Goal: Task Accomplishment & Management: Manage account settings

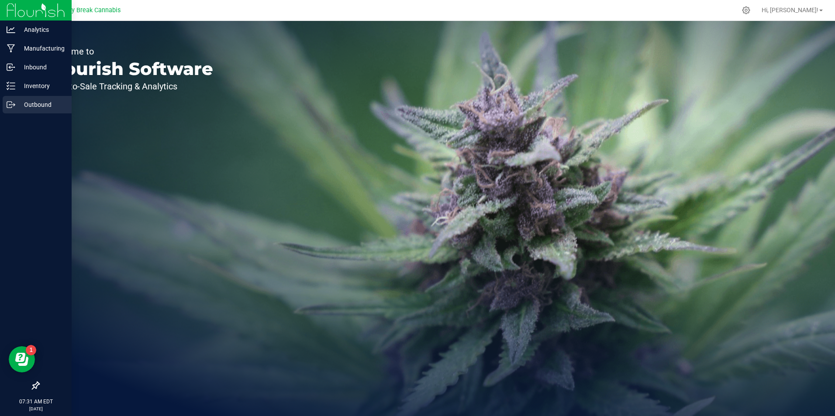
click at [36, 104] on p "Outbound" at bounding box center [41, 105] width 52 height 10
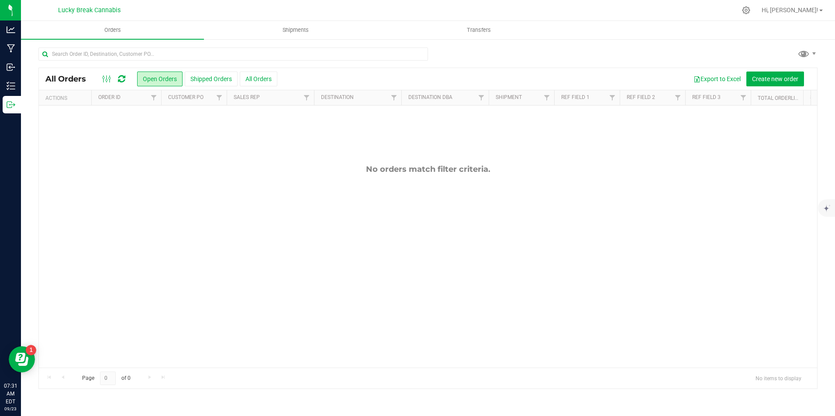
click at [767, 68] on div "All Orders Open Orders Shipped Orders All Orders Export to Excel Create new ord…" at bounding box center [428, 79] width 778 height 22
click at [765, 74] on button "Create new order" at bounding box center [775, 79] width 58 height 15
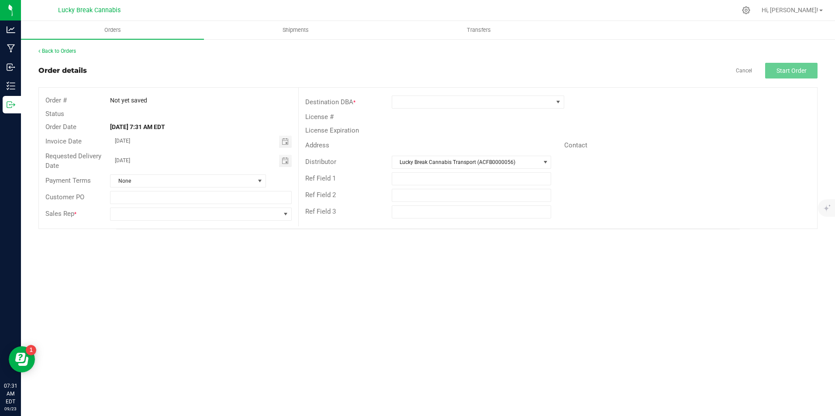
click at [484, 112] on div "License #" at bounding box center [558, 117] width 518 height 14
click at [484, 103] on span at bounding box center [472, 102] width 161 height 12
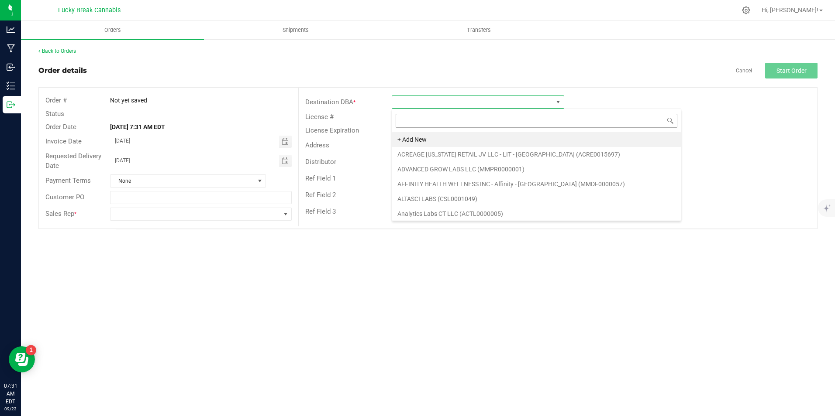
scroll to position [13, 172]
type input "mont"
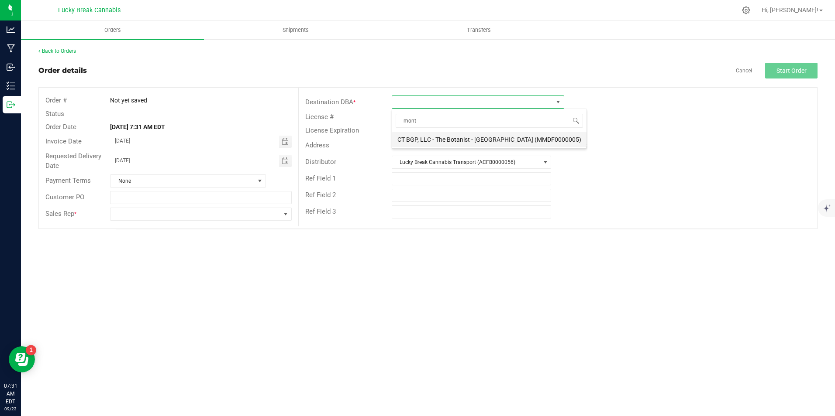
click at [457, 136] on li "CT BGP, LLC - The Botanist - [GEOGRAPHIC_DATA] (MMDF0000005)" at bounding box center [489, 139] width 194 height 15
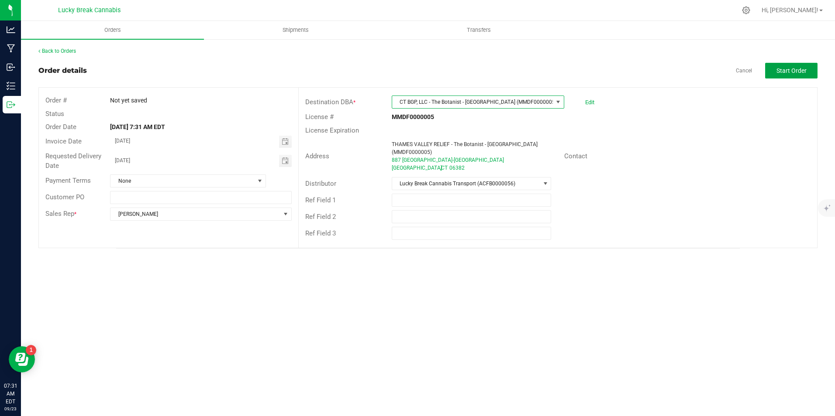
click at [771, 68] on button "Start Order" at bounding box center [791, 71] width 52 height 16
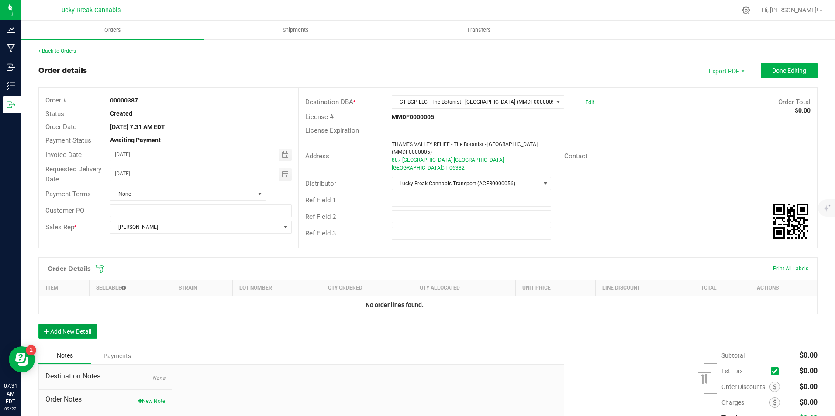
click at [86, 324] on button "Add New Detail" at bounding box center [67, 331] width 58 height 15
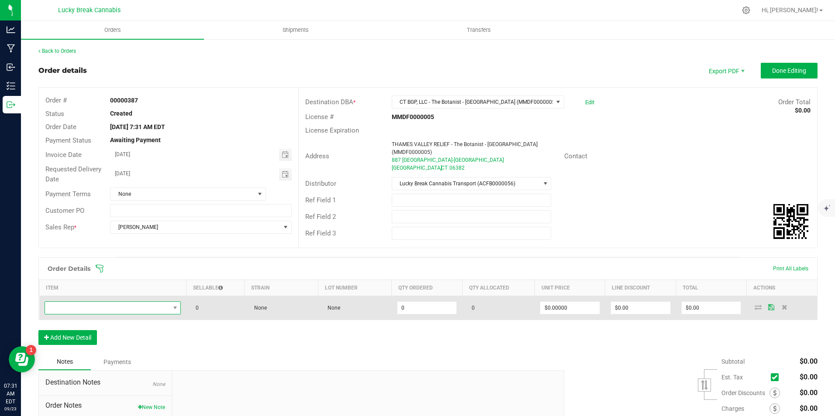
click at [111, 302] on span "NO DATA FOUND" at bounding box center [107, 308] width 125 height 12
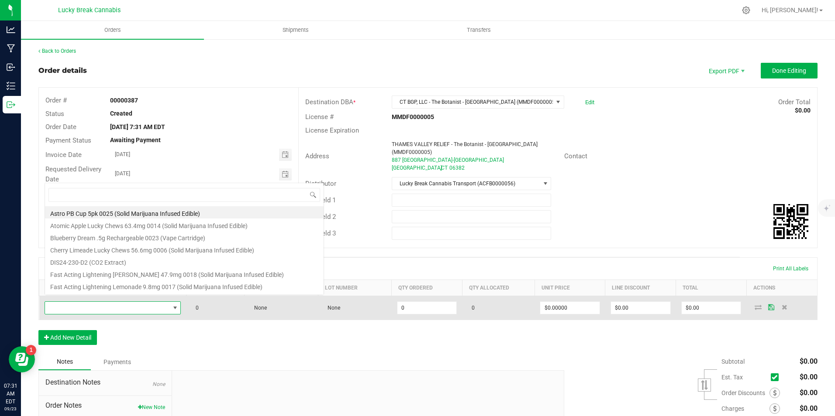
scroll to position [13, 134]
type input "syr"
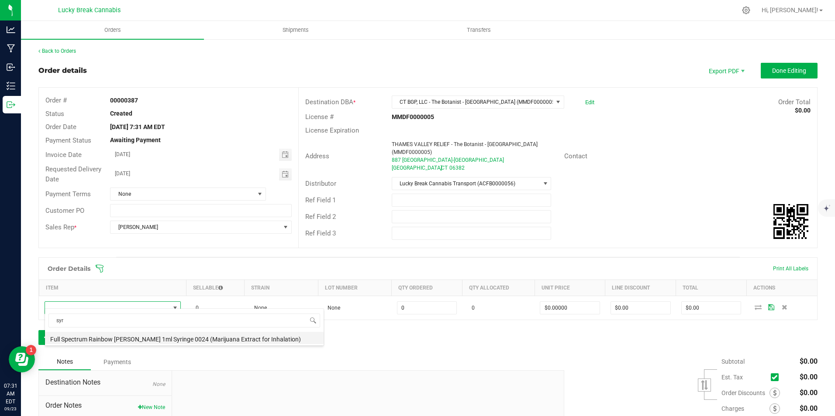
click at [108, 337] on li "Full Spectrum Rainbow [PERSON_NAME] 1ml Syringe 0024 (Marijuana Extract for Inh…" at bounding box center [184, 338] width 279 height 12
type input "0 ea"
type input "$33.50000"
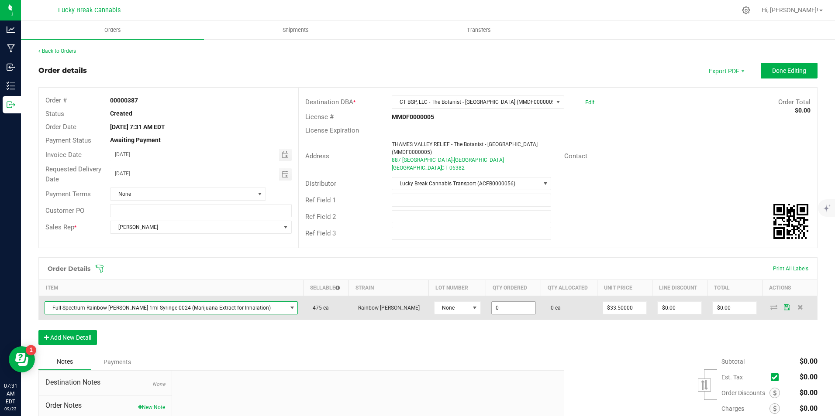
click at [492, 302] on input "0" at bounding box center [514, 308] width 44 height 12
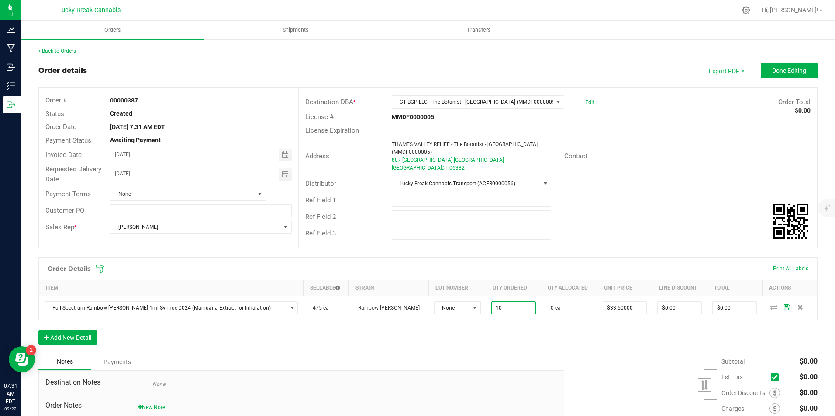
type input "10 ea"
type input "$335.00"
click at [540, 344] on div "Order Details Print All Labels Item Sellable Strain Lot Number Qty Ordered Qty …" at bounding box center [427, 306] width 779 height 96
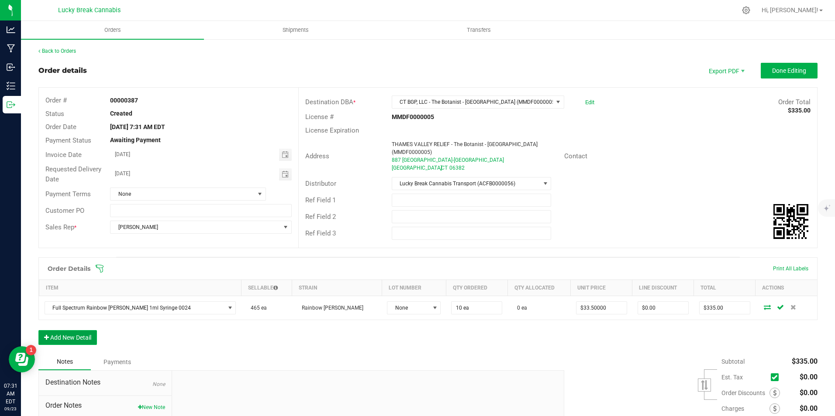
click at [96, 330] on button "Add New Detail" at bounding box center [67, 337] width 58 height 15
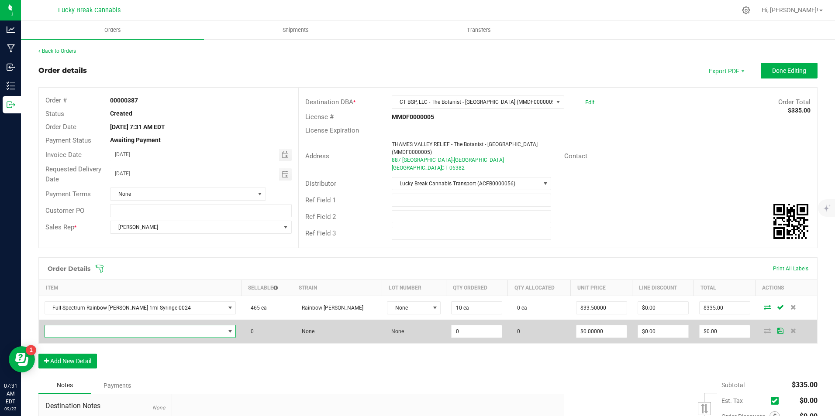
click at [107, 320] on td at bounding box center [140, 332] width 202 height 24
click at [107, 327] on span "NO DATA FOUND" at bounding box center [135, 332] width 180 height 12
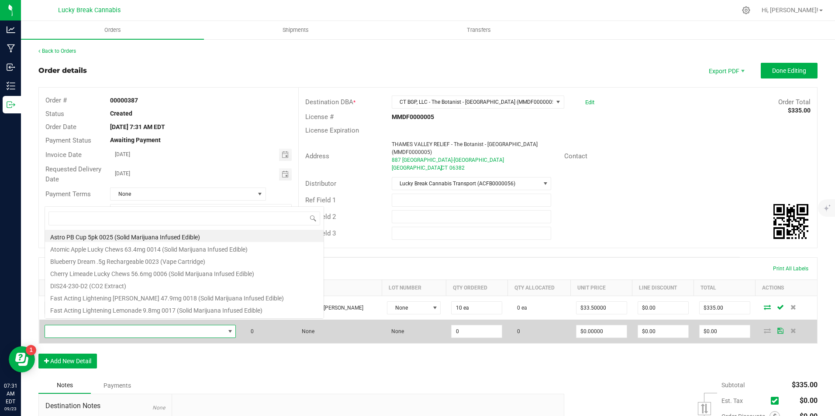
scroll to position [13, 167]
type input "maui"
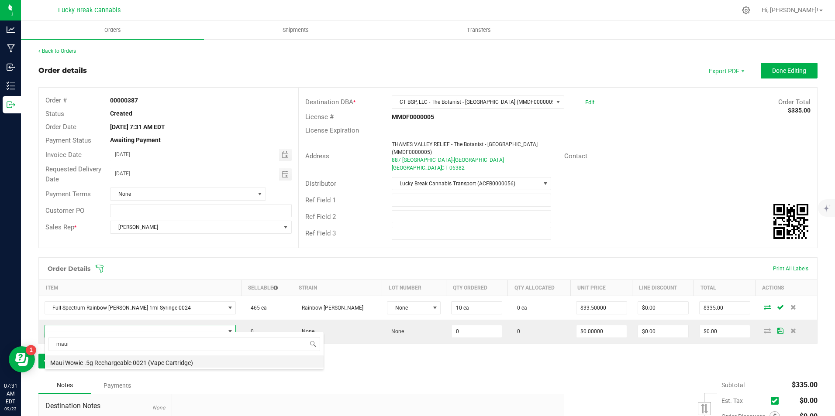
click at [109, 361] on li "Maui Wowie .5g Rechargeable 0021 (Vape Cartridge)" at bounding box center [184, 362] width 279 height 12
type input "0 ea"
type input "$22.00000"
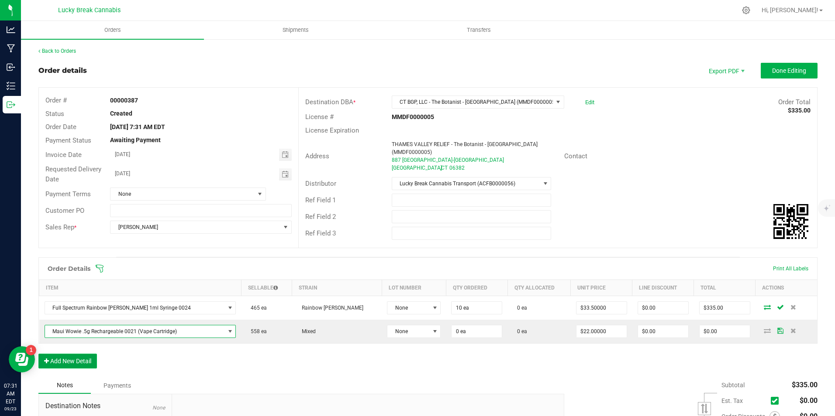
click at [79, 354] on button "Add New Detail" at bounding box center [67, 361] width 58 height 15
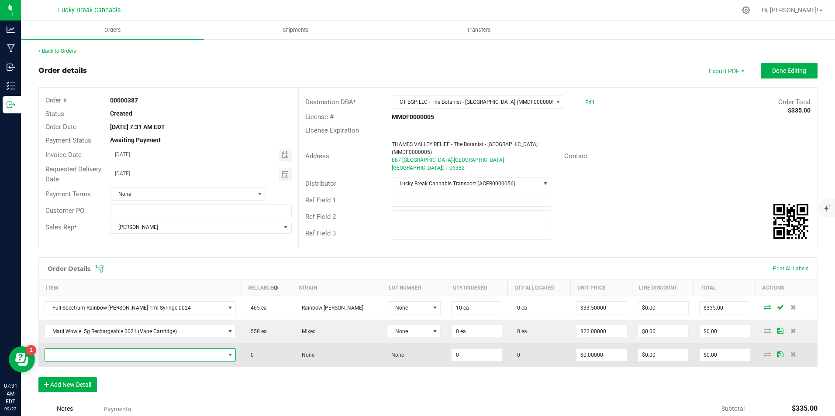
click at [89, 349] on span "NO DATA FOUND" at bounding box center [135, 355] width 180 height 12
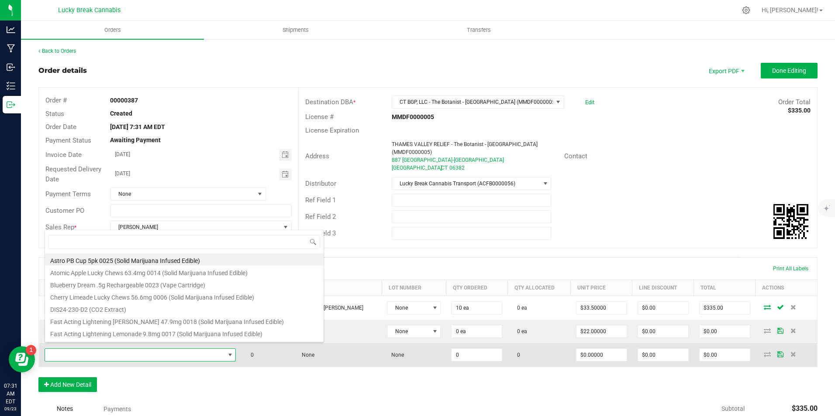
scroll to position [13, 181]
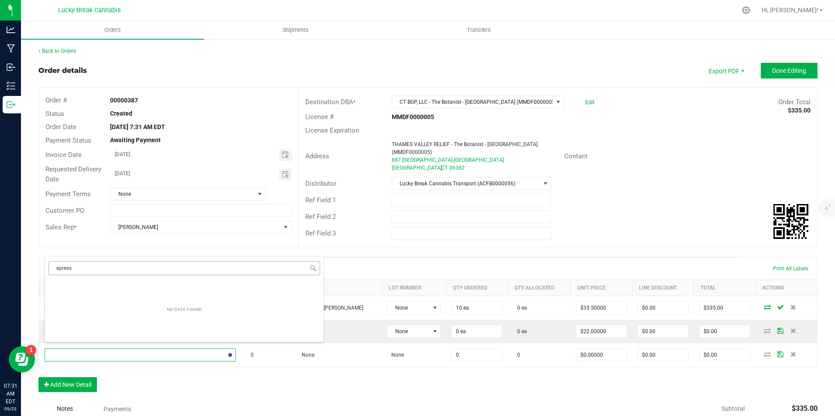
type input "express"
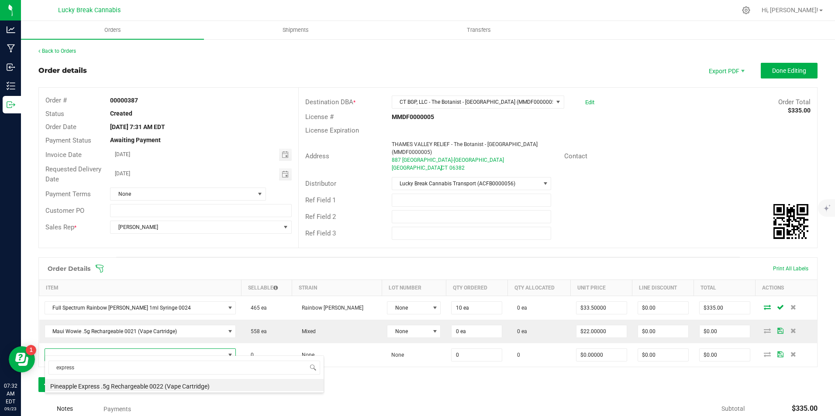
click at [446, 382] on div "Order Details Print All Labels Item Sellable Strain Lot Number Qty Ordered Qty …" at bounding box center [427, 330] width 779 height 144
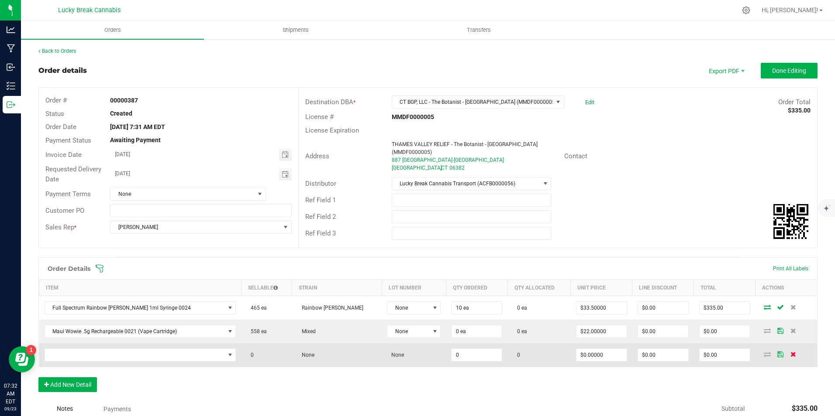
click at [790, 352] on icon at bounding box center [793, 354] width 6 height 5
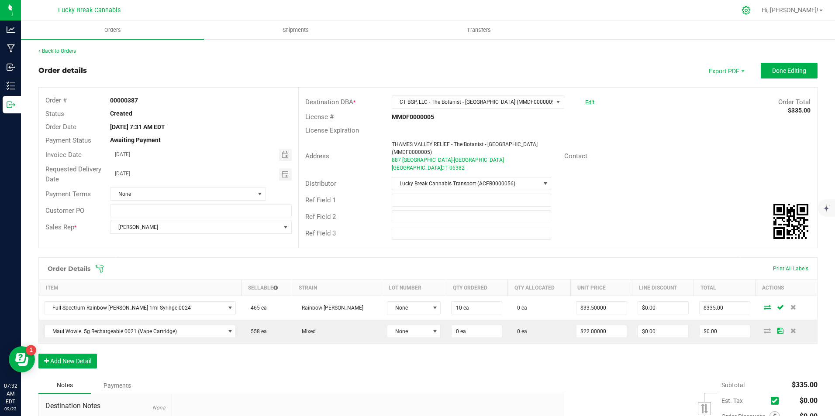
click at [750, 9] on icon at bounding box center [745, 10] width 9 height 9
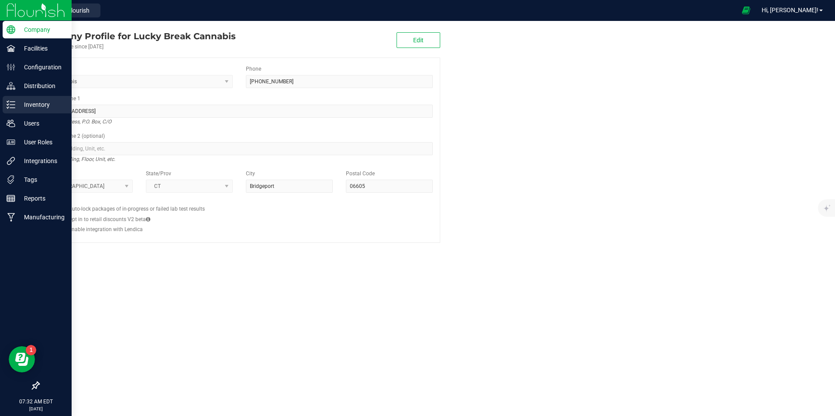
click at [45, 99] on div "Inventory" at bounding box center [37, 104] width 69 height 17
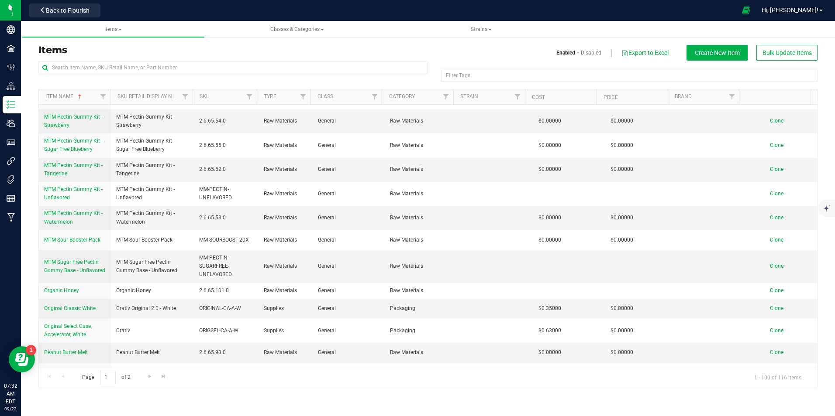
scroll to position [1659, 0]
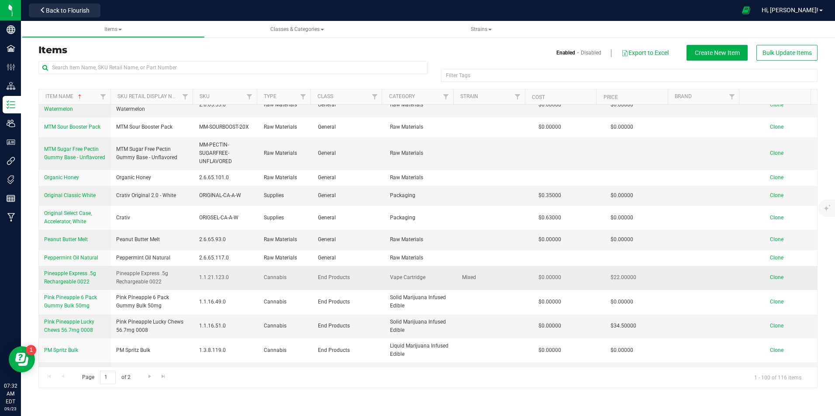
click at [774, 275] on span "Clone" at bounding box center [777, 278] width 14 height 6
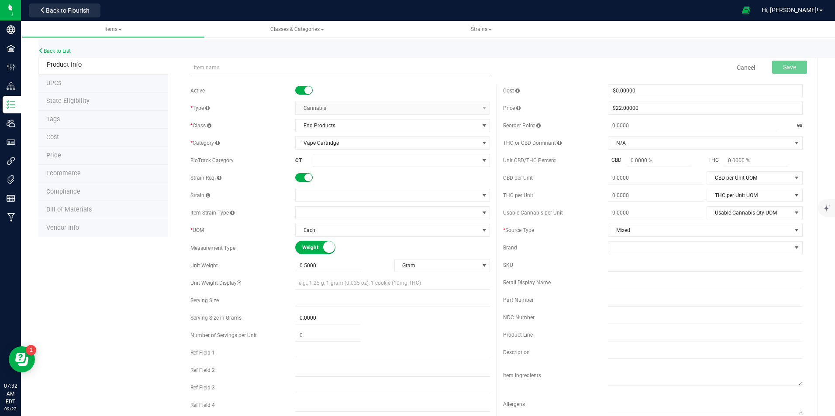
click at [213, 68] on input "text" at bounding box center [339, 67] width 299 height 13
click at [317, 65] on input "Pineap" at bounding box center [339, 67] width 299 height 13
click at [235, 65] on input "Pineapple Express .5g Rechargeable 0022" at bounding box center [339, 67] width 299 height 13
type input "Pineapple Expression .5g Rechargeable 0022"
click at [255, 89] on div "Active" at bounding box center [242, 91] width 105 height 8
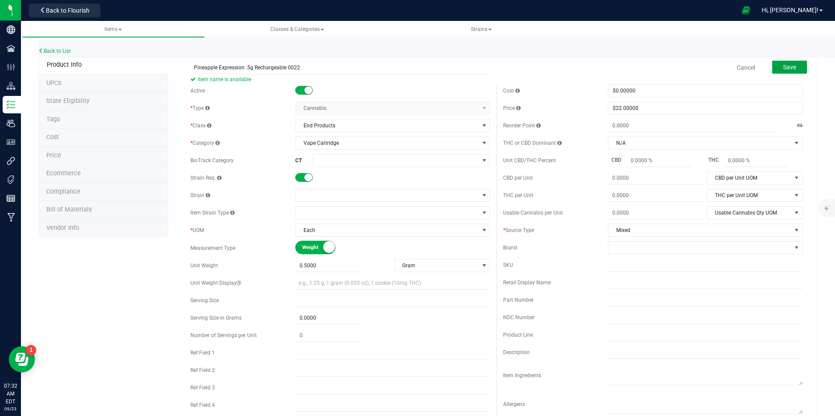
click at [787, 69] on span "Save" at bounding box center [789, 67] width 13 height 7
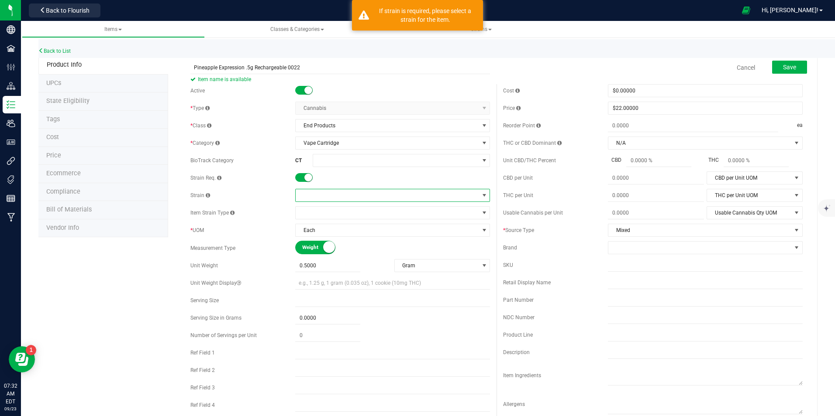
click at [329, 192] on span at bounding box center [387, 195] width 183 height 12
click at [339, 235] on li "Mixed" at bounding box center [390, 232] width 192 height 12
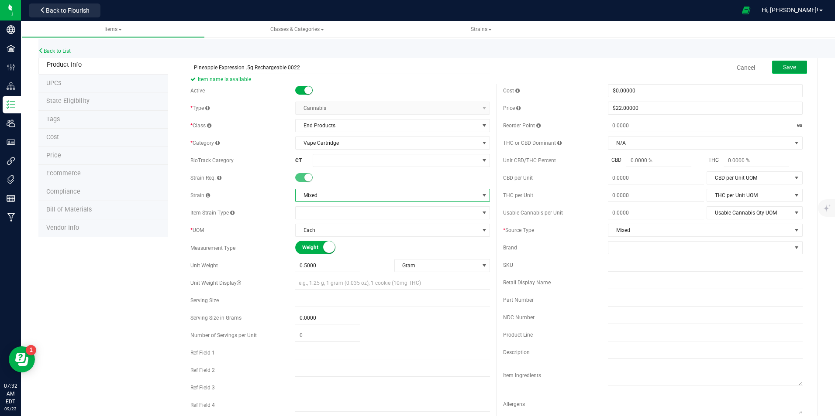
click at [789, 66] on span "Save" at bounding box center [789, 67] width 13 height 7
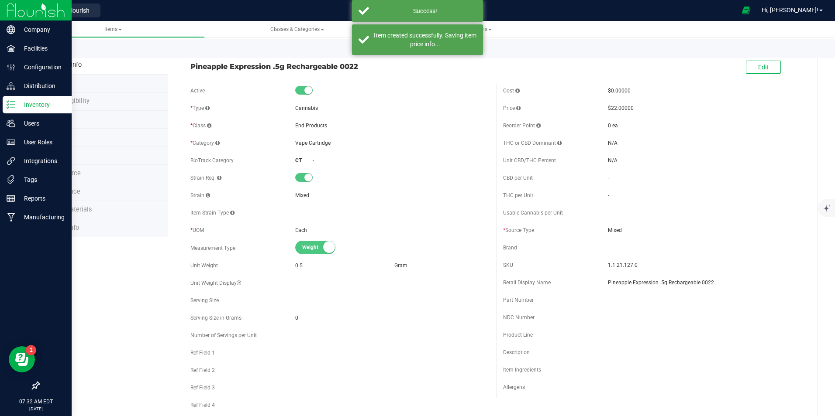
click at [20, 8] on img at bounding box center [36, 10] width 58 height 21
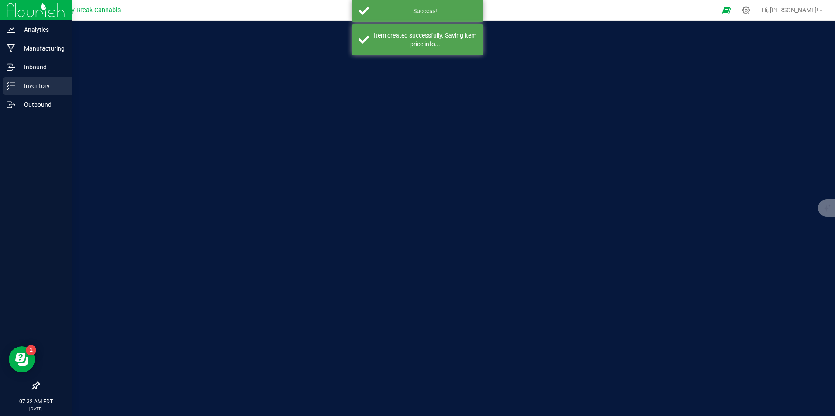
click at [33, 87] on p "Inventory" at bounding box center [41, 86] width 52 height 10
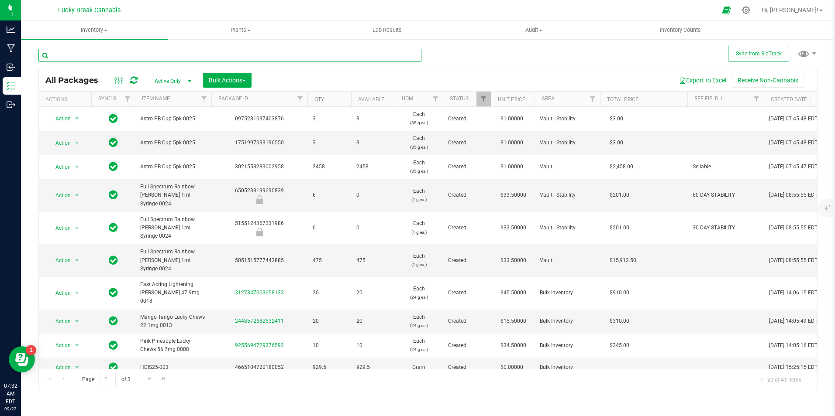
click at [167, 55] on input "text" at bounding box center [229, 55] width 383 height 13
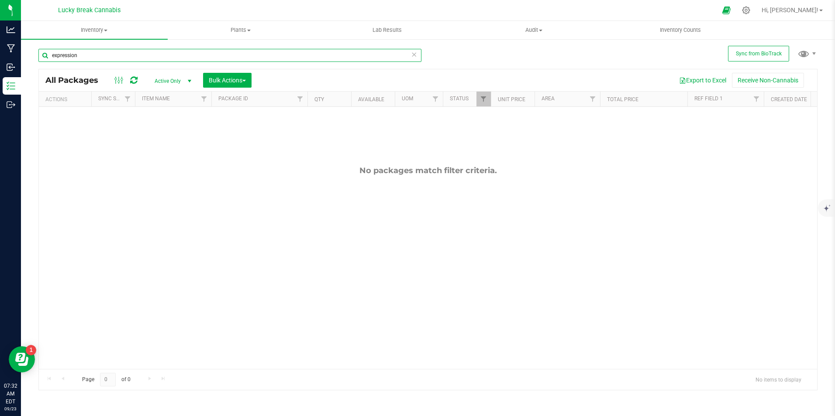
click at [147, 52] on input "expression" at bounding box center [229, 55] width 383 height 13
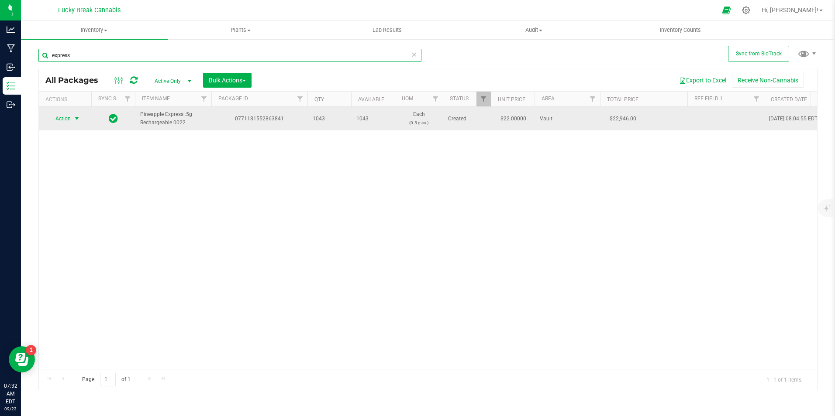
type input "express"
click at [75, 119] on span "select" at bounding box center [76, 118] width 7 height 7
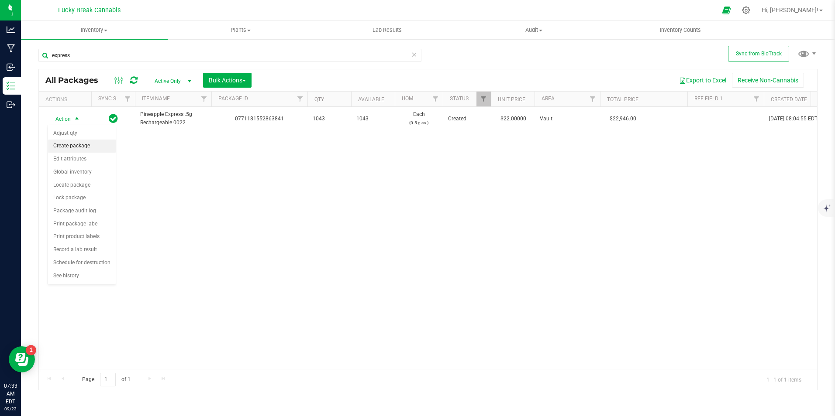
click at [83, 145] on li "Create package" at bounding box center [82, 146] width 68 height 13
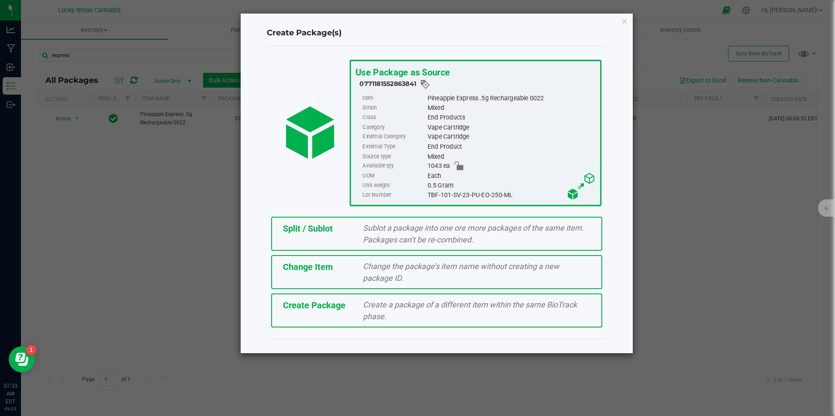
click at [418, 272] on div "Change the package’s item name without creating a new package ID." at bounding box center [476, 273] width 241 height 24
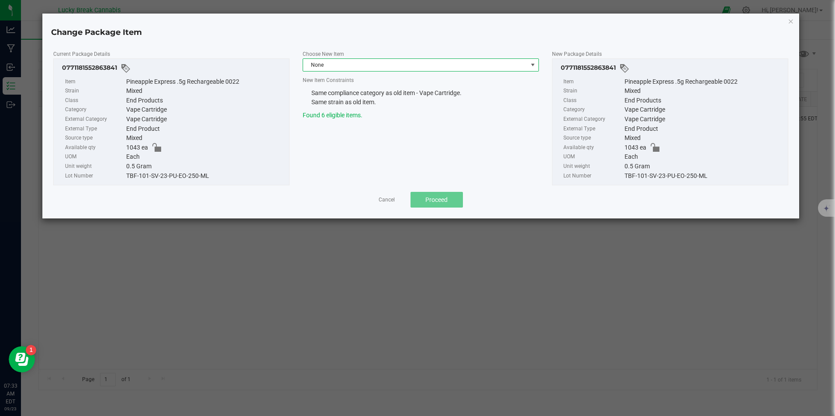
click at [329, 65] on span "None" at bounding box center [415, 65] width 224 height 12
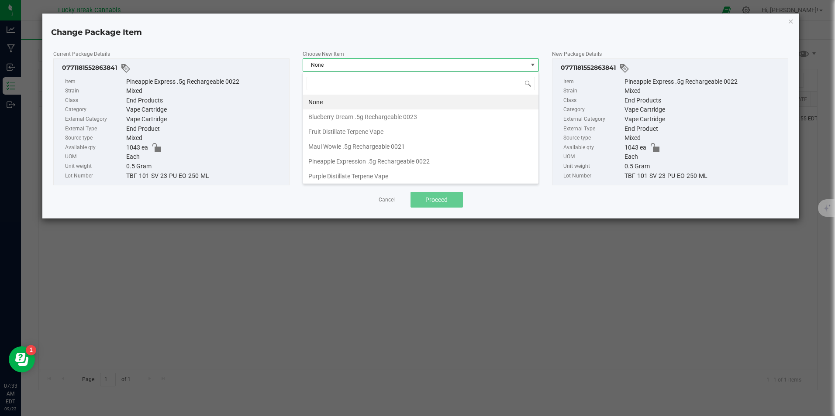
scroll to position [13, 236]
click at [371, 162] on li "Pineapple Expression .5g Rechargeable 0022" at bounding box center [420, 161] width 235 height 15
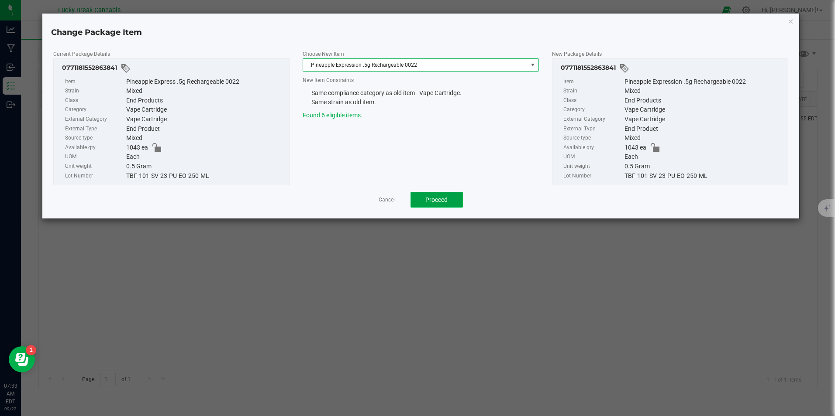
click at [434, 201] on span "Proceed" at bounding box center [436, 199] width 22 height 7
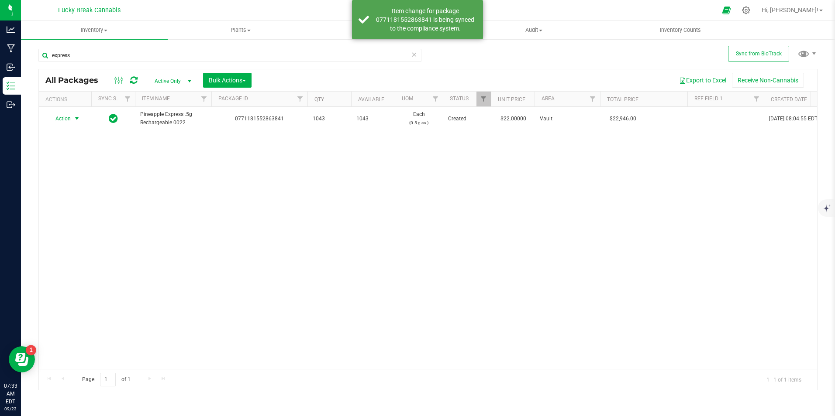
click at [136, 80] on icon at bounding box center [133, 80] width 7 height 9
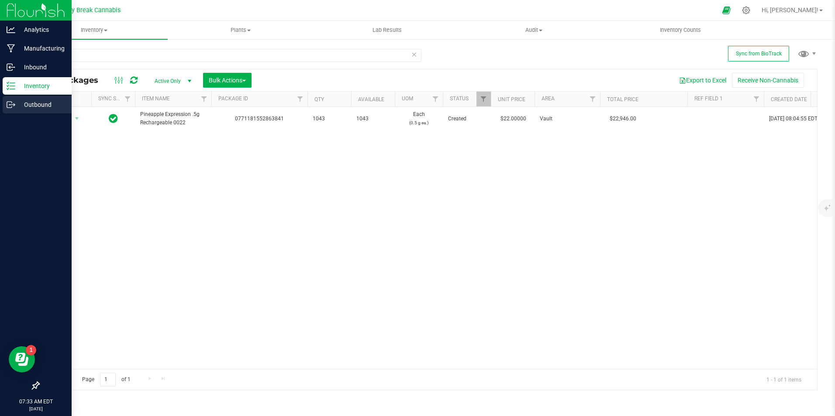
click at [24, 103] on p "Outbound" at bounding box center [41, 105] width 52 height 10
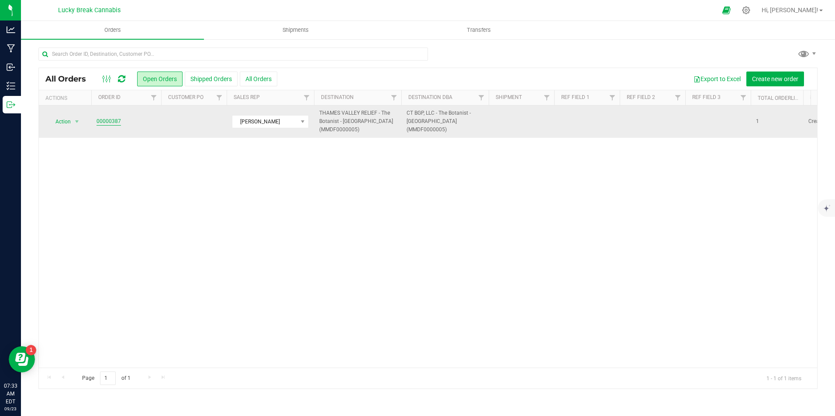
click at [112, 120] on link "00000387" at bounding box center [108, 121] width 24 height 8
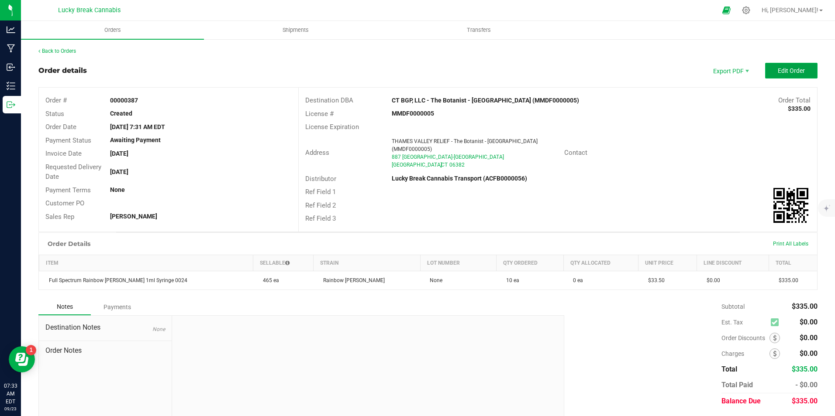
click at [771, 65] on button "Edit Order" at bounding box center [791, 71] width 52 height 16
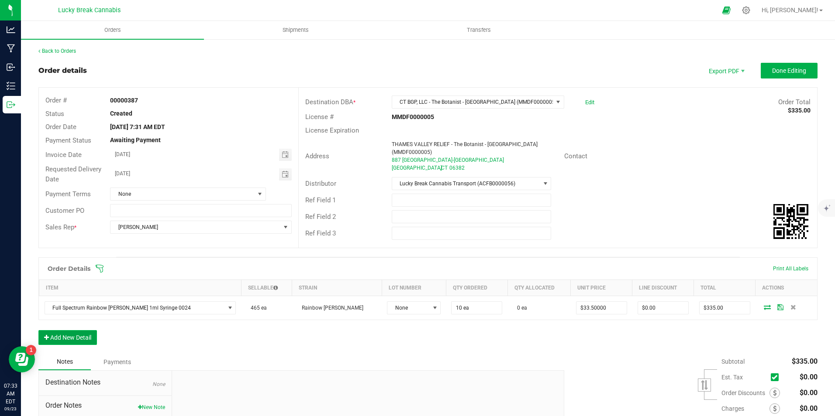
click at [80, 333] on button "Add New Detail" at bounding box center [67, 337] width 58 height 15
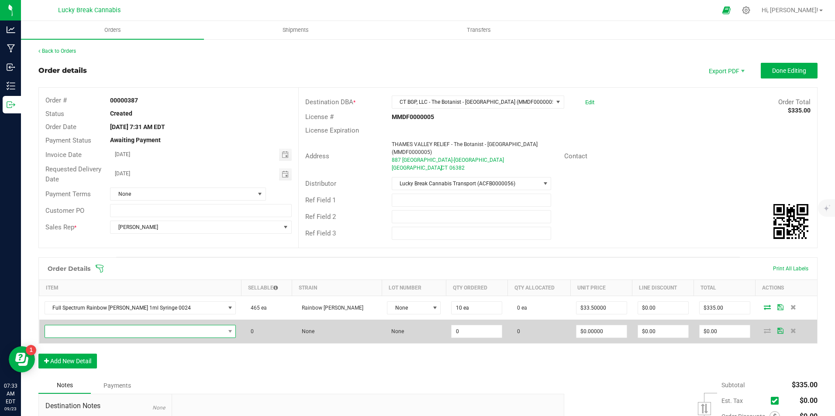
click at [97, 329] on span "NO DATA FOUND" at bounding box center [135, 332] width 180 height 12
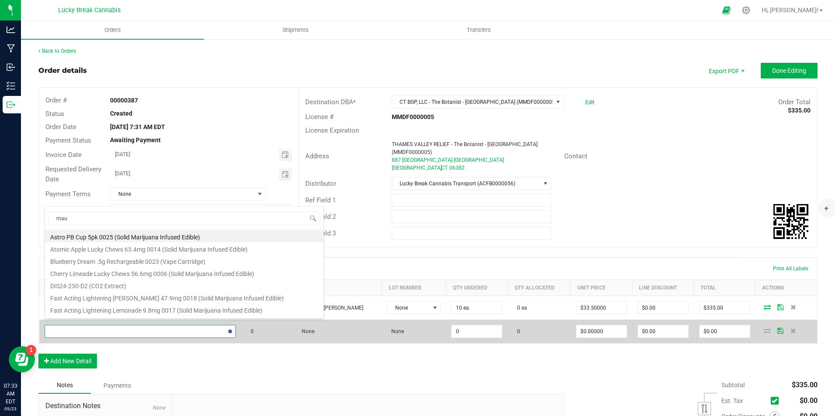
type input "maui"
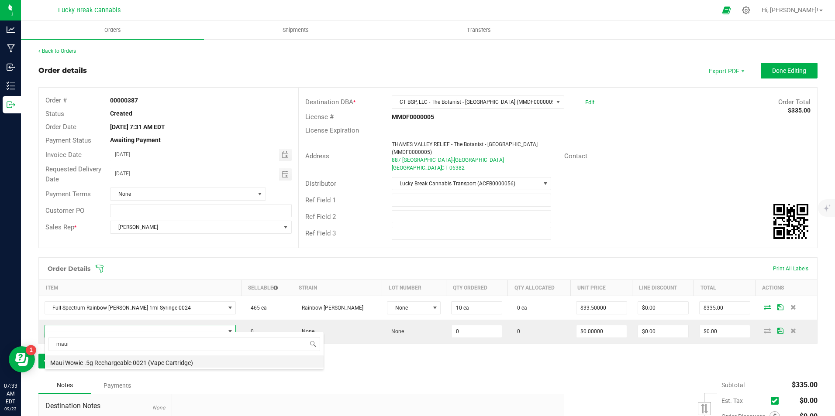
click at [110, 359] on li "Maui Wowie .5g Rechargeable 0021 (Vape Cartridge)" at bounding box center [184, 362] width 279 height 12
type input "0 ea"
type input "$22.00000"
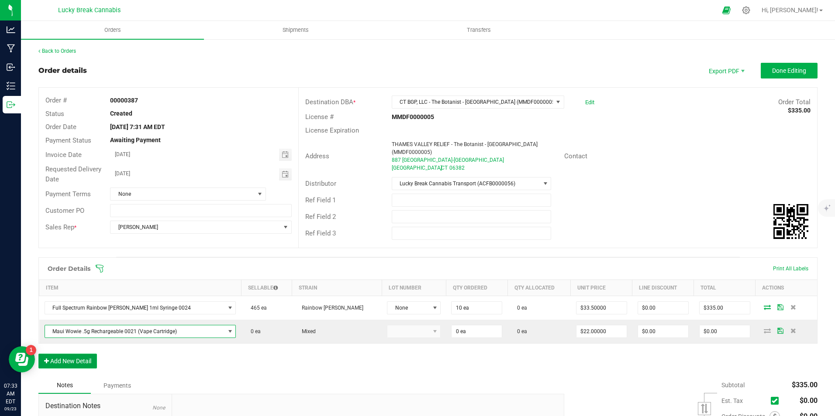
click at [82, 358] on button "Add New Detail" at bounding box center [67, 361] width 58 height 15
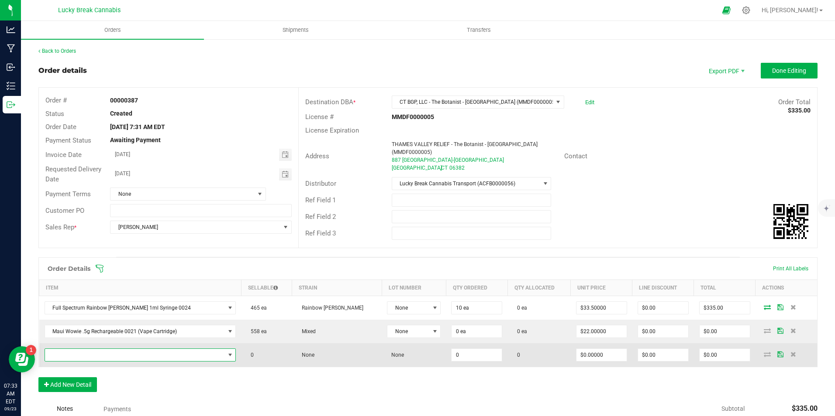
click at [93, 349] on span "NO DATA FOUND" at bounding box center [135, 355] width 180 height 12
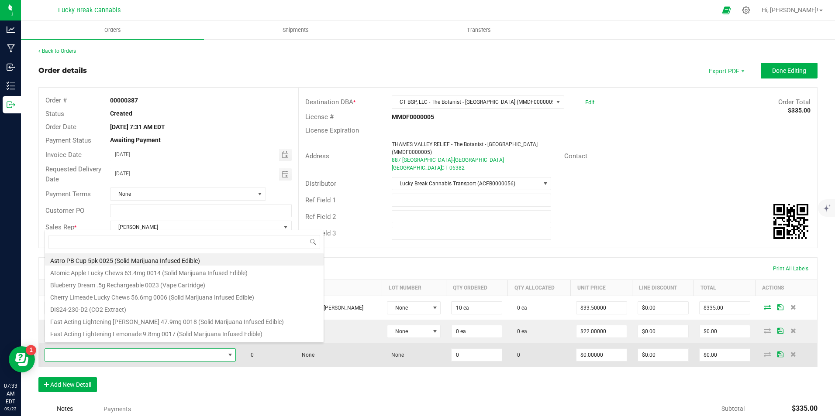
scroll to position [13, 181]
type input "expression"
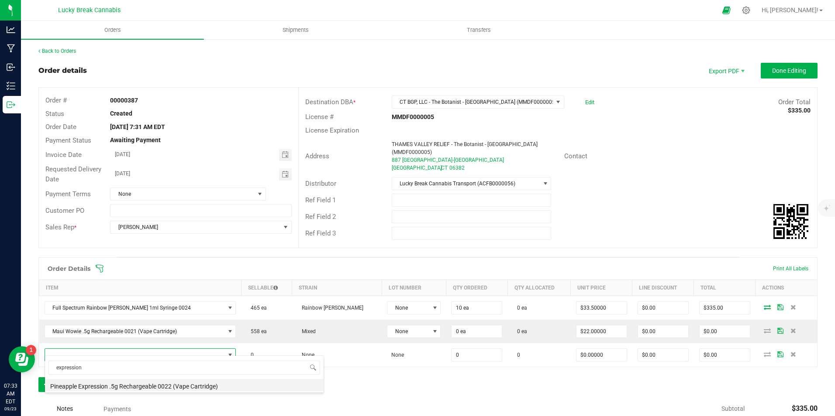
click at [120, 381] on li "Pineapple Expression .5g Rechargeable 0022 (Vape Cartridge)" at bounding box center [184, 385] width 279 height 12
type input "0 ea"
type input "$22.00000"
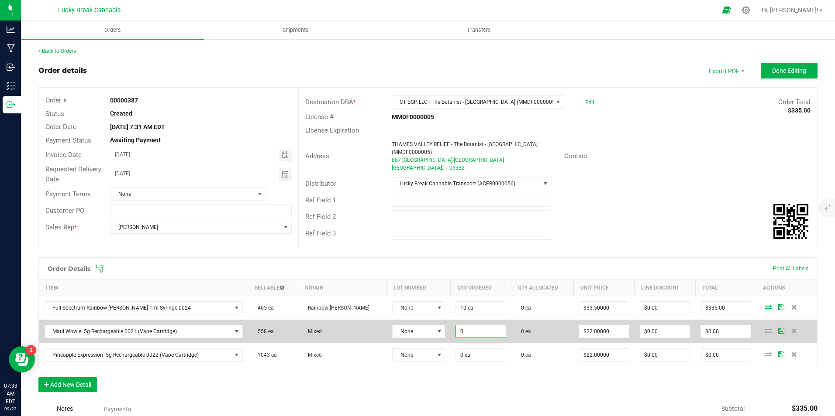
click at [464, 327] on input "0" at bounding box center [480, 332] width 49 height 12
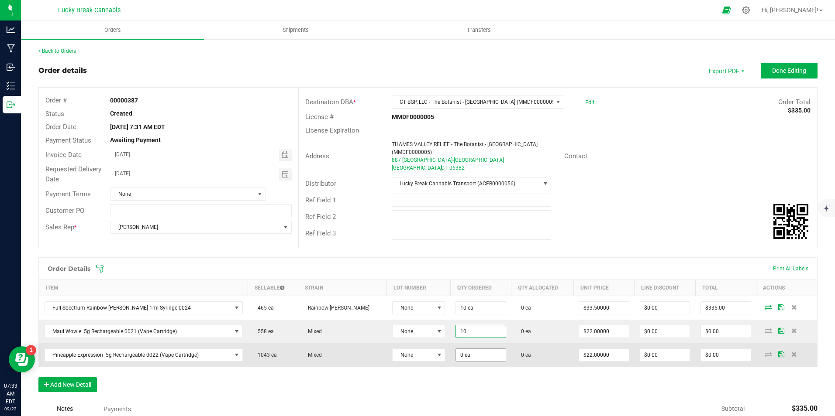
type input "10 ea"
type input "$220.00"
click at [464, 350] on input "0" at bounding box center [480, 355] width 49 height 12
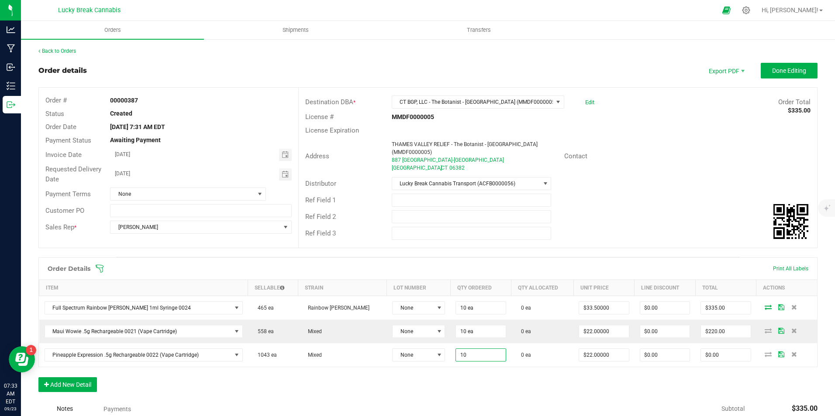
type input "10 ea"
type input "$220.00"
click at [492, 373] on div "Order Details Print All Labels Item Sellable Strain Lot Number Qty Ordered Qty …" at bounding box center [427, 330] width 779 height 144
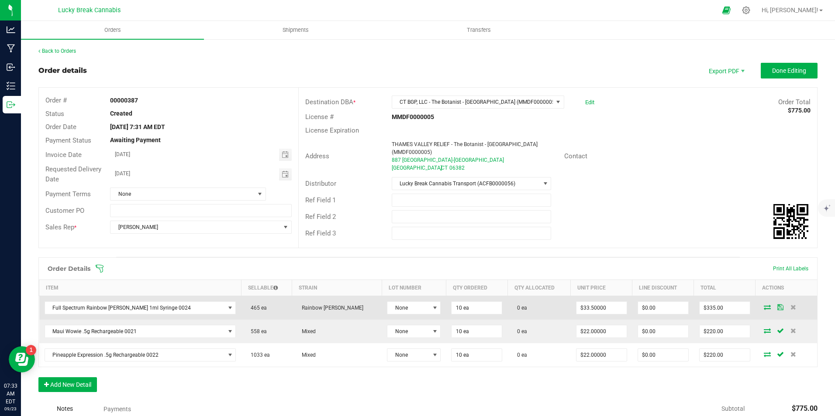
click at [764, 305] on icon at bounding box center [767, 307] width 7 height 5
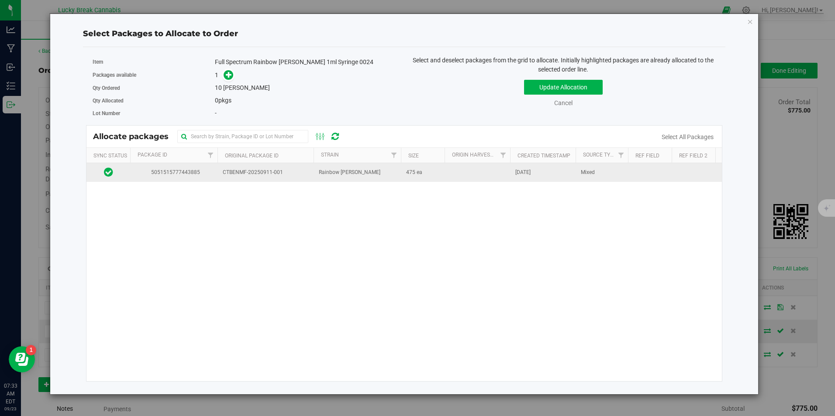
click at [344, 170] on span "Rainbow [PERSON_NAME]" at bounding box center [350, 173] width 62 height 8
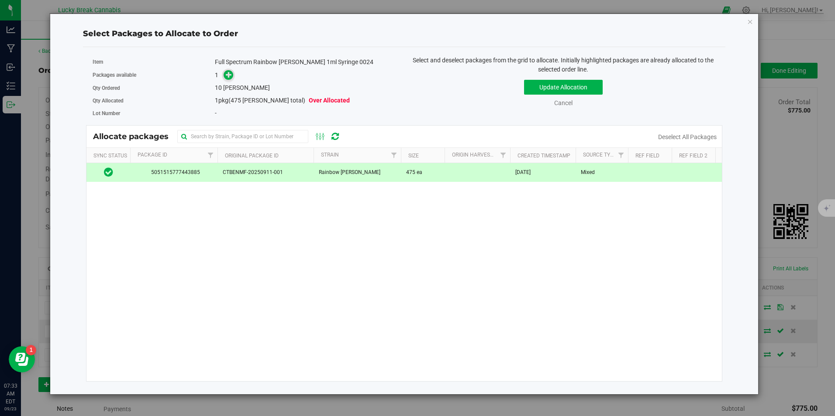
click at [227, 76] on icon at bounding box center [229, 75] width 6 height 6
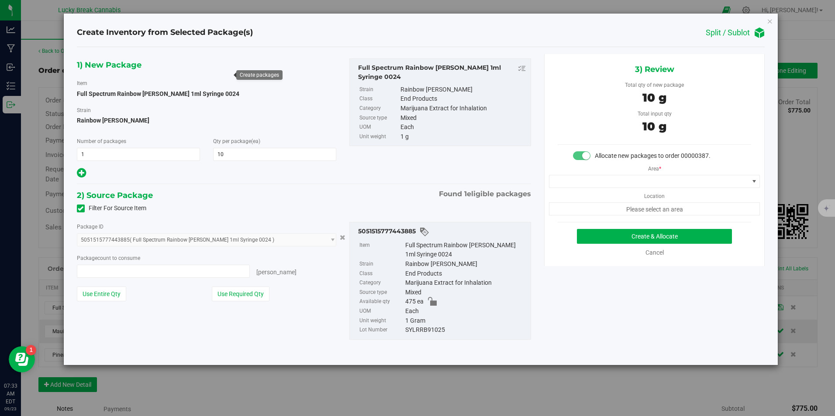
type input "10 ea"
click at [675, 175] on span at bounding box center [648, 181] width 199 height 12
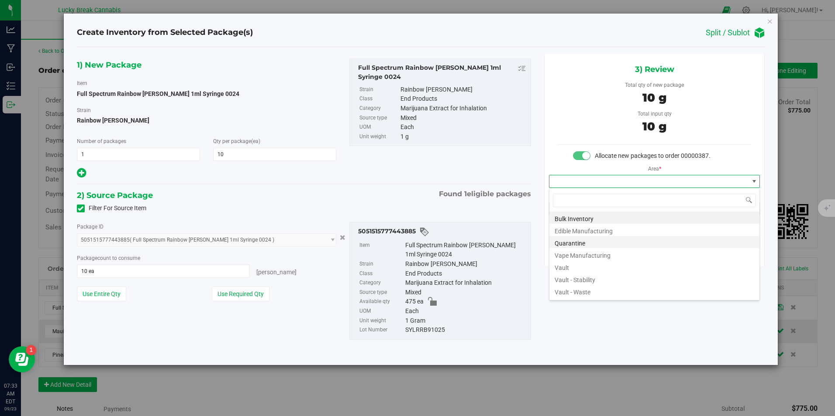
scroll to position [13, 211]
click at [569, 265] on li "Vault" at bounding box center [654, 267] width 210 height 12
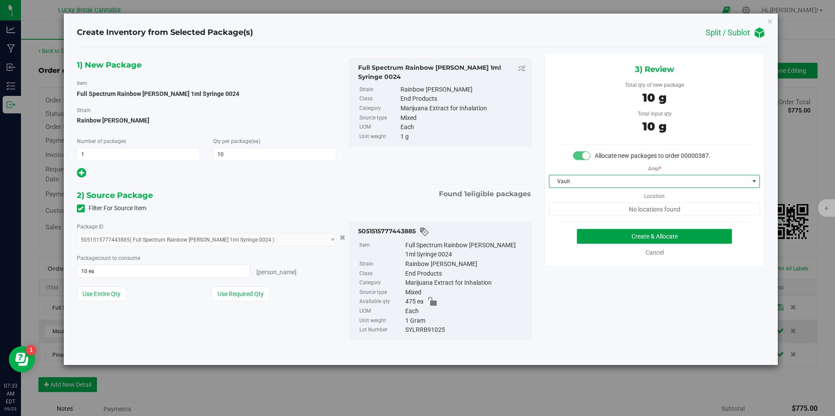
click at [657, 234] on button "Create & Allocate" at bounding box center [654, 236] width 155 height 15
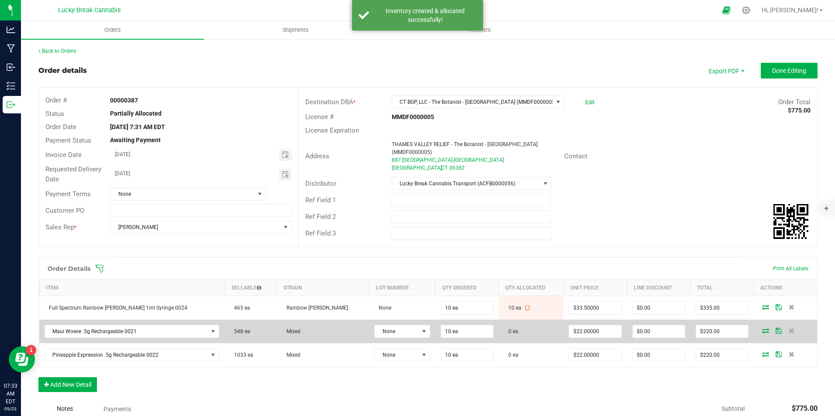
click at [762, 328] on icon at bounding box center [765, 330] width 7 height 5
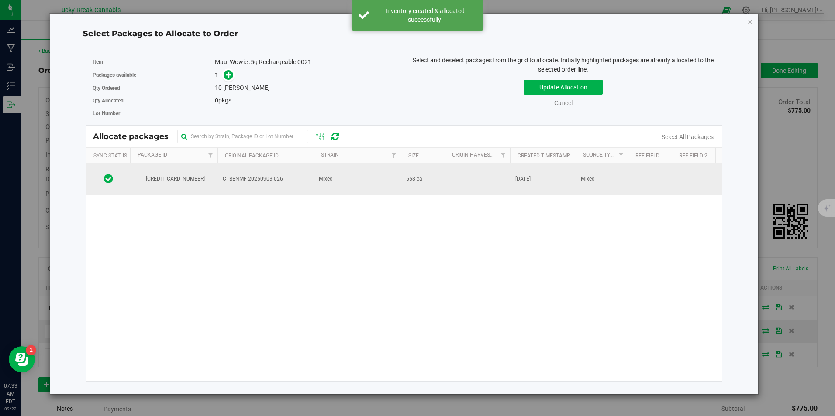
click at [468, 181] on td at bounding box center [476, 179] width 65 height 32
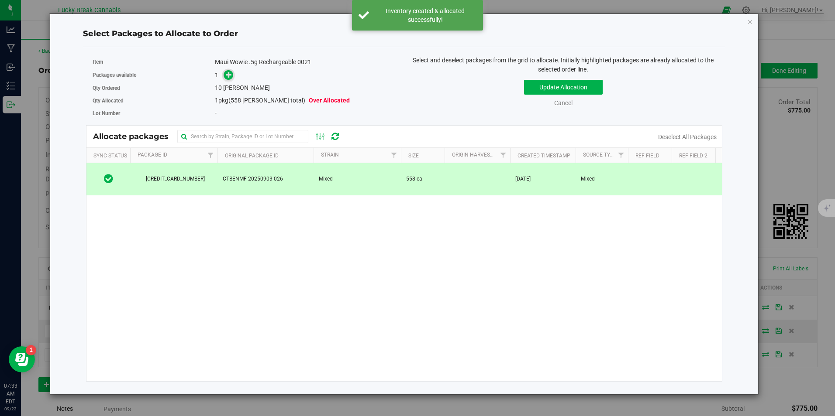
click at [230, 72] on icon at bounding box center [229, 75] width 6 height 6
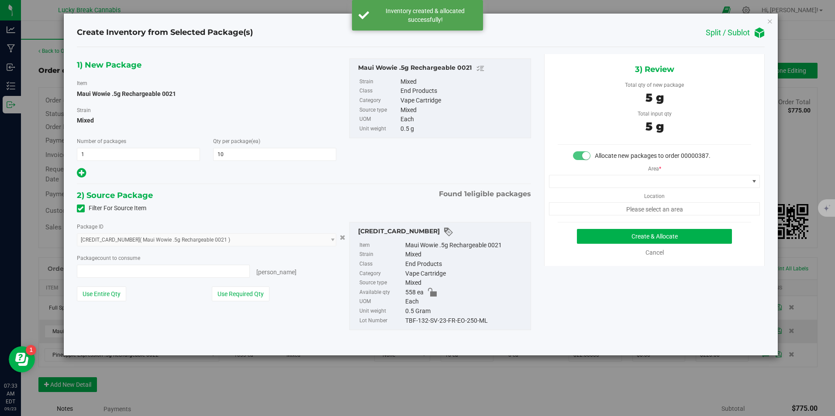
type input "10 ea"
click at [633, 183] on span at bounding box center [648, 181] width 199 height 12
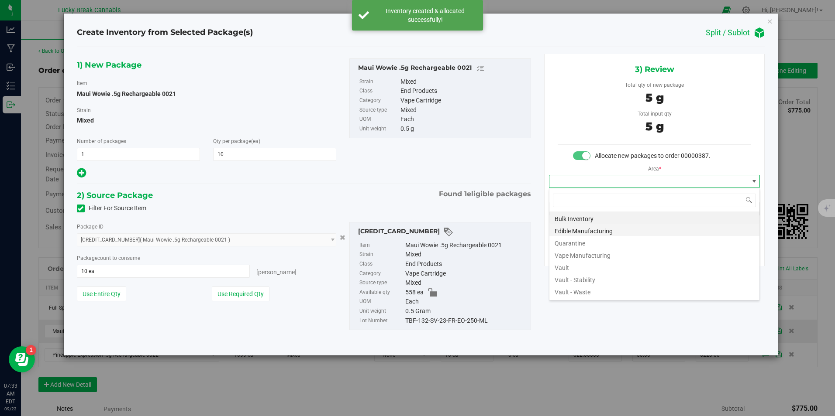
scroll to position [13, 211]
click at [585, 265] on li "Vault" at bounding box center [654, 267] width 210 height 12
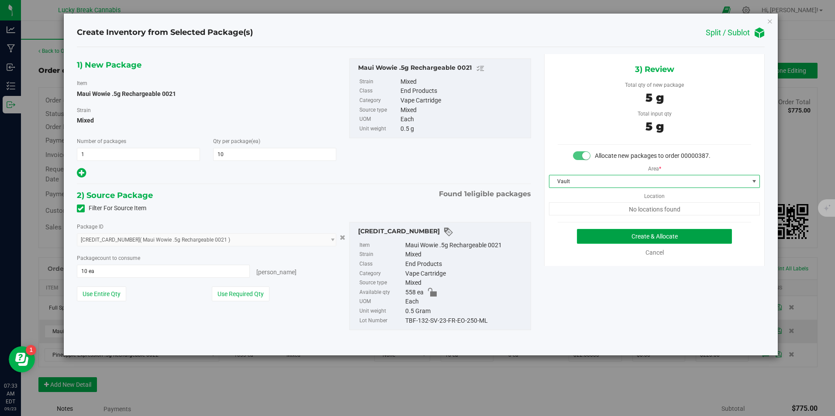
click at [637, 237] on button "Create & Allocate" at bounding box center [654, 236] width 155 height 15
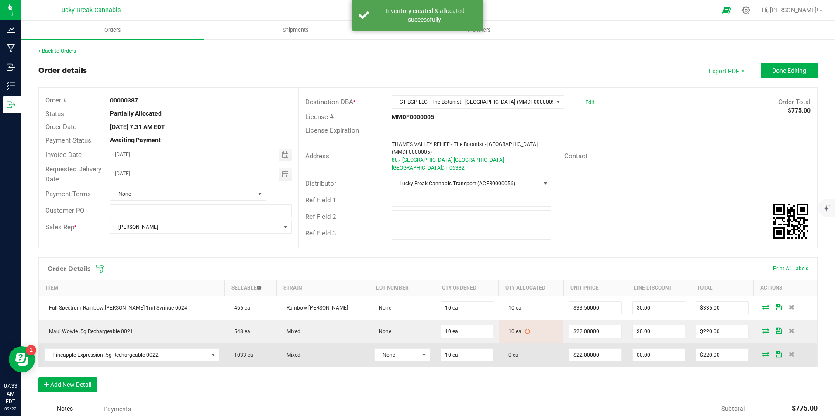
click at [762, 352] on icon at bounding box center [765, 354] width 7 height 5
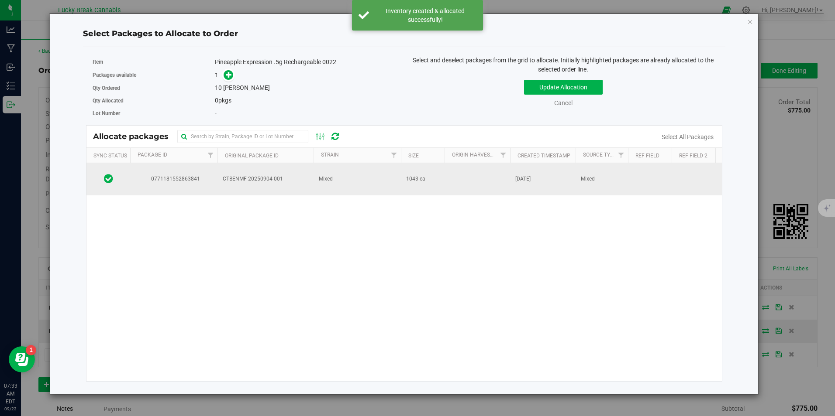
click at [326, 187] on td "Mixed" at bounding box center [356, 179] width 87 height 32
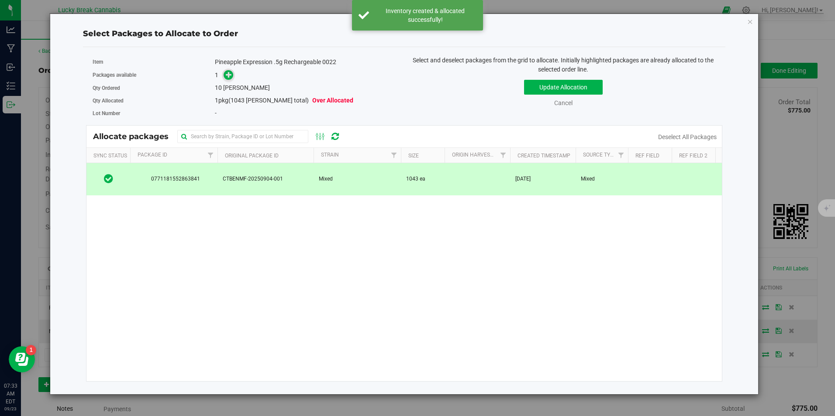
click at [234, 76] on div "1" at bounding box center [306, 75] width 183 height 10
click at [241, 75] on div "Create packages" at bounding box center [258, 75] width 39 height 6
drag, startPoint x: 241, startPoint y: 75, endPoint x: 234, endPoint y: 75, distance: 7.4
click at [234, 75] on div "1" at bounding box center [306, 75] width 183 height 10
click at [231, 74] on icon at bounding box center [229, 75] width 6 height 6
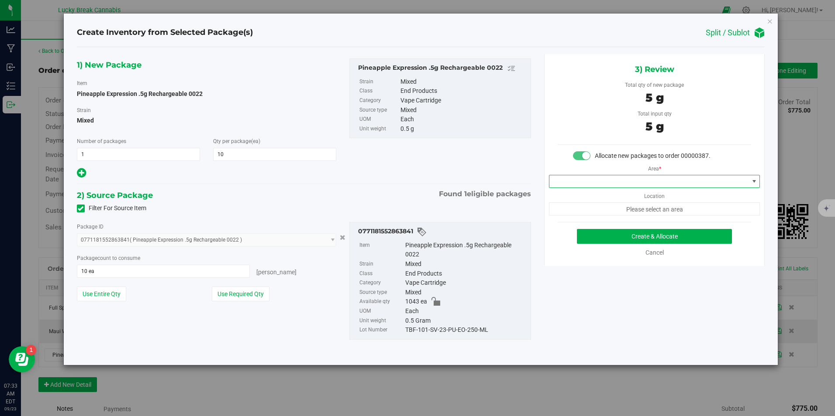
click at [605, 180] on span at bounding box center [648, 181] width 199 height 12
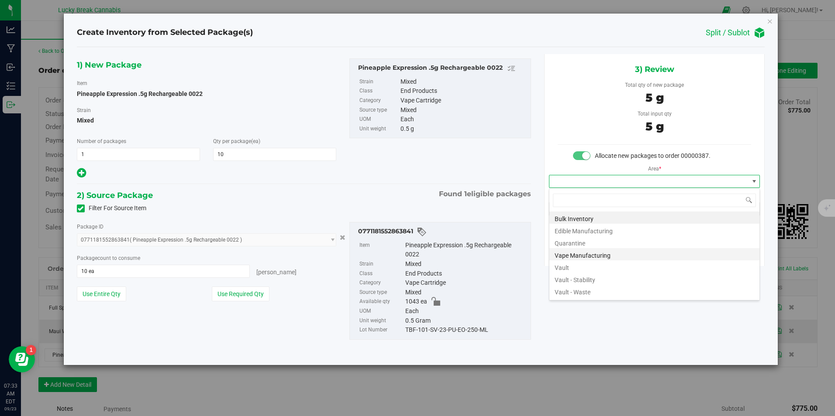
scroll to position [13, 211]
click at [577, 265] on li "Vault" at bounding box center [654, 267] width 210 height 12
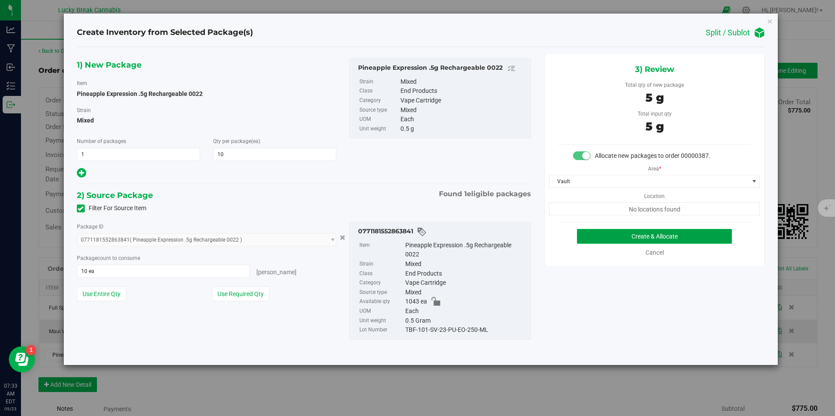
click at [633, 237] on button "Create & Allocate" at bounding box center [654, 236] width 155 height 15
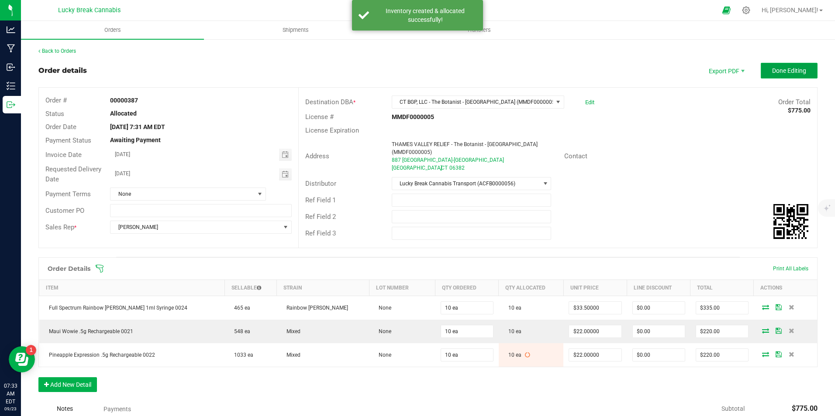
click at [777, 70] on span "Done Editing" at bounding box center [789, 70] width 34 height 7
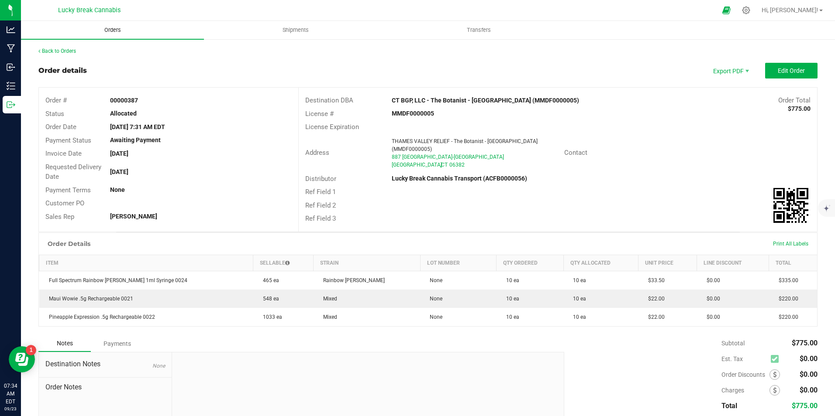
click at [112, 31] on span "Orders" at bounding box center [113, 30] width 40 height 8
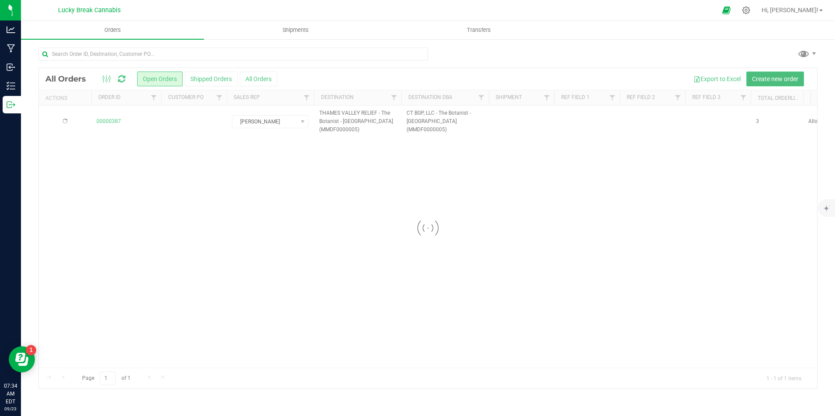
click at [761, 78] on span "Create new order" at bounding box center [775, 79] width 46 height 7
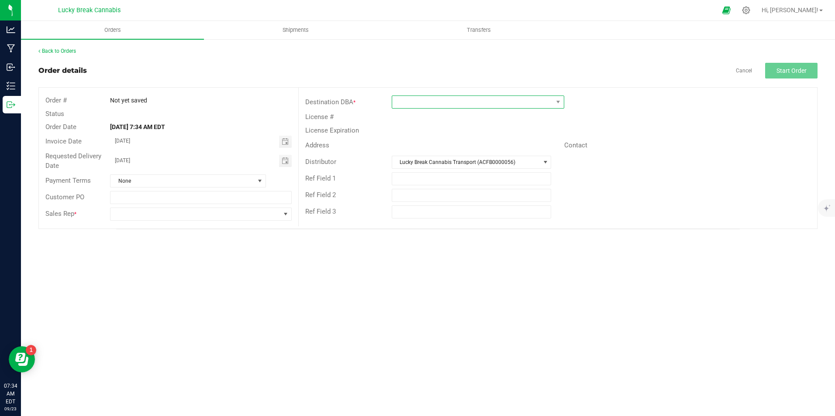
click at [457, 96] on span at bounding box center [472, 102] width 161 height 12
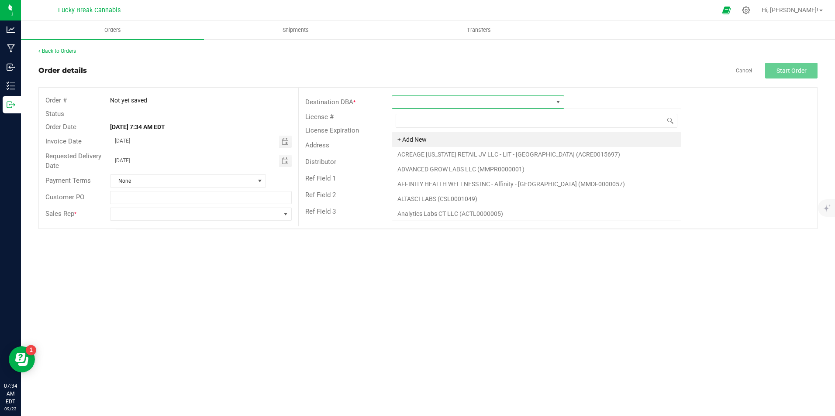
scroll to position [13, 172]
type input "BRISTOL"
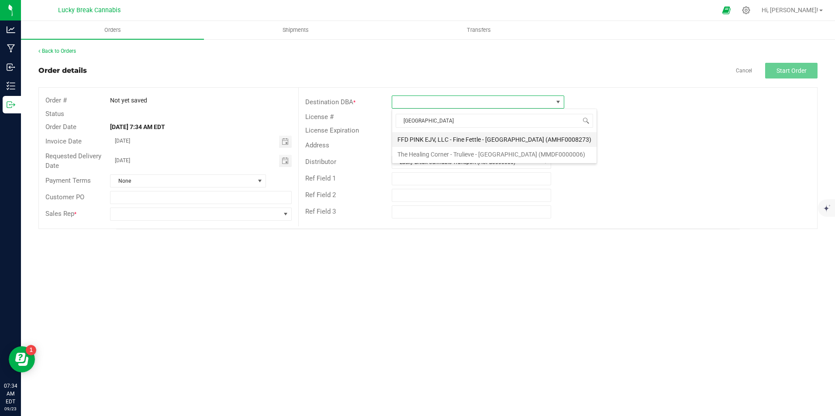
click at [498, 141] on li "FFD PINK EJV, LLC - Fine Fettle - [GEOGRAPHIC_DATA] (AMHF0008273)" at bounding box center [494, 139] width 204 height 15
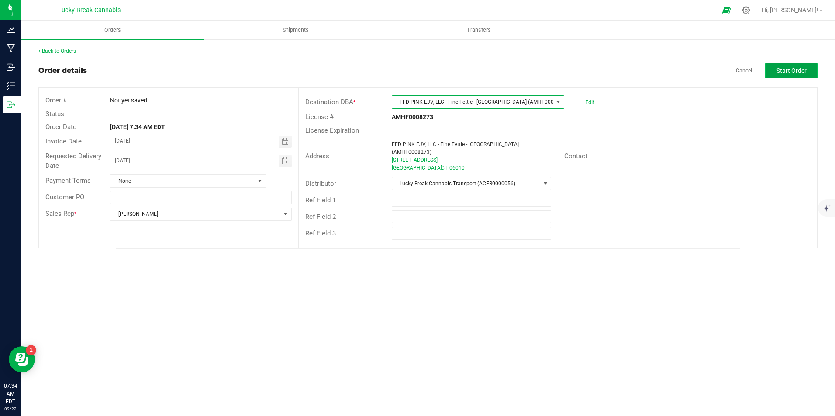
click at [790, 65] on button "Start Order" at bounding box center [791, 71] width 52 height 16
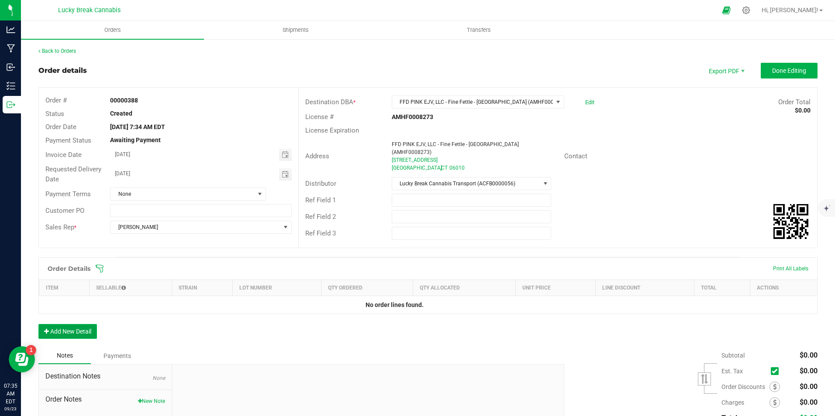
click at [73, 327] on button "Add New Detail" at bounding box center [67, 331] width 58 height 15
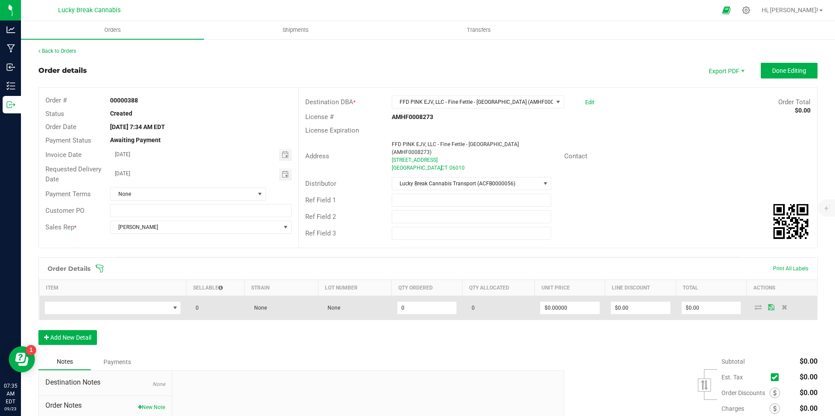
click at [93, 310] on td at bounding box center [112, 308] width 147 height 24
click at [96, 303] on span "NO DATA FOUND" at bounding box center [107, 308] width 125 height 12
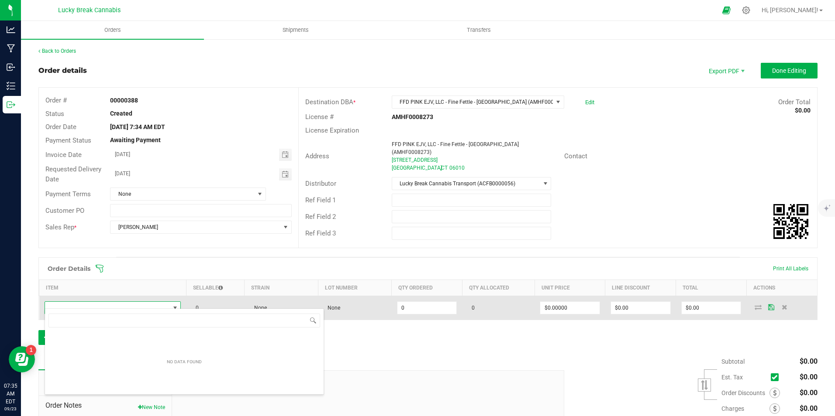
scroll to position [13, 134]
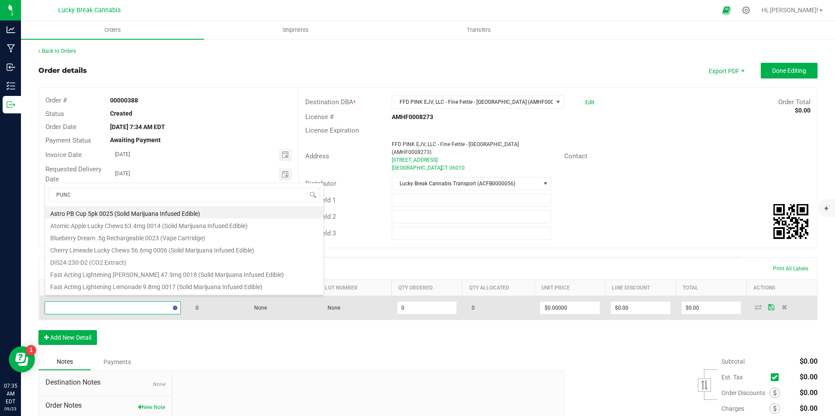
type input "PUNCH"
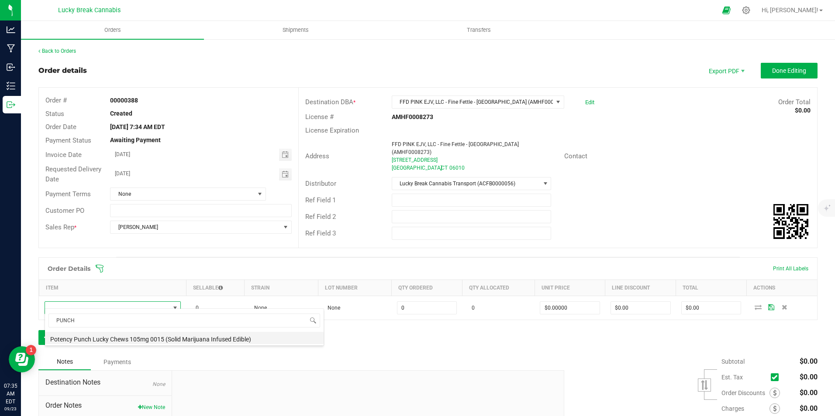
click at [93, 334] on li "Potency Punch Lucky Chews 105mg 0015 (Solid Marijuana Infused Edible)" at bounding box center [184, 338] width 279 height 12
type input "0 ea"
type input "$60.00000"
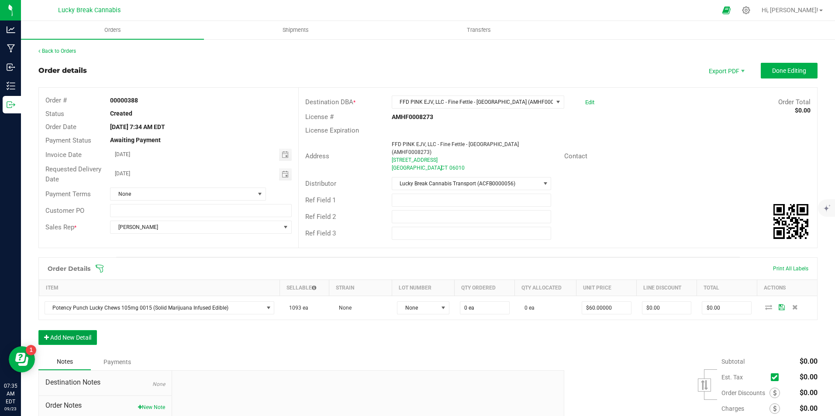
click at [84, 331] on button "Add New Detail" at bounding box center [67, 337] width 58 height 15
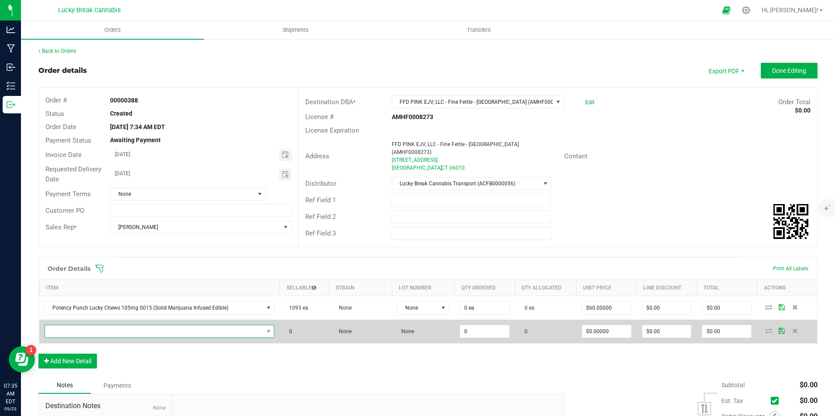
click at [86, 326] on span "NO DATA FOUND" at bounding box center [154, 332] width 218 height 12
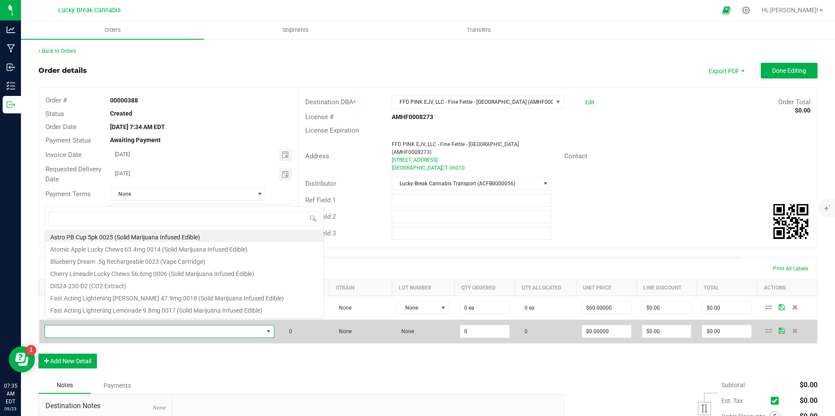
scroll to position [13, 223]
type input "SYRINGE"
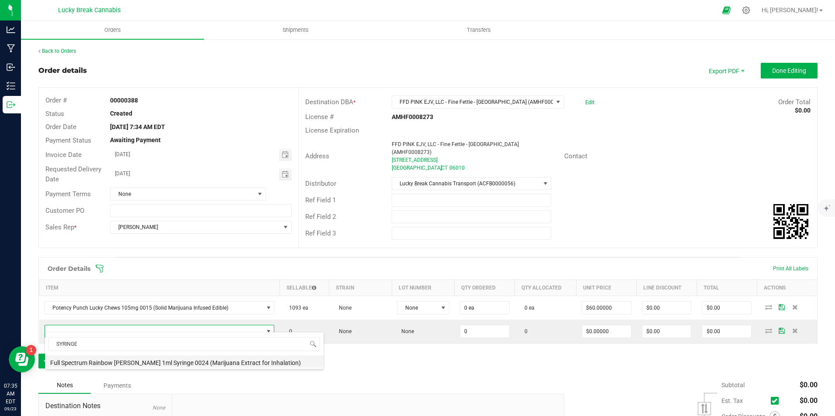
click at [93, 359] on li "Full Spectrum Rainbow [PERSON_NAME] 1ml Syringe 0024 (Marijuana Extract for Inh…" at bounding box center [184, 362] width 279 height 12
type input "0 ea"
type input "$33.50000"
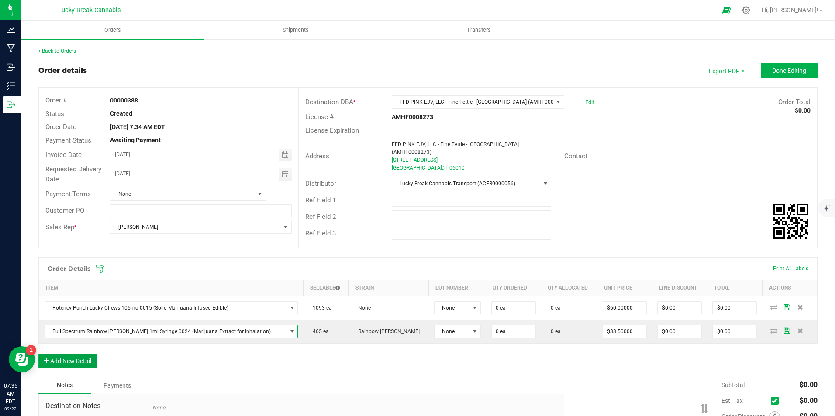
click at [84, 354] on button "Add New Detail" at bounding box center [67, 361] width 58 height 15
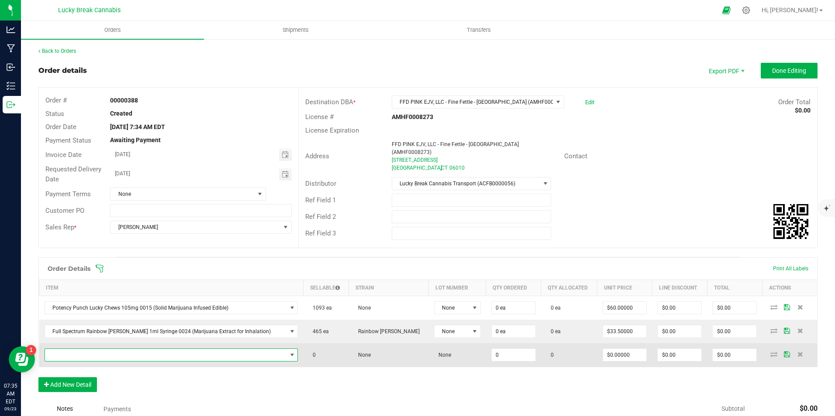
click at [89, 349] on span "NO DATA FOUND" at bounding box center [166, 355] width 242 height 12
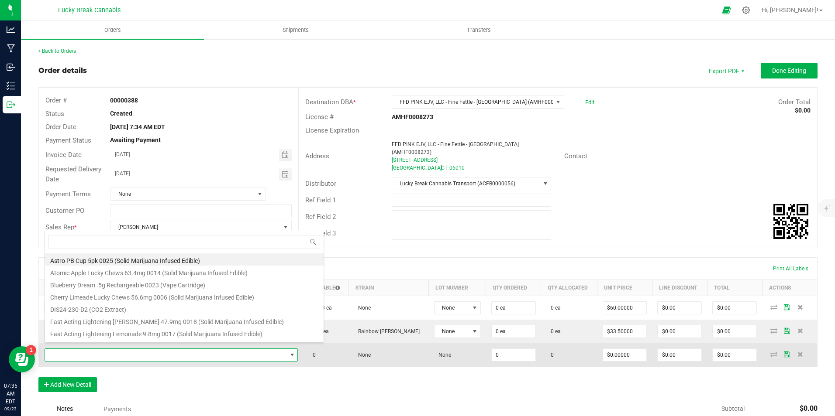
scroll to position [13, 233]
type input "MAUI"
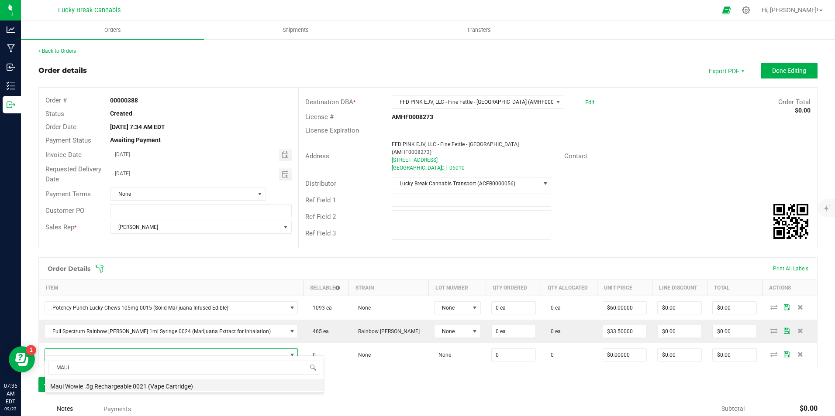
click at [93, 386] on li "Maui Wowie .5g Rechargeable 0021 (Vape Cartridge)" at bounding box center [184, 385] width 279 height 12
type input "0 ea"
type input "$22.00000"
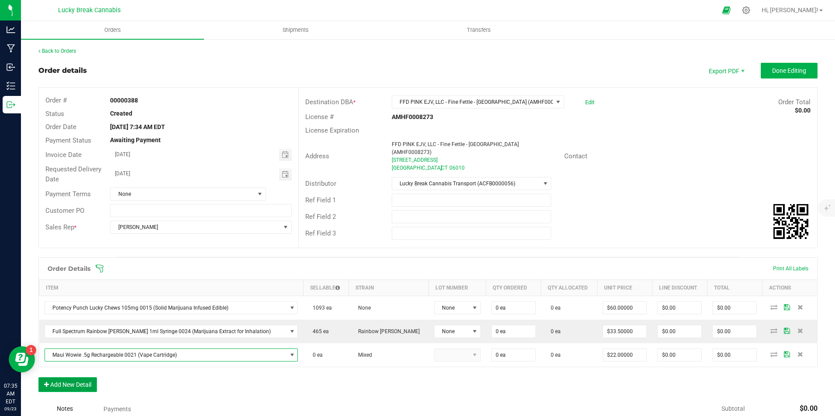
click at [80, 380] on button "Add New Detail" at bounding box center [67, 385] width 58 height 15
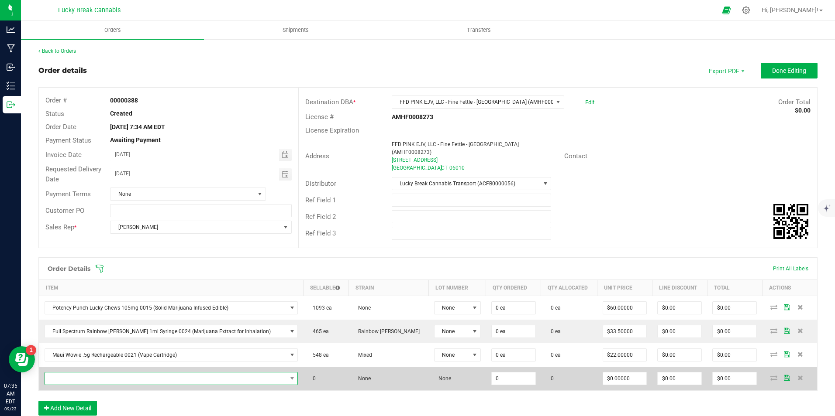
click at [81, 373] on span "NO DATA FOUND" at bounding box center [166, 379] width 242 height 12
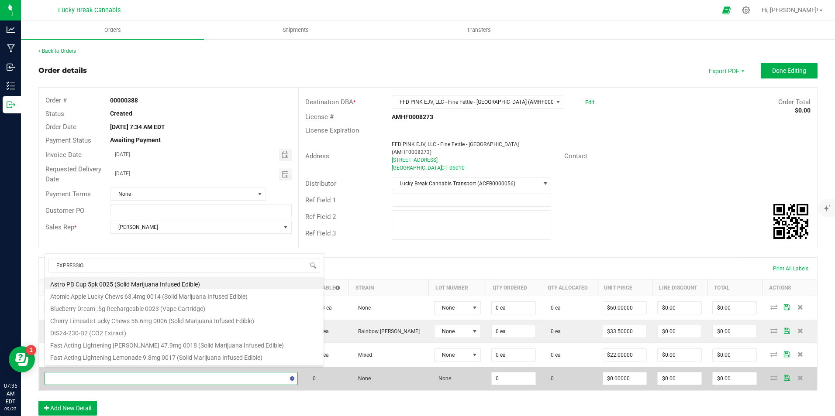
type input "EXPRESSION"
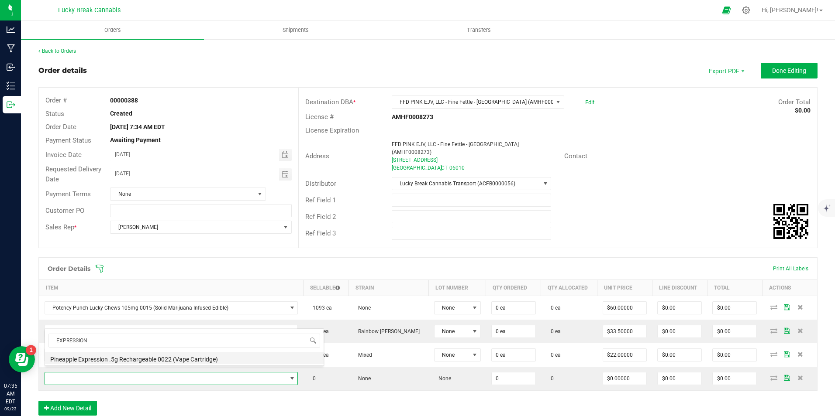
click at [182, 357] on li "Pineapple Expression .5g Rechargeable 0022 (Vape Cartridge)" at bounding box center [184, 358] width 279 height 12
type input "0 ea"
type input "$22.00000"
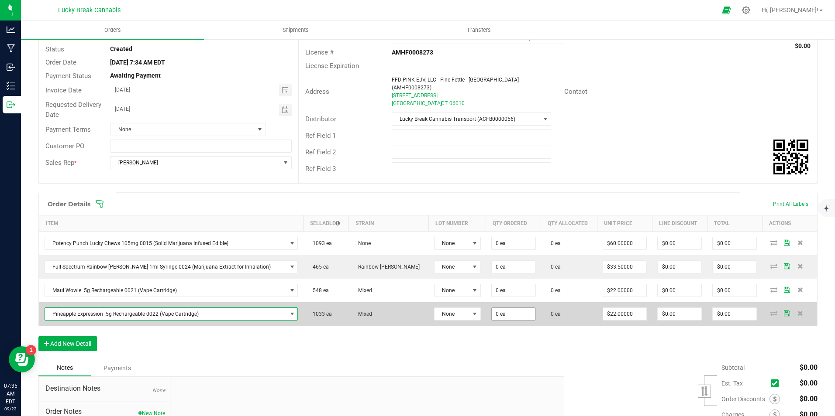
scroll to position [87, 0]
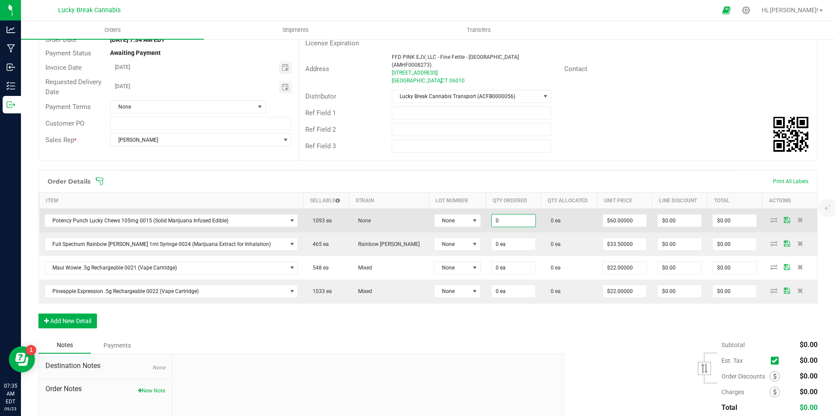
click at [492, 215] on input "0" at bounding box center [514, 221] width 44 height 12
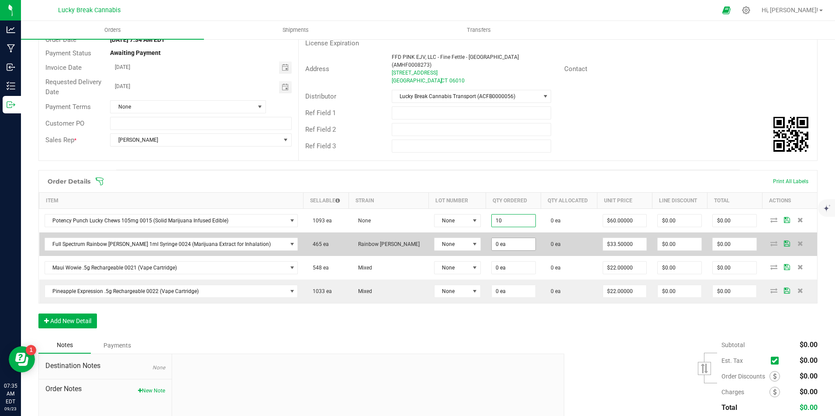
type input "10 ea"
type input "$600.00"
click at [492, 238] on input "0" at bounding box center [514, 244] width 44 height 12
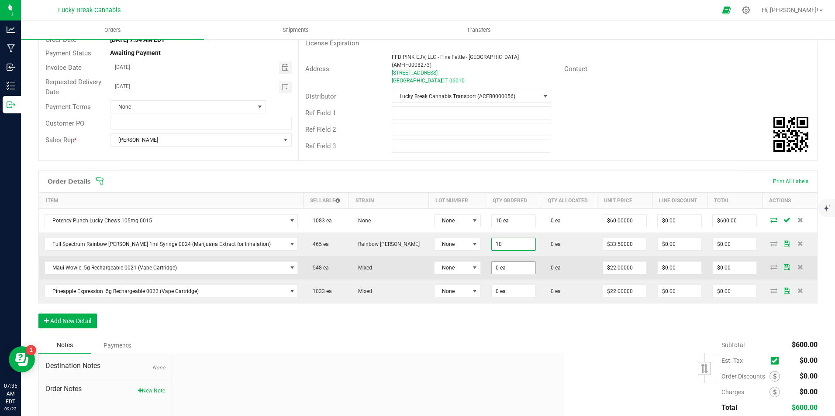
type input "10 ea"
type input "$335.00"
click at [492, 262] on input "0" at bounding box center [514, 268] width 44 height 12
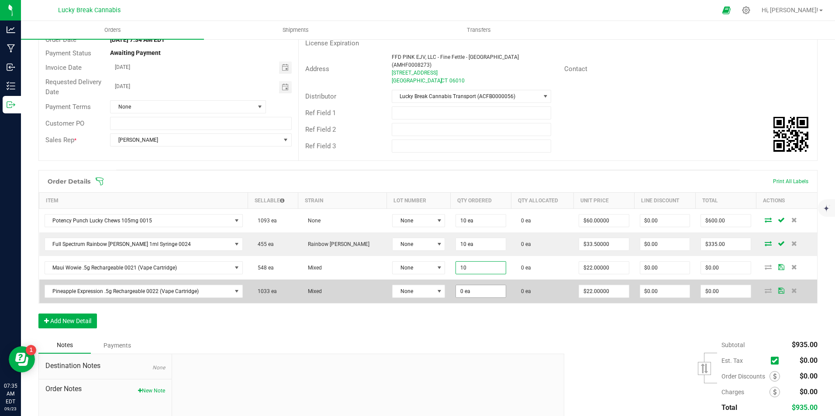
type input "10 ea"
type input "$220.00"
click at [463, 286] on input "0" at bounding box center [480, 291] width 49 height 12
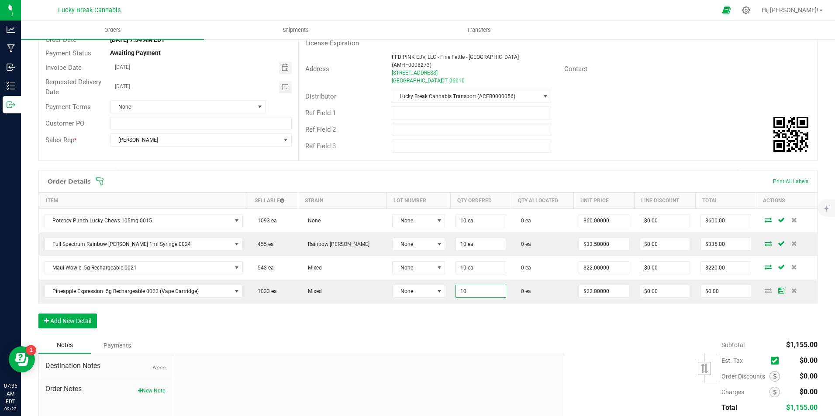
type input "10 ea"
type input "$220.00"
click at [639, 324] on div "Order Details Print All Labels Item Sellable Strain Lot Number Qty Ordered Qty …" at bounding box center [427, 253] width 779 height 167
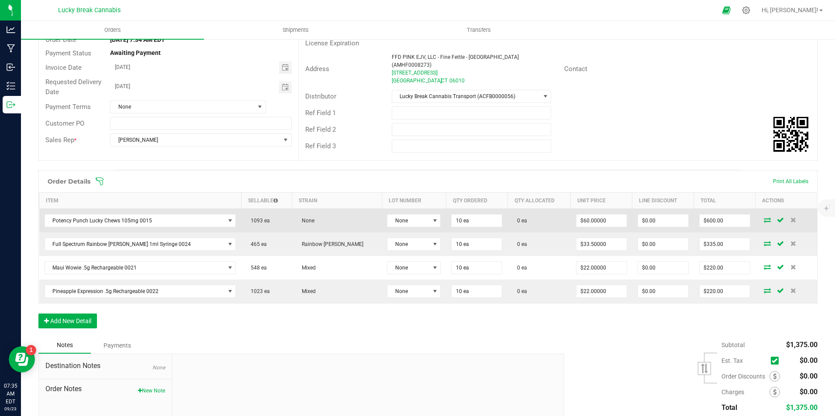
click at [764, 217] on icon at bounding box center [767, 219] width 7 height 5
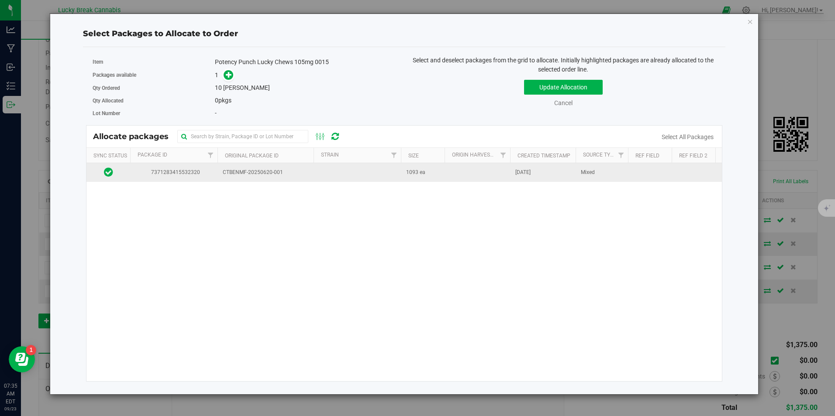
click at [248, 182] on td "CTBENMF-20250620-001" at bounding box center [265, 172] width 96 height 19
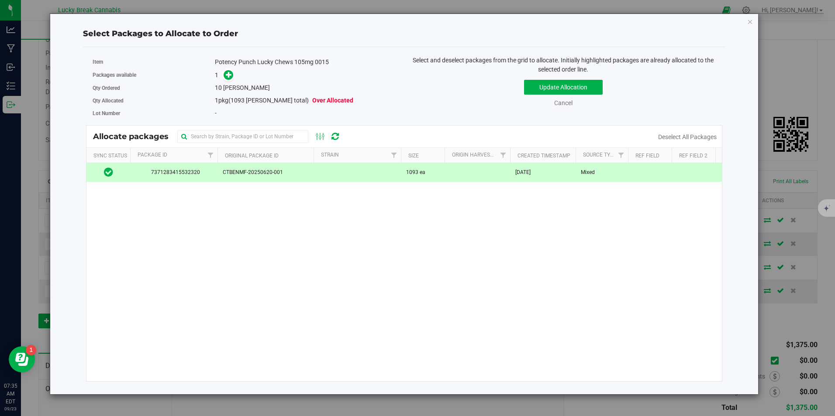
click at [230, 69] on div "Packages available 1" at bounding box center [245, 76] width 305 height 14
click at [231, 76] on icon at bounding box center [229, 75] width 6 height 6
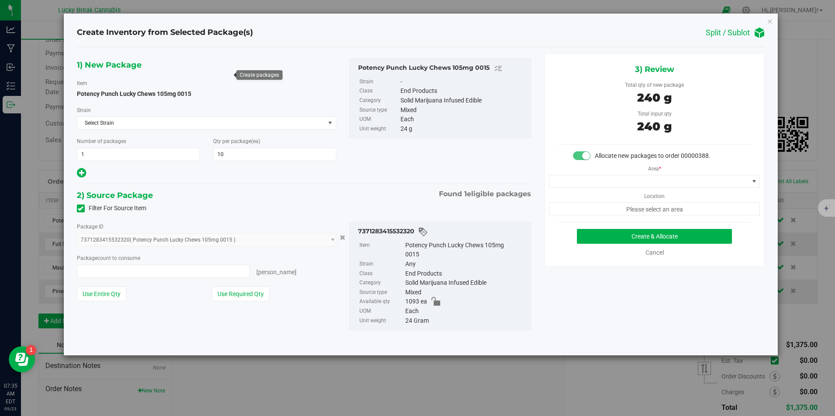
type input "10 ea"
click at [647, 179] on span at bounding box center [648, 181] width 199 height 12
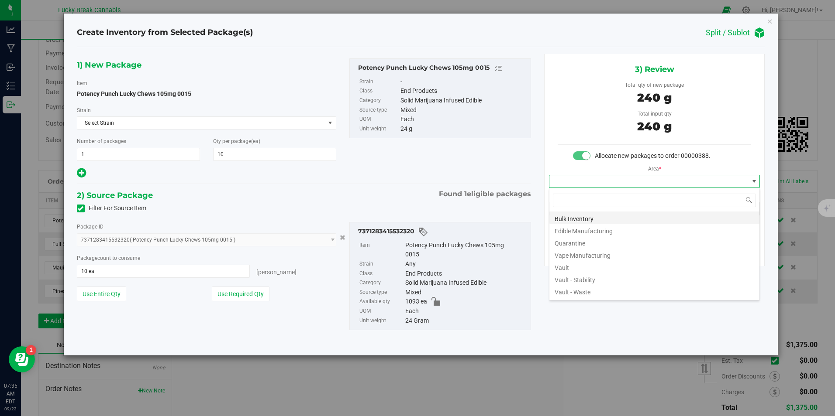
scroll to position [13, 211]
click at [579, 264] on li "Vault" at bounding box center [654, 267] width 210 height 12
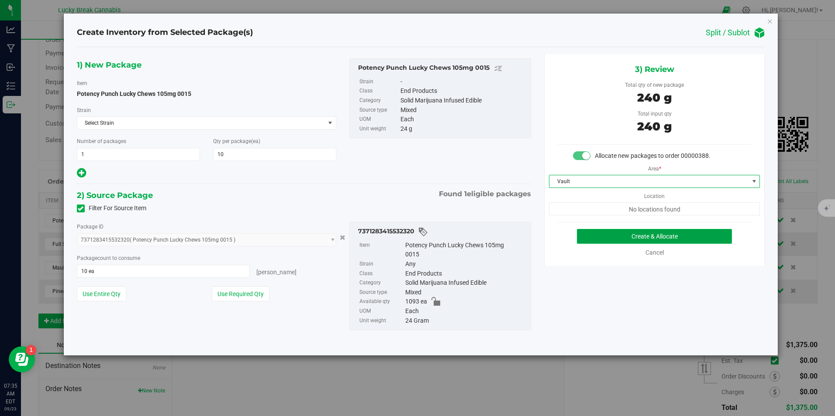
click at [627, 238] on button "Create & Allocate" at bounding box center [654, 236] width 155 height 15
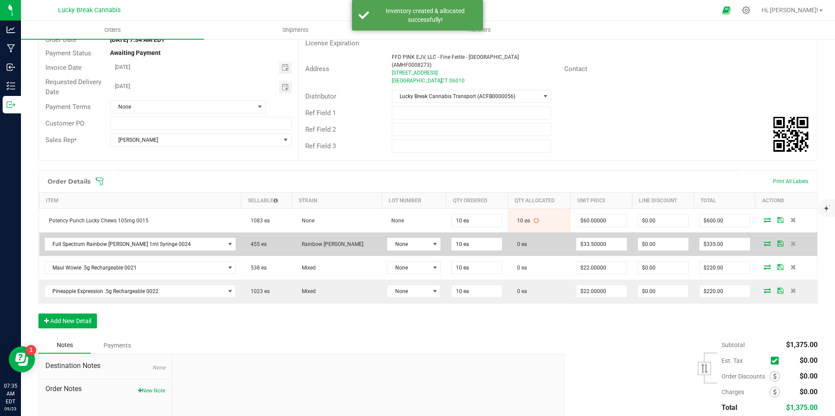
click at [764, 241] on icon at bounding box center [767, 243] width 7 height 5
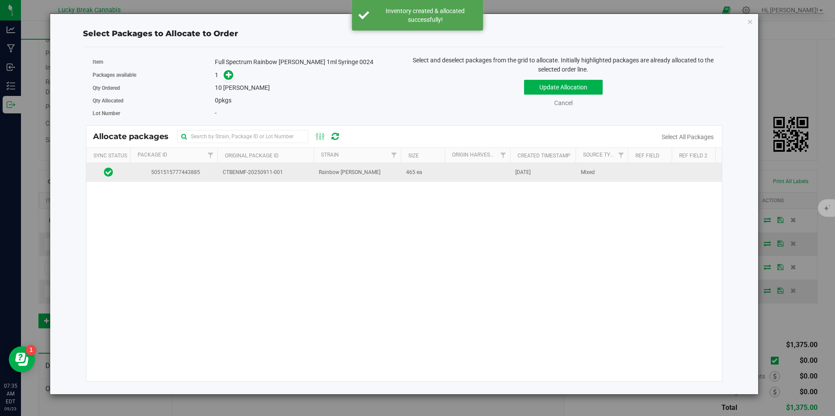
click at [411, 172] on span "465 ea" at bounding box center [414, 173] width 16 height 8
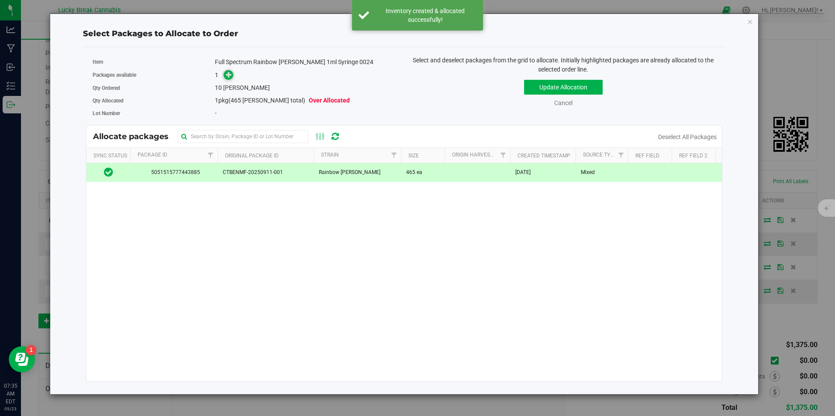
click at [230, 73] on icon at bounding box center [229, 75] width 6 height 6
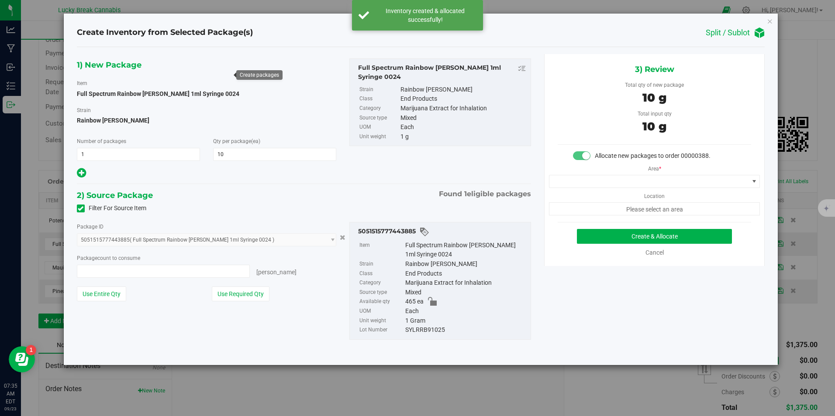
type input "10 ea"
click at [637, 176] on span at bounding box center [648, 181] width 199 height 12
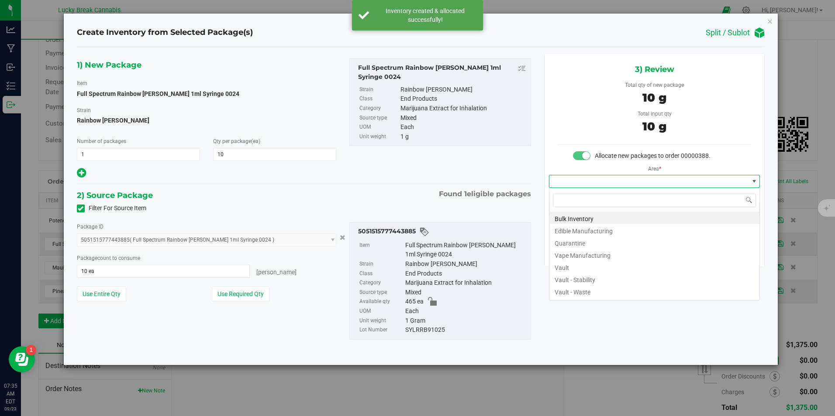
scroll to position [13, 211]
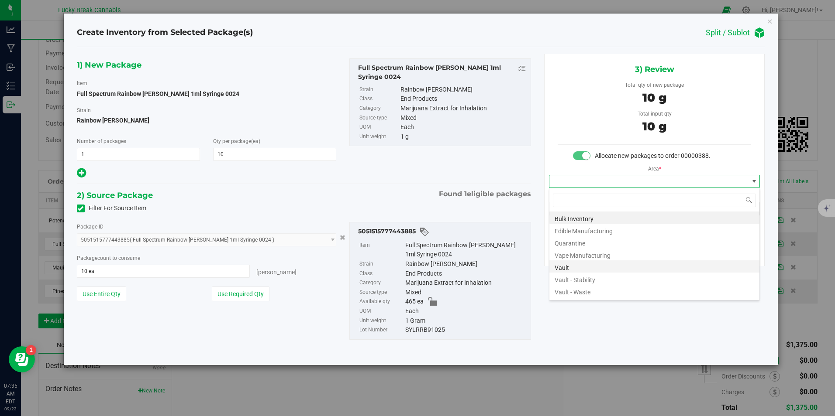
click at [579, 265] on li "Vault" at bounding box center [654, 267] width 210 height 12
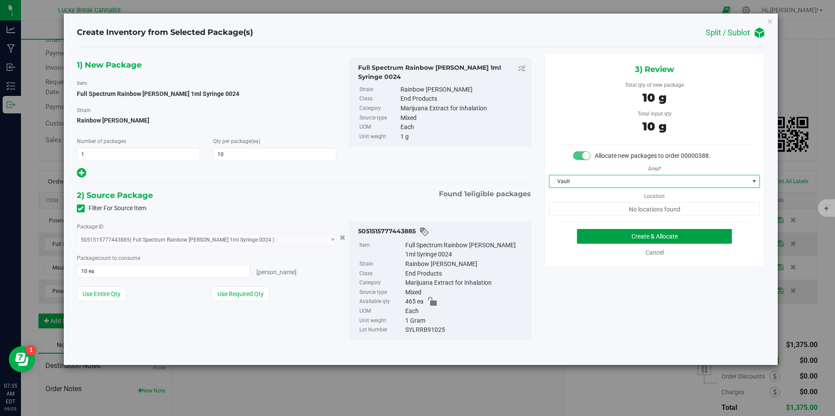
click at [621, 237] on button "Create & Allocate" at bounding box center [654, 236] width 155 height 15
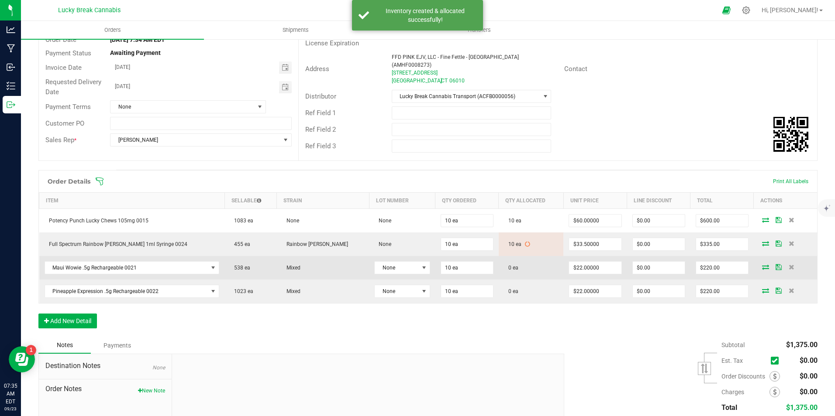
click at [762, 265] on icon at bounding box center [765, 267] width 7 height 5
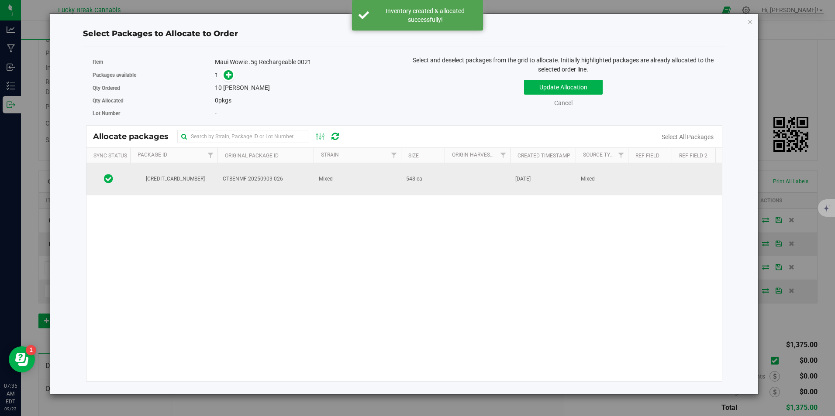
click at [256, 173] on td "CTBENMF-20250903-026" at bounding box center [265, 179] width 96 height 32
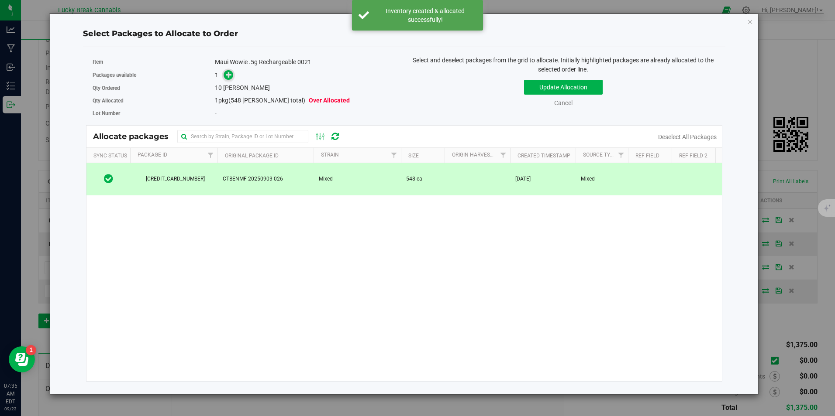
click at [228, 77] on icon at bounding box center [229, 75] width 6 height 6
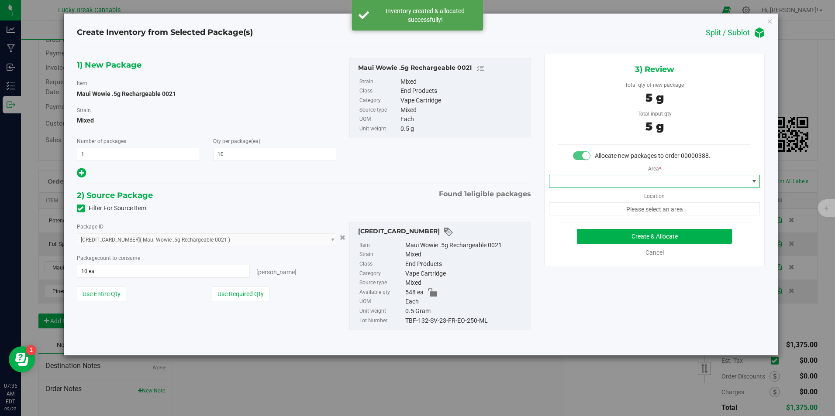
click at [616, 180] on span at bounding box center [648, 181] width 199 height 12
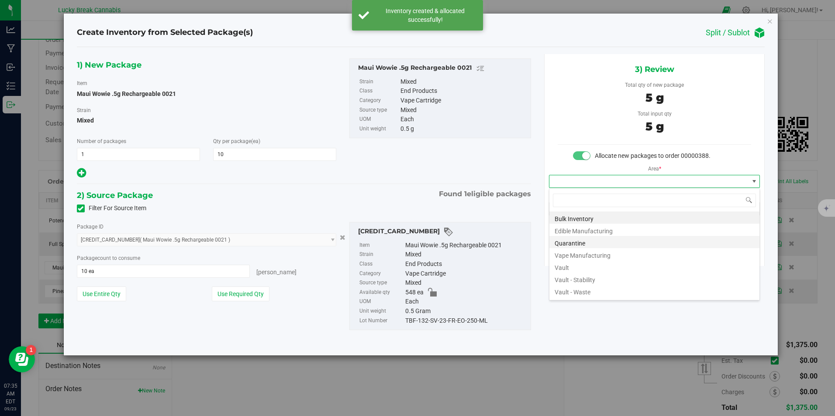
scroll to position [13, 211]
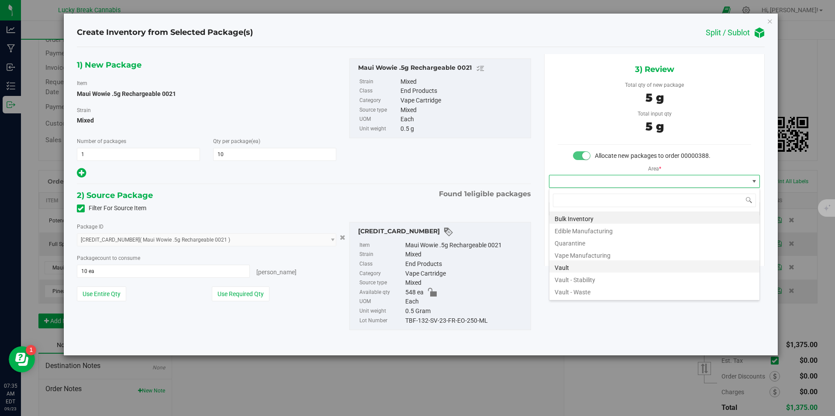
click at [575, 265] on li "Vault" at bounding box center [654, 267] width 210 height 12
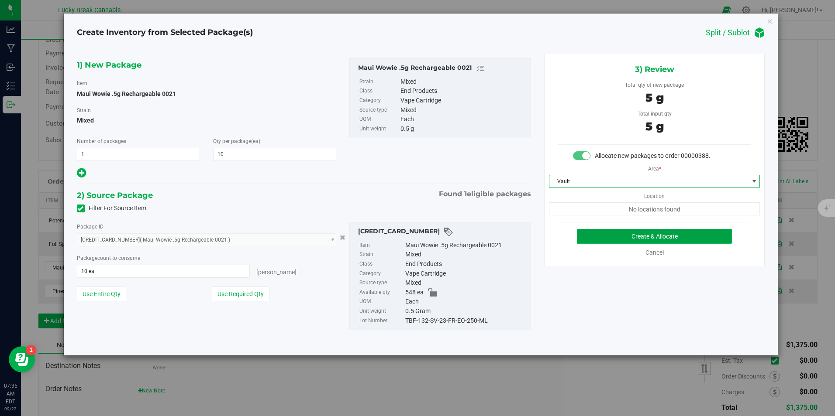
click at [636, 236] on button "Create & Allocate" at bounding box center [654, 236] width 155 height 15
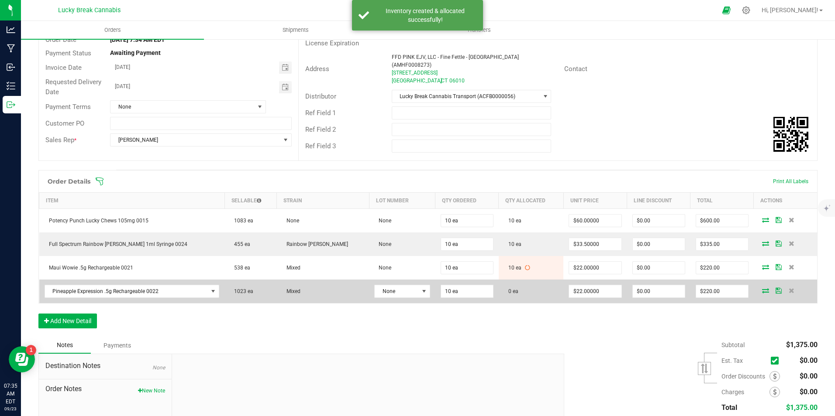
click at [762, 288] on icon at bounding box center [765, 290] width 7 height 5
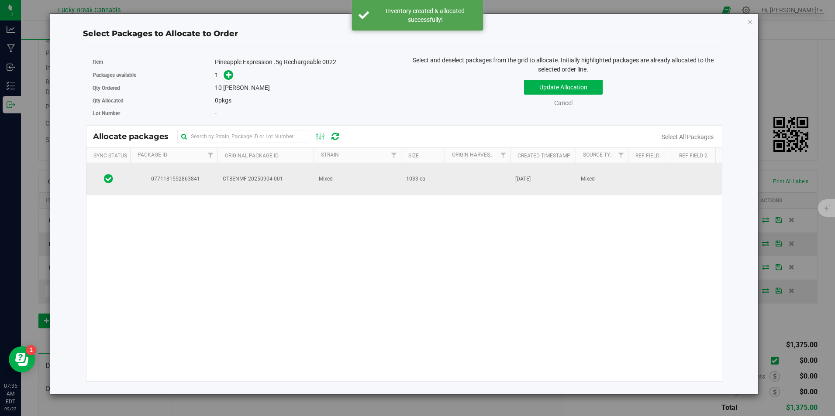
click at [318, 174] on td "Mixed" at bounding box center [356, 179] width 87 height 32
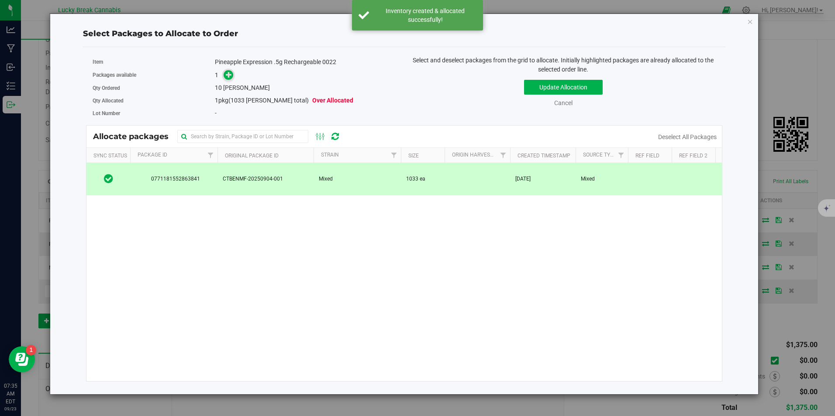
click at [230, 75] on icon at bounding box center [229, 75] width 6 height 6
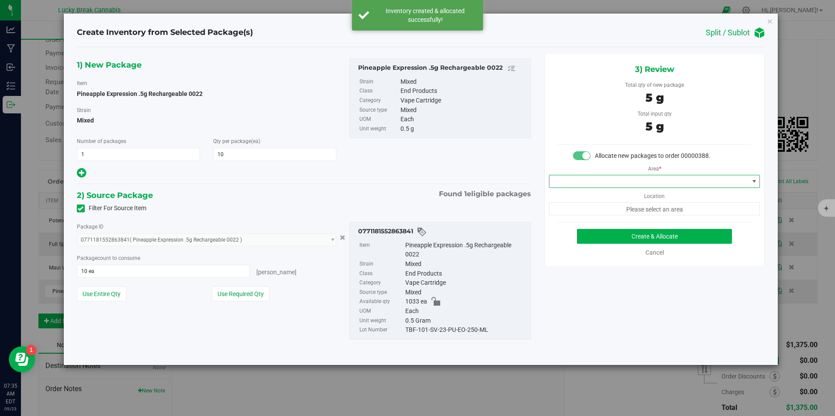
click at [646, 182] on span at bounding box center [648, 181] width 199 height 12
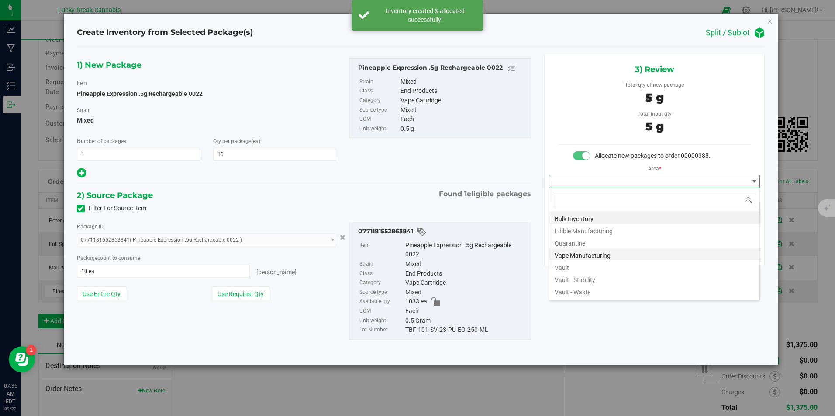
scroll to position [13, 211]
click at [566, 264] on li "Vault" at bounding box center [654, 267] width 210 height 12
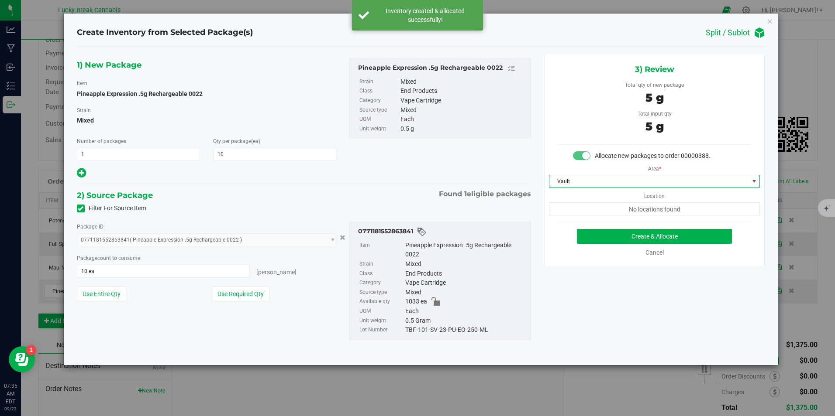
click at [609, 229] on div "3) Review Total qty of new package 5 g Total input qty 5 g Allocate new package…" at bounding box center [654, 160] width 220 height 212
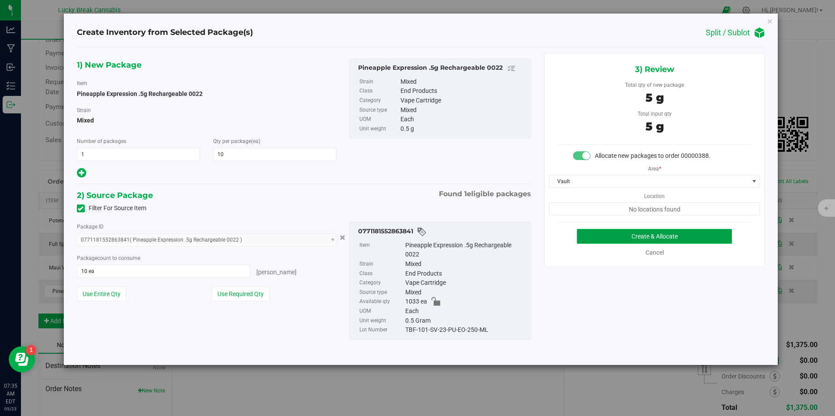
click at [613, 234] on button "Create & Allocate" at bounding box center [654, 236] width 155 height 15
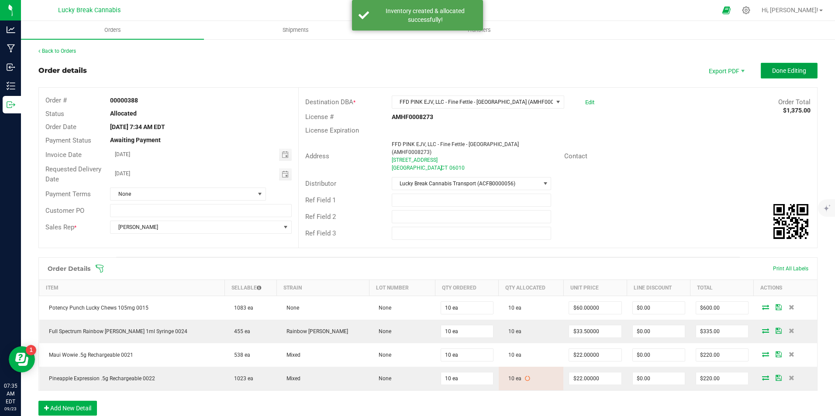
click at [773, 70] on span "Done Editing" at bounding box center [789, 70] width 34 height 7
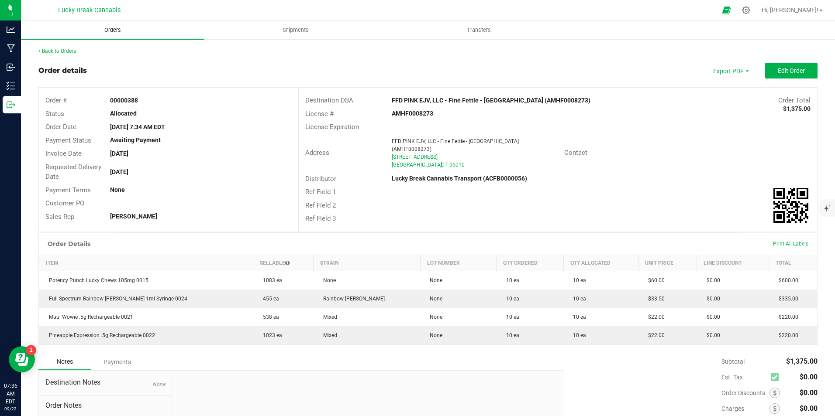
click at [119, 29] on span "Orders" at bounding box center [113, 30] width 40 height 8
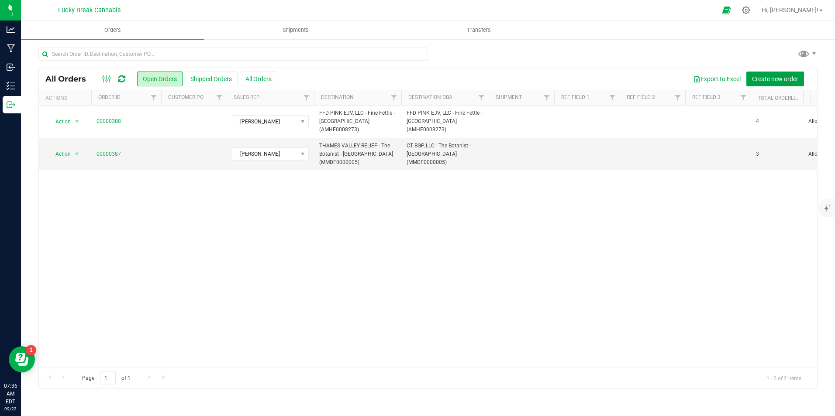
click at [762, 77] on span "Create new order" at bounding box center [775, 79] width 46 height 7
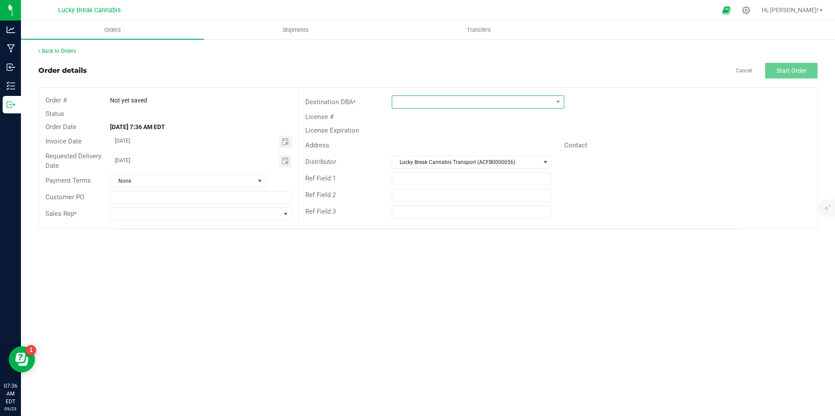
click at [437, 100] on span at bounding box center [472, 102] width 161 height 12
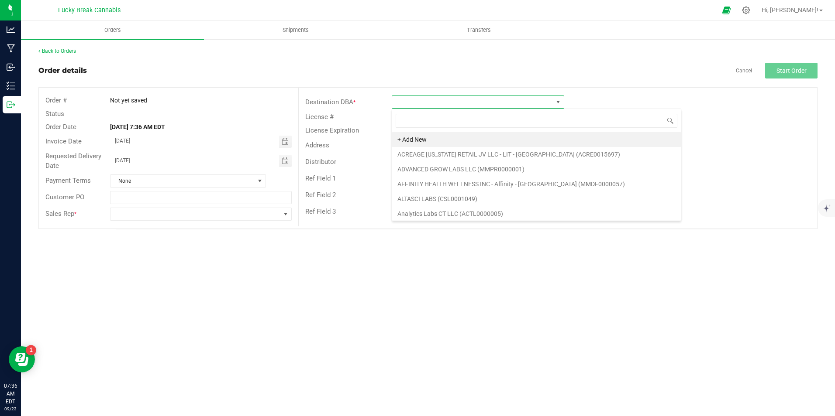
scroll to position [13, 172]
type input "NEWINGTON"
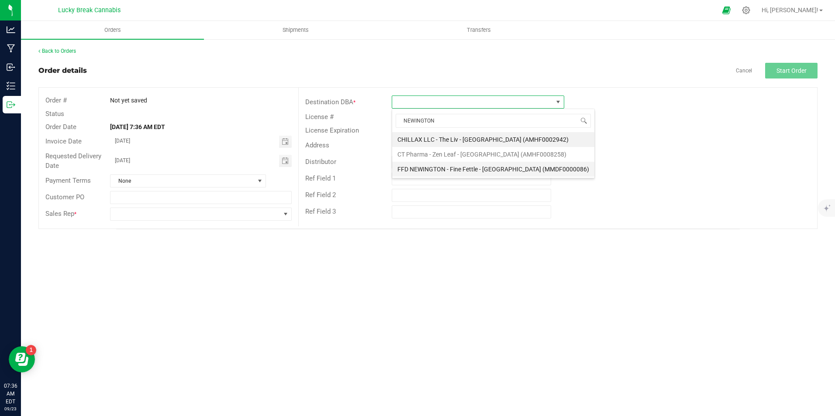
click at [477, 170] on li "FFD NEWINGTON - Fine Fettle - [GEOGRAPHIC_DATA] (MMDF0000086)" at bounding box center [493, 169] width 202 height 15
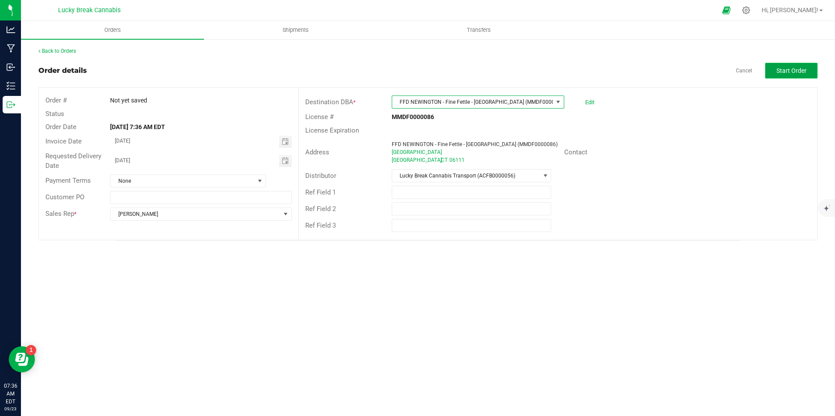
click at [784, 67] on span "Start Order" at bounding box center [791, 70] width 30 height 7
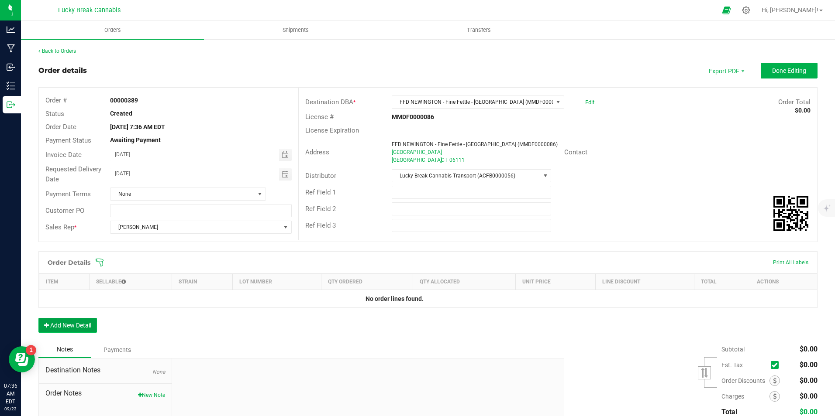
click at [79, 325] on button "Add New Detail" at bounding box center [67, 325] width 58 height 15
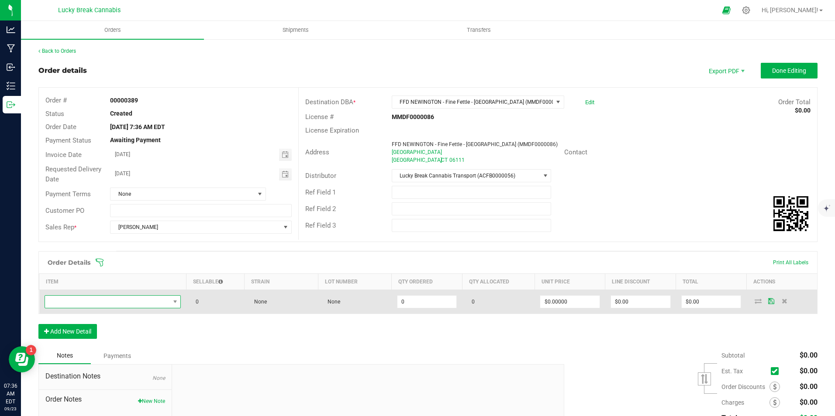
click at [93, 304] on span "NO DATA FOUND" at bounding box center [107, 302] width 125 height 12
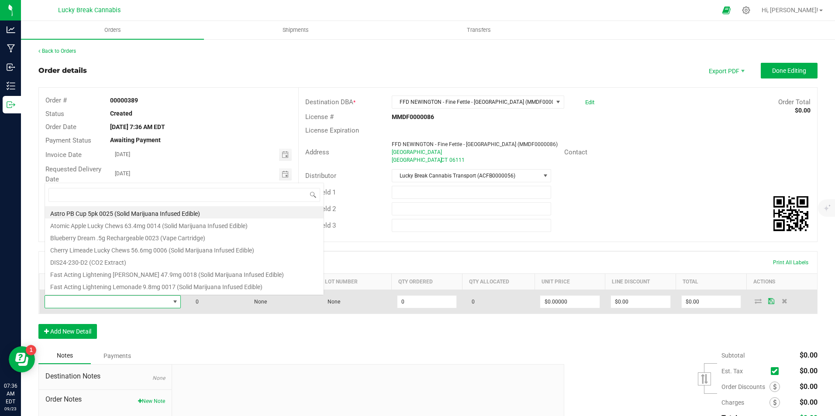
scroll to position [13, 134]
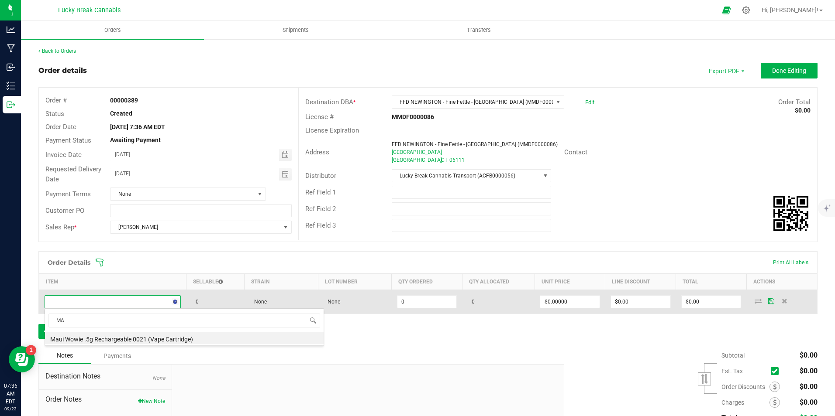
type input "M"
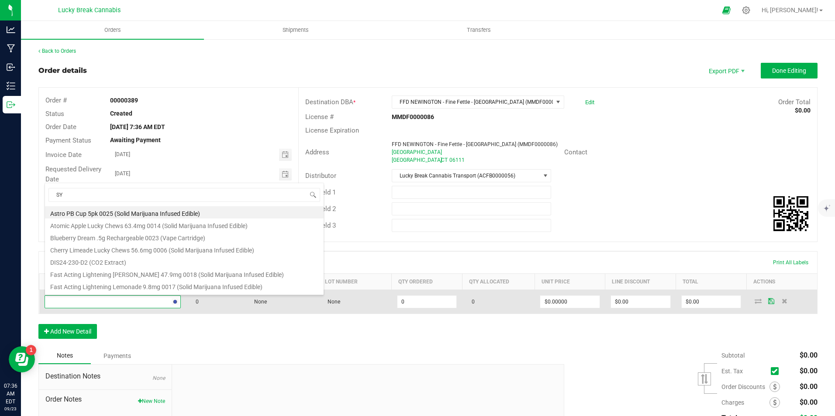
type input "SYR"
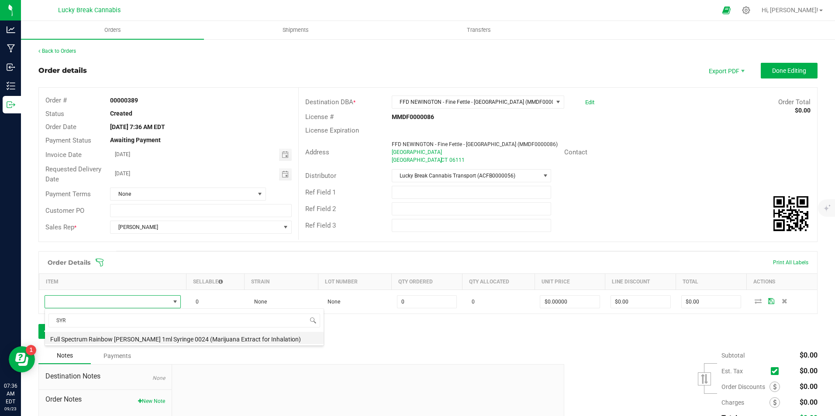
click at [93, 338] on li "Full Spectrum Rainbow [PERSON_NAME] 1ml Syringe 0024 (Marijuana Extract for Inh…" at bounding box center [184, 338] width 279 height 12
type input "0 ea"
type input "$33.50000"
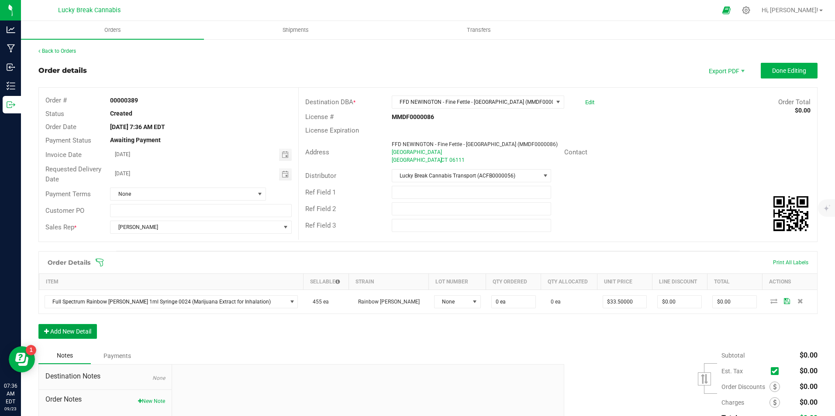
click at [86, 333] on button "Add New Detail" at bounding box center [67, 331] width 58 height 15
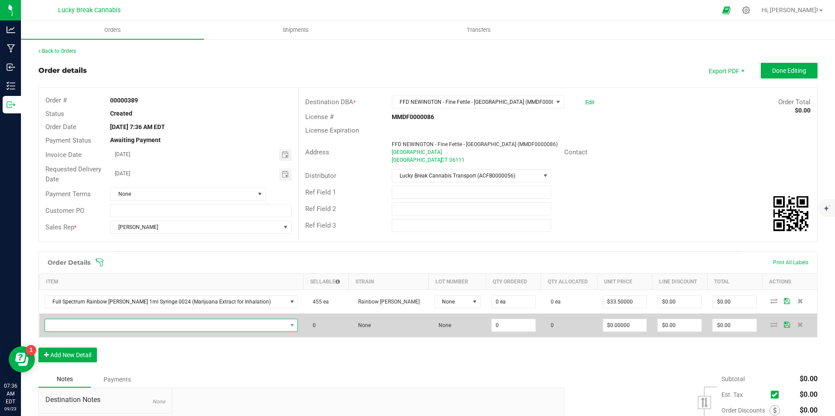
click at [86, 324] on span "NO DATA FOUND" at bounding box center [166, 326] width 242 height 12
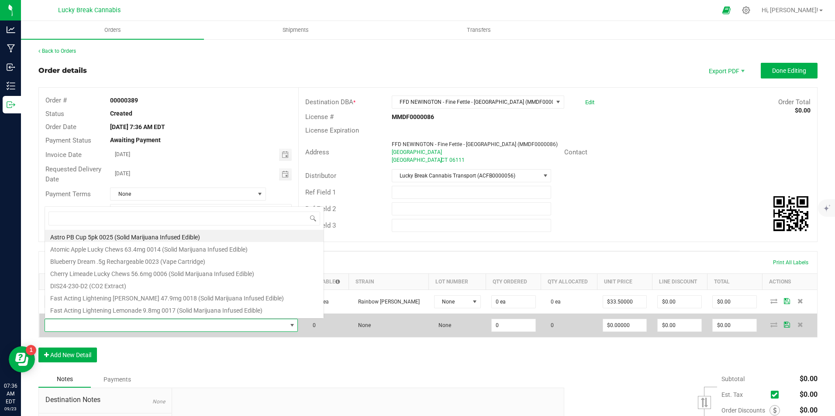
scroll to position [13, 233]
type input "MAUI"
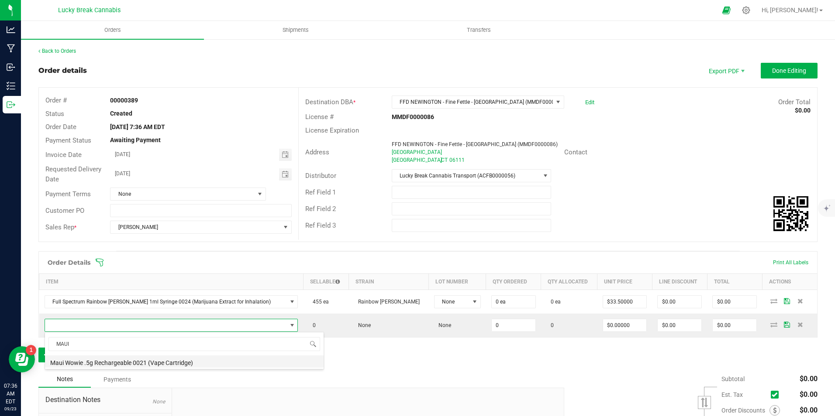
click at [100, 358] on li "Maui Wowie .5g Rechargeable 0021 (Vape Cartridge)" at bounding box center [184, 362] width 279 height 12
type input "0 ea"
type input "$22.00000"
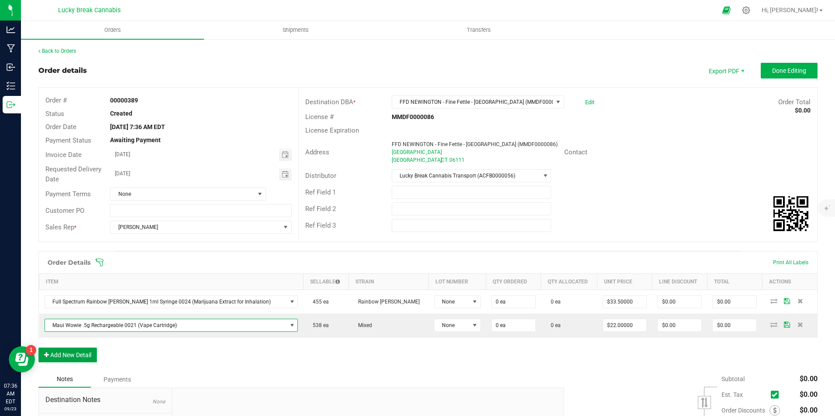
click at [85, 356] on button "Add New Detail" at bounding box center [67, 355] width 58 height 15
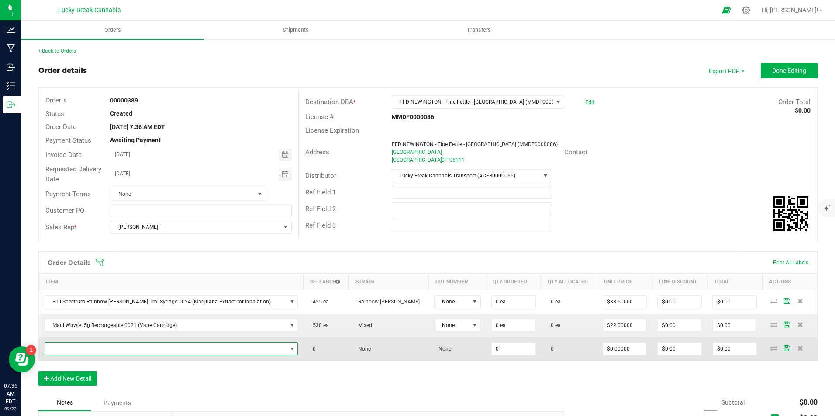
click at [94, 346] on span "NO DATA FOUND" at bounding box center [166, 349] width 242 height 12
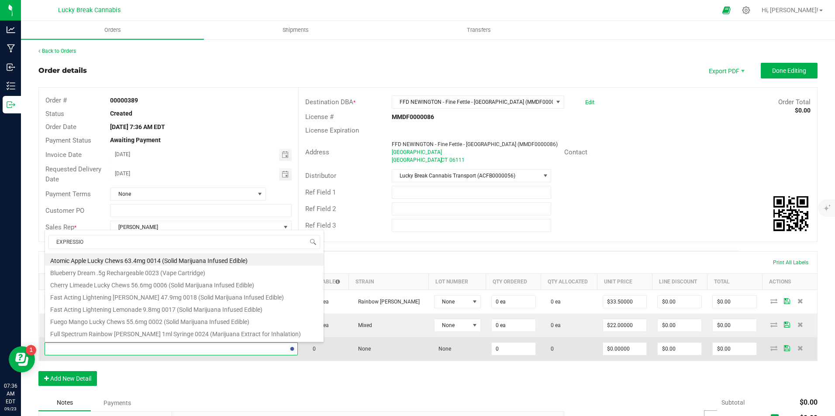
type input "EXPRESSION"
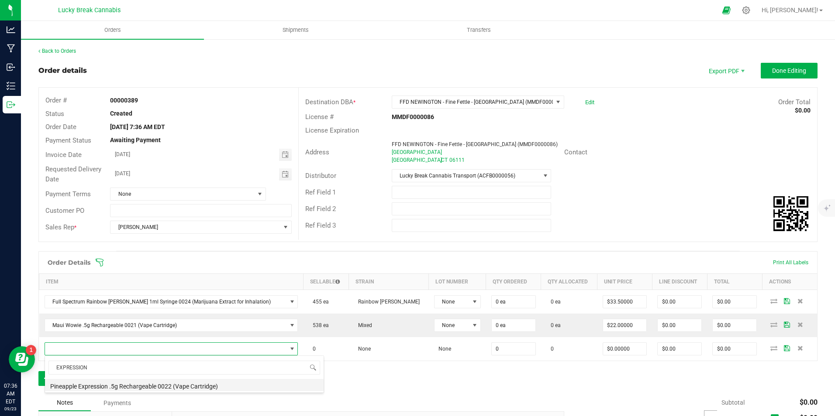
click at [115, 388] on li "Pineapple Expression .5g Rechargeable 0022 (Vape Cartridge)" at bounding box center [184, 385] width 279 height 12
type input "0 ea"
type input "$22.00000"
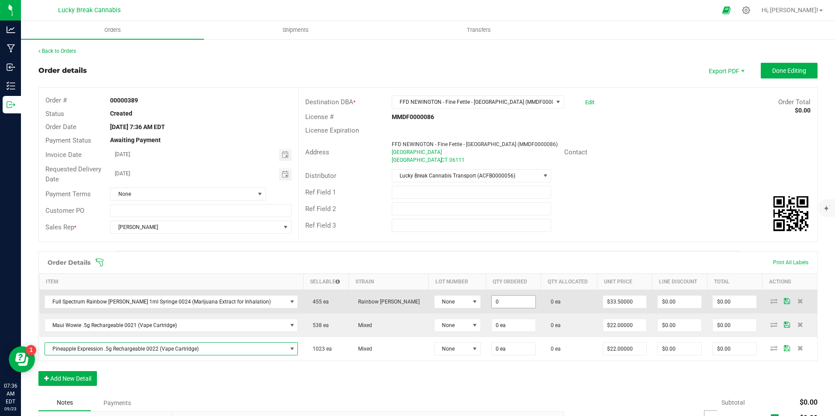
click at [493, 299] on input "0" at bounding box center [514, 302] width 44 height 12
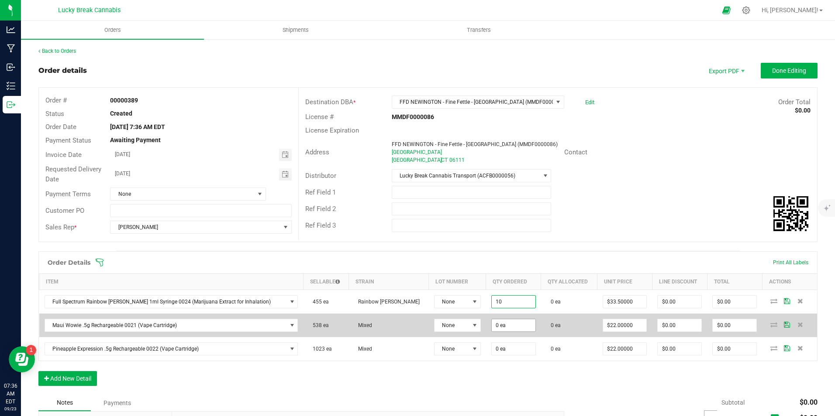
type input "10 ea"
type input "$335.00"
click at [492, 320] on input "0" at bounding box center [514, 326] width 44 height 12
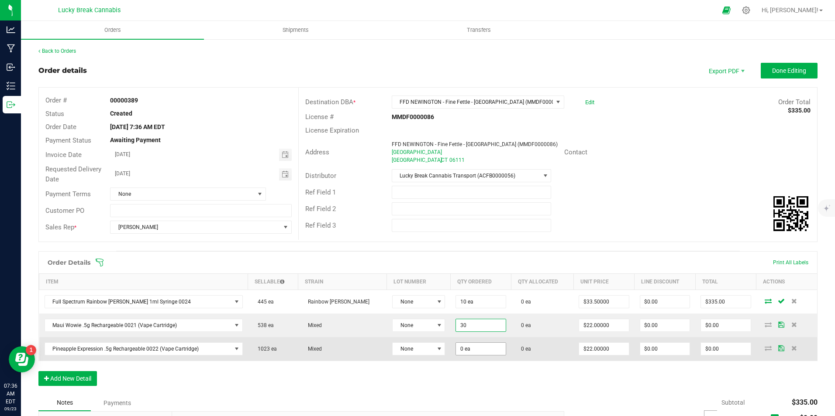
type input "30 ea"
type input "$660.00"
click at [474, 347] on input "0" at bounding box center [480, 349] width 49 height 12
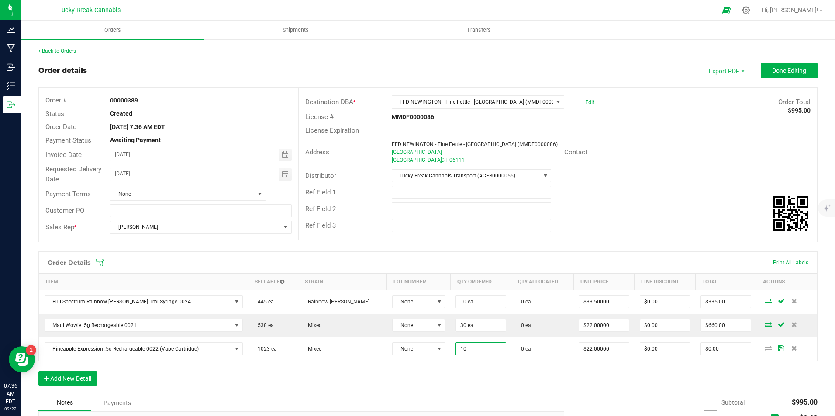
type input "10 ea"
type input "$220.00"
click at [461, 366] on div "Order Details Print All Labels Item Sellable Strain Lot Number Qty Ordered Qty …" at bounding box center [427, 323] width 779 height 144
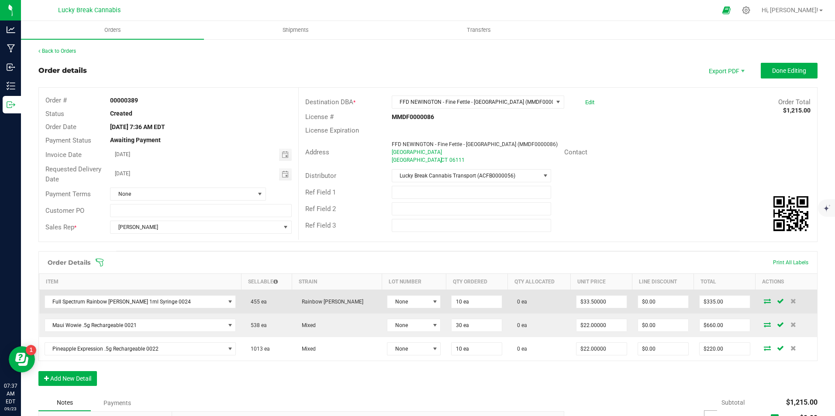
click at [764, 301] on icon at bounding box center [767, 301] width 7 height 5
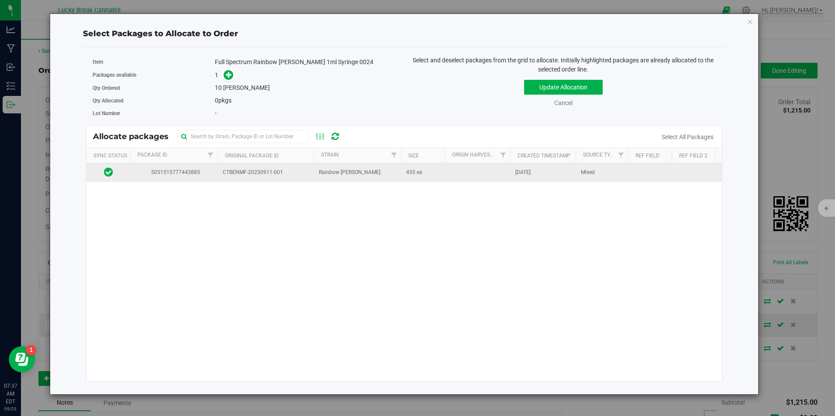
click at [275, 179] on td "CTBENMF-20250911-001" at bounding box center [265, 172] width 96 height 19
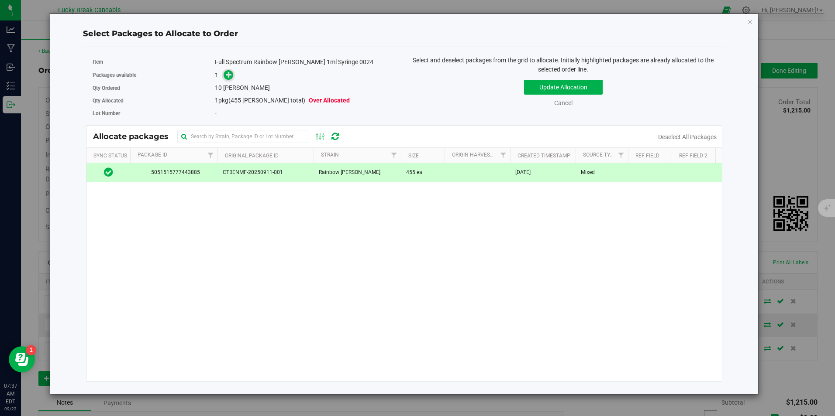
click at [230, 74] on icon at bounding box center [229, 75] width 6 height 6
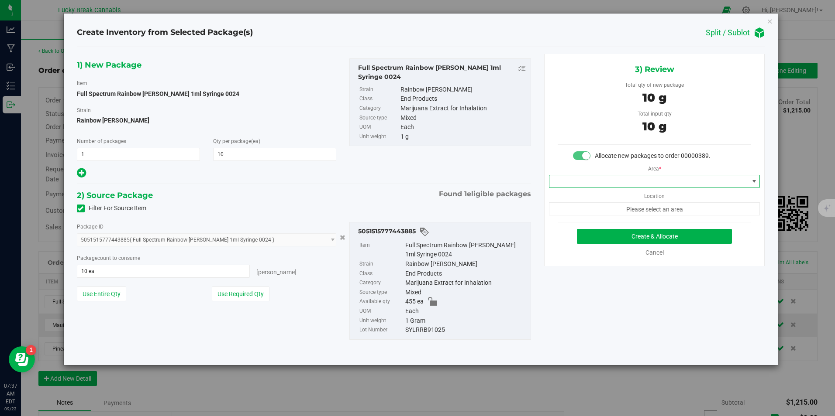
click at [654, 179] on span at bounding box center [648, 181] width 199 height 12
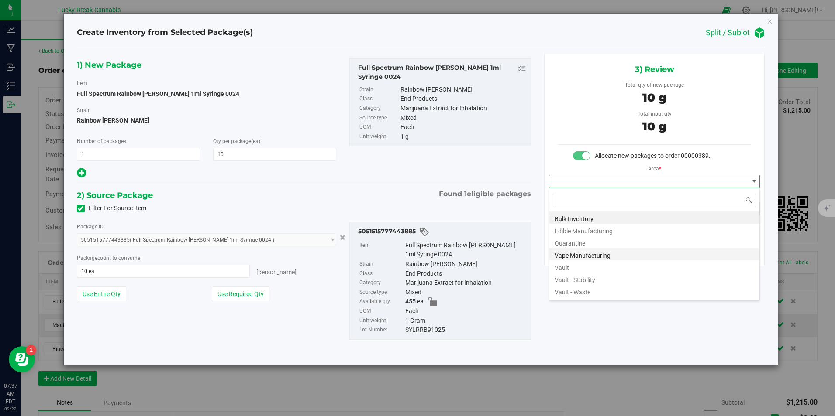
scroll to position [13, 211]
click at [588, 263] on li "Vault" at bounding box center [654, 267] width 210 height 12
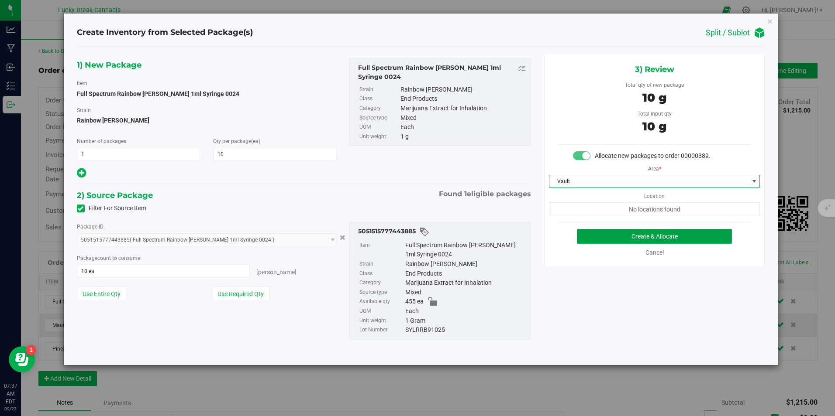
click at [609, 240] on button "Create & Allocate" at bounding box center [654, 236] width 155 height 15
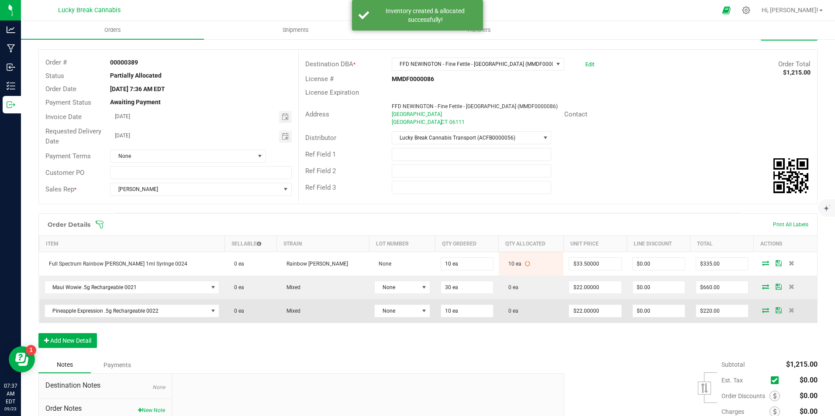
scroll to position [44, 0]
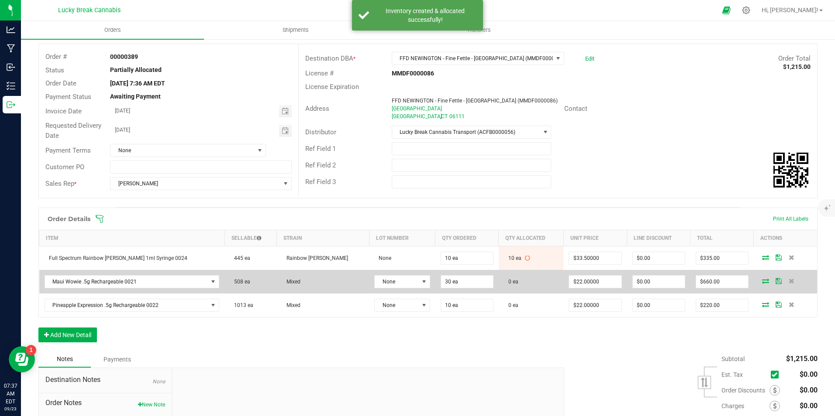
click at [762, 279] on icon at bounding box center [765, 281] width 7 height 5
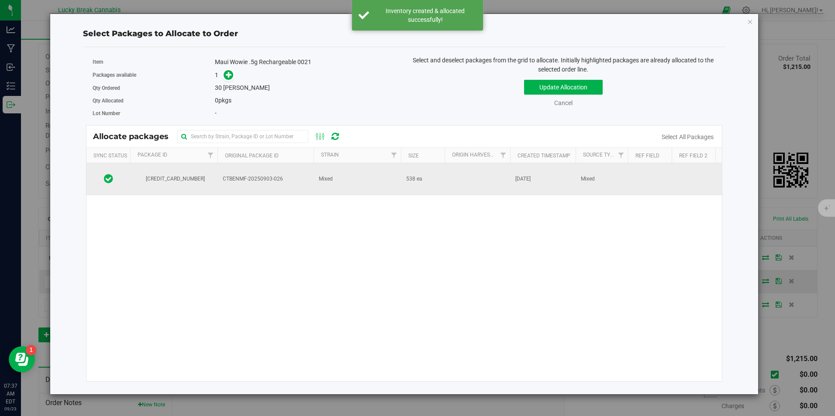
click at [373, 175] on td "Mixed" at bounding box center [356, 179] width 87 height 32
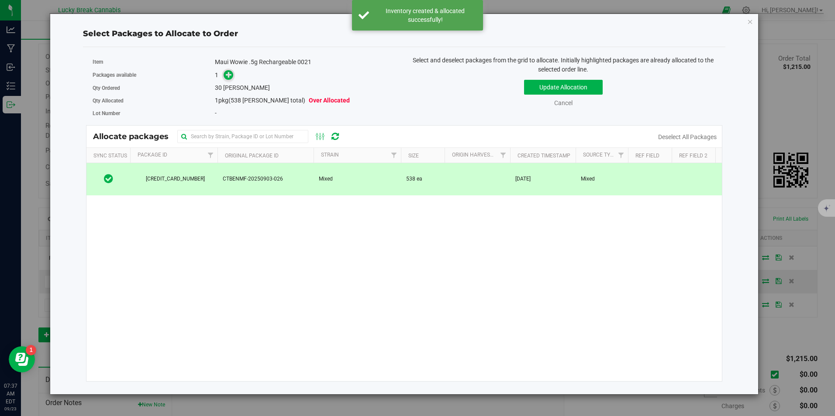
click at [229, 72] on icon at bounding box center [229, 75] width 6 height 6
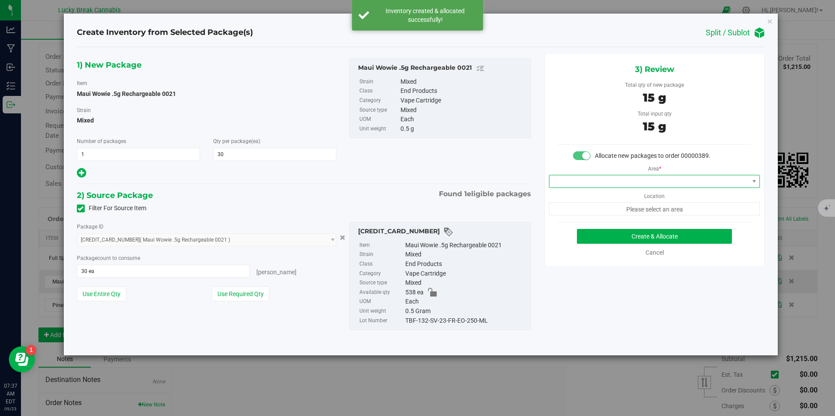
click at [606, 187] on span at bounding box center [648, 181] width 199 height 12
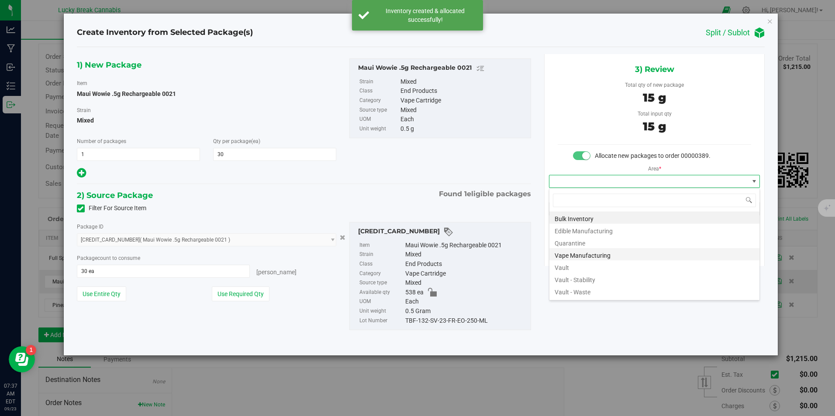
scroll to position [13, 211]
click at [591, 265] on li "Vault" at bounding box center [654, 267] width 210 height 12
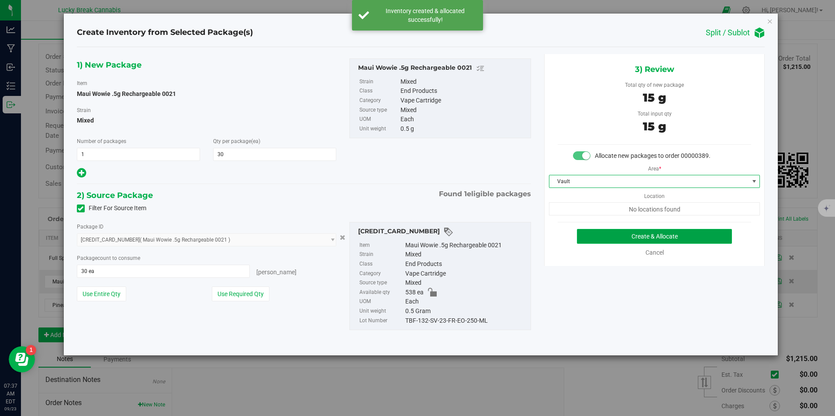
click at [619, 239] on button "Create & Allocate" at bounding box center [654, 236] width 155 height 15
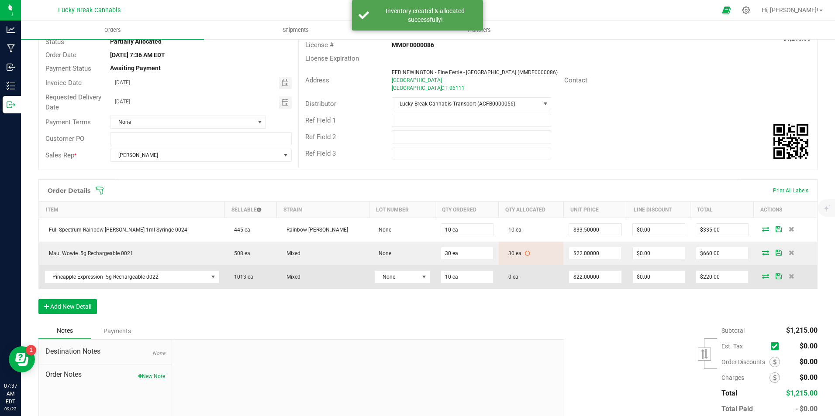
scroll to position [87, 0]
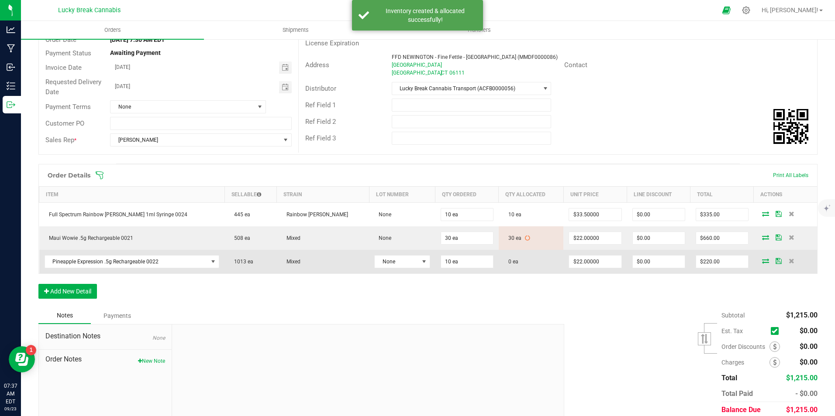
click at [762, 260] on icon at bounding box center [765, 260] width 7 height 5
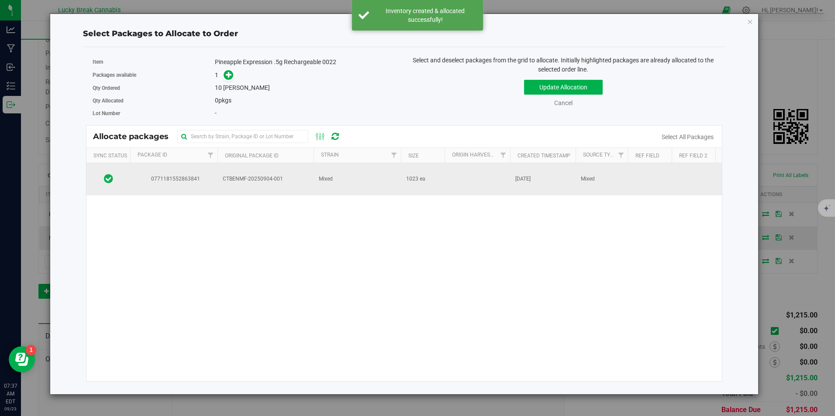
click at [340, 175] on td "Mixed" at bounding box center [356, 179] width 87 height 32
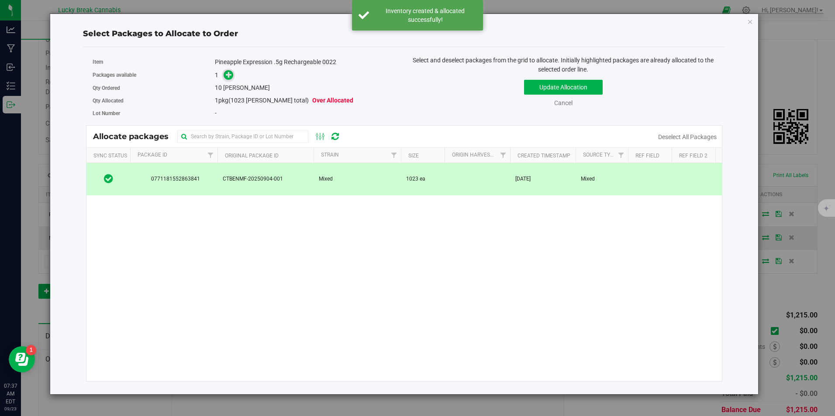
click at [228, 75] on icon at bounding box center [229, 75] width 6 height 6
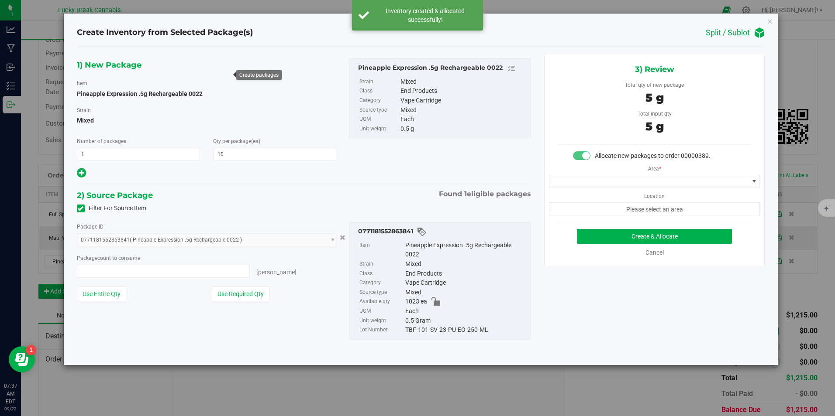
type input "10 ea"
click at [629, 180] on span at bounding box center [648, 181] width 199 height 12
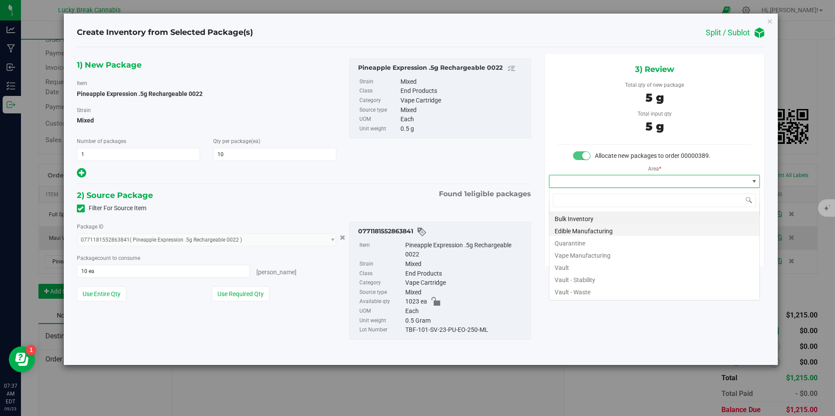
scroll to position [13, 211]
click at [593, 266] on li "Vault" at bounding box center [654, 267] width 210 height 12
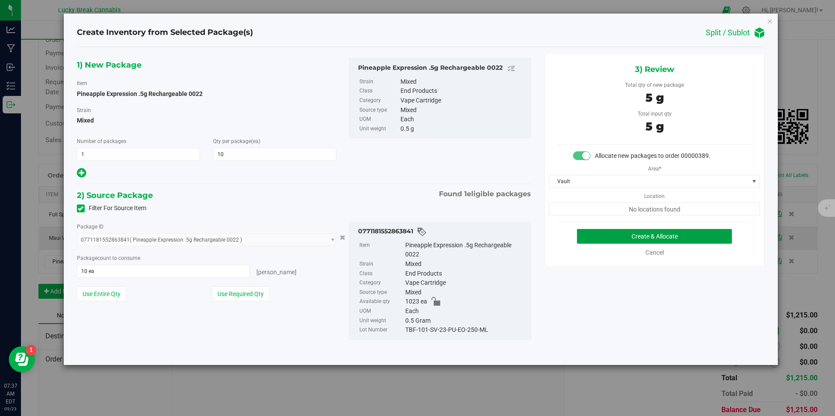
click at [636, 238] on button "Create & Allocate" at bounding box center [654, 236] width 155 height 15
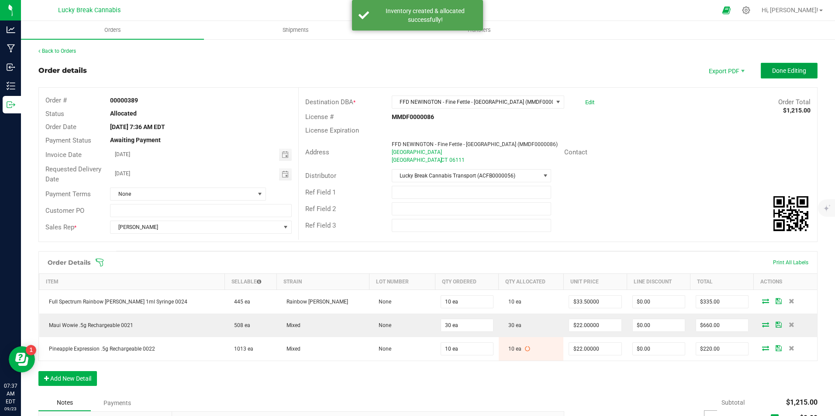
click at [778, 74] on span "Done Editing" at bounding box center [789, 70] width 34 height 7
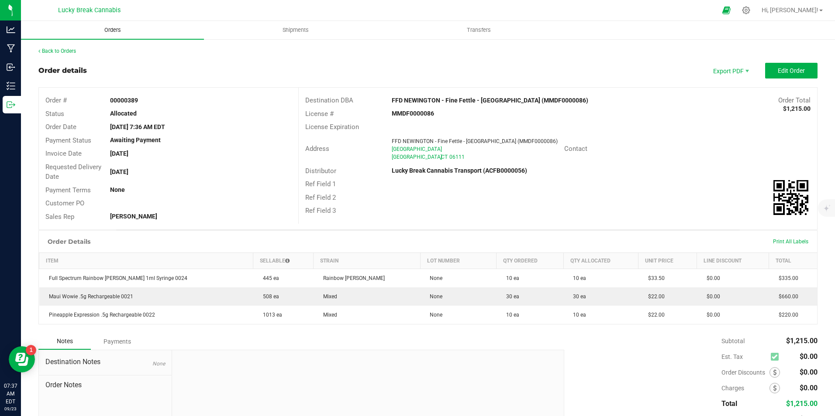
click at [108, 33] on span "Orders" at bounding box center [113, 30] width 40 height 8
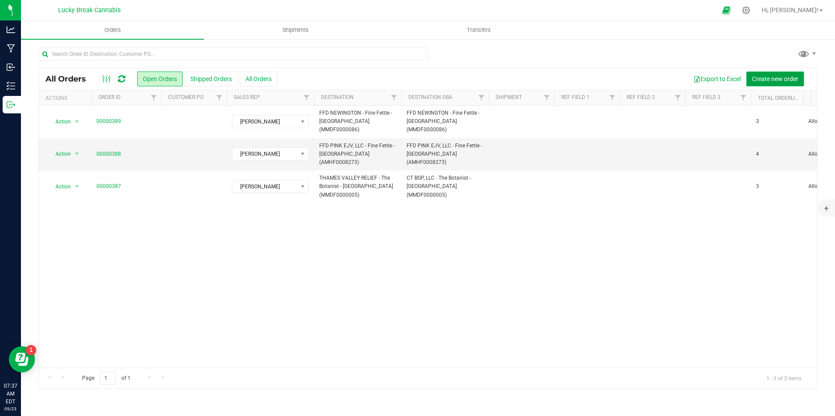
click at [767, 78] on span "Create new order" at bounding box center [775, 79] width 46 height 7
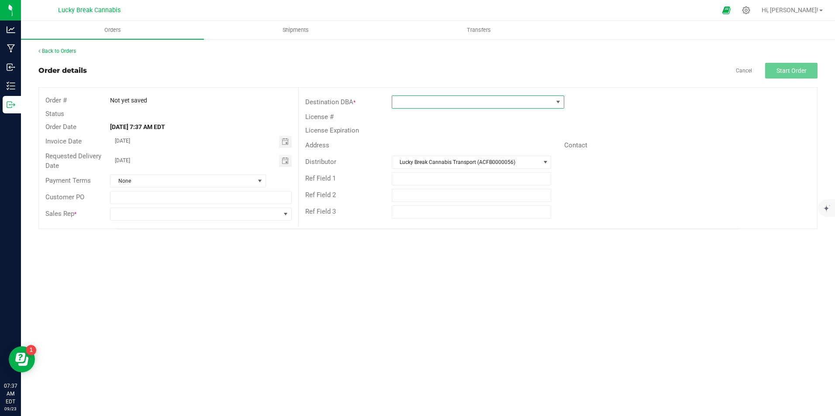
click at [429, 102] on span at bounding box center [472, 102] width 161 height 12
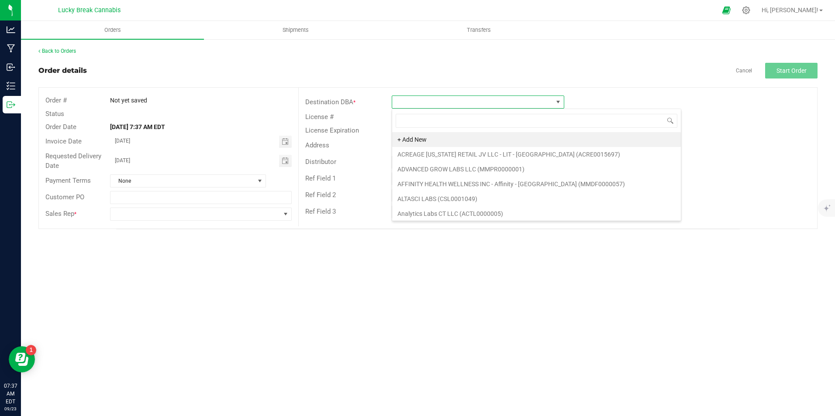
scroll to position [13, 172]
type input "STAMFORD"
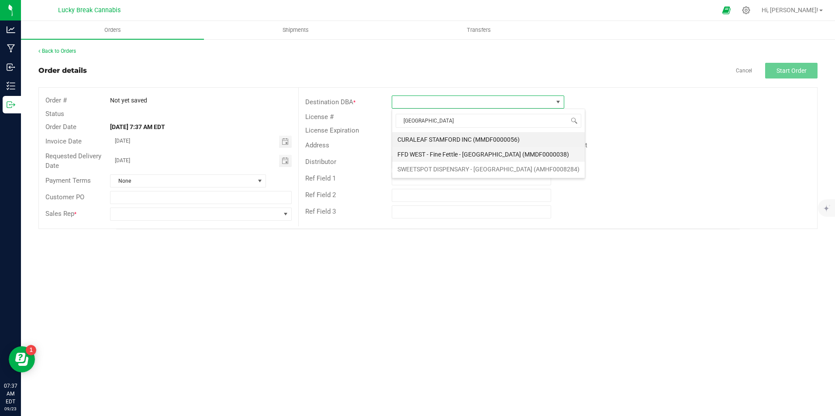
click at [457, 154] on li "FFD WEST - Fine Fettle - [GEOGRAPHIC_DATA] (MMDF0000038)" at bounding box center [488, 154] width 193 height 15
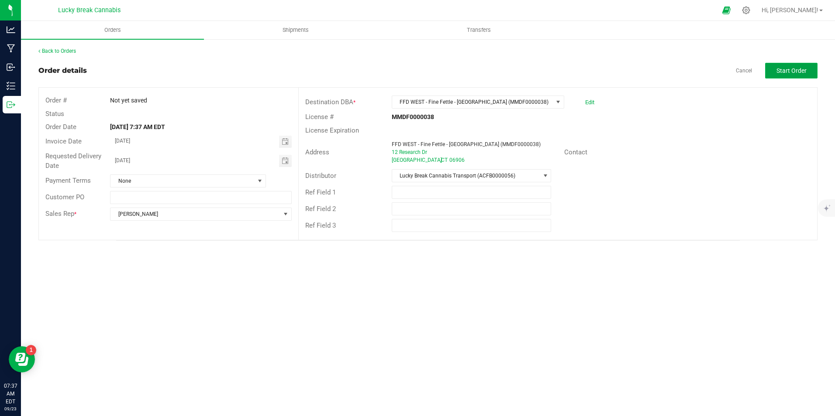
click at [774, 76] on button "Start Order" at bounding box center [791, 71] width 52 height 16
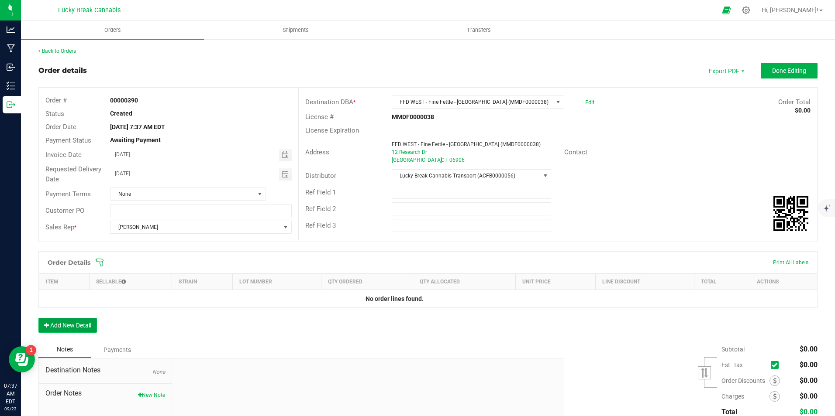
click at [76, 322] on button "Add New Detail" at bounding box center [67, 325] width 58 height 15
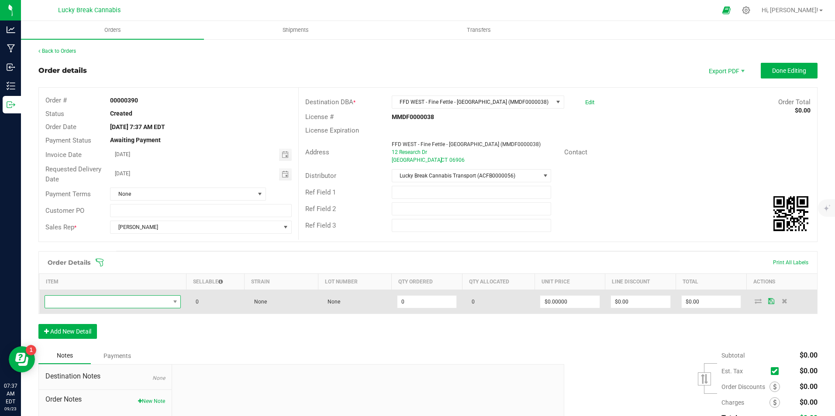
click at [106, 300] on span "NO DATA FOUND" at bounding box center [107, 302] width 125 height 12
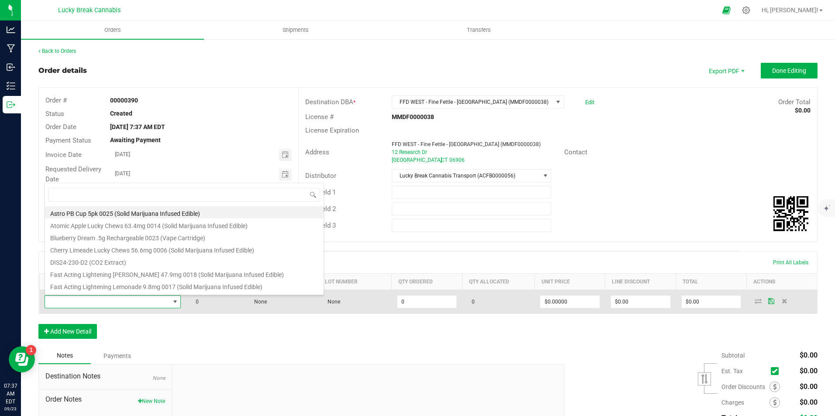
scroll to position [13, 134]
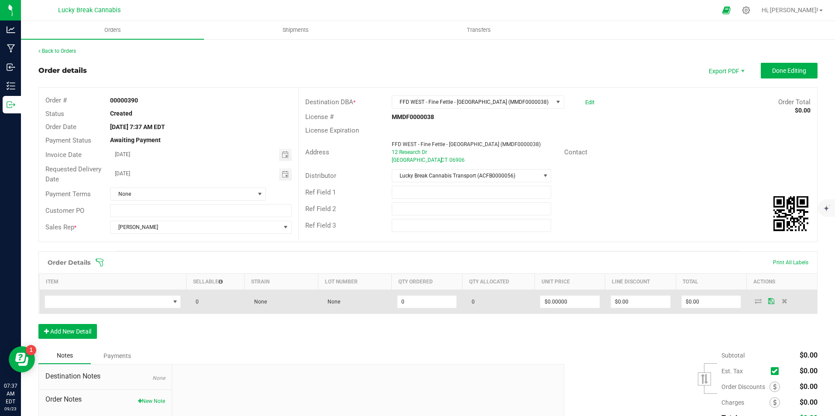
click at [105, 295] on td at bounding box center [112, 302] width 147 height 24
click at [103, 302] on span "NO DATA FOUND" at bounding box center [107, 302] width 125 height 12
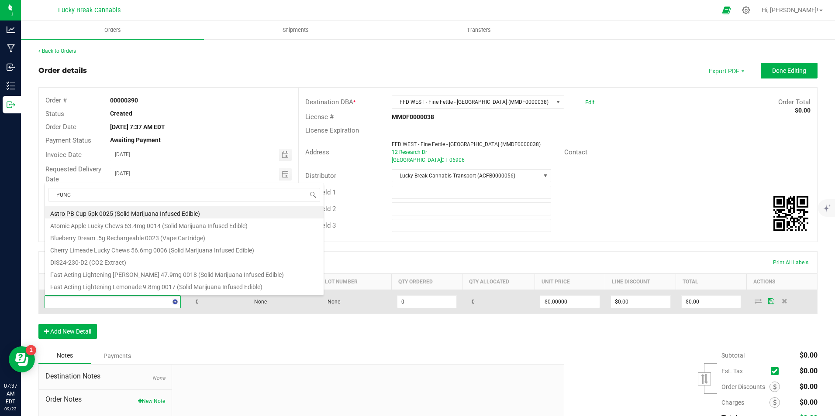
type input "PUNCH"
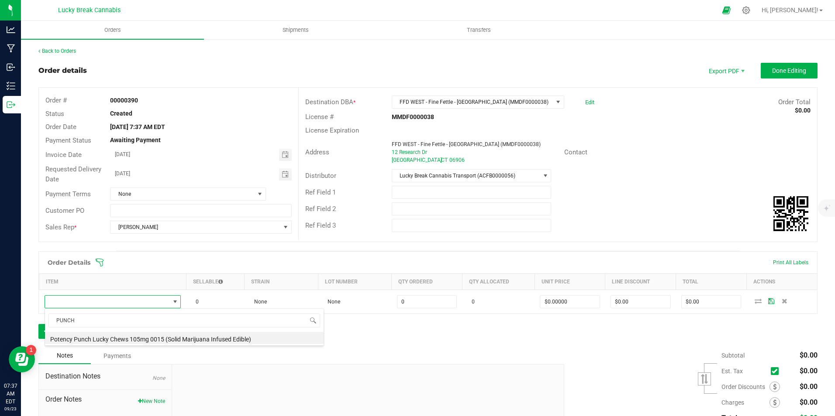
click at [98, 334] on li "Potency Punch Lucky Chews 105mg 0015 (Solid Marijuana Infused Edible)" at bounding box center [184, 338] width 279 height 12
type input "0 ea"
type input "$60.00000"
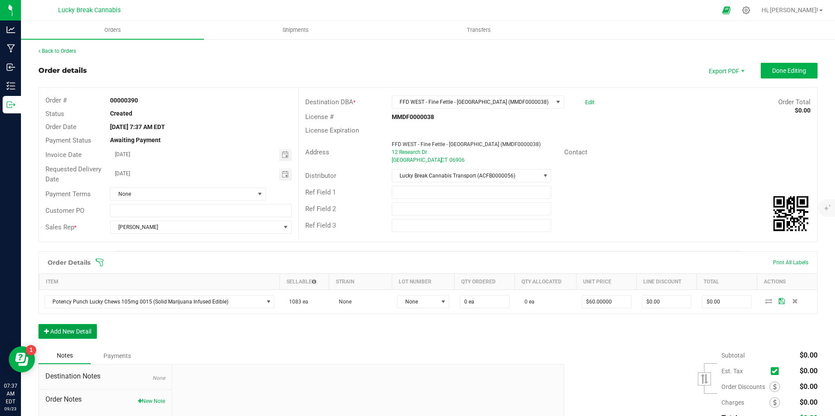
click at [83, 329] on button "Add New Detail" at bounding box center [67, 331] width 58 height 15
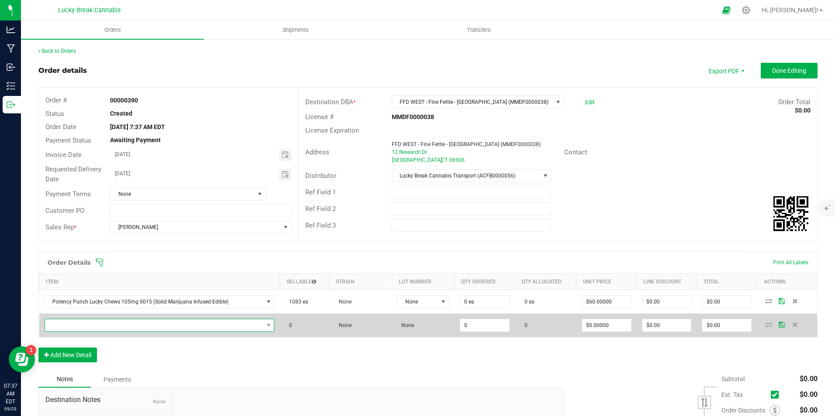
click at [87, 327] on span "NO DATA FOUND" at bounding box center [154, 326] width 218 height 12
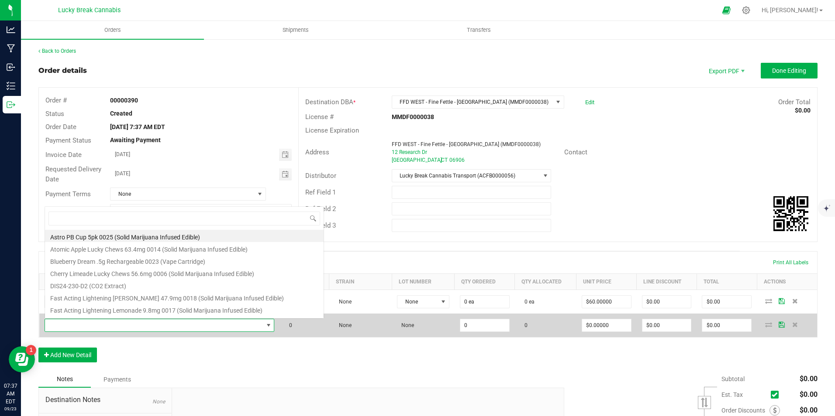
scroll to position [13, 223]
type input "SYRINGE"
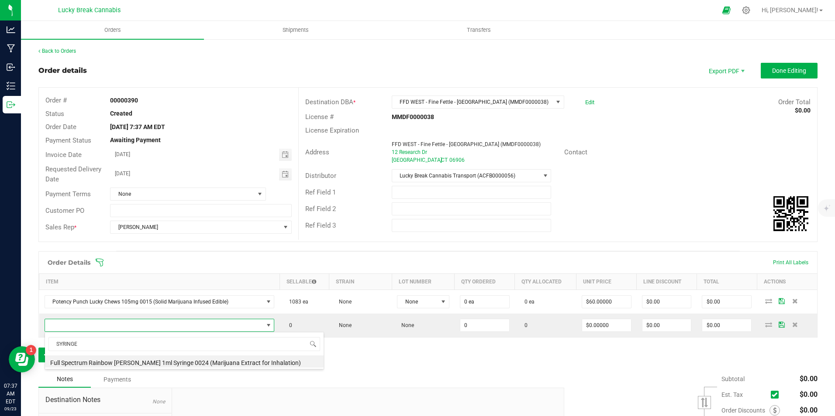
click at [120, 361] on li "Full Spectrum Rainbow [PERSON_NAME] 1ml Syringe 0024 (Marijuana Extract for Inh…" at bounding box center [184, 362] width 279 height 12
type input "0 ea"
type input "$33.50000"
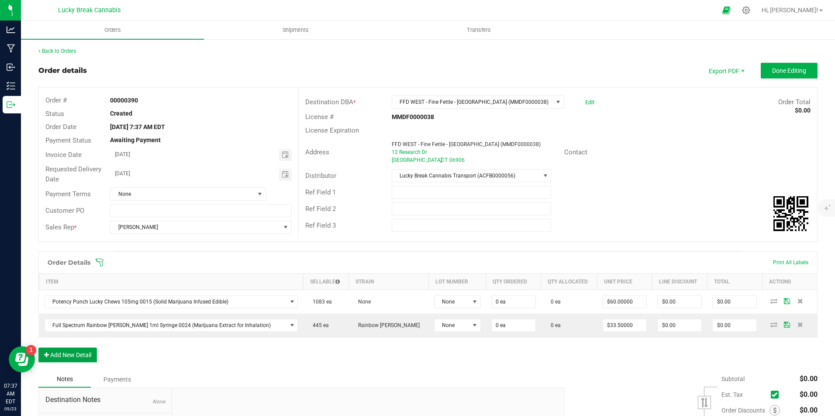
click at [71, 358] on button "Add New Detail" at bounding box center [67, 355] width 58 height 15
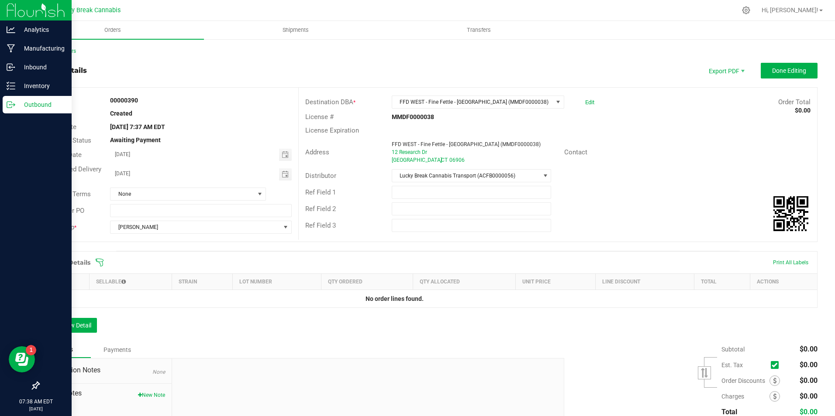
click at [17, 101] on p "Outbound" at bounding box center [41, 105] width 52 height 10
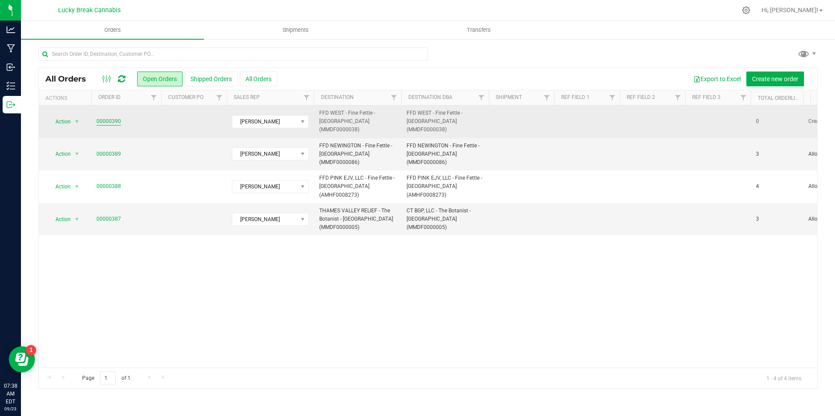
click at [109, 117] on link "00000390" at bounding box center [108, 121] width 24 height 8
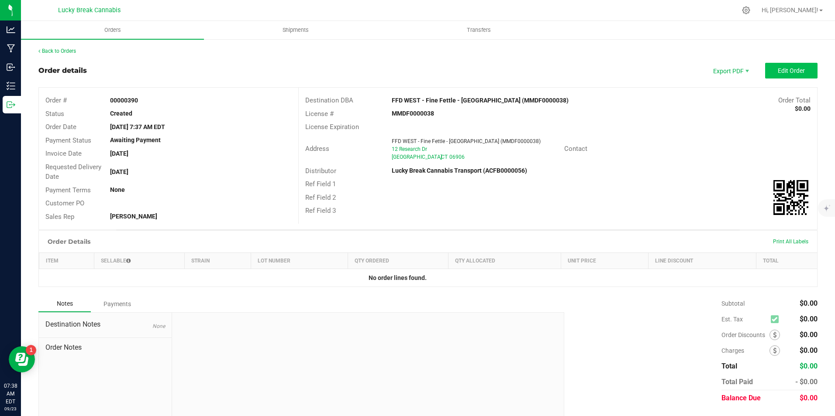
click at [787, 63] on div "Back to Orders Order details Export PDF Edit Order Order # 00000390 Status Crea…" at bounding box center [427, 238] width 779 height 383
drag, startPoint x: 787, startPoint y: 63, endPoint x: 774, endPoint y: 73, distance: 17.1
click at [777, 73] on span "Edit Order" at bounding box center [790, 70] width 27 height 7
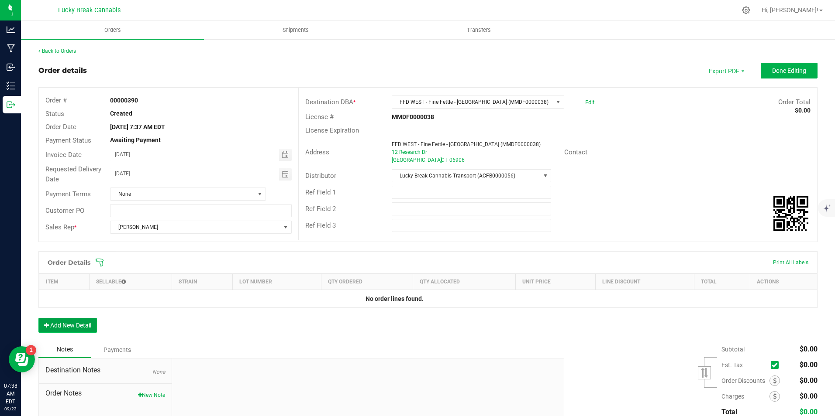
click at [79, 321] on button "Add New Detail" at bounding box center [67, 325] width 58 height 15
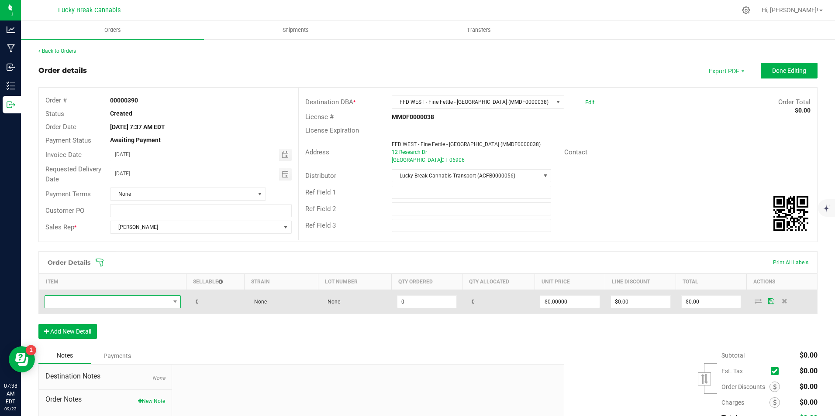
click at [92, 307] on span "NO DATA FOUND" at bounding box center [107, 302] width 125 height 12
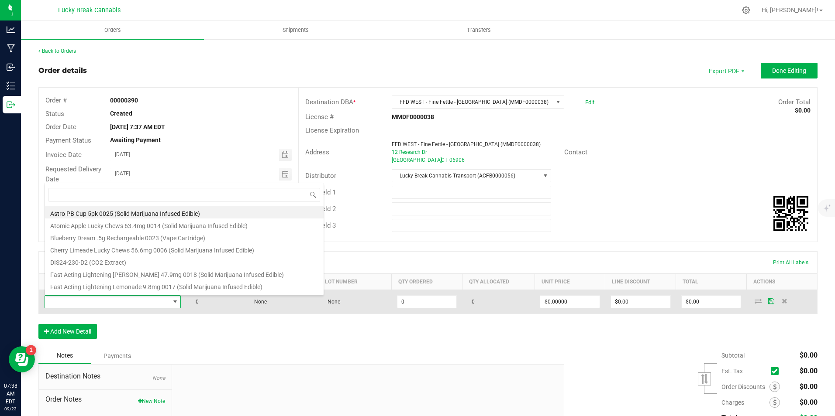
scroll to position [13, 134]
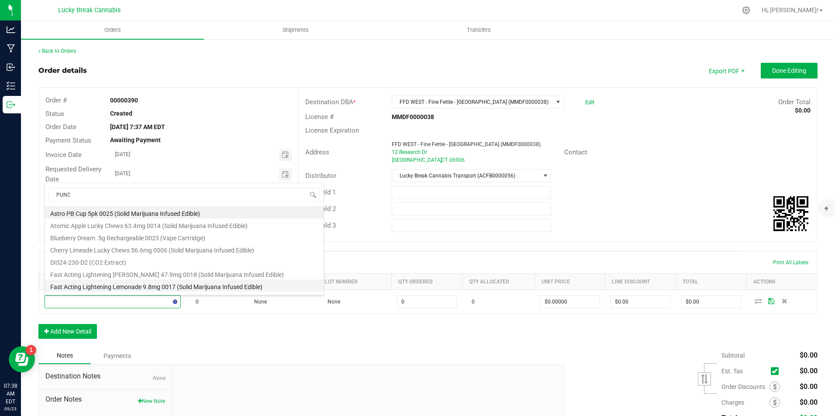
type input "PUNCH"
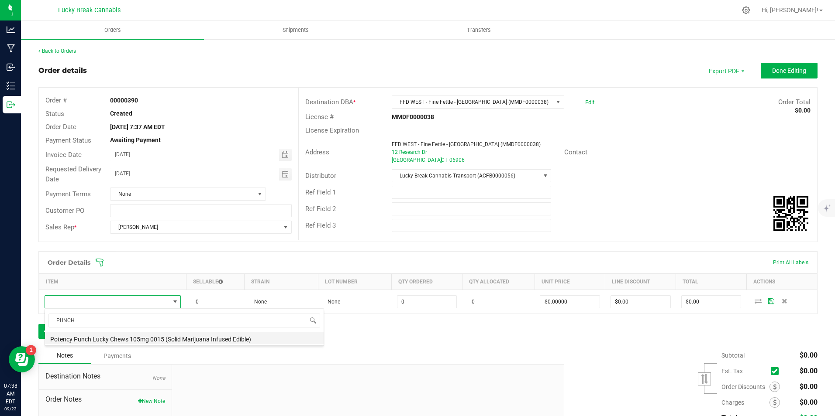
click at [111, 338] on li "Potency Punch Lucky Chews 105mg 0015 (Solid Marijuana Infused Edible)" at bounding box center [184, 338] width 279 height 12
type input "0 ea"
type input "$60.00000"
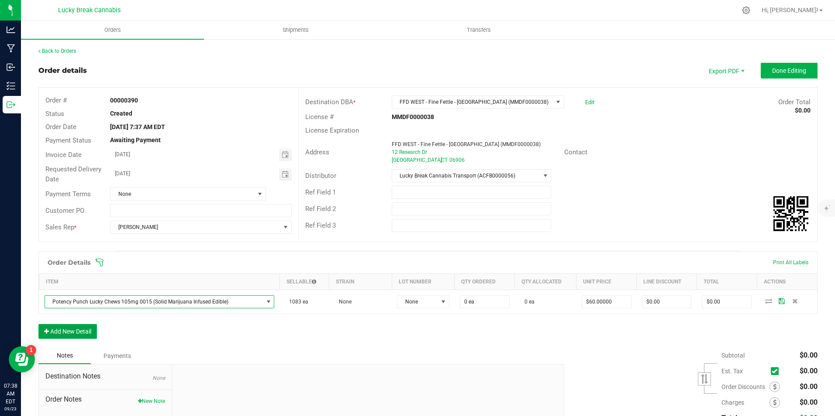
click at [76, 330] on button "Add New Detail" at bounding box center [67, 331] width 58 height 15
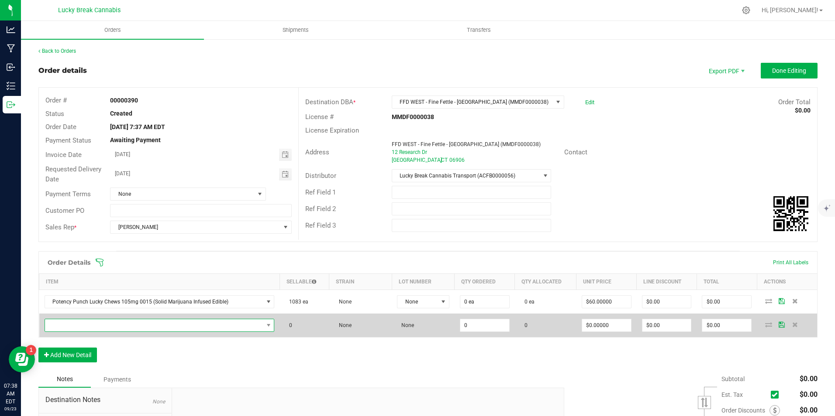
click at [78, 322] on span "NO DATA FOUND" at bounding box center [154, 326] width 218 height 12
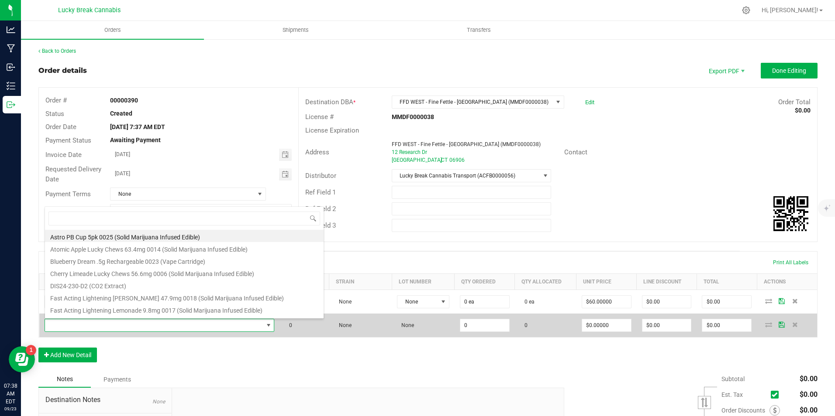
scroll to position [13, 223]
type input "EXPRESSION"
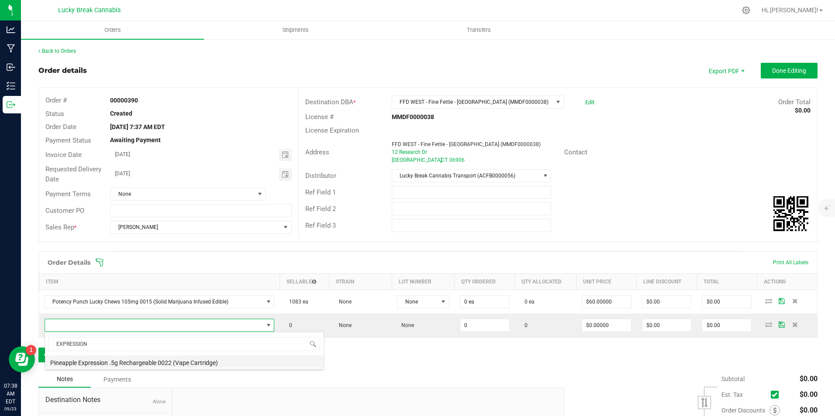
click at [104, 361] on li "Pineapple Expression .5g Rechargeable 0022 (Vape Cartridge)" at bounding box center [184, 362] width 279 height 12
type input "0 ea"
type input "$22.00000"
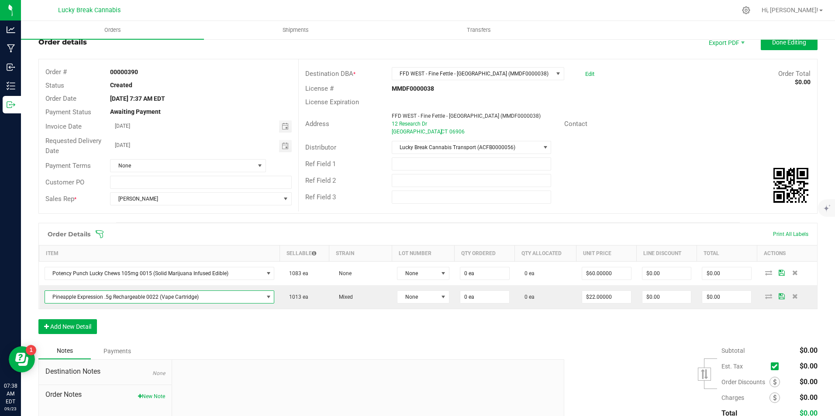
scroll to position [44, 0]
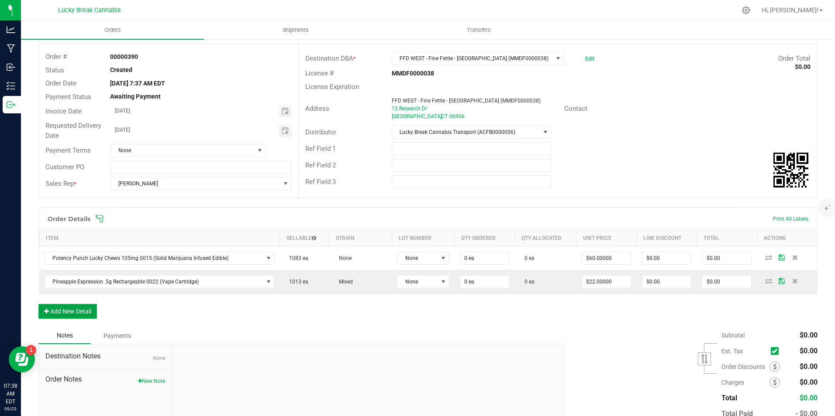
click at [81, 310] on button "Add New Detail" at bounding box center [67, 311] width 58 height 15
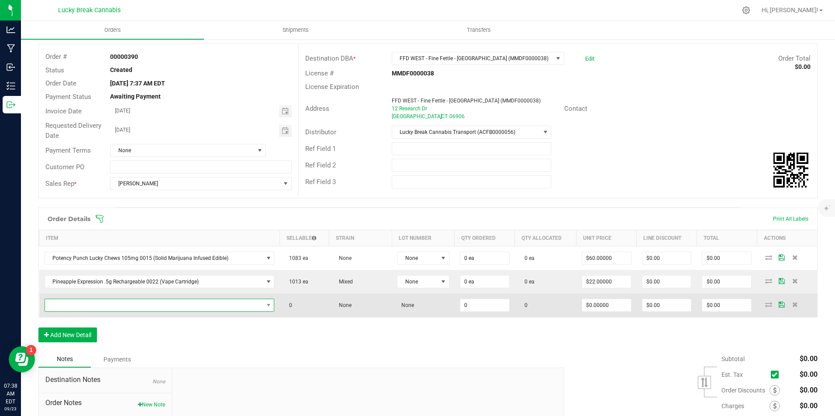
click at [79, 306] on span "NO DATA FOUND" at bounding box center [154, 305] width 218 height 12
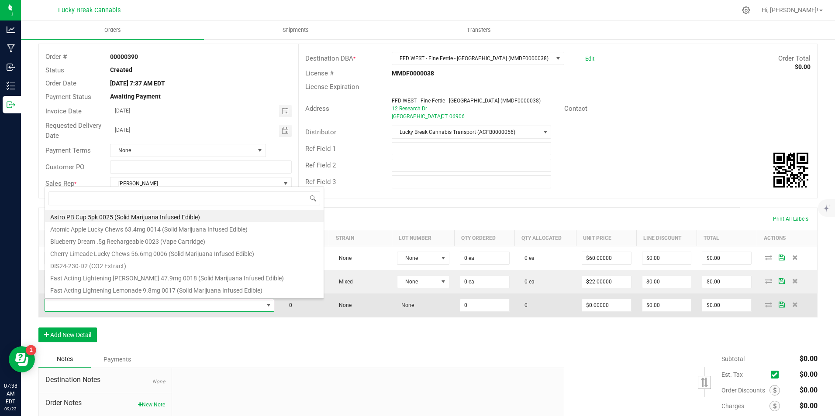
scroll to position [13, 223]
type input "SYRINGE"
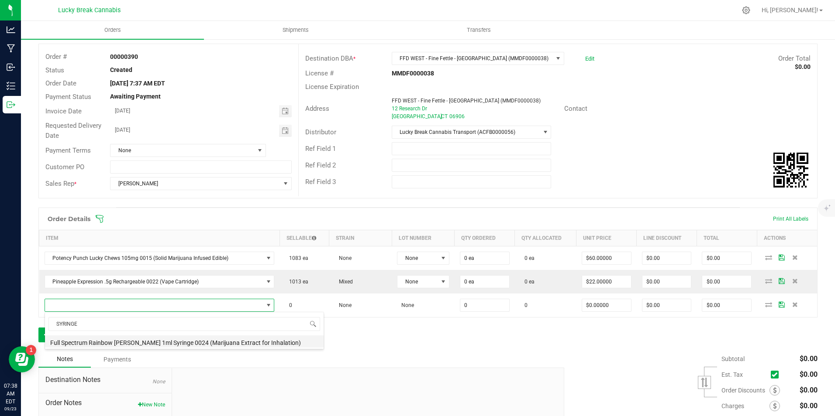
click at [104, 338] on li "Full Spectrum Rainbow [PERSON_NAME] 1ml Syringe 0024 (Marijuana Extract for Inh…" at bounding box center [184, 342] width 279 height 12
type input "0 ea"
type input "$33.50000"
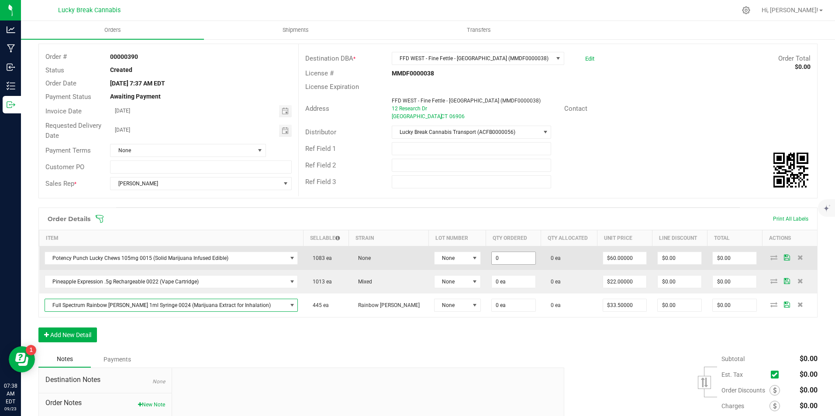
click at [492, 258] on input "0" at bounding box center [514, 258] width 44 height 12
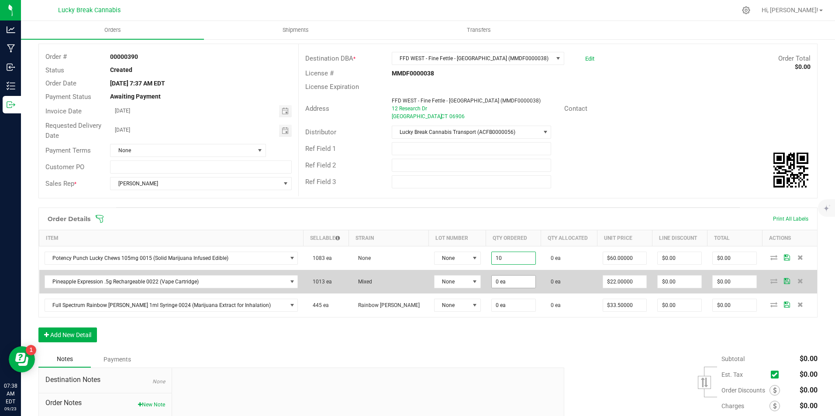
type input "10 ea"
type input "$600.00"
click at [492, 281] on input "0" at bounding box center [514, 282] width 44 height 12
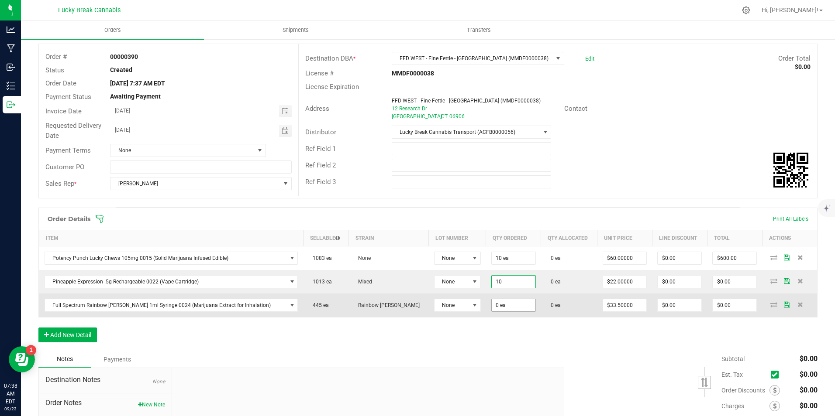
type input "10 ea"
type input "$220.00"
click at [492, 308] on input "0" at bounding box center [514, 305] width 44 height 12
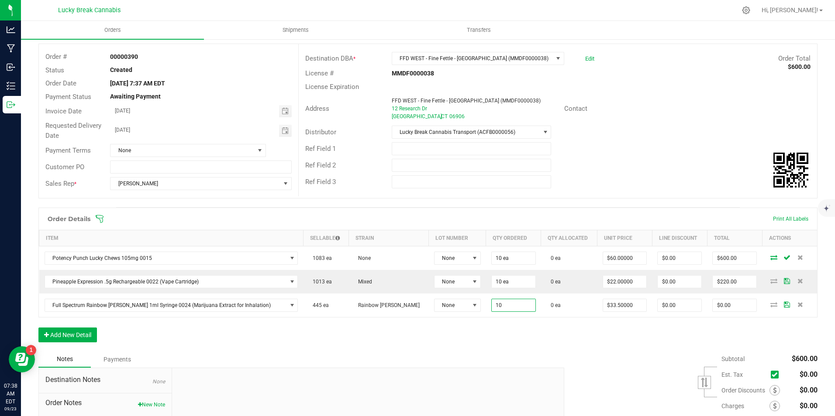
type input "10 ea"
type input "$335.00"
click at [541, 348] on div "Order Details Print All Labels Item Sellable Strain Lot Number Qty Ordered Qty …" at bounding box center [427, 280] width 779 height 144
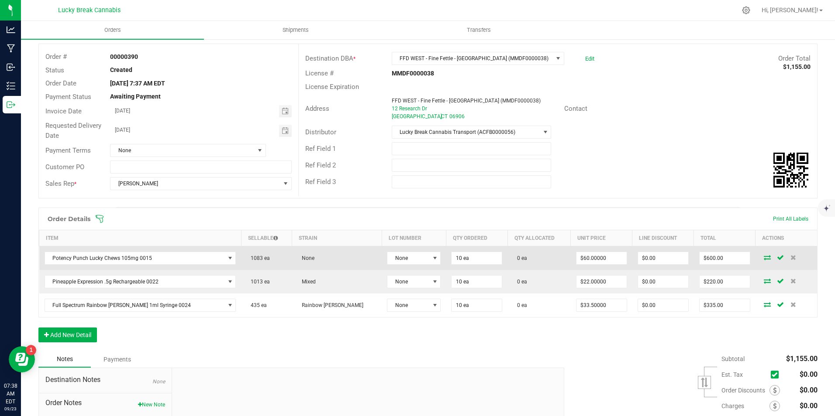
click at [764, 259] on icon at bounding box center [767, 257] width 7 height 5
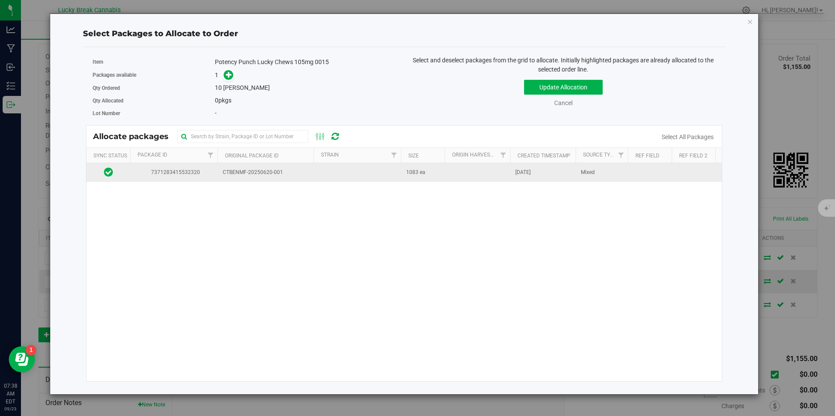
click at [342, 169] on td at bounding box center [356, 172] width 87 height 19
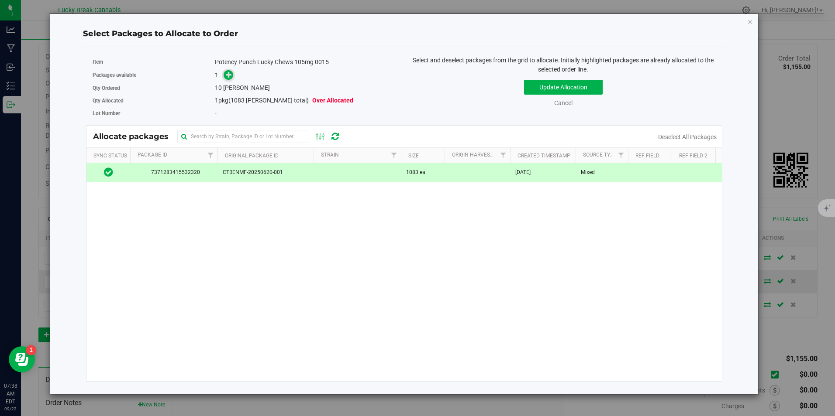
click at [227, 72] on icon at bounding box center [229, 75] width 6 height 6
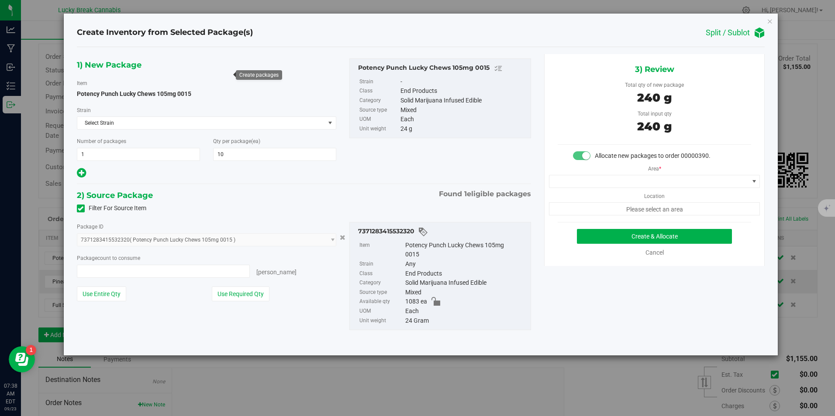
type input "10 ea"
click at [622, 185] on span at bounding box center [648, 181] width 199 height 12
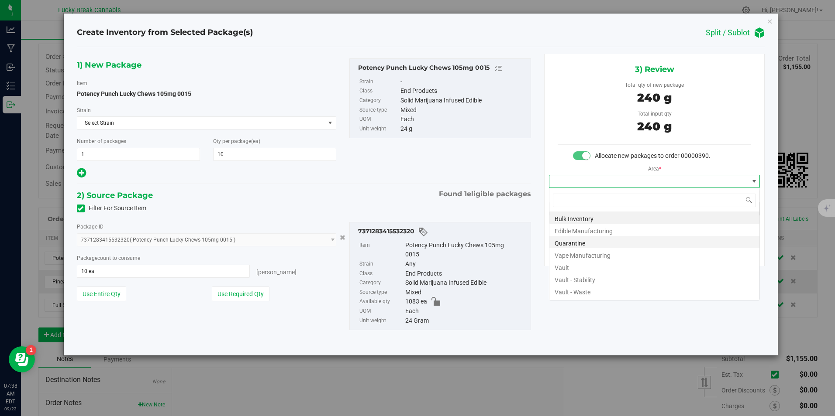
scroll to position [13, 211]
click at [581, 266] on li "Vault" at bounding box center [654, 267] width 210 height 12
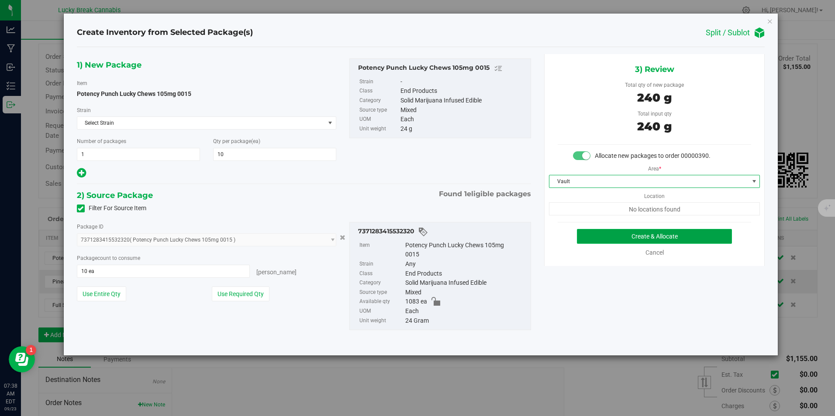
click at [628, 232] on button "Create & Allocate" at bounding box center [654, 236] width 155 height 15
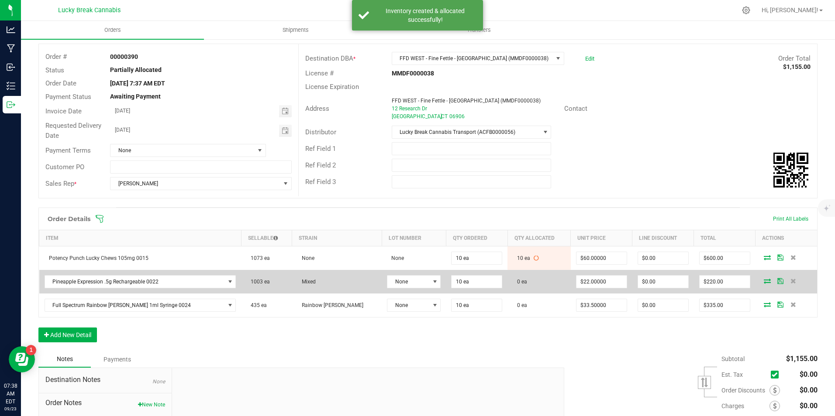
click at [764, 281] on icon at bounding box center [767, 281] width 7 height 5
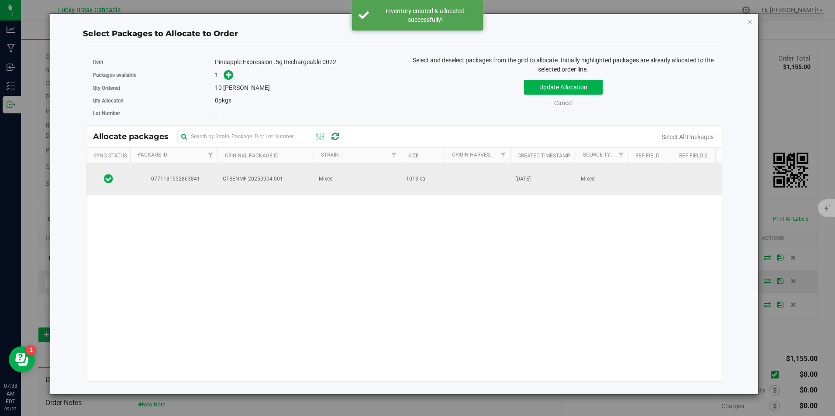
click at [403, 186] on td "1013 ea" at bounding box center [423, 179] width 44 height 32
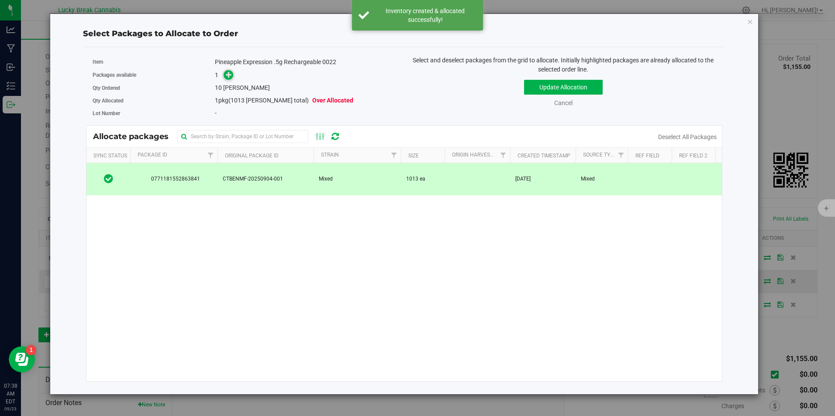
click at [226, 73] on icon at bounding box center [229, 75] width 6 height 6
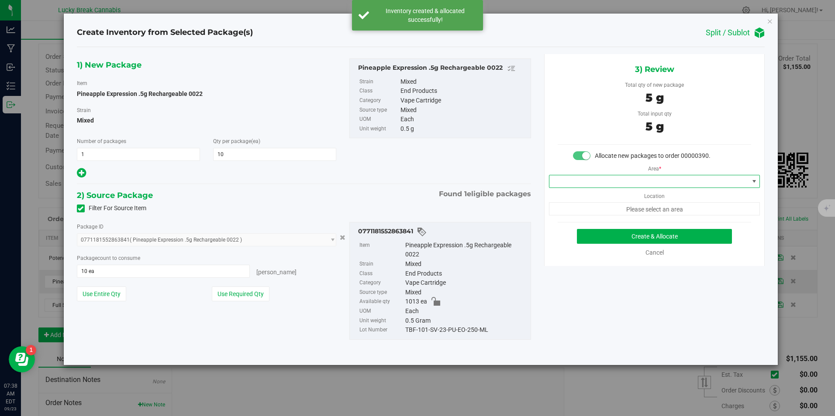
click at [631, 185] on span at bounding box center [648, 181] width 199 height 12
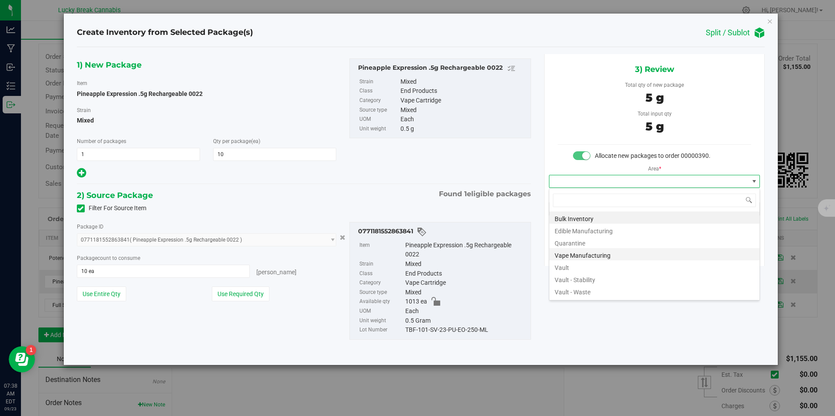
scroll to position [13, 211]
click at [581, 266] on li "Vault" at bounding box center [654, 267] width 210 height 12
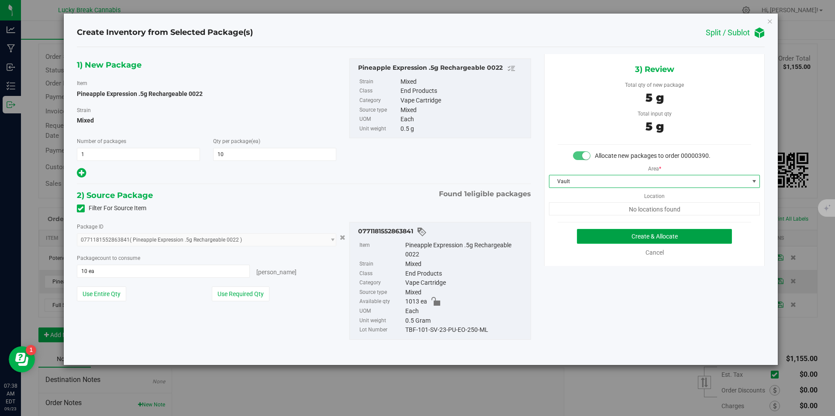
click at [623, 234] on button "Create & Allocate" at bounding box center [654, 236] width 155 height 15
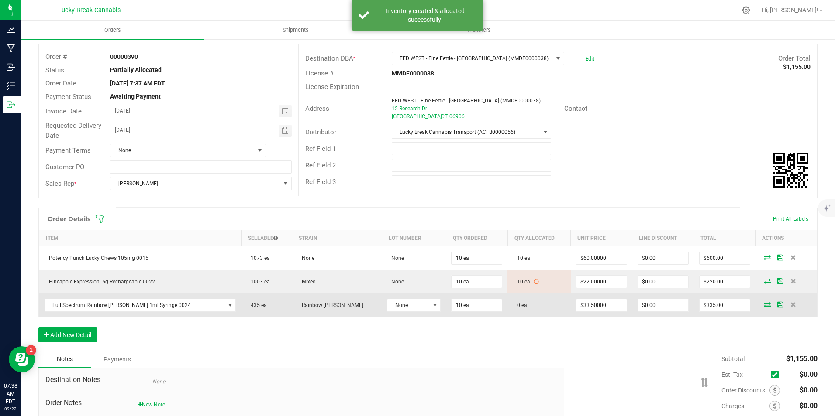
click at [764, 306] on icon at bounding box center [767, 304] width 7 height 5
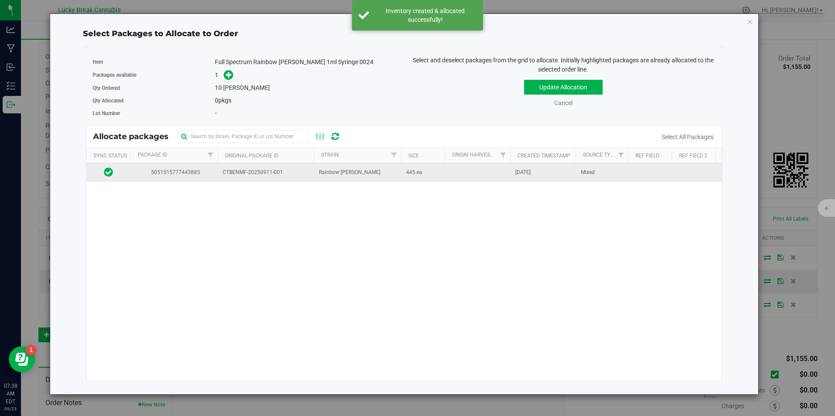
click at [365, 171] on td "Rainbow [PERSON_NAME]" at bounding box center [356, 172] width 87 height 19
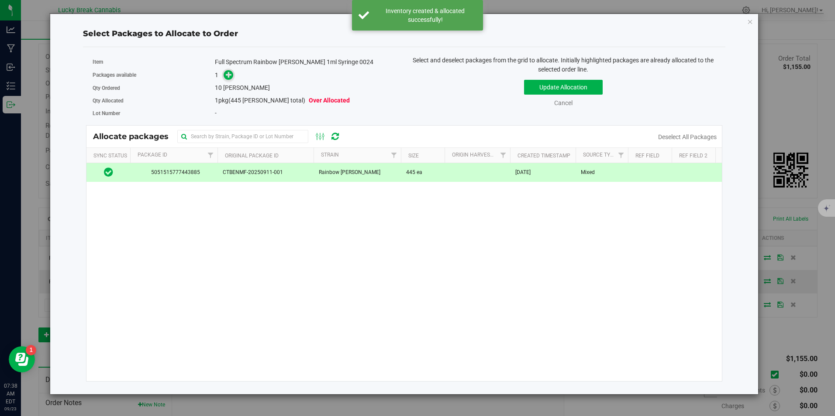
click at [227, 74] on icon at bounding box center [229, 75] width 6 height 6
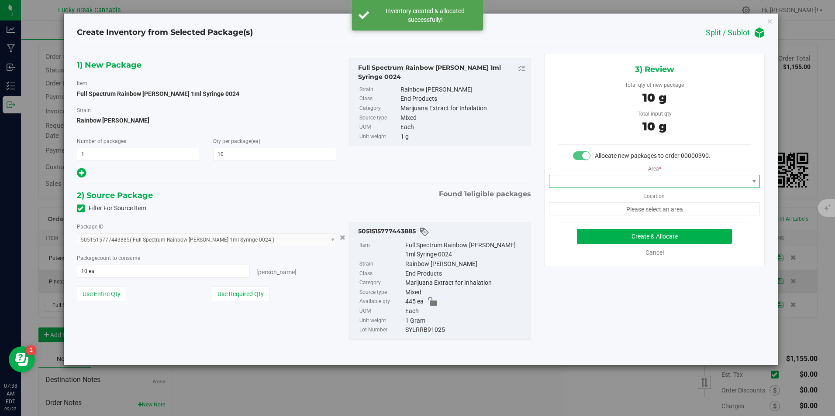
click at [645, 185] on span at bounding box center [648, 181] width 199 height 12
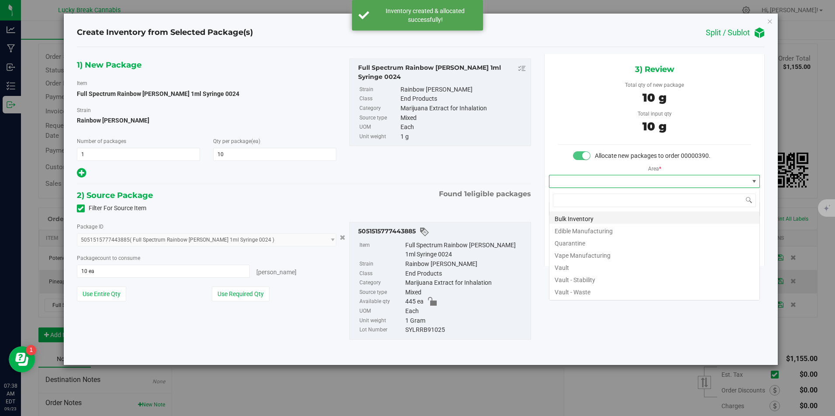
scroll to position [13, 211]
click at [594, 265] on li "Vault" at bounding box center [654, 267] width 210 height 12
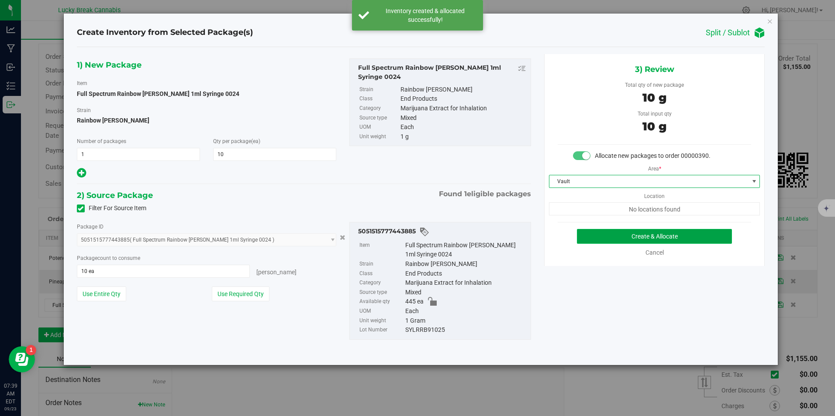
click at [640, 232] on button "Create & Allocate" at bounding box center [654, 236] width 155 height 15
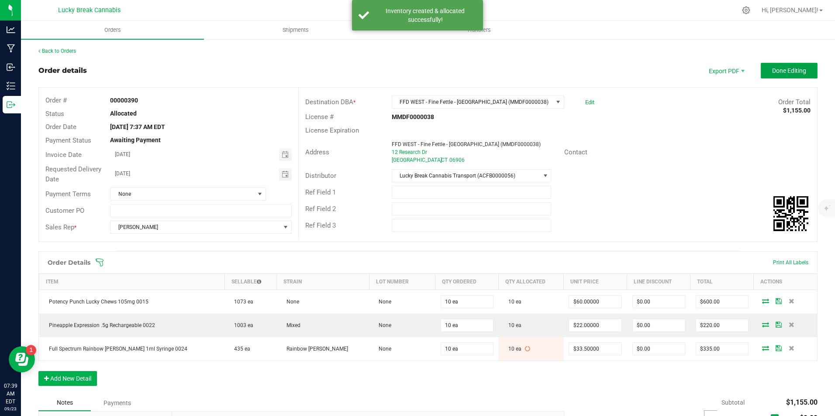
click at [788, 71] on span "Done Editing" at bounding box center [789, 70] width 34 height 7
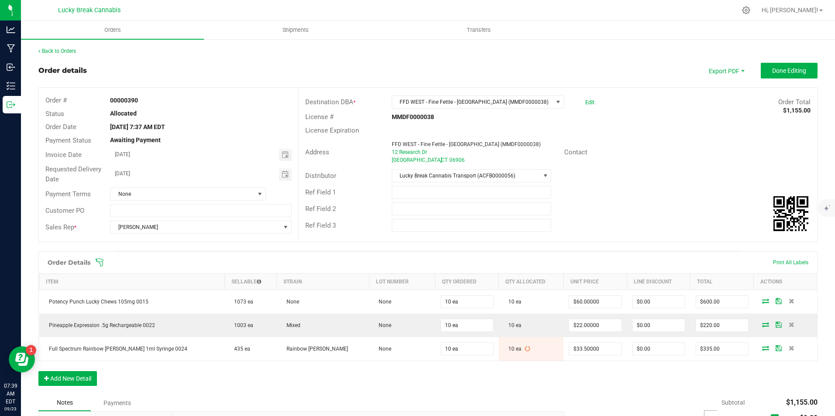
click at [789, 73] on order-detail "Back to Orders Order details Export PDF Done Editing Order # 00000390 Status Al…" at bounding box center [427, 288] width 779 height 482
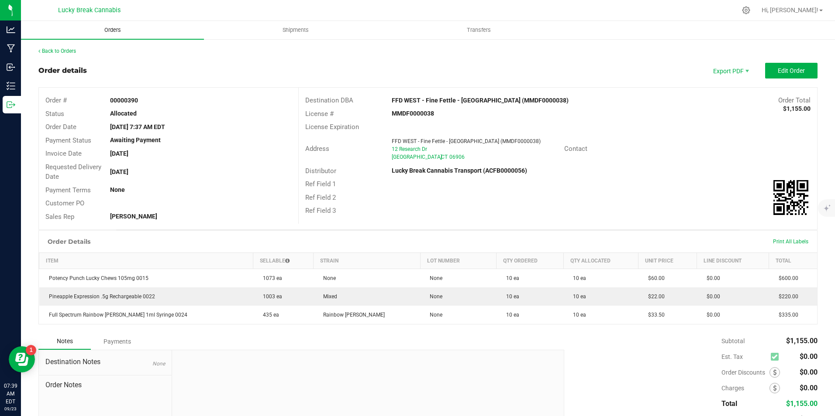
click at [105, 29] on span "Orders" at bounding box center [113, 30] width 40 height 8
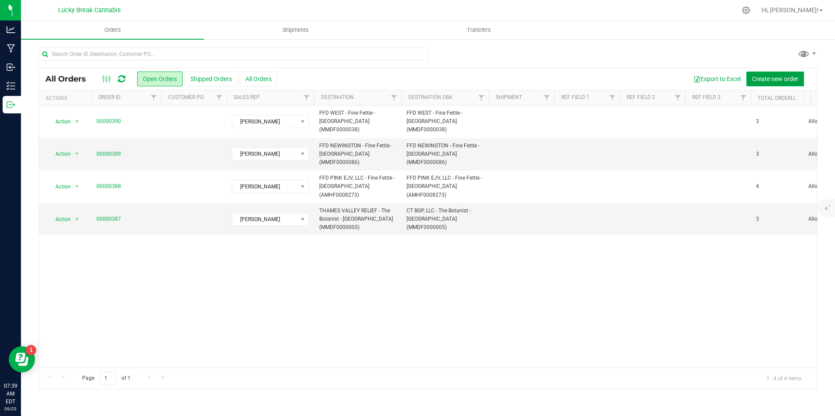
click at [772, 77] on span "Create new order" at bounding box center [775, 79] width 46 height 7
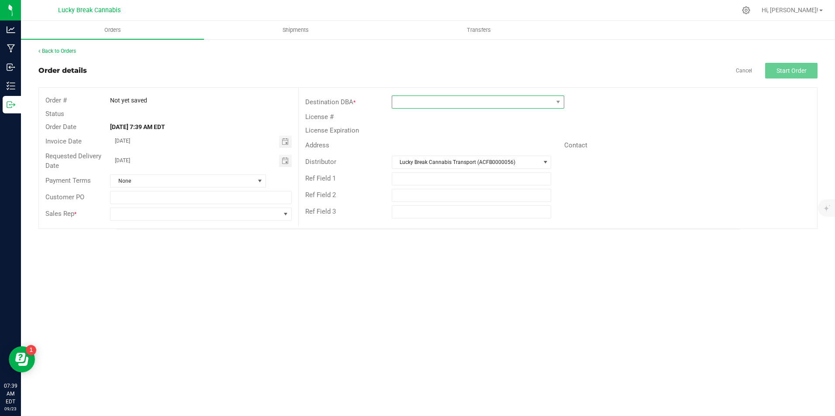
click at [510, 98] on span at bounding box center [472, 102] width 161 height 12
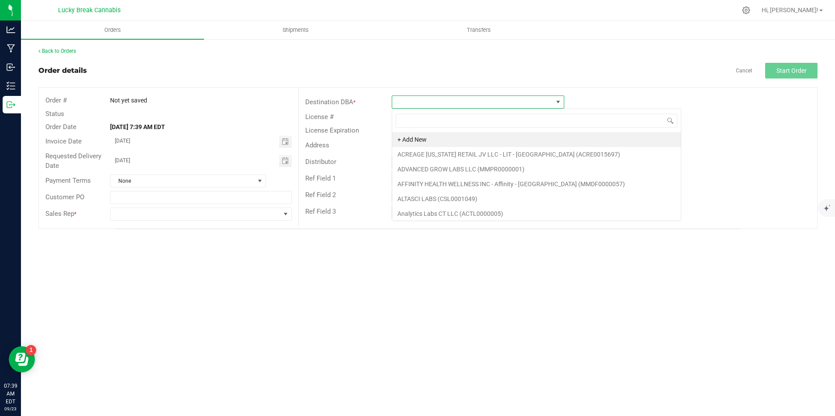
scroll to position [13, 172]
type input "WILL"
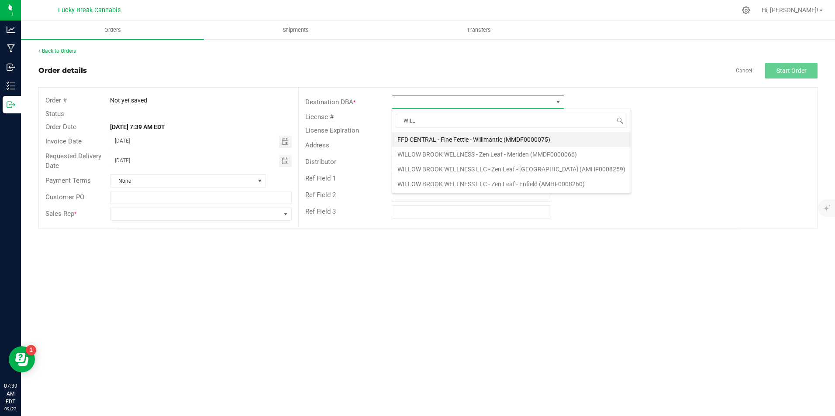
click at [489, 139] on li "FFD CENTRAL - Fine Fettle - Willimantic (MMDF0000075)" at bounding box center [511, 139] width 238 height 15
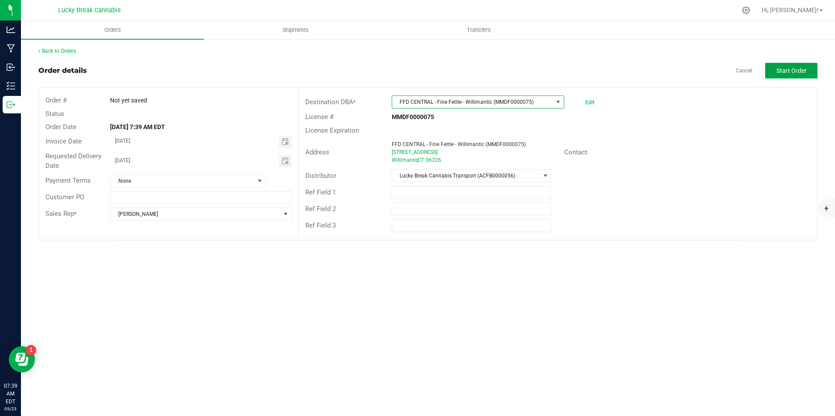
click at [811, 75] on button "Start Order" at bounding box center [791, 71] width 52 height 16
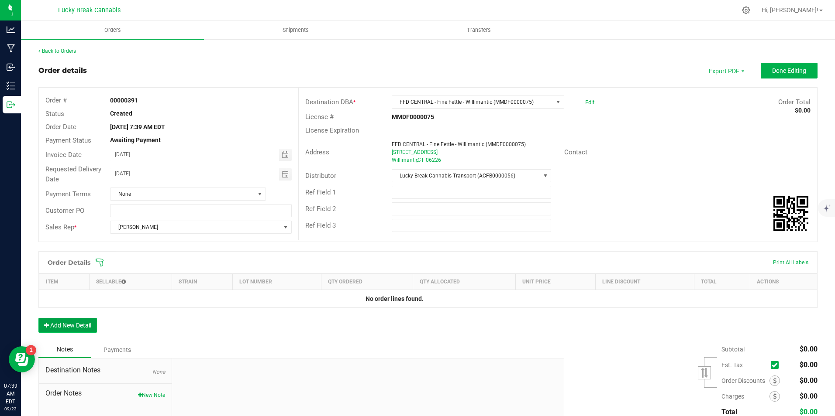
click at [88, 329] on button "Add New Detail" at bounding box center [67, 325] width 58 height 15
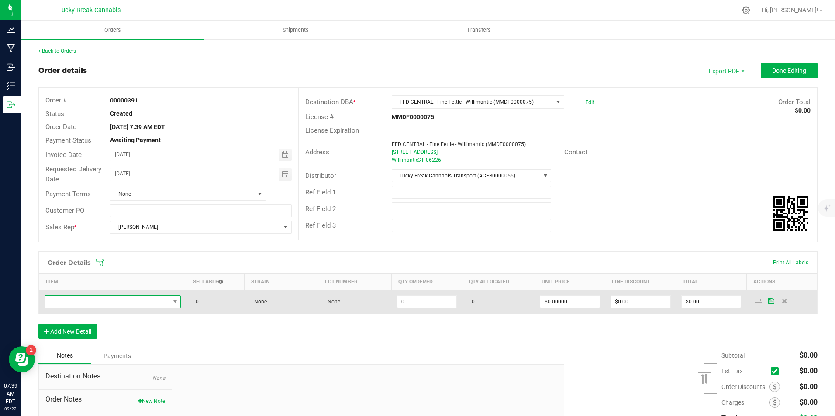
click at [105, 302] on span "NO DATA FOUND" at bounding box center [107, 302] width 125 height 12
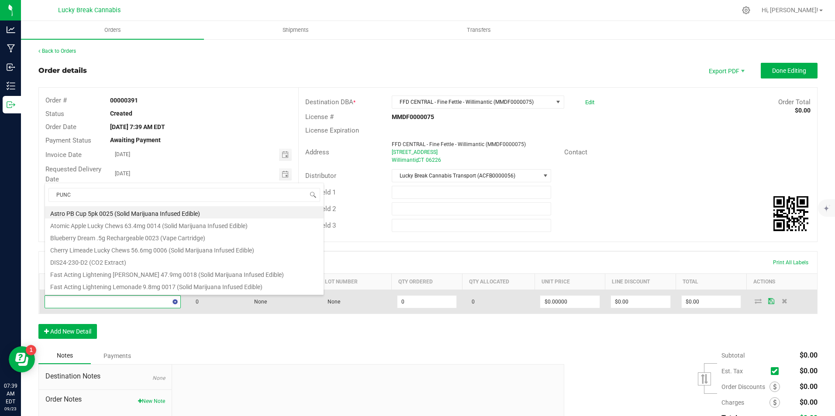
type input "PUNCH"
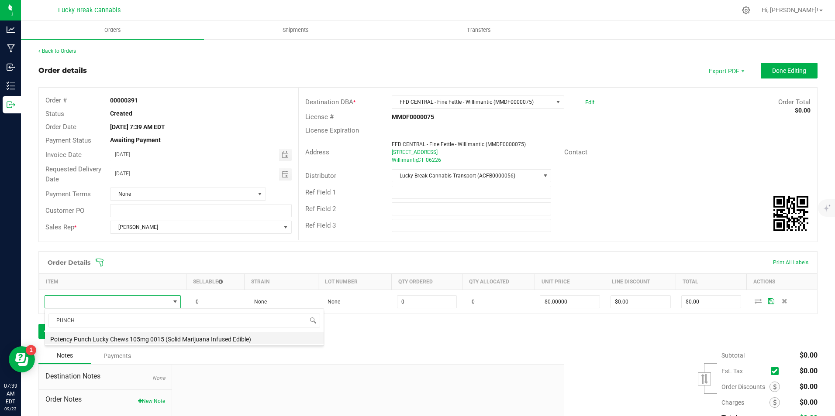
click at [103, 338] on li "Potency Punch Lucky Chews 105mg 0015 (Solid Marijuana Infused Edible)" at bounding box center [184, 338] width 279 height 12
type input "0 ea"
type input "$60.00000"
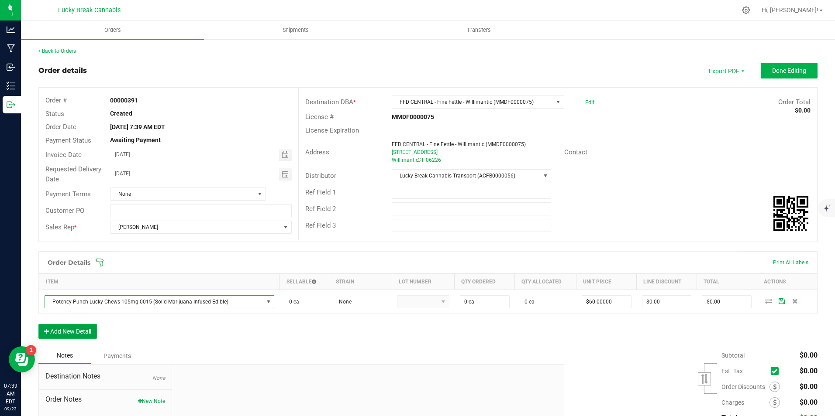
click at [75, 336] on button "Add New Detail" at bounding box center [67, 331] width 58 height 15
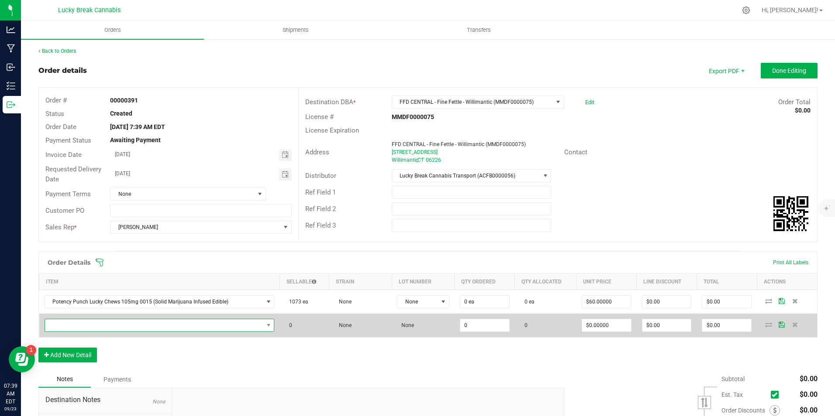
click at [83, 326] on span "NO DATA FOUND" at bounding box center [154, 326] width 218 height 12
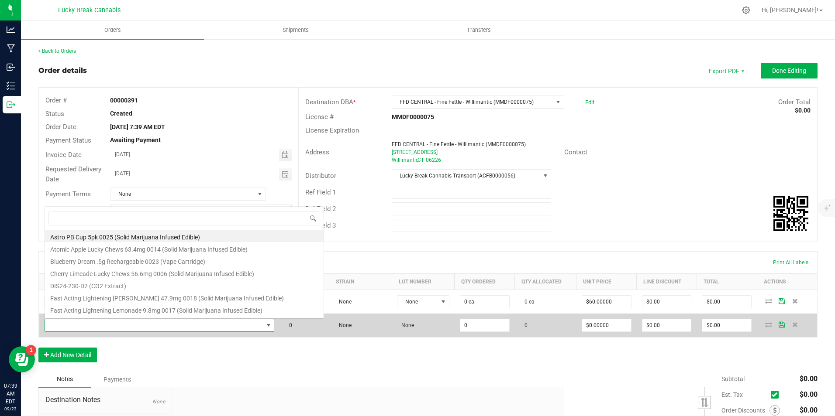
scroll to position [13, 223]
type input "SYRINGE"
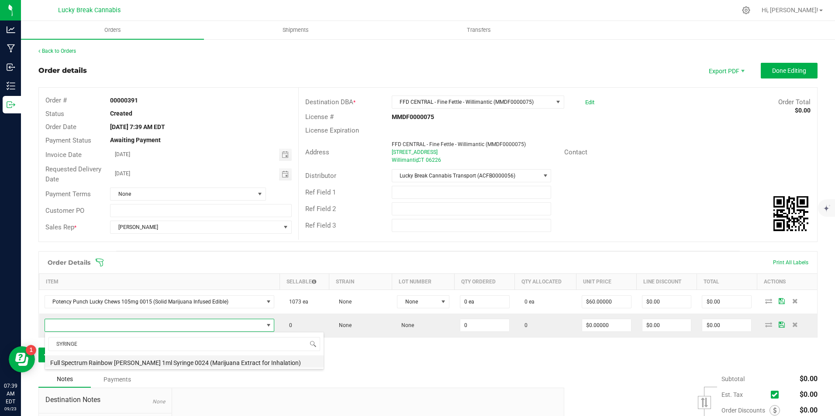
click at [92, 358] on li "Full Spectrum Rainbow [PERSON_NAME] 1ml Syringe 0024 (Marijuana Extract for Inh…" at bounding box center [184, 362] width 279 height 12
type input "0 ea"
type input "$33.50000"
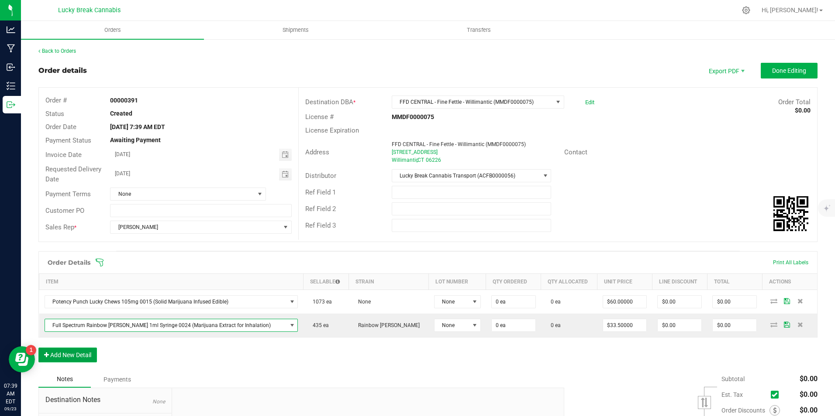
click at [77, 357] on button "Add New Detail" at bounding box center [67, 355] width 58 height 15
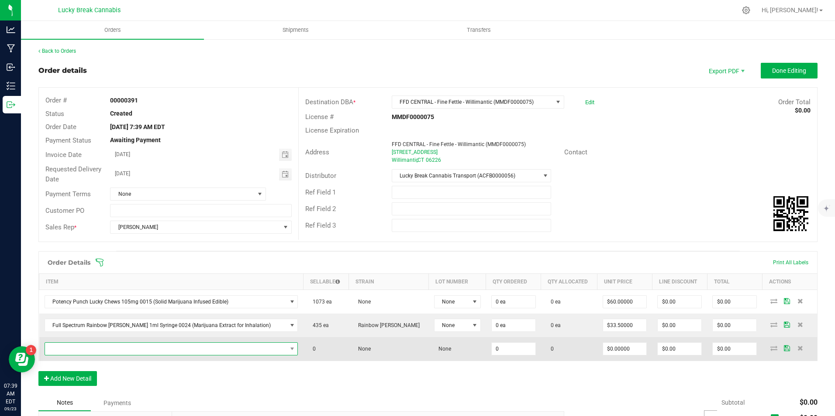
click at [85, 347] on span "NO DATA FOUND" at bounding box center [166, 349] width 242 height 12
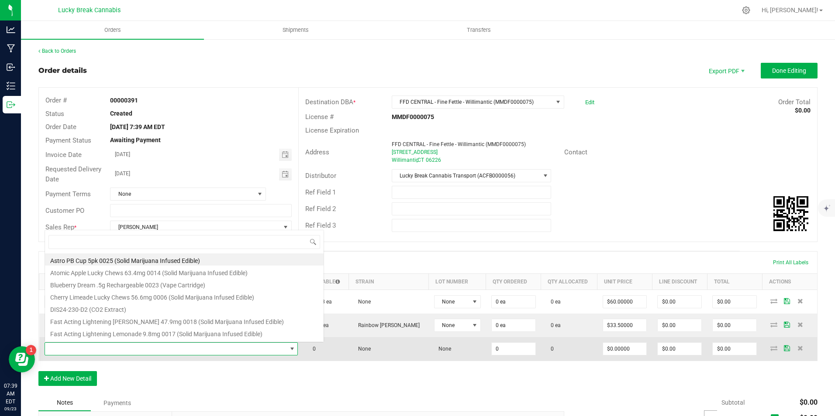
scroll to position [13, 233]
type input "EXPRESSION"
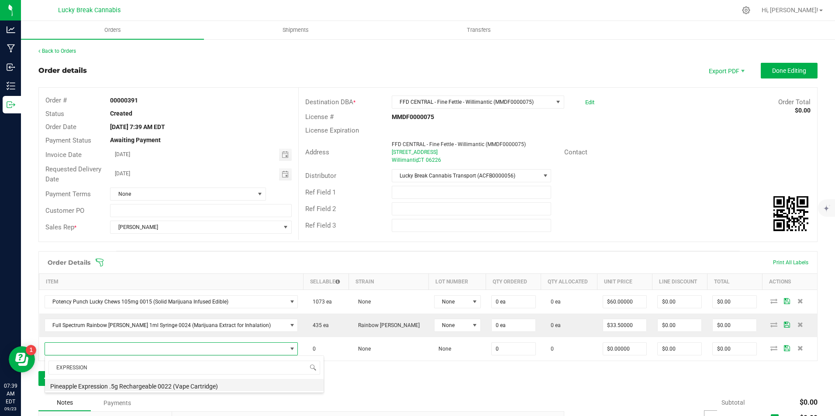
click at [113, 388] on li "Pineapple Expression .5g Rechargeable 0022 (Vape Cartridge)" at bounding box center [184, 385] width 279 height 12
type input "0 ea"
type input "$22.00000"
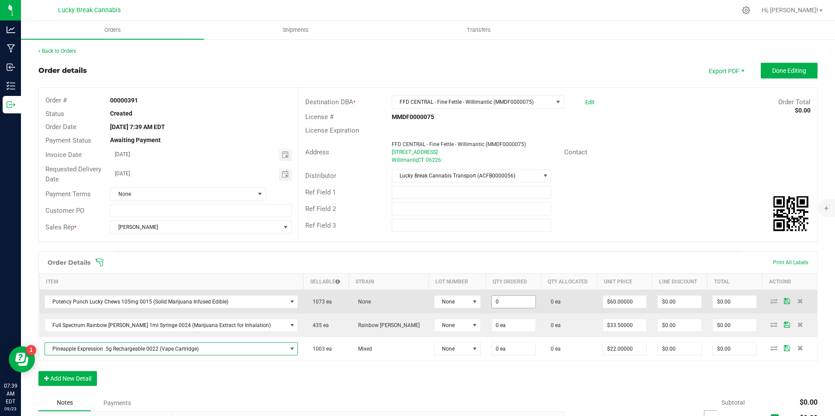
click at [492, 303] on input "0" at bounding box center [514, 302] width 44 height 12
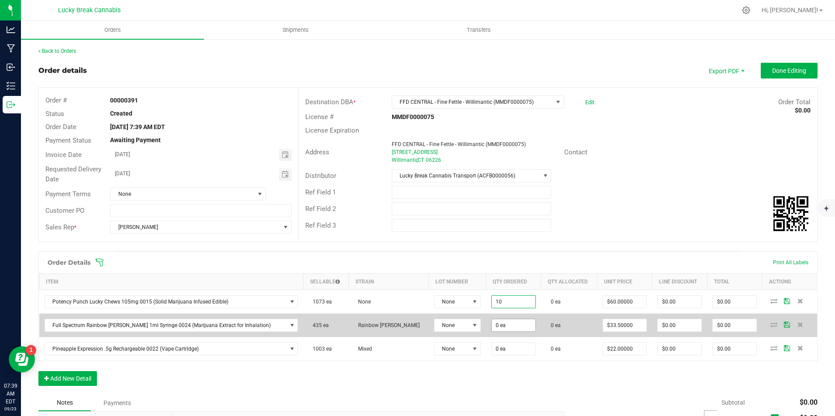
type input "10 ea"
type input "$600.00"
click at [492, 327] on input "0" at bounding box center [514, 326] width 44 height 12
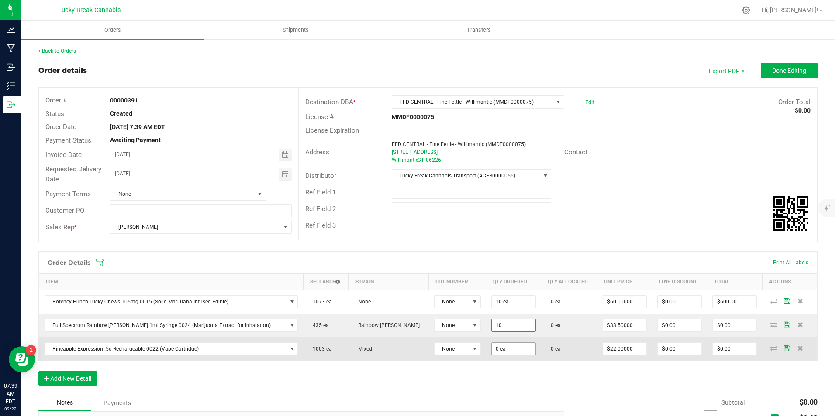
type input "10 ea"
type input "$335.00"
click at [492, 352] on input "0" at bounding box center [514, 349] width 44 height 12
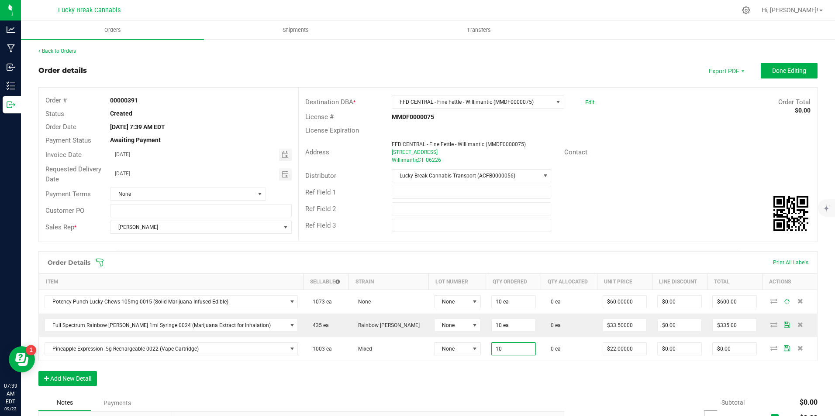
type input "10 ea"
type input "$220.00"
click at [493, 376] on div "Order Details Print All Labels Item Sellable Strain Lot Number Qty Ordered Qty …" at bounding box center [427, 323] width 779 height 144
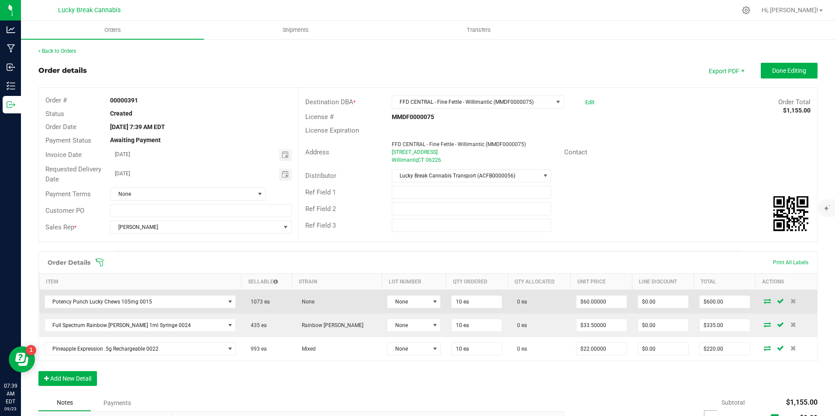
click at [764, 304] on icon at bounding box center [767, 301] width 7 height 5
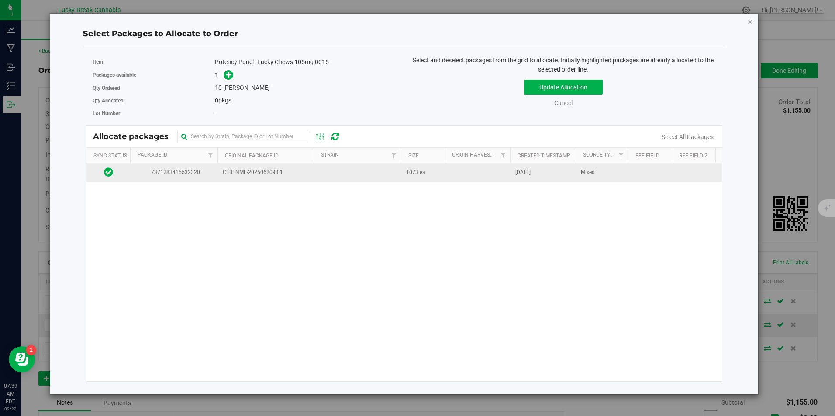
click at [307, 170] on span "CTBENMF-20250620-001" at bounding box center [266, 173] width 86 height 8
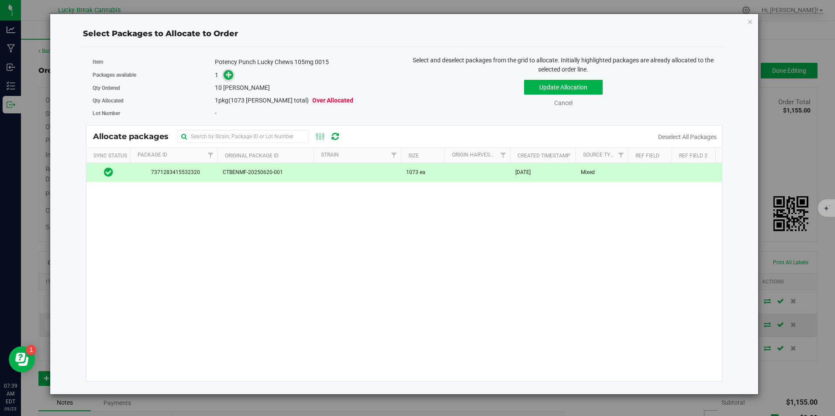
click at [224, 75] on span at bounding box center [229, 75] width 10 height 10
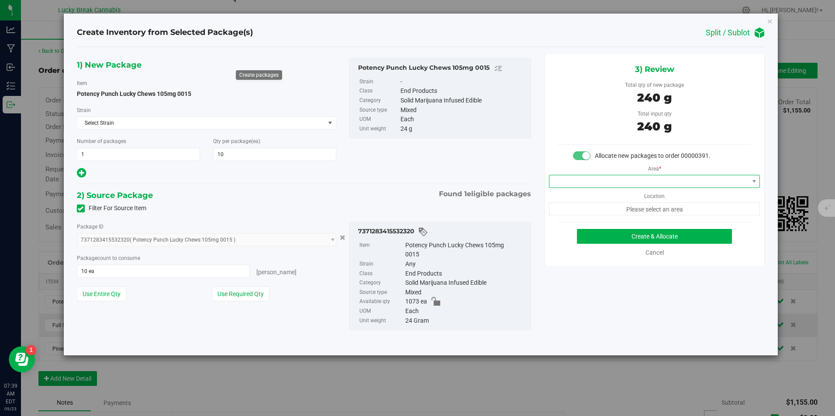
click at [627, 187] on span at bounding box center [648, 181] width 199 height 12
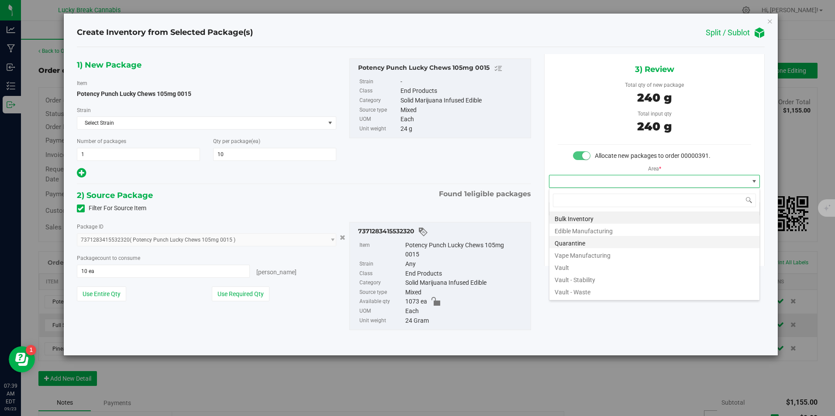
scroll to position [13, 211]
click at [591, 268] on li "Vault" at bounding box center [654, 267] width 210 height 12
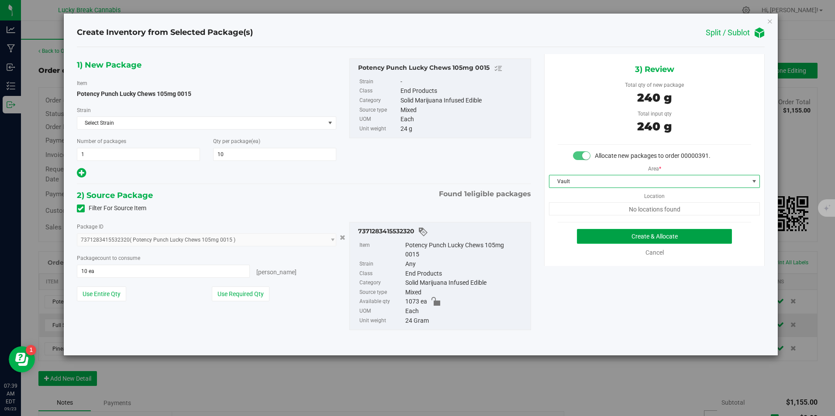
click at [616, 237] on button "Create & Allocate" at bounding box center [654, 236] width 155 height 15
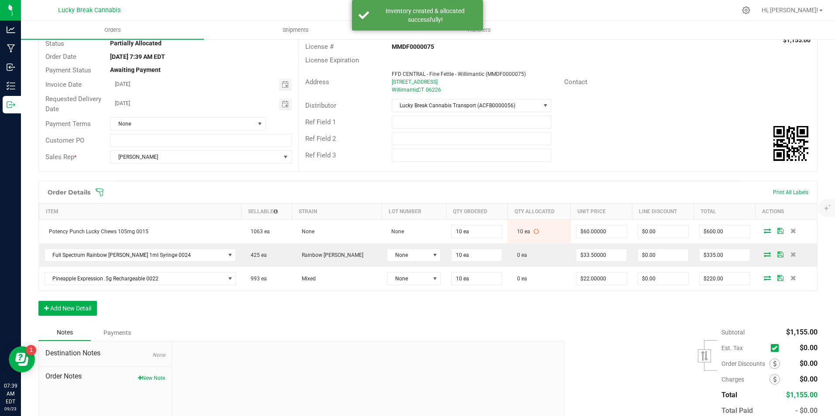
scroll to position [87, 0]
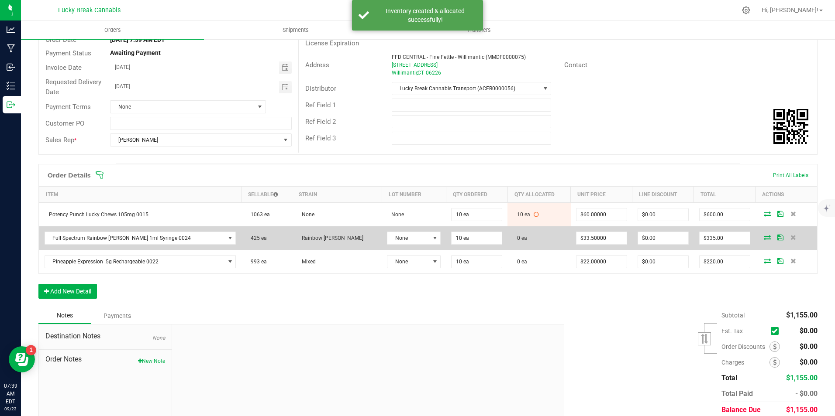
click at [764, 237] on icon at bounding box center [767, 237] width 7 height 5
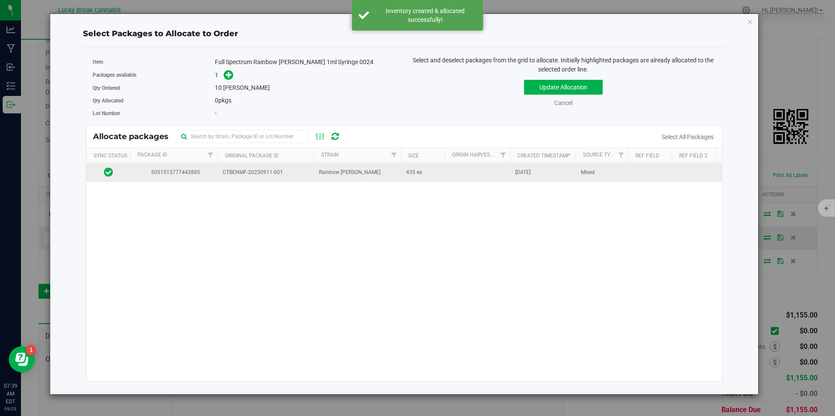
click at [330, 174] on span "Rainbow [PERSON_NAME]" at bounding box center [350, 173] width 62 height 8
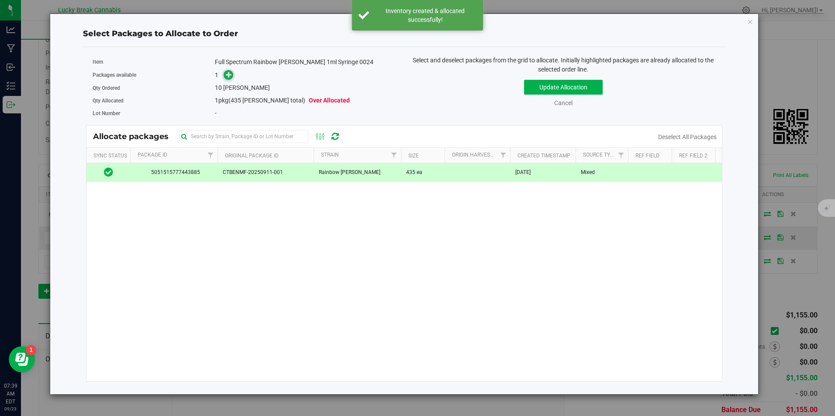
click at [227, 74] on icon at bounding box center [229, 75] width 6 height 6
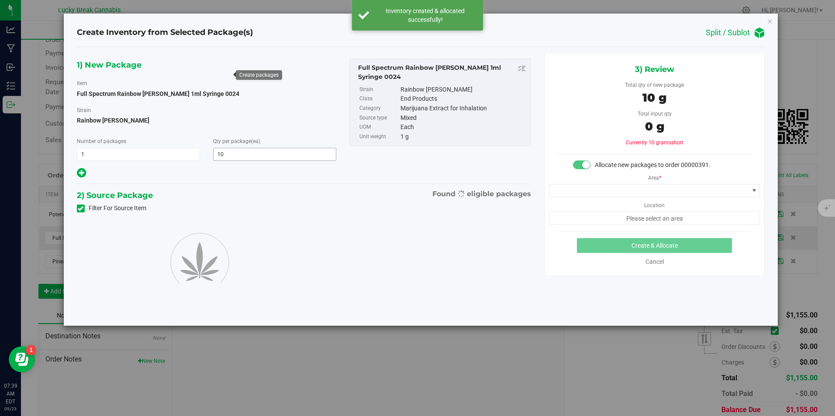
type input "10"
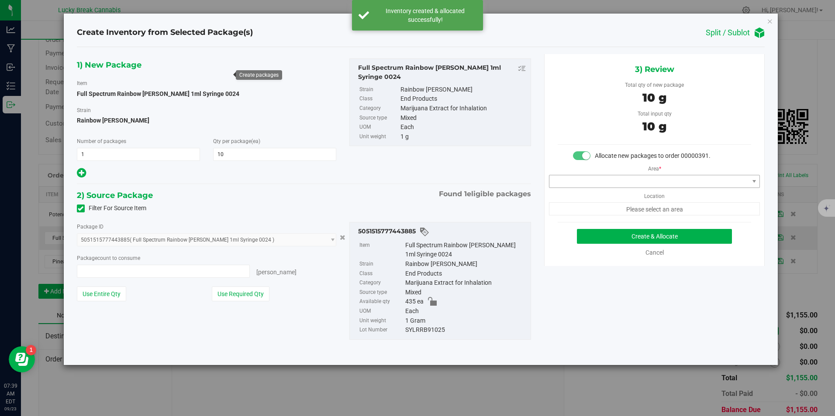
type input "10 ea"
click at [650, 180] on span at bounding box center [648, 181] width 199 height 12
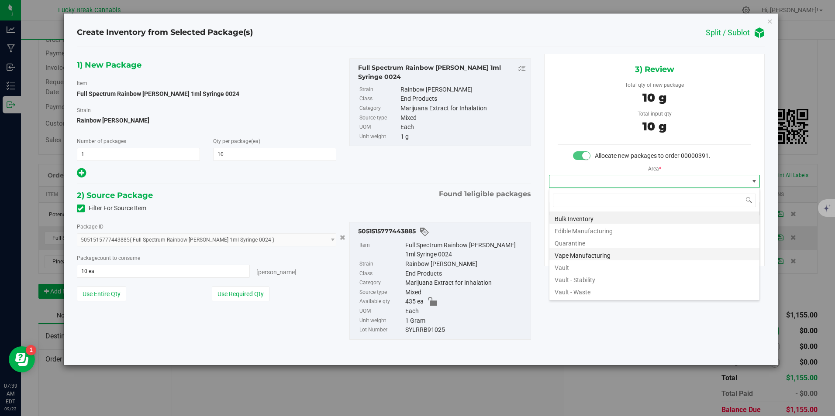
scroll to position [13, 211]
click at [572, 266] on li "Vault" at bounding box center [654, 267] width 210 height 12
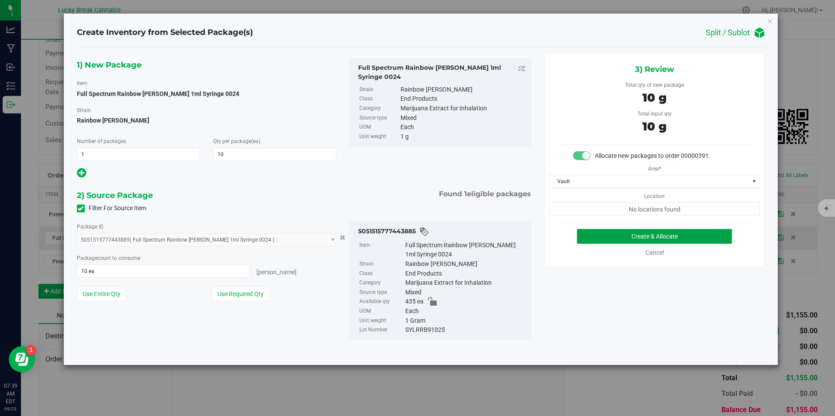
click at [607, 233] on button "Create & Allocate" at bounding box center [654, 236] width 155 height 15
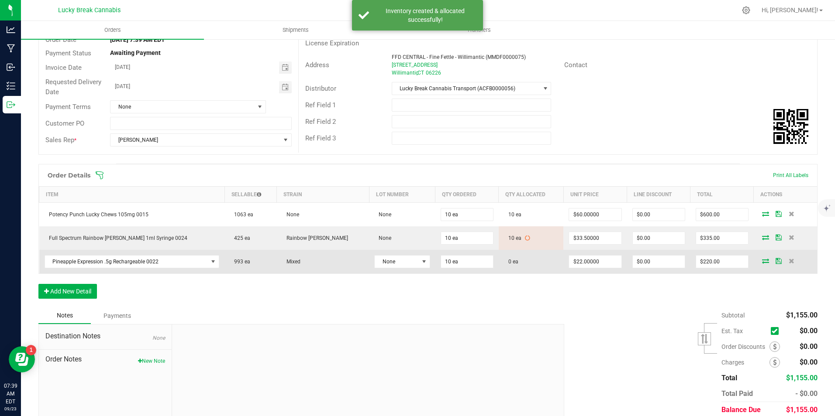
click at [762, 263] on icon at bounding box center [765, 260] width 7 height 5
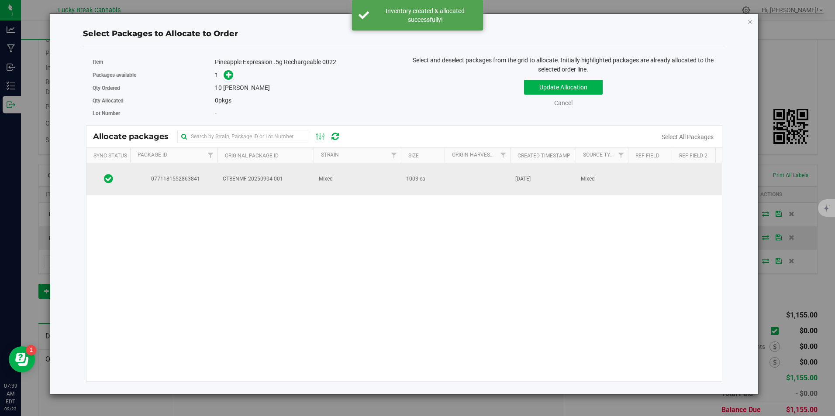
click at [363, 176] on td "Mixed" at bounding box center [356, 179] width 87 height 32
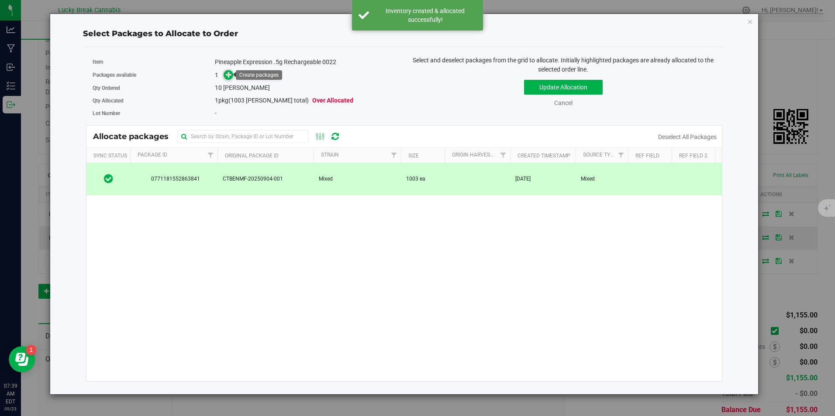
click at [229, 79] on span at bounding box center [229, 75] width 10 height 10
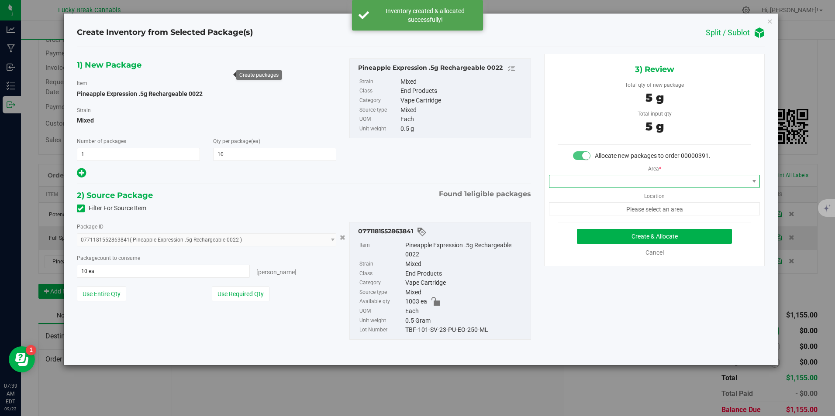
click at [588, 179] on span at bounding box center [648, 181] width 199 height 12
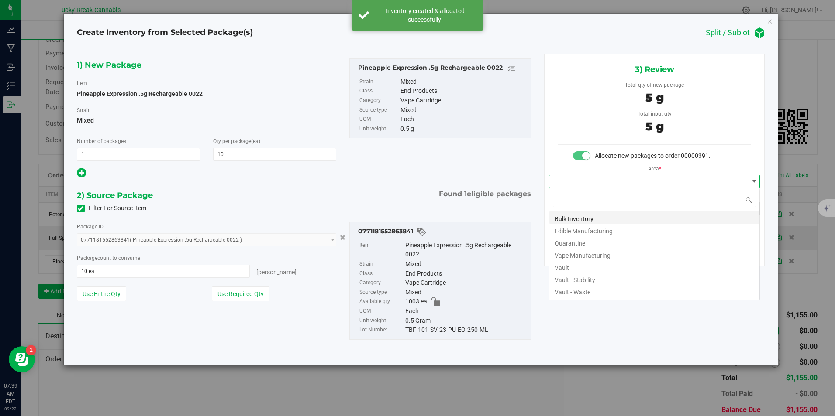
scroll to position [13, 211]
click at [567, 265] on li "Vault" at bounding box center [654, 267] width 210 height 12
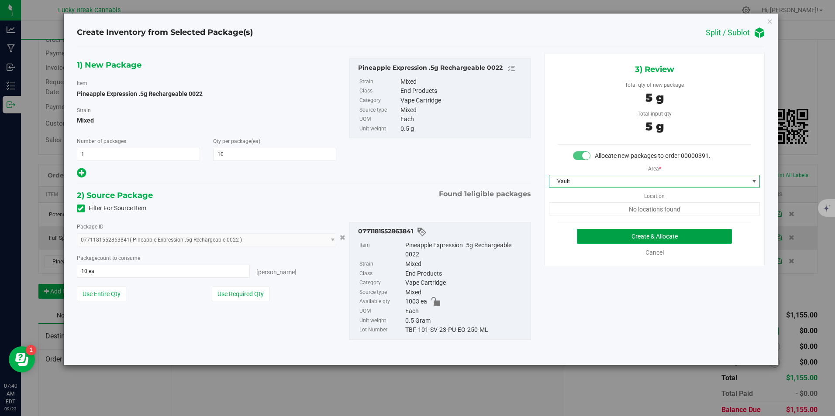
click at [605, 237] on button "Create & Allocate" at bounding box center [654, 236] width 155 height 15
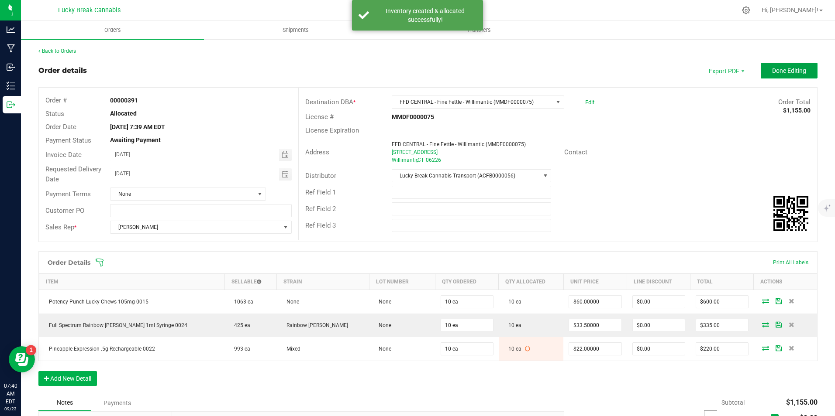
click at [772, 71] on span "Done Editing" at bounding box center [789, 70] width 34 height 7
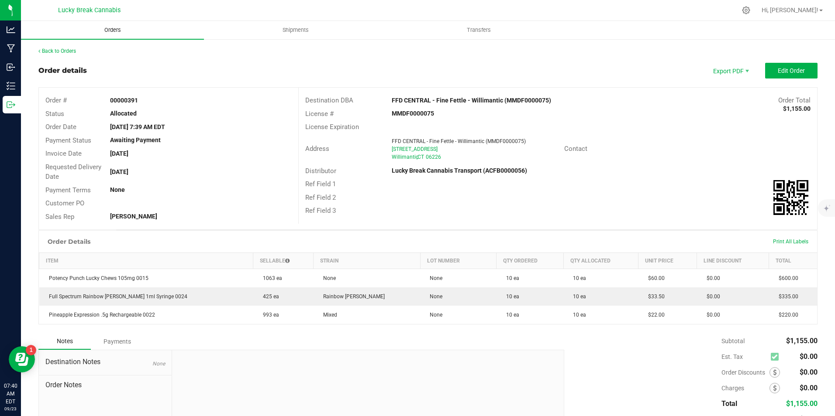
click at [106, 35] on uib-tab-heading "Orders" at bounding box center [112, 30] width 183 height 18
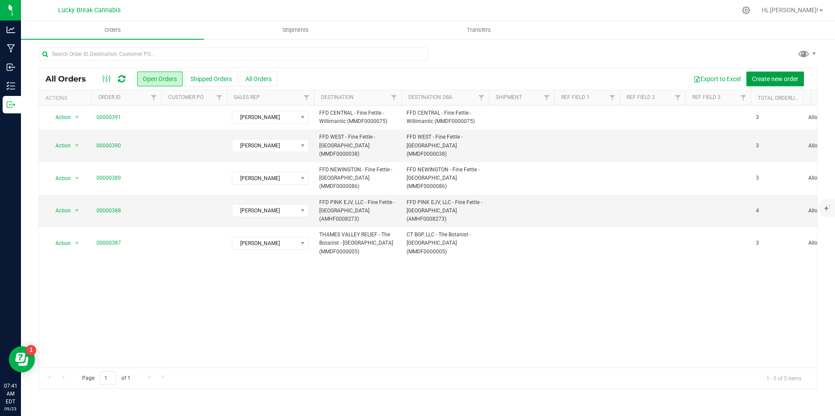
click at [778, 72] on button "Create new order" at bounding box center [775, 79] width 58 height 15
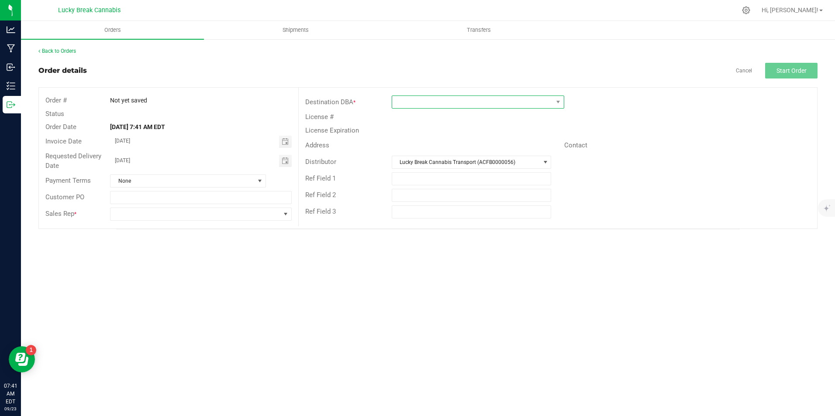
click at [457, 104] on span at bounding box center [472, 102] width 161 height 12
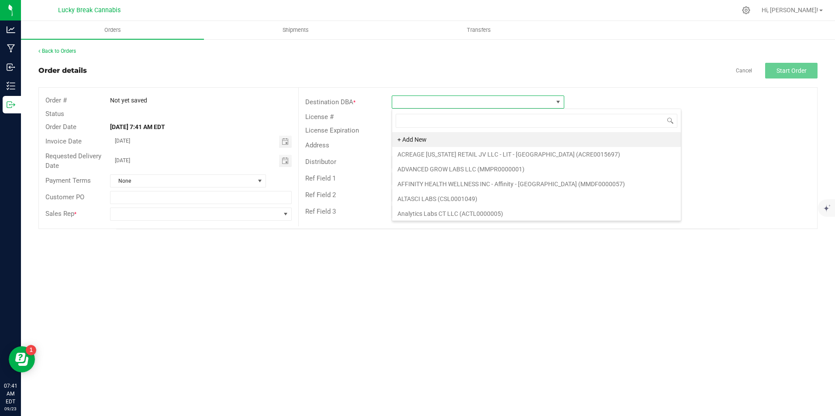
scroll to position [13, 172]
type input "b"
type input "truli"
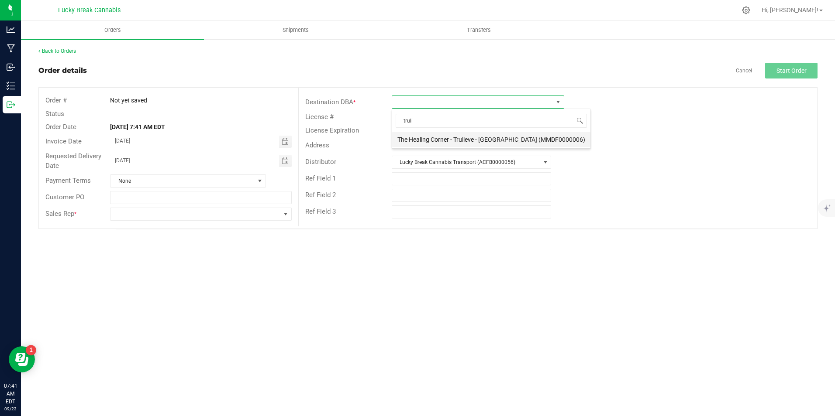
click at [451, 138] on li "The Healing Corner - Trulieve - [GEOGRAPHIC_DATA] (MMDF0000006)" at bounding box center [491, 139] width 198 height 15
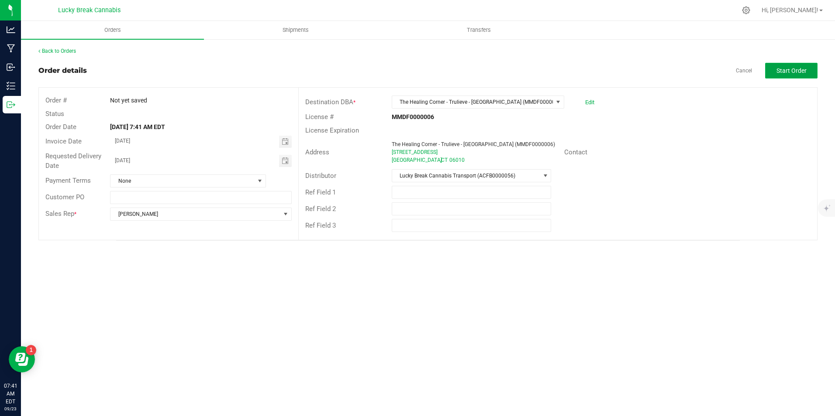
click at [797, 66] on button "Start Order" at bounding box center [791, 71] width 52 height 16
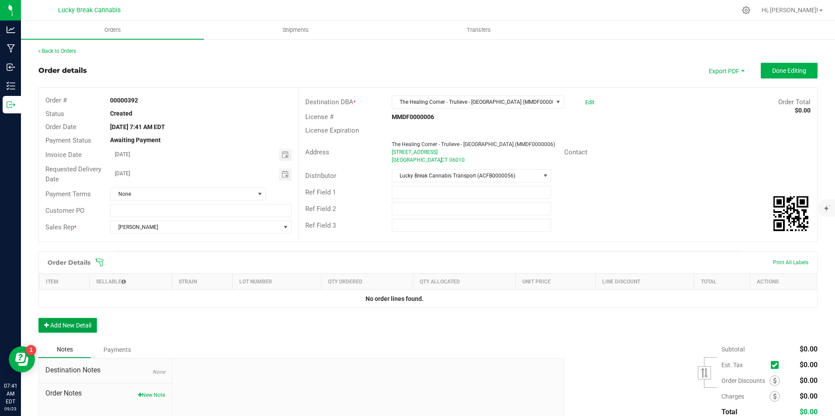
click at [72, 325] on button "Add New Detail" at bounding box center [67, 325] width 58 height 15
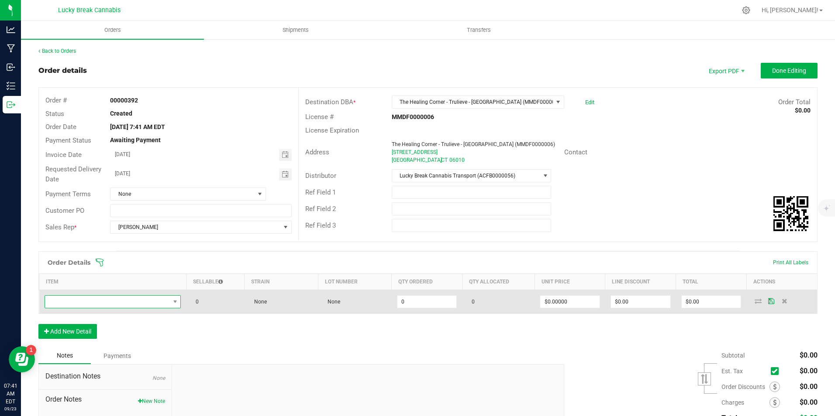
click at [91, 304] on span "NO DATA FOUND" at bounding box center [107, 302] width 125 height 12
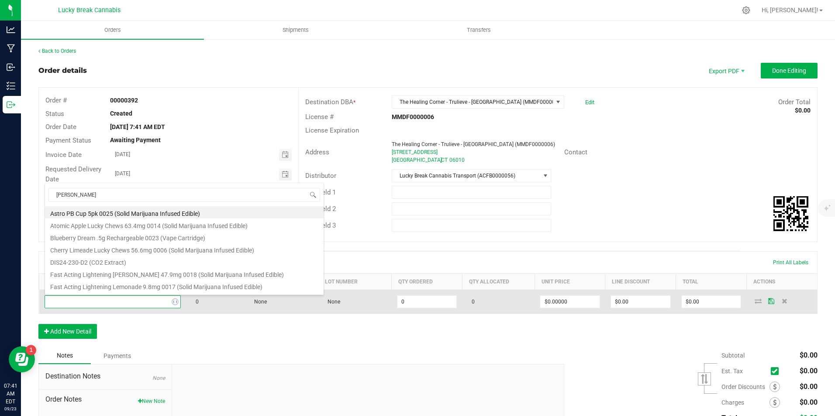
type input "syringe"
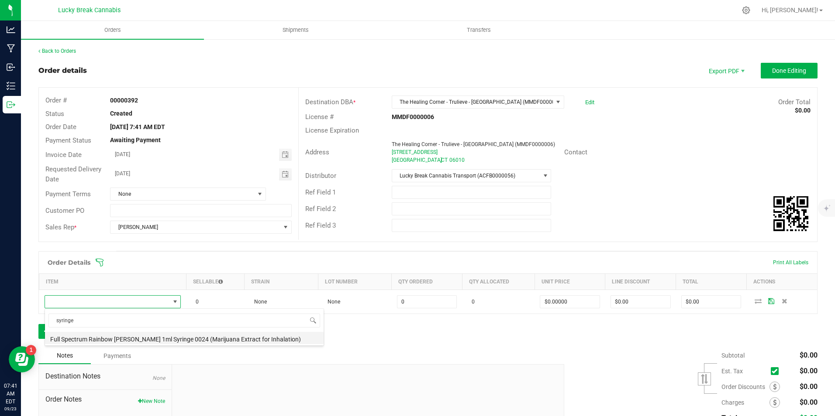
click at [109, 340] on li "Full Spectrum Rainbow [PERSON_NAME] 1ml Syringe 0024 (Marijuana Extract for Inh…" at bounding box center [184, 338] width 279 height 12
type input "0 ea"
type input "$33.50000"
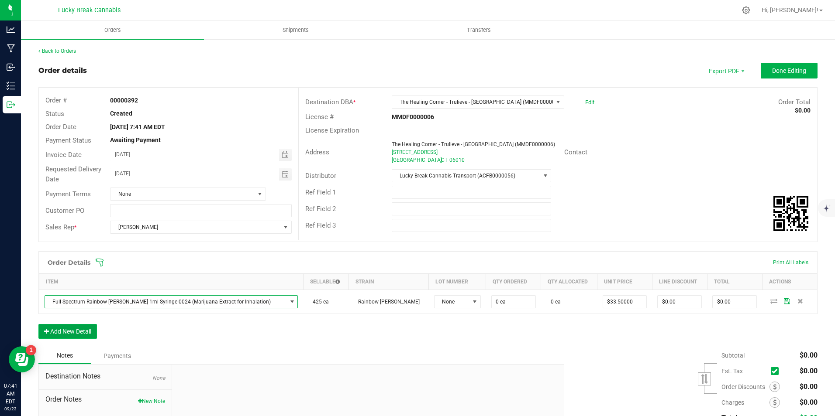
click at [83, 327] on button "Add New Detail" at bounding box center [67, 331] width 58 height 15
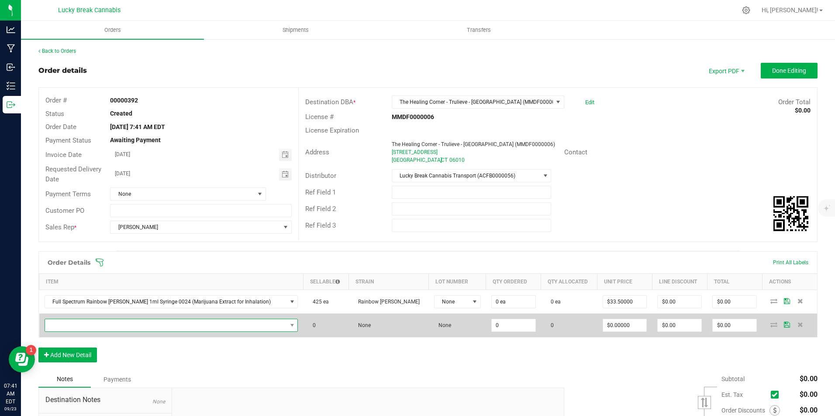
click at [83, 323] on span "NO DATA FOUND" at bounding box center [166, 326] width 242 height 12
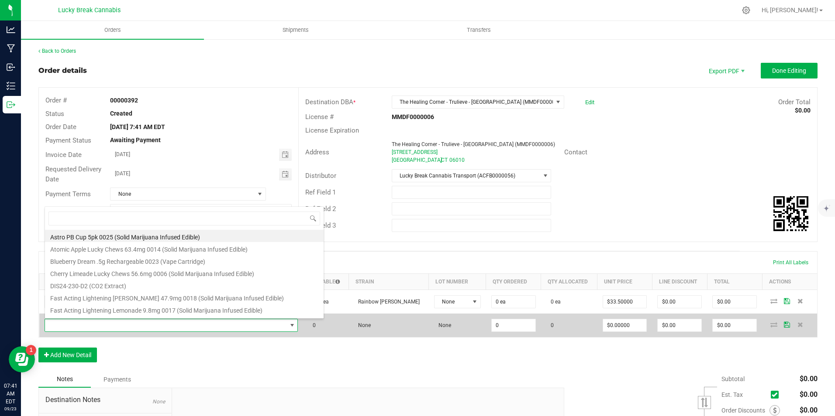
scroll to position [13, 233]
type input "expression"
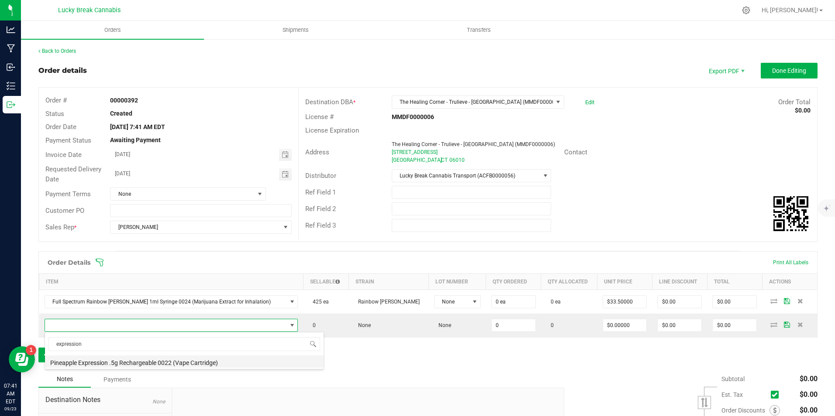
click at [96, 361] on li "Pineapple Expression .5g Rechargeable 0022 (Vape Cartridge)" at bounding box center [184, 362] width 279 height 12
type input "0 ea"
type input "$22.00000"
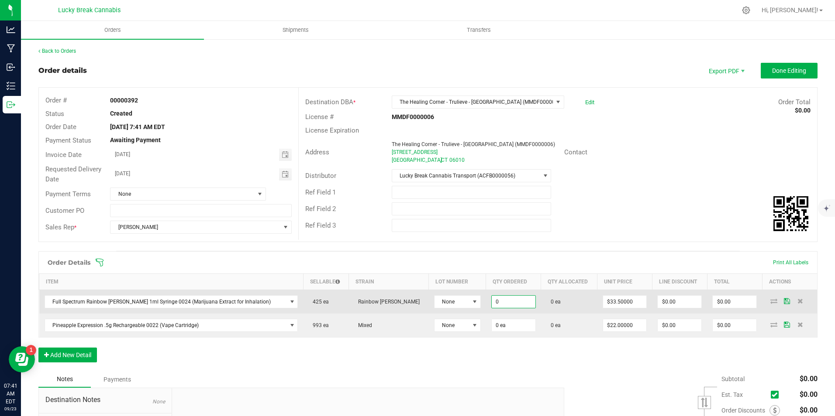
click at [492, 303] on input "0" at bounding box center [514, 302] width 44 height 12
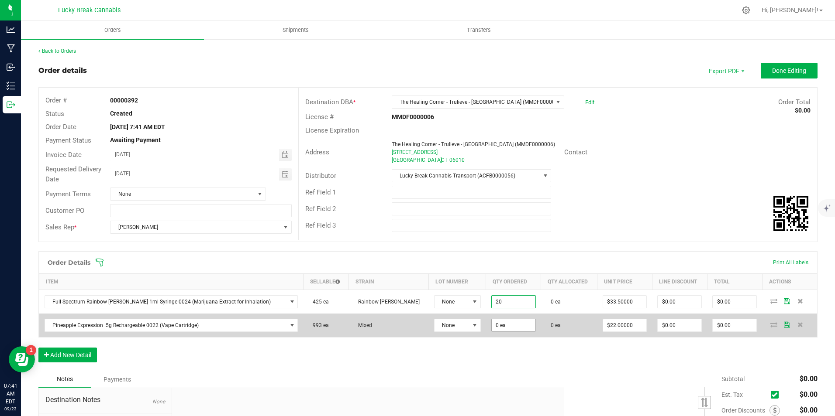
type input "20 ea"
type input "$670.00"
click at [492, 323] on input "0" at bounding box center [514, 326] width 44 height 12
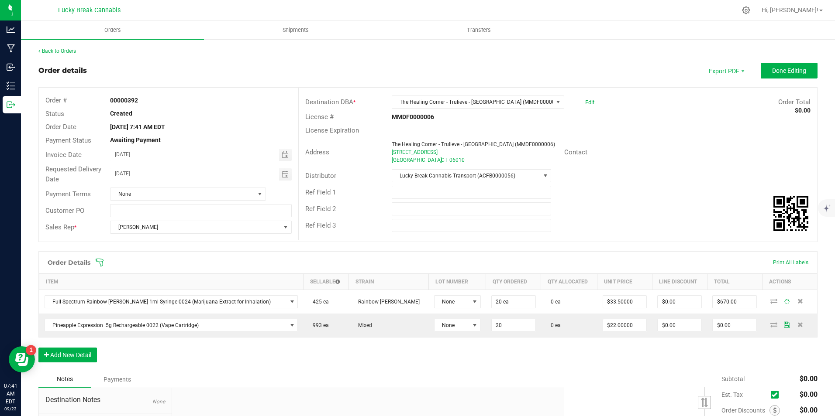
type input "20 ea"
type input "$440.00"
click at [523, 351] on div "Order Details Print All Labels Item Sellable Strain Lot Number Qty Ordered Qty …" at bounding box center [427, 311] width 779 height 120
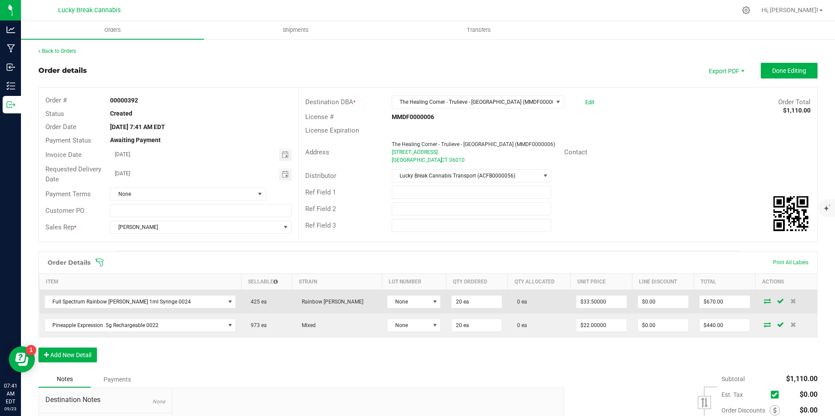
click at [764, 302] on icon at bounding box center [767, 301] width 7 height 5
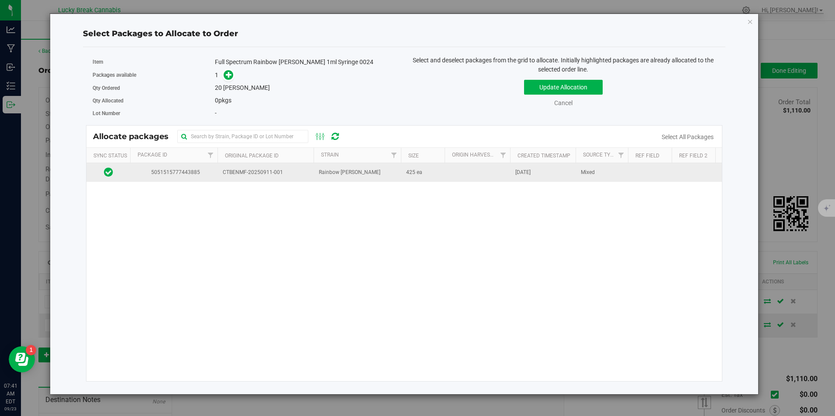
click at [340, 175] on span "Rainbow [PERSON_NAME]" at bounding box center [350, 173] width 62 height 8
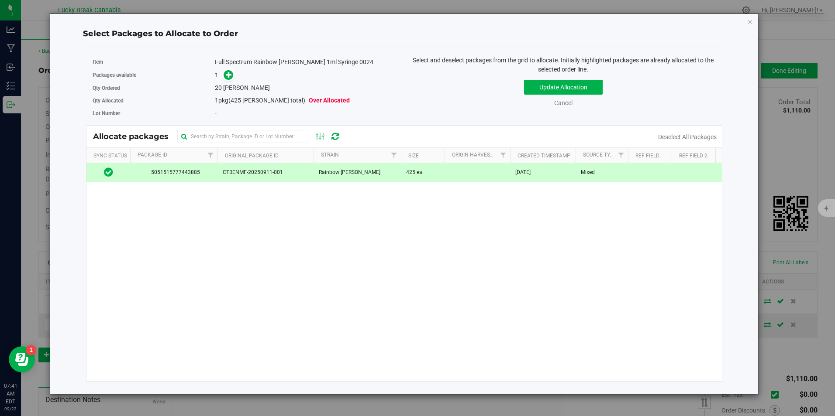
click at [222, 71] on span at bounding box center [227, 75] width 14 height 10
click at [225, 73] on span at bounding box center [229, 75] width 10 height 10
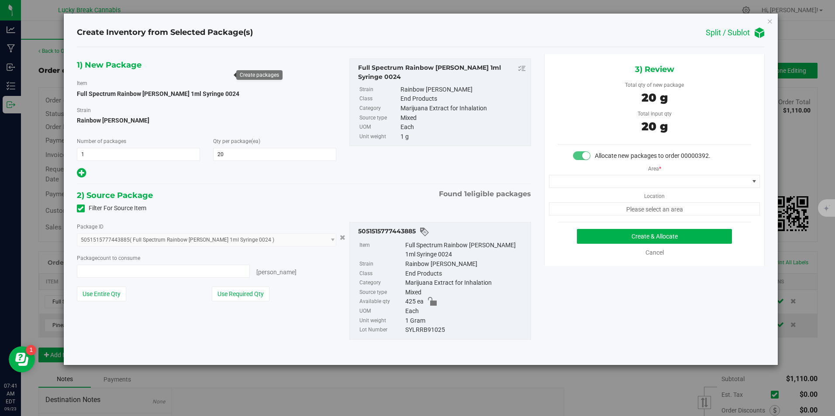
type input "20 ea"
click at [652, 176] on span at bounding box center [648, 181] width 199 height 12
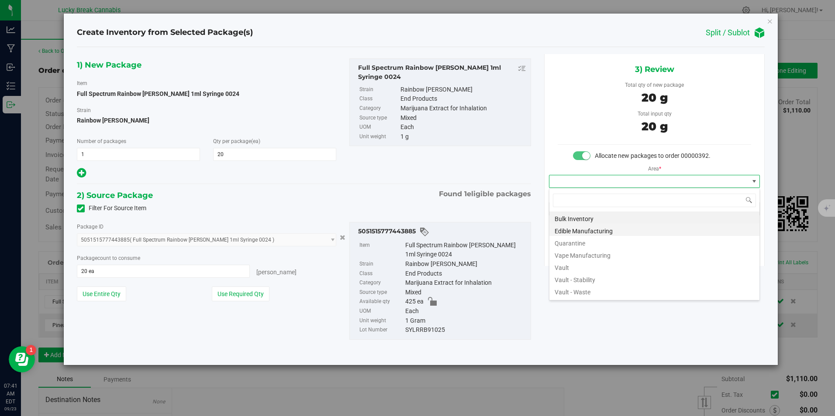
scroll to position [13, 211]
click at [583, 265] on li "Vault" at bounding box center [654, 267] width 210 height 12
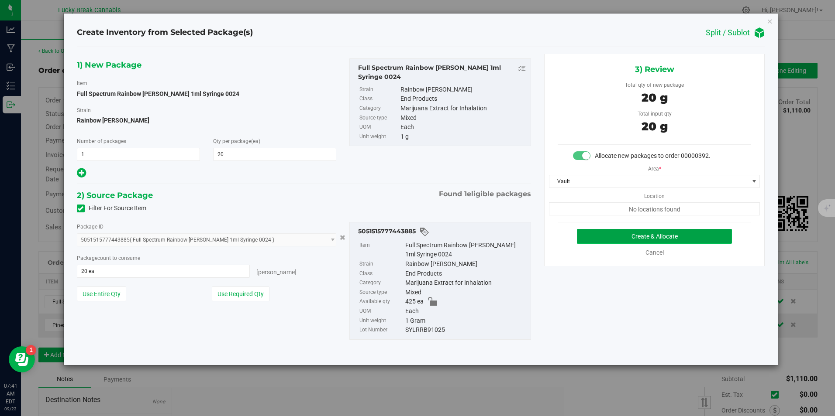
click at [622, 235] on button "Create & Allocate" at bounding box center [654, 236] width 155 height 15
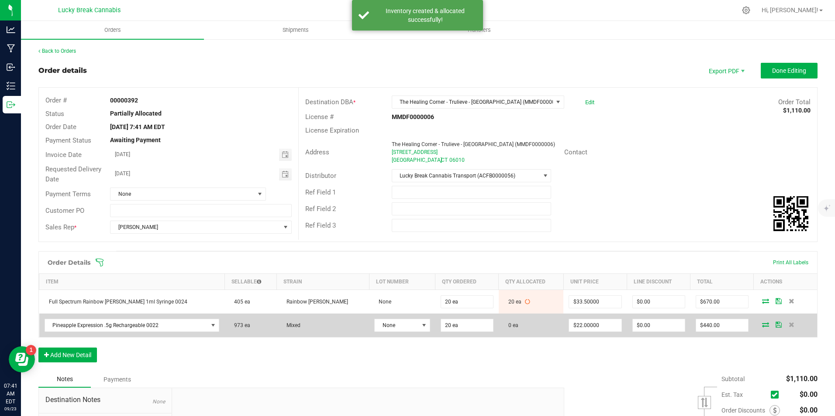
click at [762, 324] on icon at bounding box center [765, 324] width 7 height 5
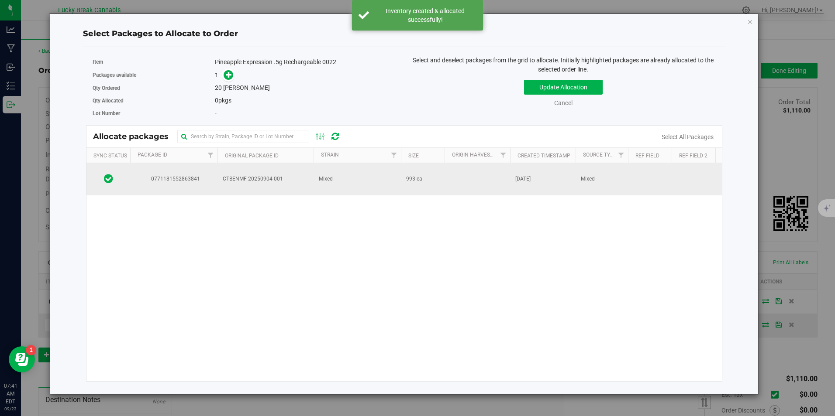
click at [307, 174] on td "CTBENMF-20250904-001" at bounding box center [265, 179] width 96 height 32
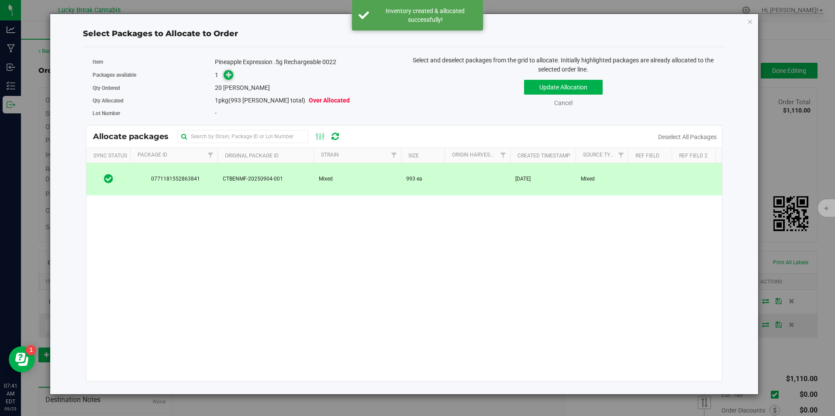
click at [231, 73] on icon at bounding box center [229, 75] width 6 height 6
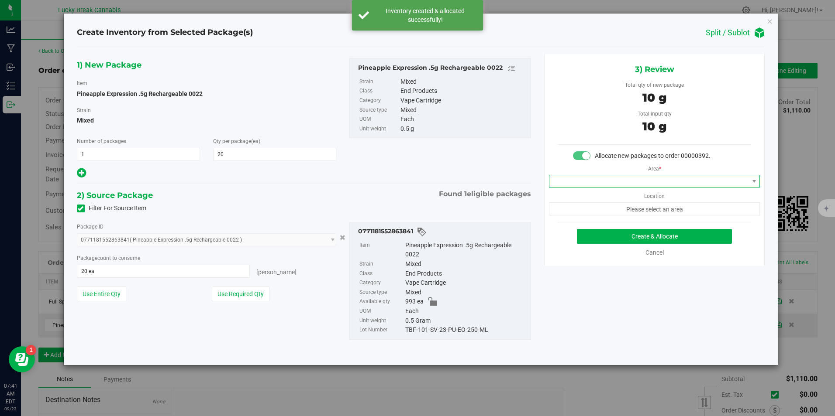
click at [603, 180] on span at bounding box center [648, 181] width 199 height 12
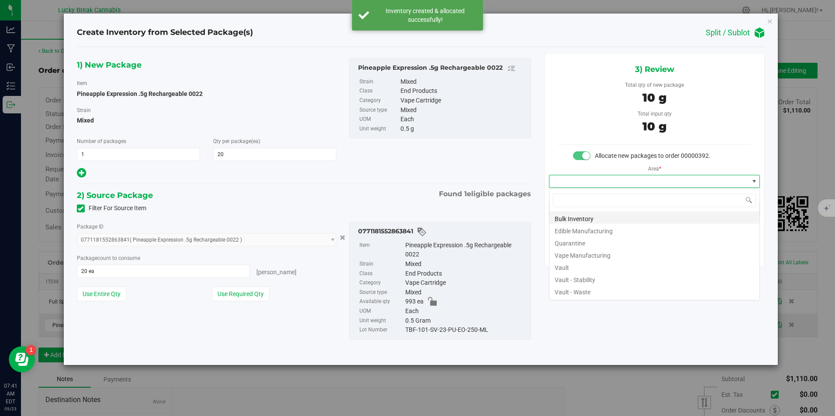
scroll to position [13, 211]
click at [572, 267] on li "Vault" at bounding box center [654, 267] width 210 height 12
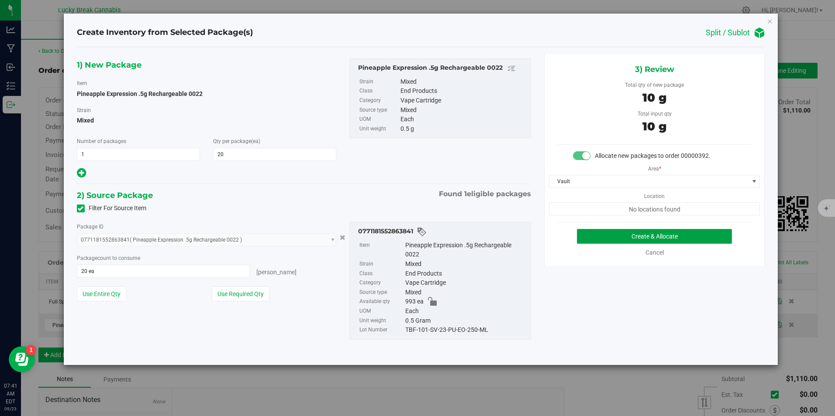
click at [645, 234] on button "Create & Allocate" at bounding box center [654, 236] width 155 height 15
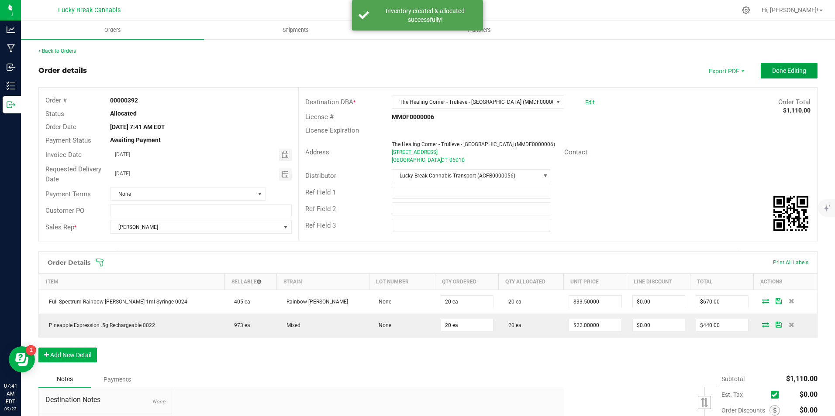
click at [774, 75] on button "Done Editing" at bounding box center [788, 71] width 57 height 16
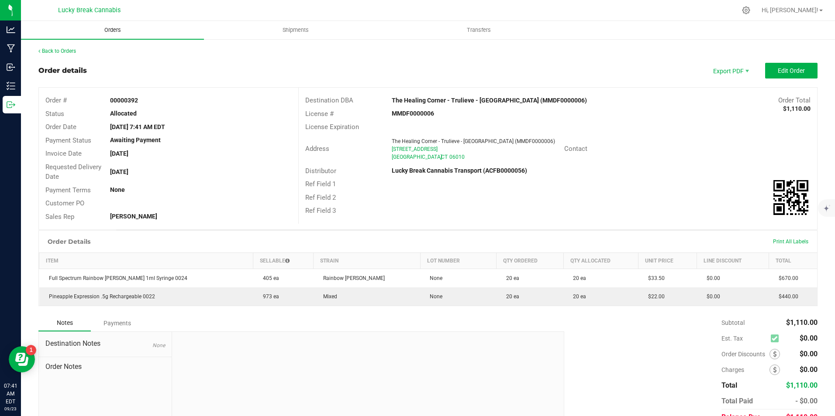
click at [98, 31] on span "Orders" at bounding box center [113, 30] width 40 height 8
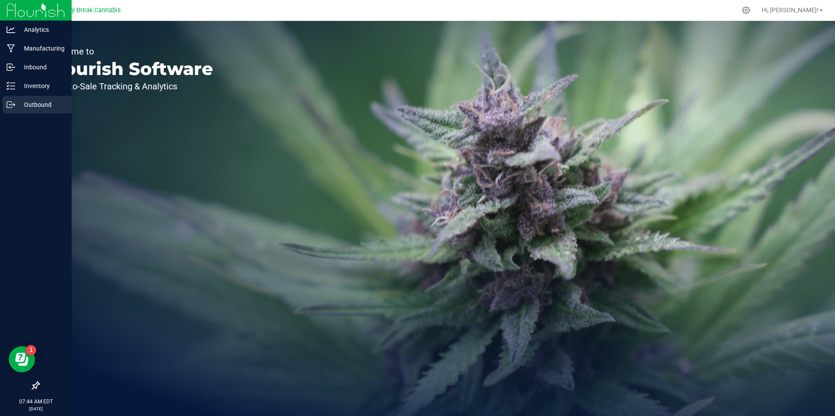
click at [34, 102] on p "Outbound" at bounding box center [41, 105] width 52 height 10
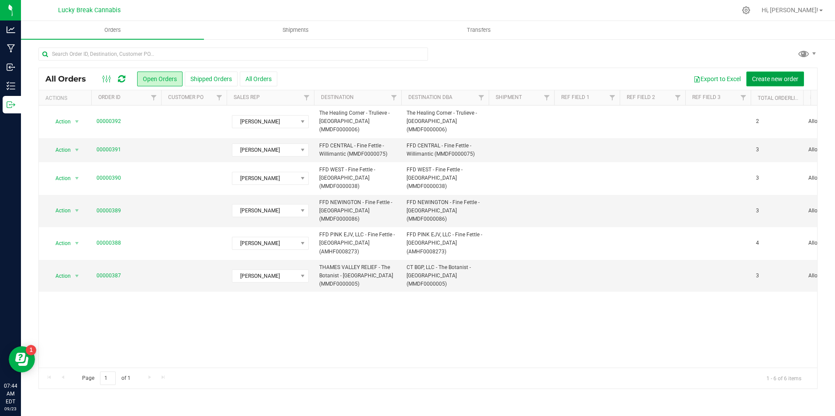
click at [770, 78] on span "Create new order" at bounding box center [775, 79] width 46 height 7
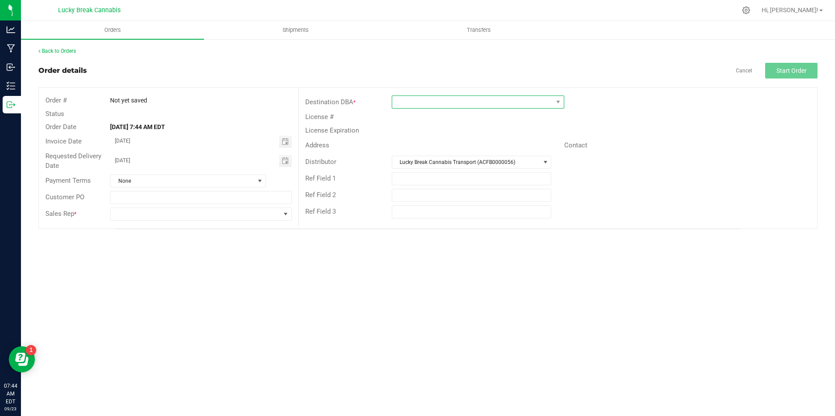
click at [483, 103] on span at bounding box center [472, 102] width 161 height 12
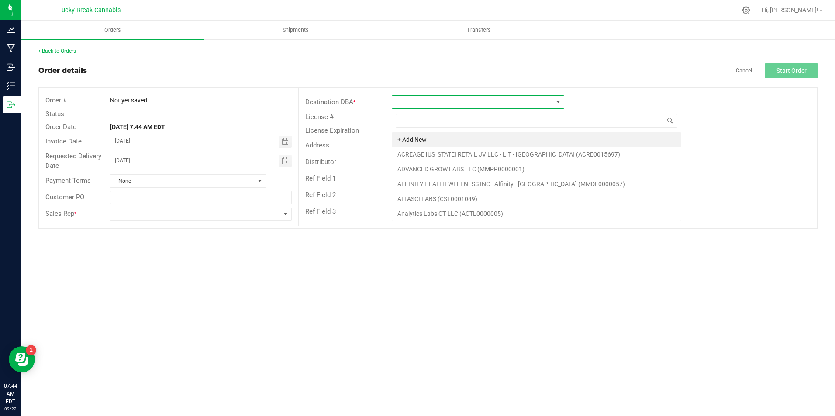
scroll to position [13, 172]
type input "TRULIEVE"
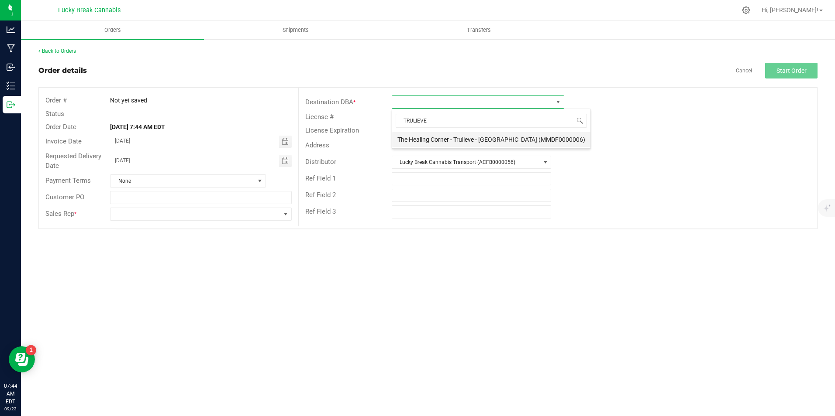
click at [494, 139] on li "The Healing Corner - Trulieve - [GEOGRAPHIC_DATA] (MMDF0000006)" at bounding box center [491, 139] width 198 height 15
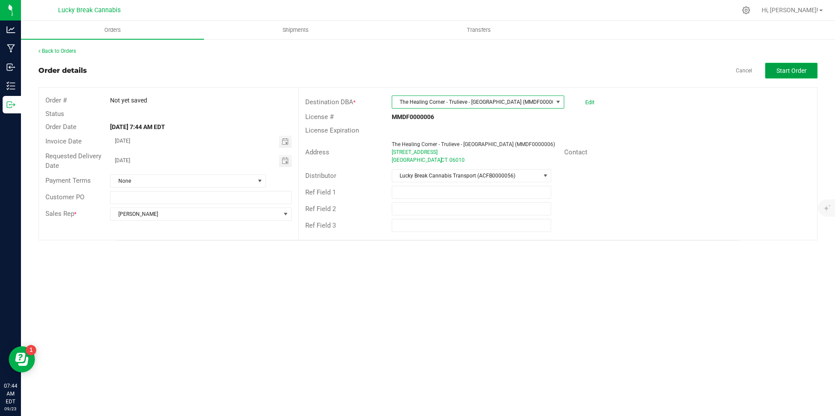
click at [791, 67] on span "Start Order" at bounding box center [791, 70] width 30 height 7
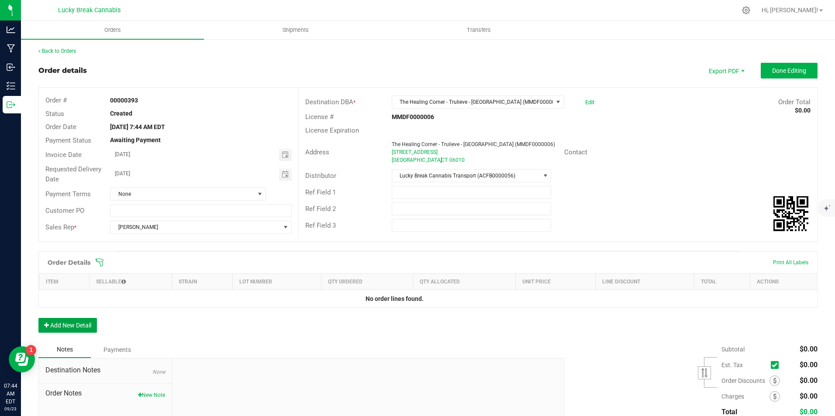
click at [83, 323] on button "Add New Detail" at bounding box center [67, 325] width 58 height 15
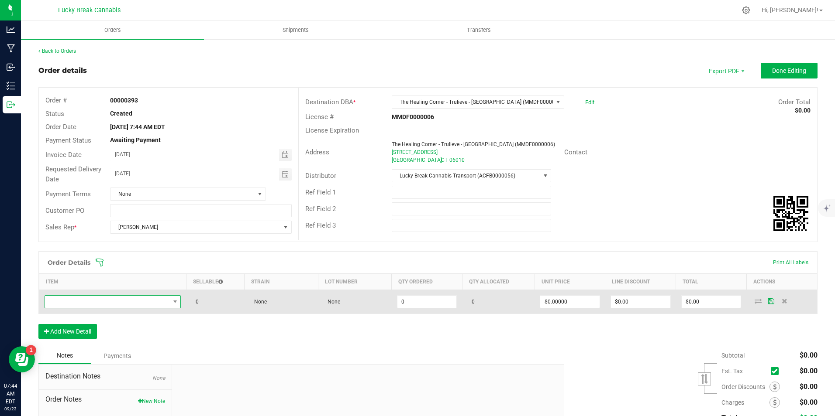
click at [92, 305] on span "NO DATA FOUND" at bounding box center [107, 302] width 125 height 12
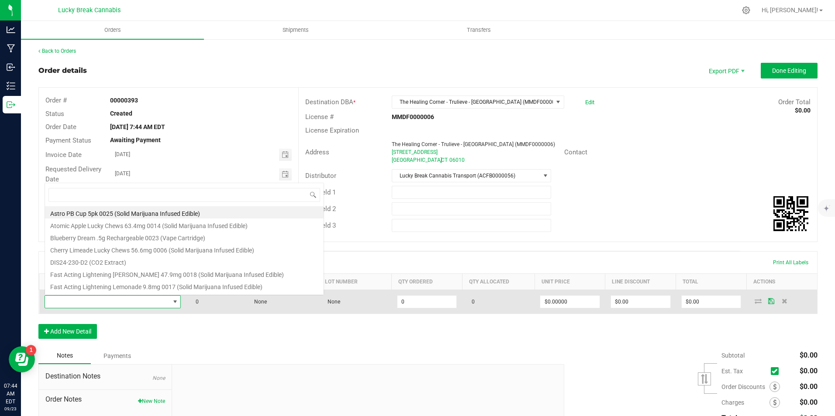
scroll to position [13, 134]
type input "HONEY"
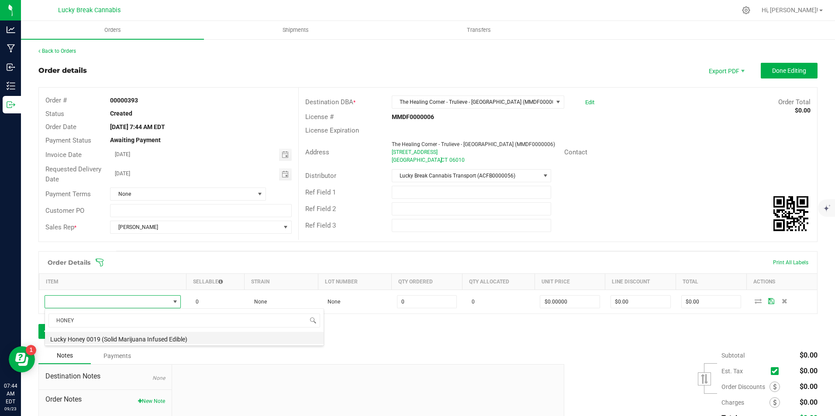
click at [90, 337] on li "Lucky Honey 0019 (Solid Marijuana Infused Edible)" at bounding box center [184, 338] width 279 height 12
type input "0 ea"
type input "$20.00000"
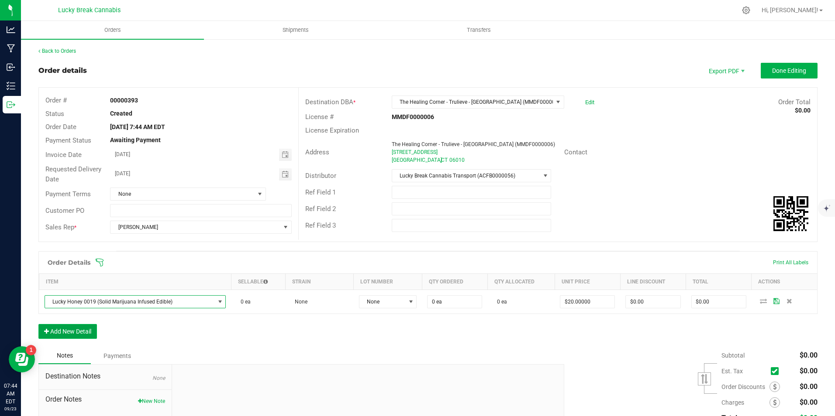
click at [82, 334] on button "Add New Detail" at bounding box center [67, 331] width 58 height 15
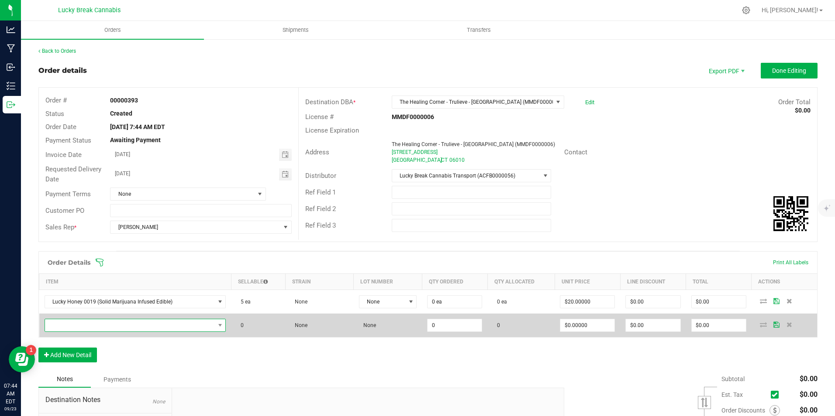
click at [94, 323] on span "NO DATA FOUND" at bounding box center [130, 326] width 170 height 12
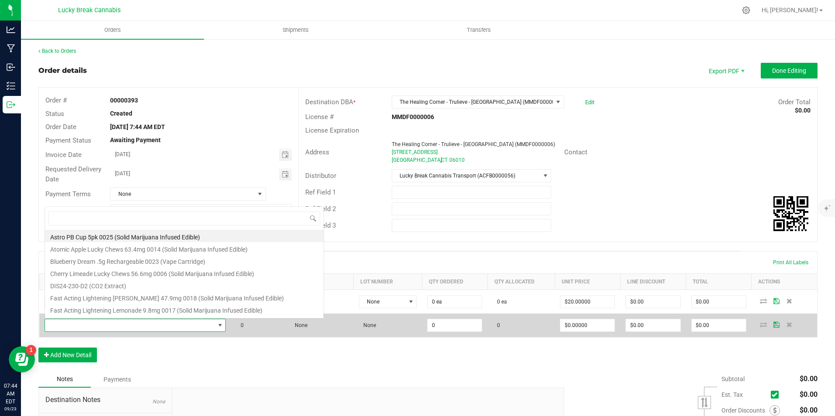
scroll to position [13, 176]
type input "0020"
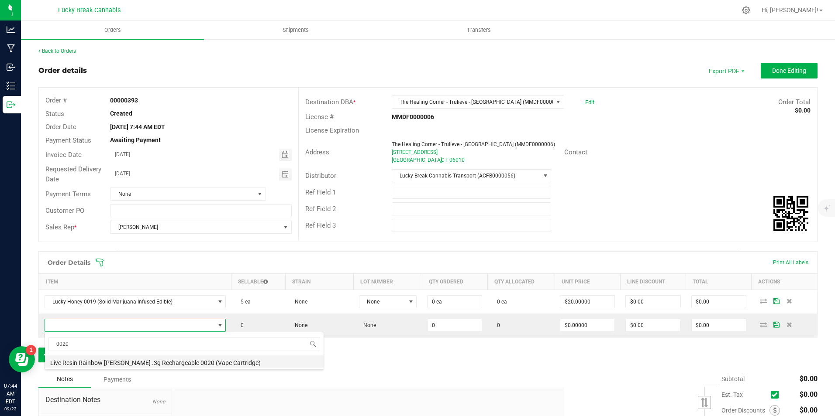
click at [102, 360] on li "Live Resin Rainbow [PERSON_NAME] .3g Rechargeable 0020 (Vape Cartridge)" at bounding box center [184, 362] width 279 height 12
type input "0 ea"
type input "$16.50000"
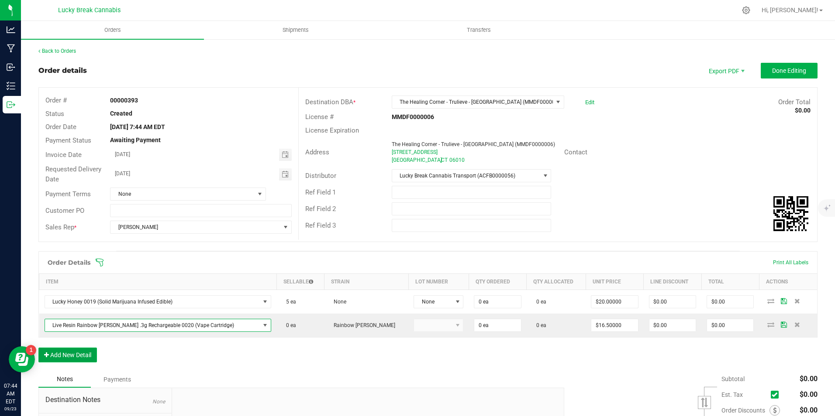
click at [83, 351] on button "Add New Detail" at bounding box center [67, 355] width 58 height 15
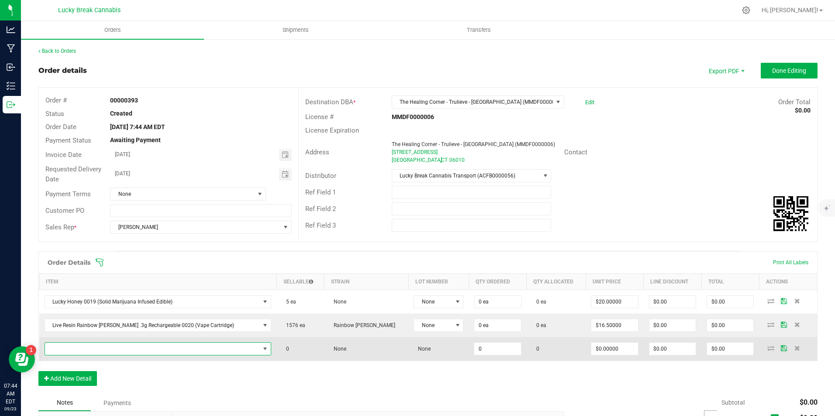
click at [96, 346] on span "NO DATA FOUND" at bounding box center [152, 349] width 215 height 12
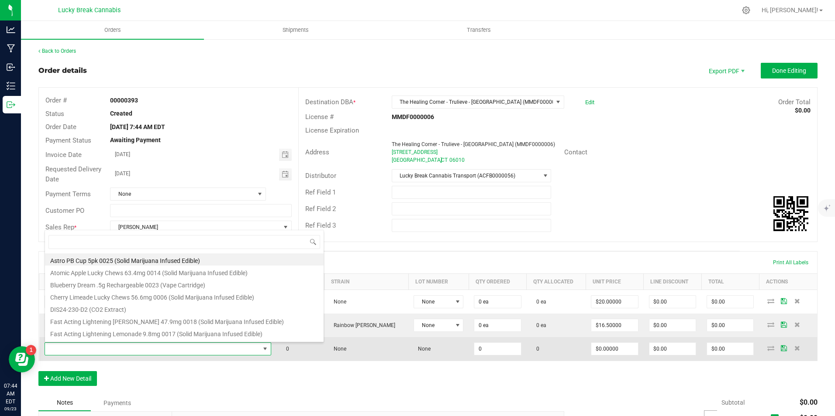
scroll to position [13, 206]
type input "0021"
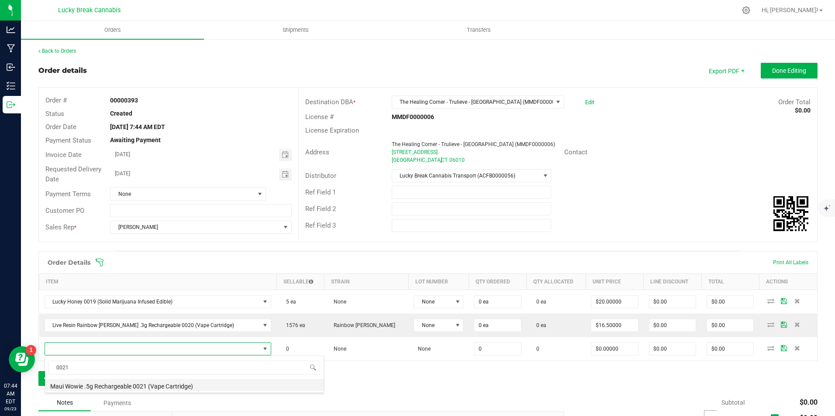
click at [99, 386] on li "Maui Wowie .5g Rechargeable 0021 (Vape Cartridge)" at bounding box center [184, 385] width 279 height 12
type input "0 ea"
type input "$22.00000"
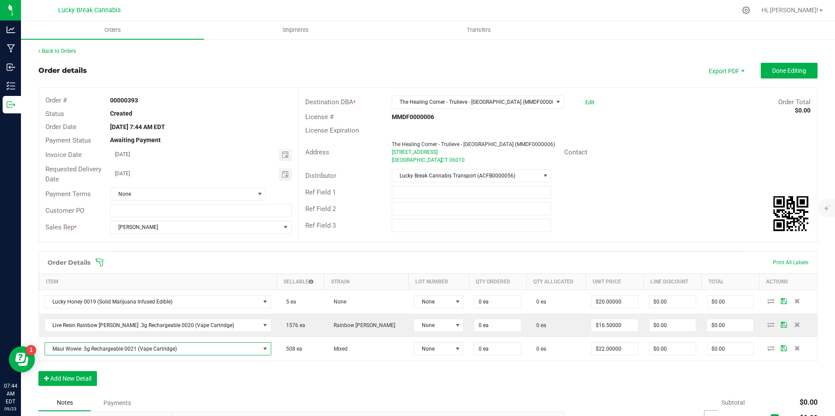
scroll to position [44, 0]
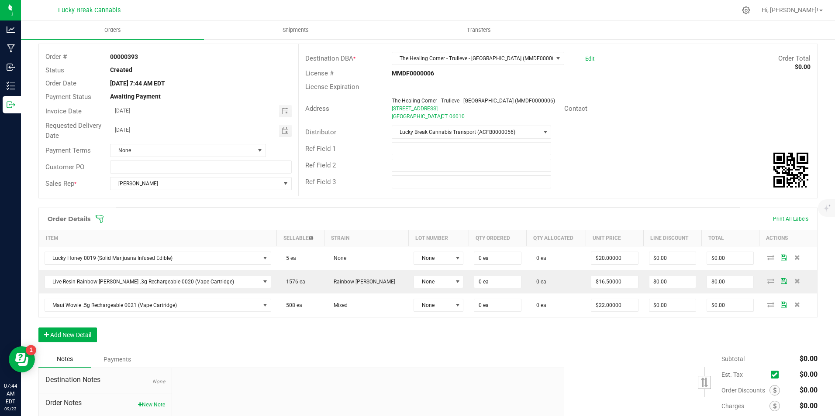
drag, startPoint x: 500, startPoint y: 392, endPoint x: 459, endPoint y: 379, distance: 42.9
click at [83, 334] on button "Add New Detail" at bounding box center [67, 335] width 58 height 15
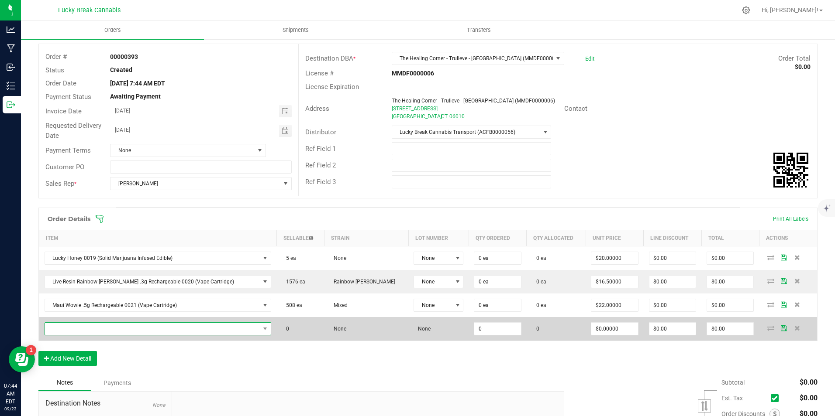
click at [89, 330] on span "NO DATA FOUND" at bounding box center [152, 329] width 215 height 12
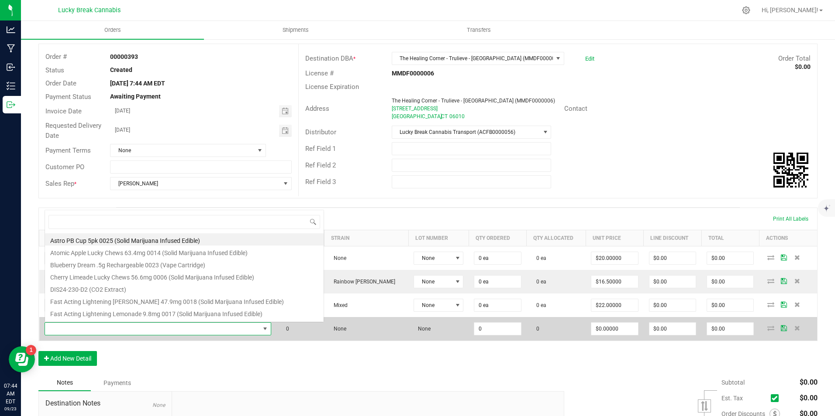
scroll to position [13, 206]
type input "0022"
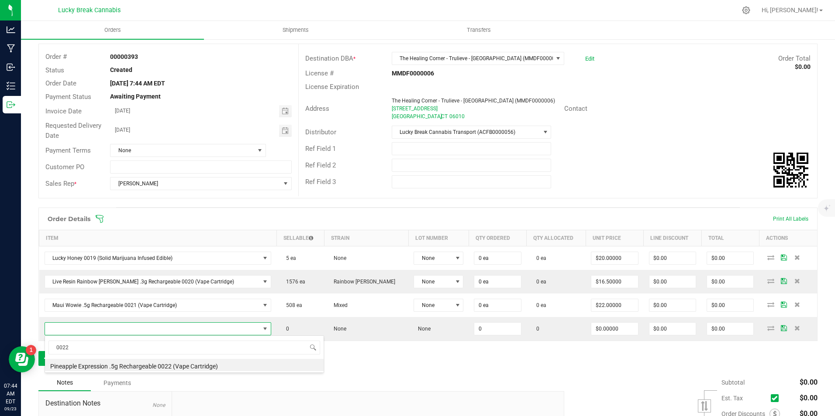
click at [138, 367] on li "Pineapple Expression .5g Rechargeable 0022 (Vape Cartridge)" at bounding box center [184, 365] width 279 height 12
type input "0 ea"
type input "$22.00000"
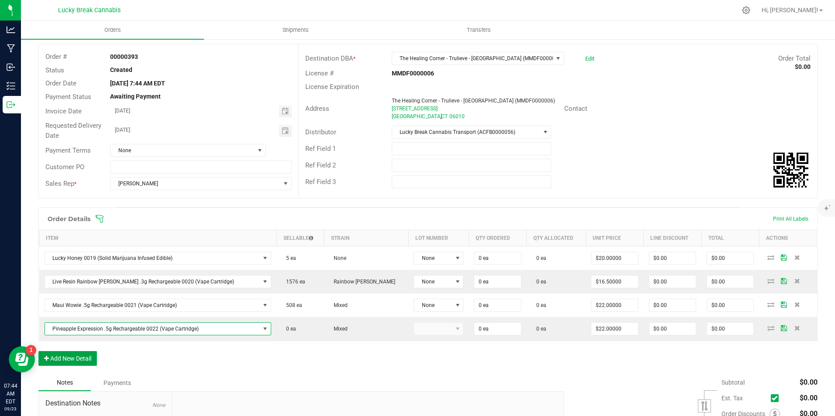
click at [86, 355] on button "Add New Detail" at bounding box center [67, 358] width 58 height 15
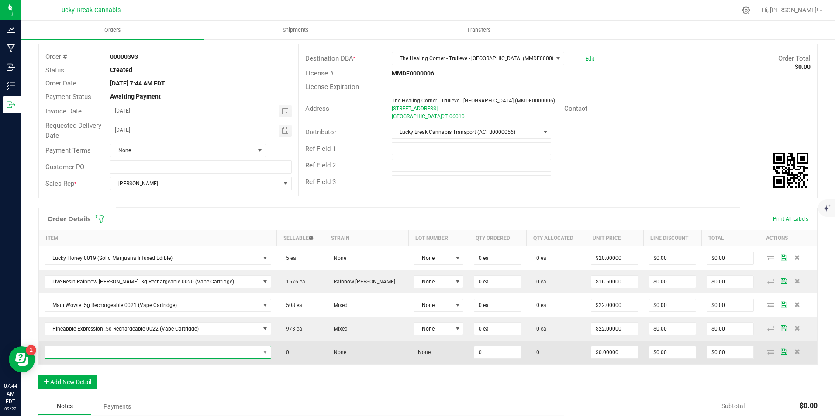
click at [91, 352] on span "NO DATA FOUND" at bounding box center [152, 353] width 215 height 12
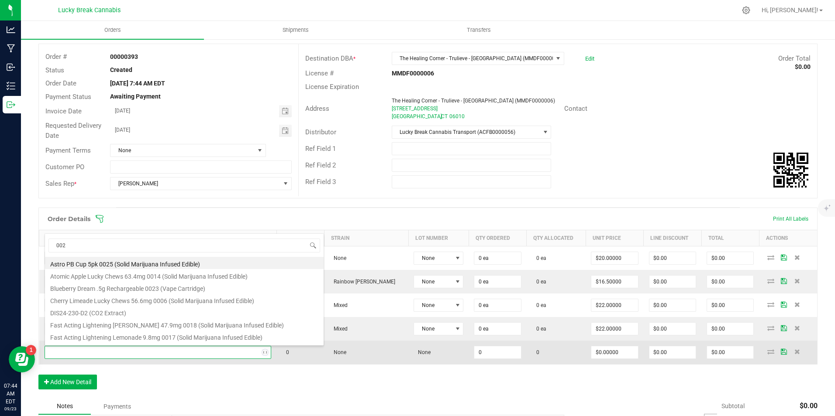
type input "0023"
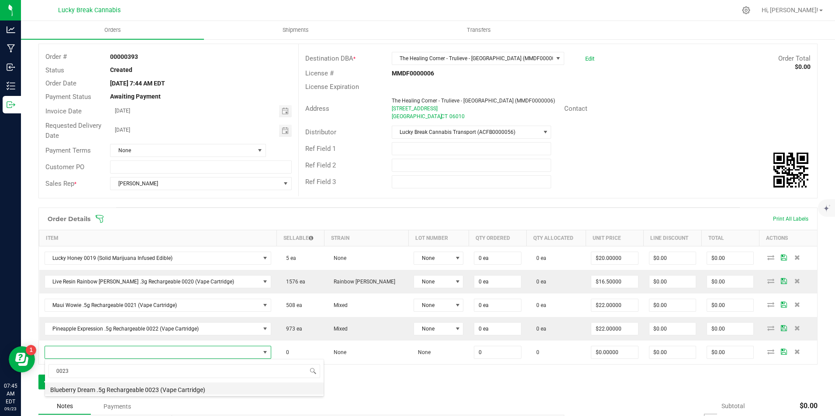
click at [131, 387] on li "Blueberry Dream .5g Rechargeable 0023 (Vape Cartridge)" at bounding box center [184, 389] width 279 height 12
type input "0 ea"
type input "$22.00000"
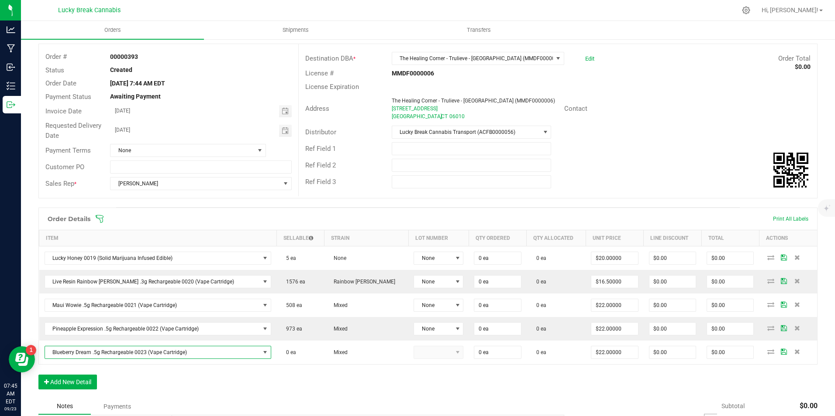
click at [211, 387] on div "Order Details Print All Labels Item Sellable Strain Lot Number Qty Ordered Qty …" at bounding box center [427, 303] width 779 height 191
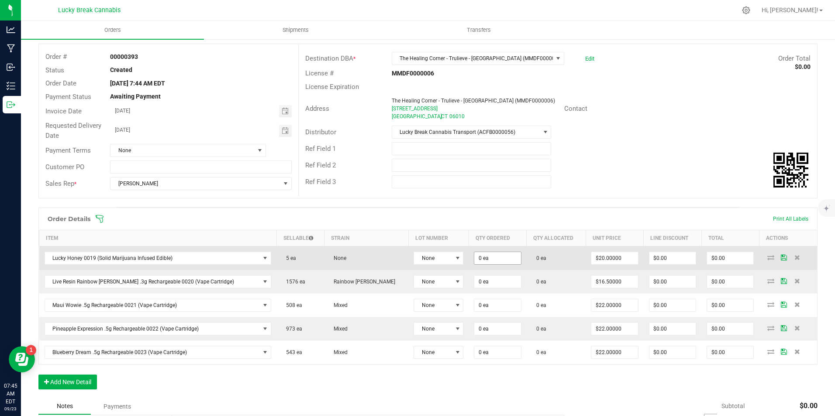
click at [474, 261] on input "0 ea" at bounding box center [497, 258] width 46 height 12
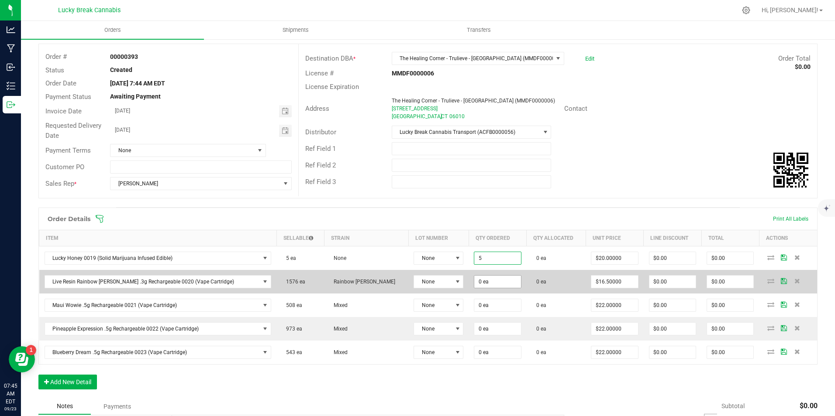
type input "5 ea"
type input "$100.00"
click at [479, 280] on input "0" at bounding box center [497, 282] width 46 height 12
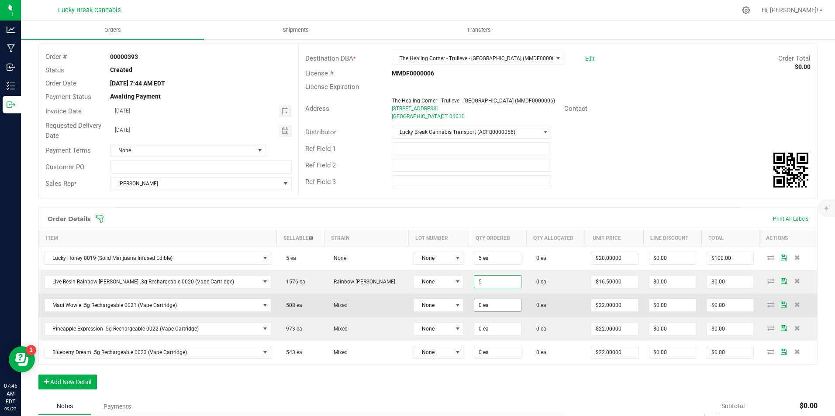
type input "5 ea"
type input "$82.50"
click at [474, 306] on input "0" at bounding box center [497, 305] width 46 height 12
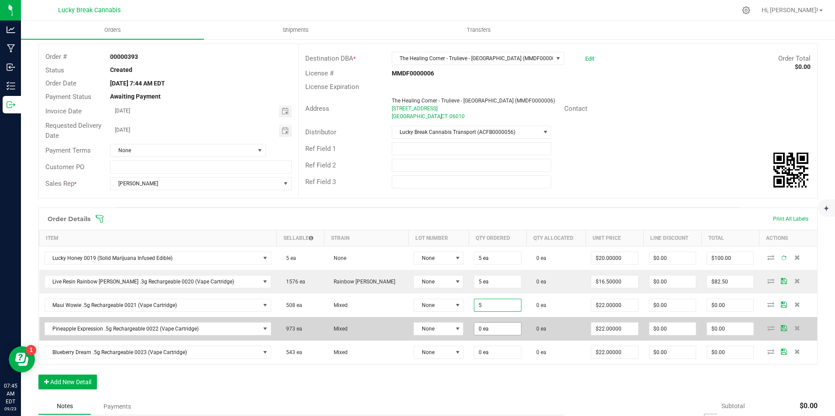
type input "5 ea"
type input "$110.00"
click at [474, 328] on input "0" at bounding box center [497, 329] width 46 height 12
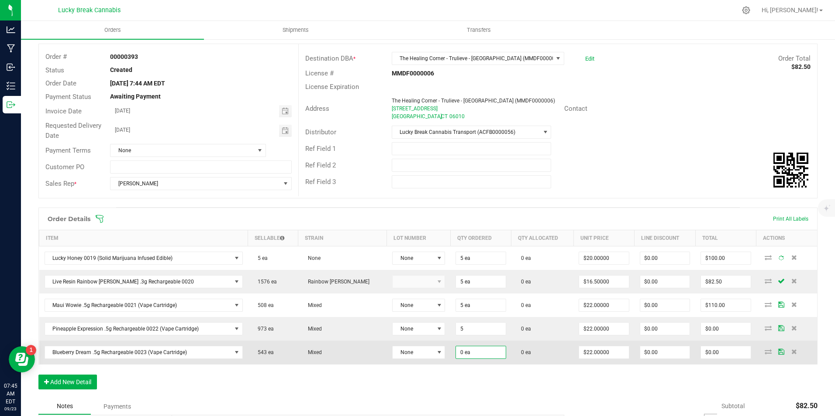
type input "5 ea"
type input "$110.00"
click at [464, 352] on input "0" at bounding box center [480, 353] width 49 height 12
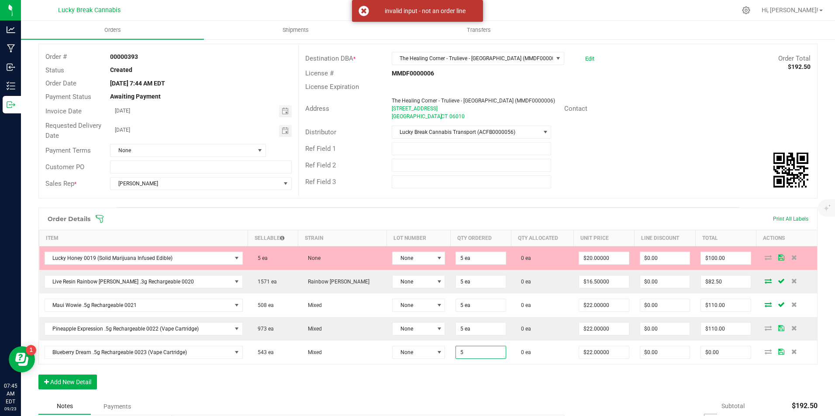
type input "5 ea"
type input "$110.00"
click at [470, 378] on div "Order Details Print All Labels Item Sellable Strain Lot Number Qty Ordered Qty …" at bounding box center [427, 303] width 779 height 191
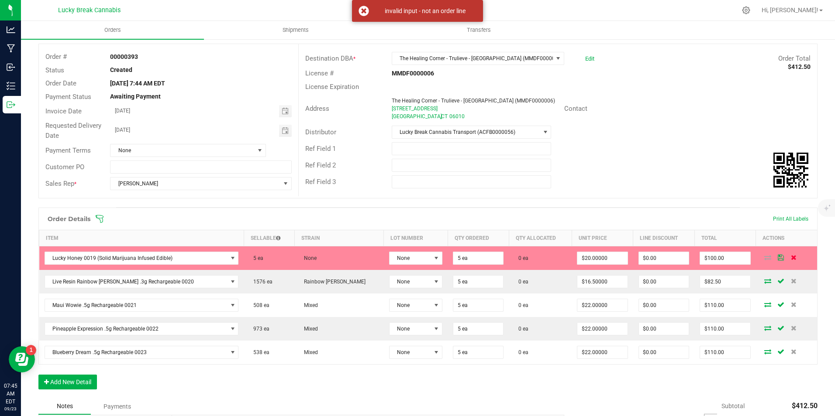
click at [791, 257] on icon at bounding box center [794, 257] width 6 height 5
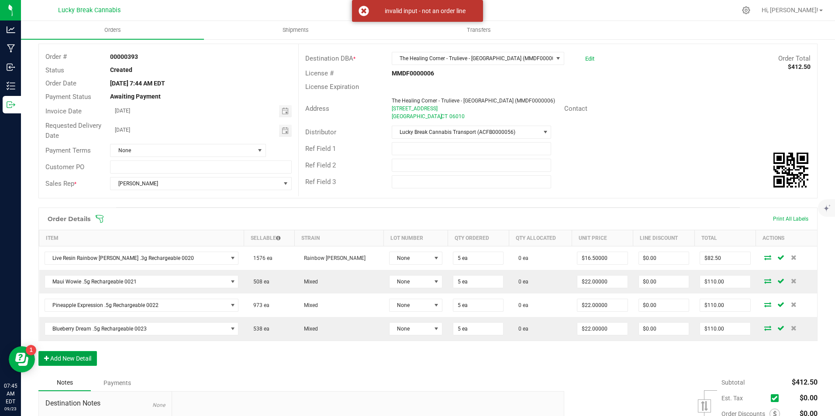
click at [83, 356] on button "Add New Detail" at bounding box center [67, 358] width 58 height 15
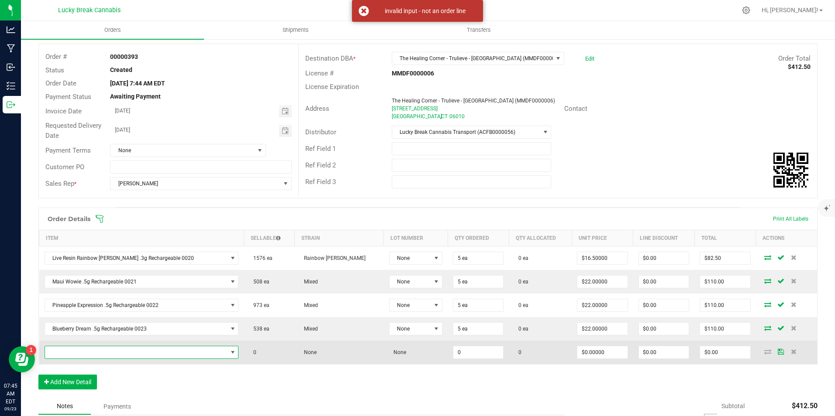
click at [85, 353] on span "NO DATA FOUND" at bounding box center [136, 353] width 182 height 12
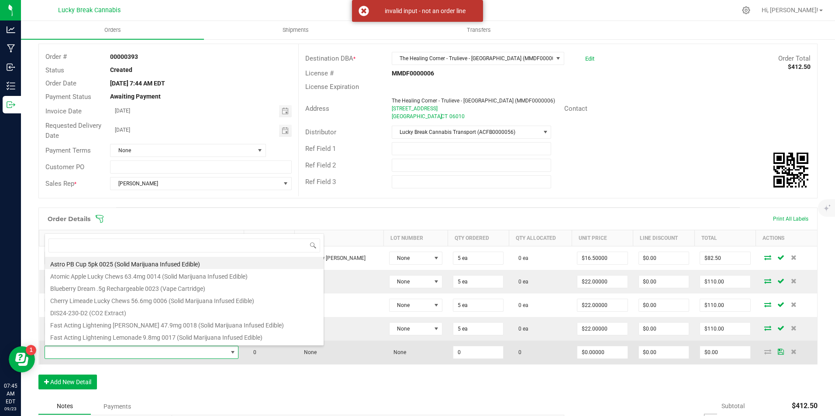
scroll to position [13, 171]
type input "0019"
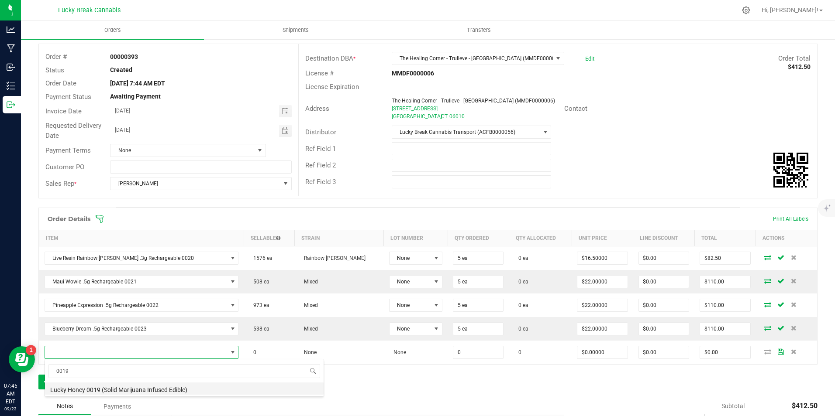
click at [128, 391] on li "Lucky Honey 0019 (Solid Marijuana Infused Edible)" at bounding box center [184, 389] width 279 height 12
type input "0 ea"
type input "$20.00000"
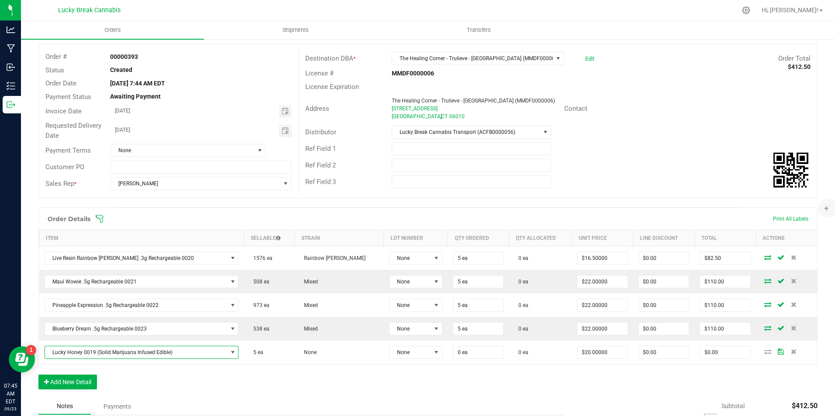
click at [238, 372] on div "Order Details Print All Labels Item Sellable Strain Lot Number Qty Ordered Qty …" at bounding box center [427, 303] width 779 height 191
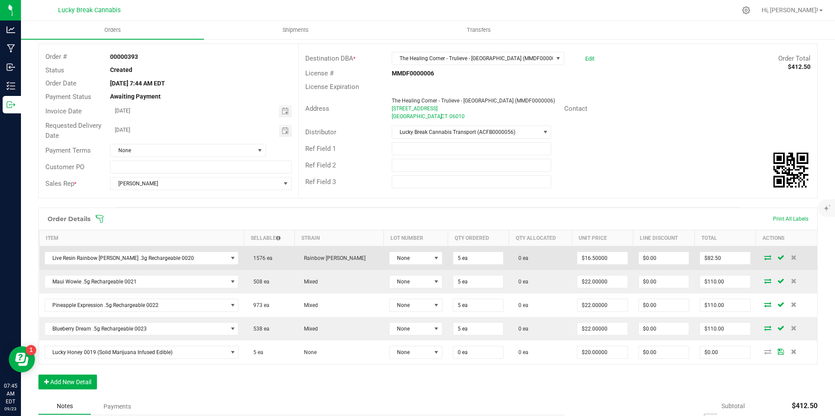
click at [764, 255] on icon at bounding box center [767, 257] width 7 height 5
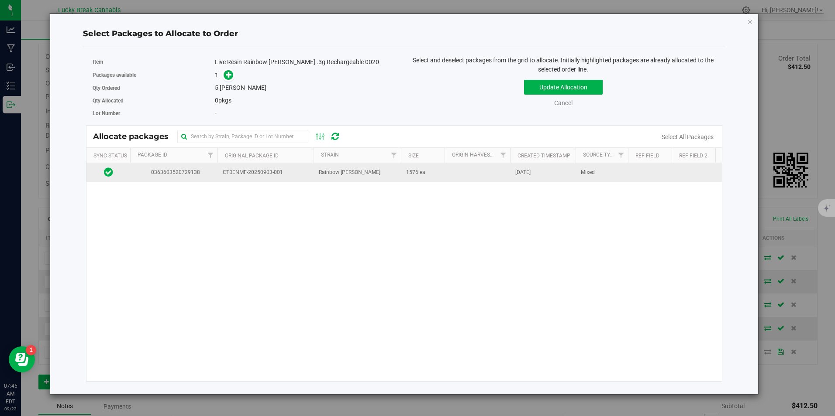
click at [247, 177] on span "CTBENMF-20250903-001" at bounding box center [266, 173] width 86 height 8
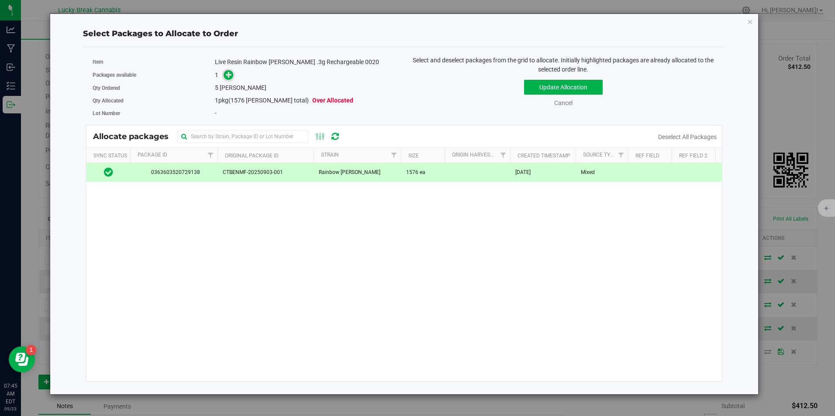
click at [229, 76] on icon at bounding box center [229, 75] width 6 height 6
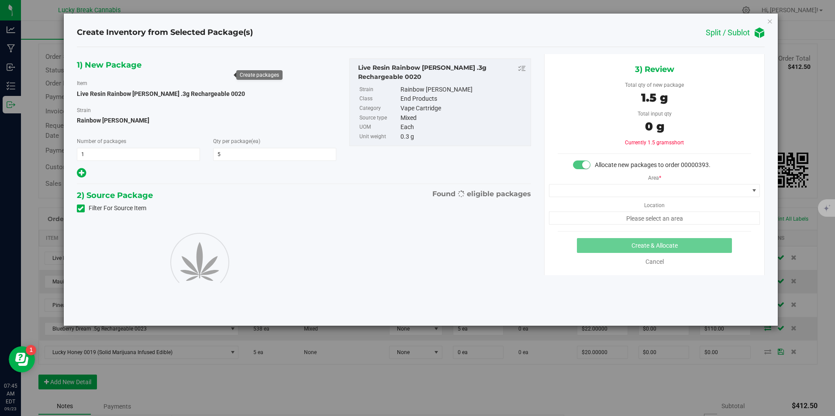
type input "5"
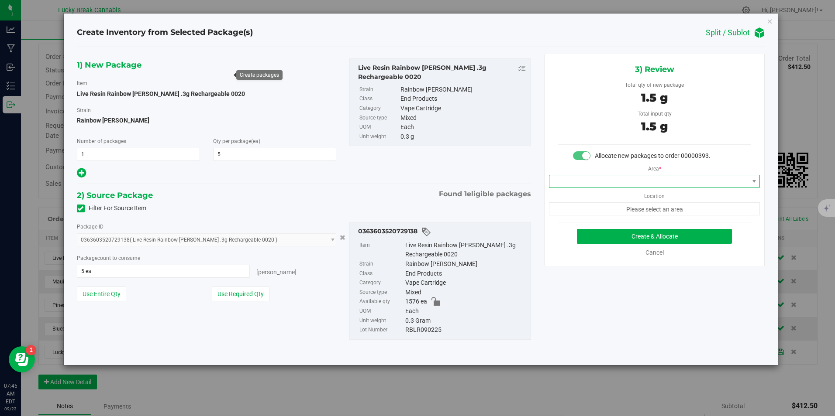
click at [655, 186] on span at bounding box center [648, 181] width 199 height 12
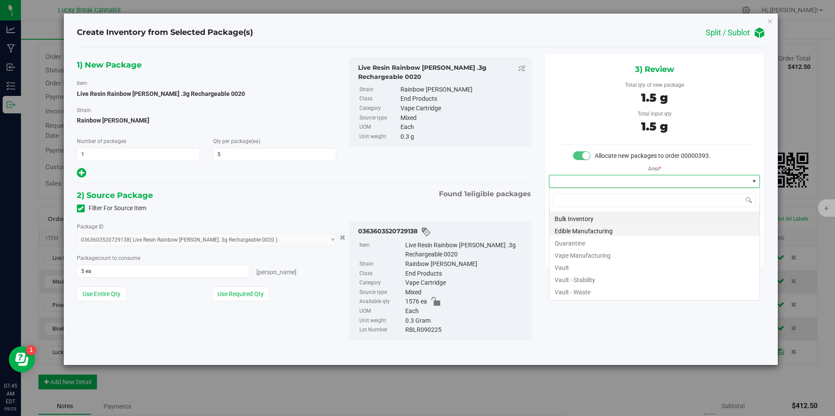
scroll to position [13, 211]
click at [573, 265] on li "Vault" at bounding box center [654, 267] width 210 height 12
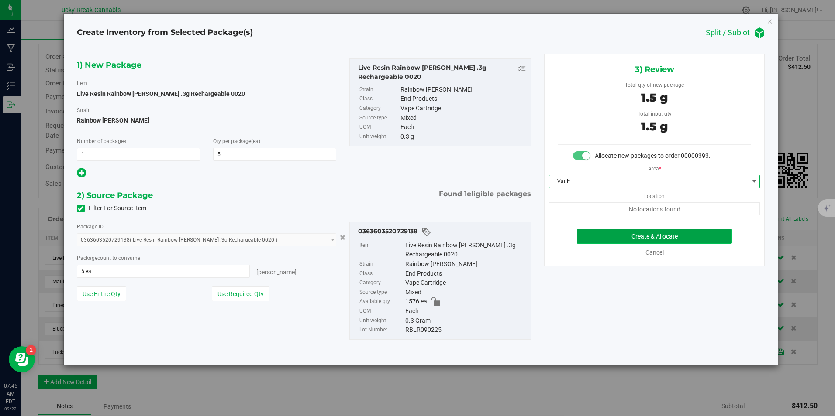
click at [612, 236] on button "Create & Allocate" at bounding box center [654, 236] width 155 height 15
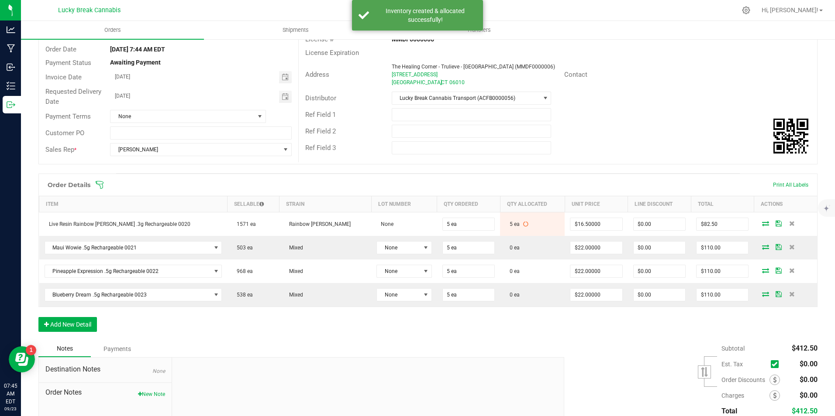
scroll to position [131, 0]
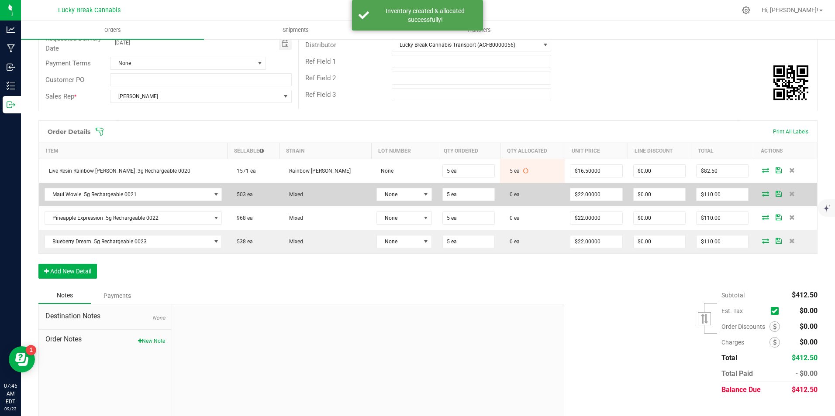
click at [762, 193] on icon at bounding box center [765, 193] width 7 height 5
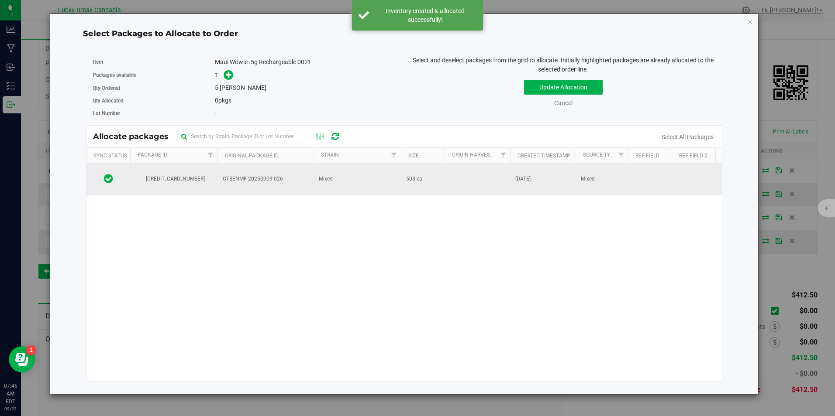
click at [248, 186] on td "CTBENMF-20250903-026" at bounding box center [265, 179] width 96 height 32
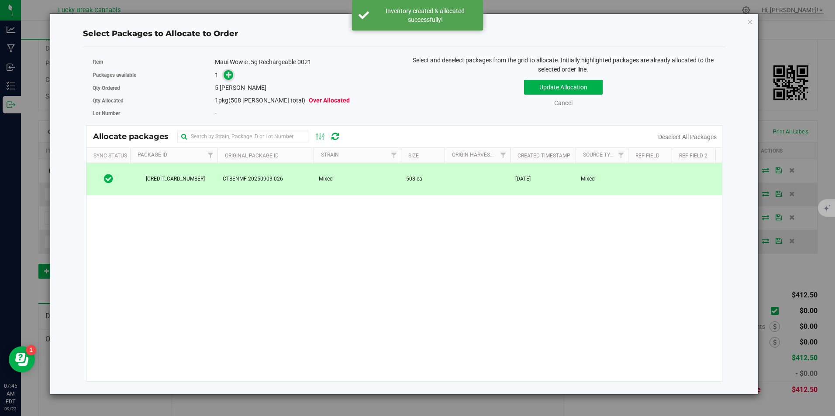
click at [229, 77] on icon at bounding box center [229, 75] width 6 height 6
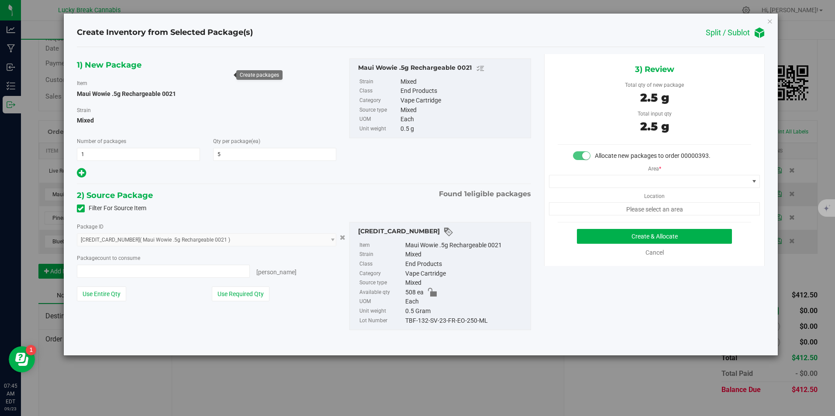
type input "5 ea"
click at [659, 178] on span at bounding box center [648, 181] width 199 height 12
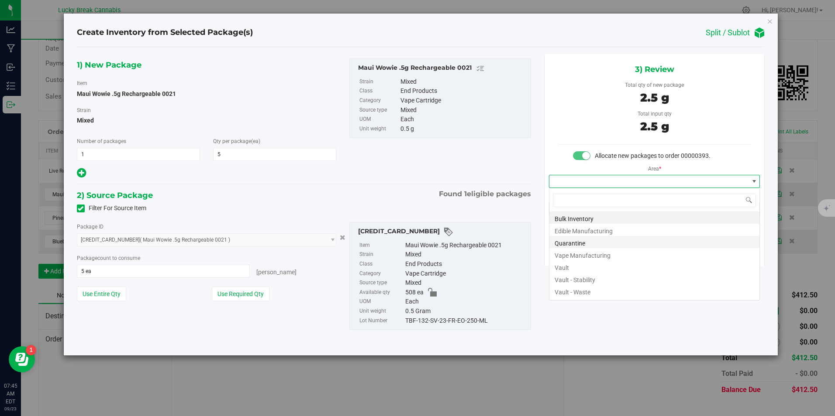
scroll to position [13, 211]
click at [576, 262] on li "Vault" at bounding box center [654, 267] width 210 height 12
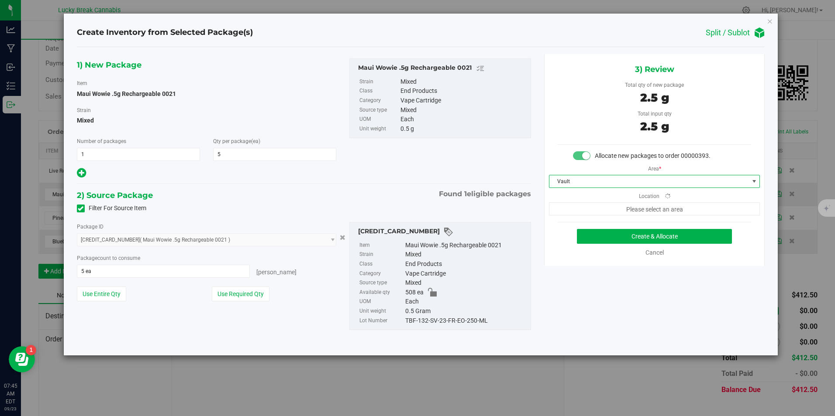
click at [616, 228] on div "3) Review Total qty of new package 2.5 g Total input qty 2.5 g Allocate new pac…" at bounding box center [654, 160] width 220 height 212
click at [617, 236] on button "Create & Allocate" at bounding box center [654, 236] width 155 height 15
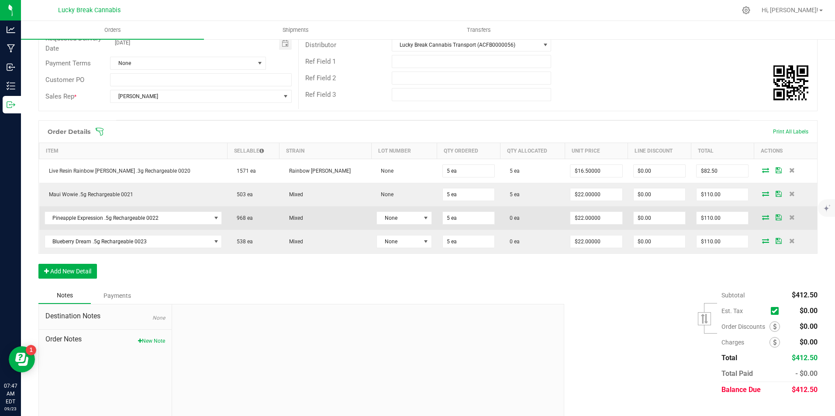
click at [762, 217] on icon at bounding box center [765, 217] width 7 height 5
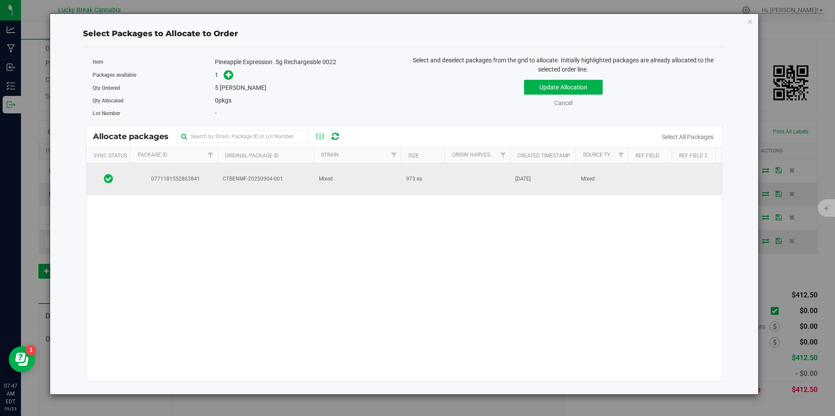
click at [322, 184] on td "Mixed" at bounding box center [356, 179] width 87 height 32
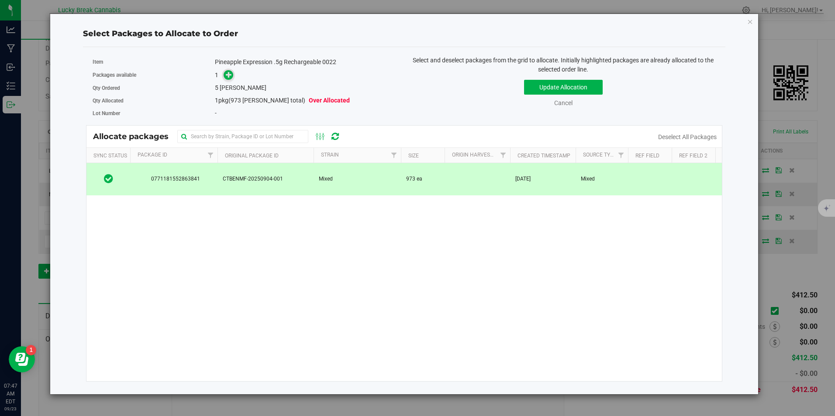
click at [227, 76] on icon at bounding box center [229, 75] width 6 height 6
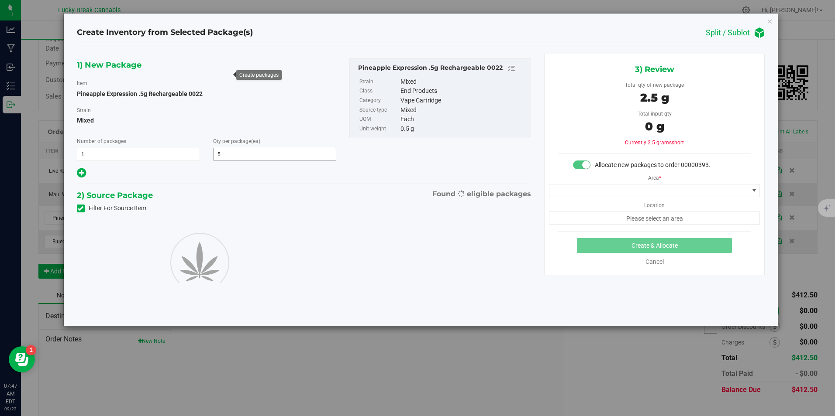
type input "5"
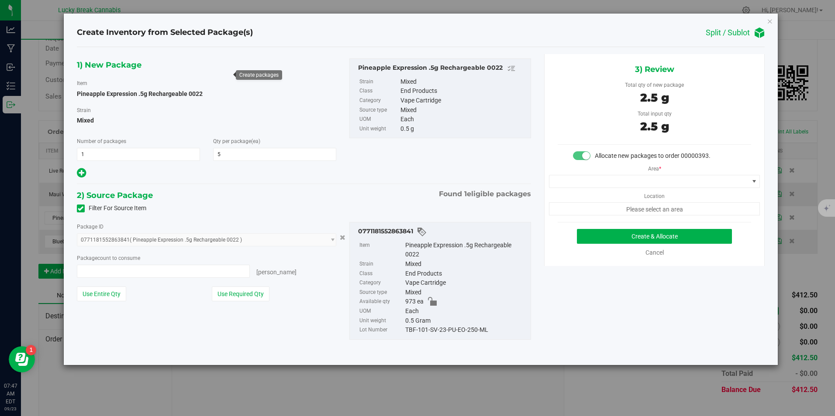
type input "5 ea"
click at [625, 173] on div "Area * Location Please select an area" at bounding box center [654, 188] width 220 height 55
click at [629, 182] on span at bounding box center [648, 181] width 199 height 12
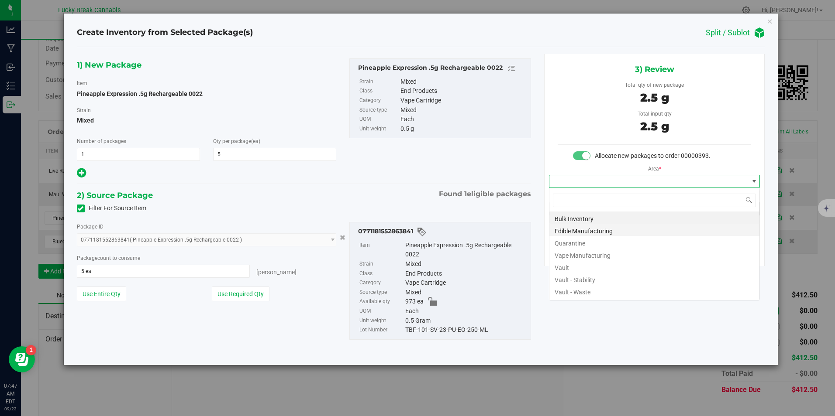
scroll to position [13, 211]
click at [571, 266] on li "Vault" at bounding box center [654, 267] width 210 height 12
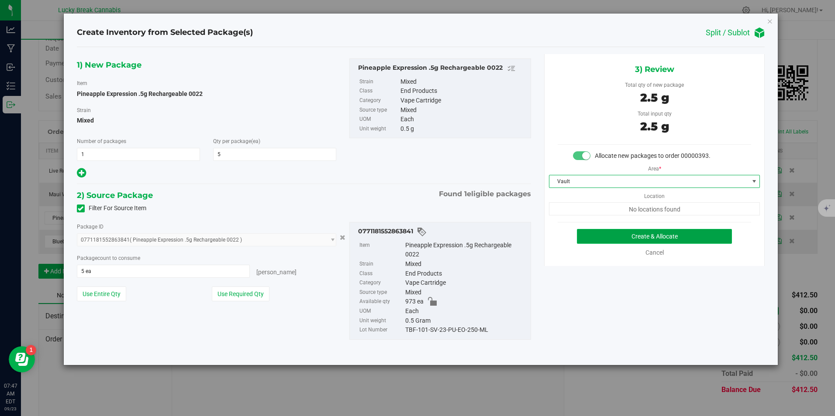
click at [612, 239] on button "Create & Allocate" at bounding box center [654, 236] width 155 height 15
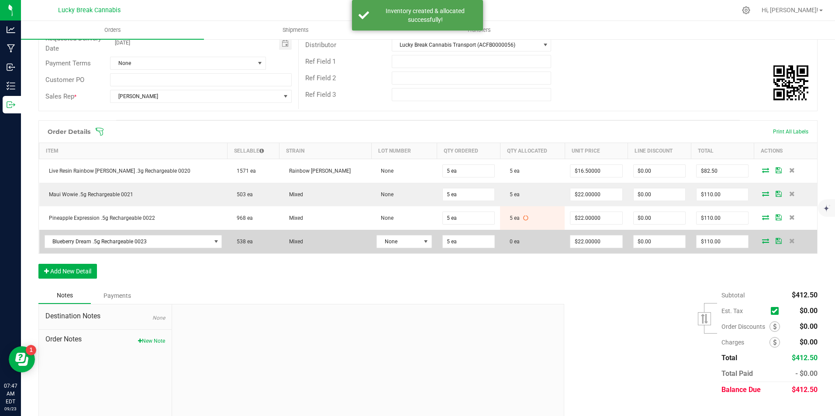
click at [762, 240] on icon at bounding box center [765, 240] width 7 height 5
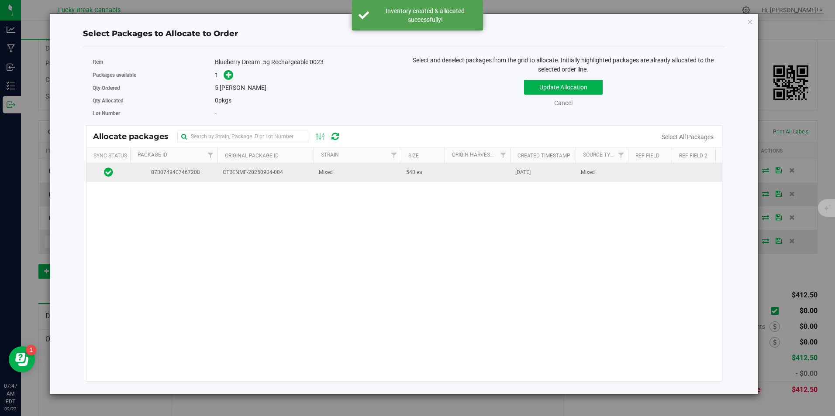
click at [465, 172] on td at bounding box center [476, 172] width 65 height 19
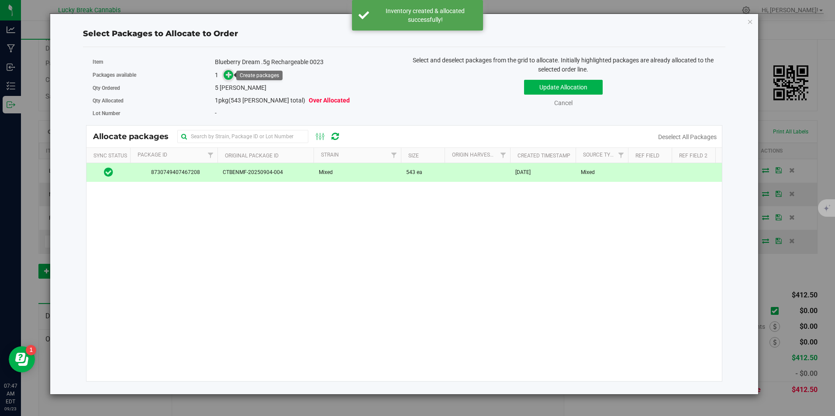
click at [227, 77] on icon at bounding box center [229, 75] width 6 height 6
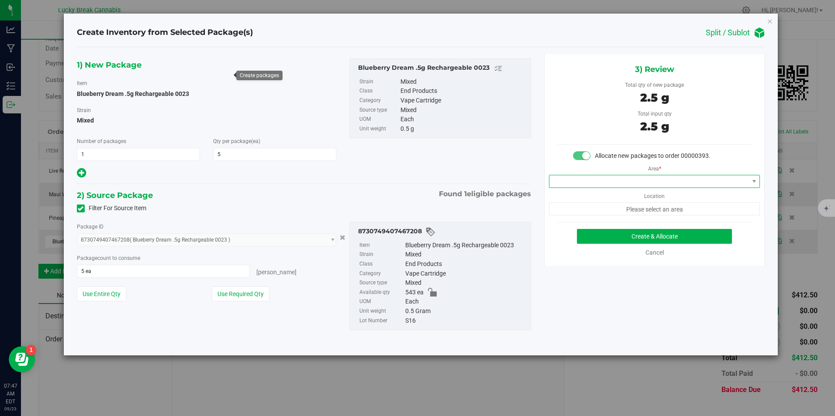
click at [643, 185] on span at bounding box center [648, 181] width 199 height 12
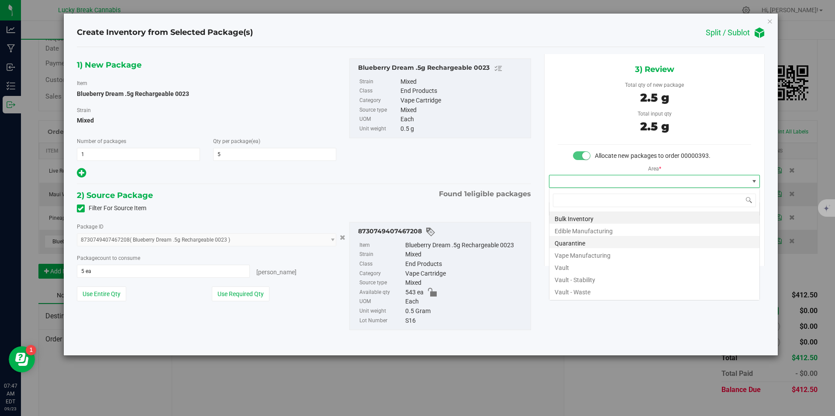
scroll to position [13, 211]
click at [579, 267] on li "Vault" at bounding box center [654, 267] width 210 height 12
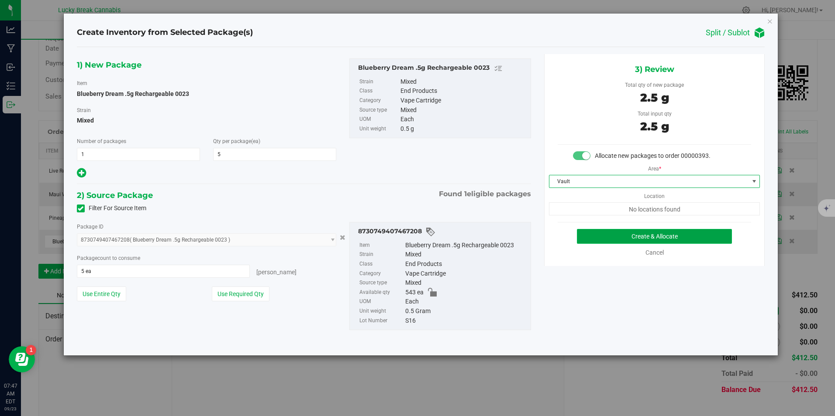
click at [626, 237] on button "Create & Allocate" at bounding box center [654, 236] width 155 height 15
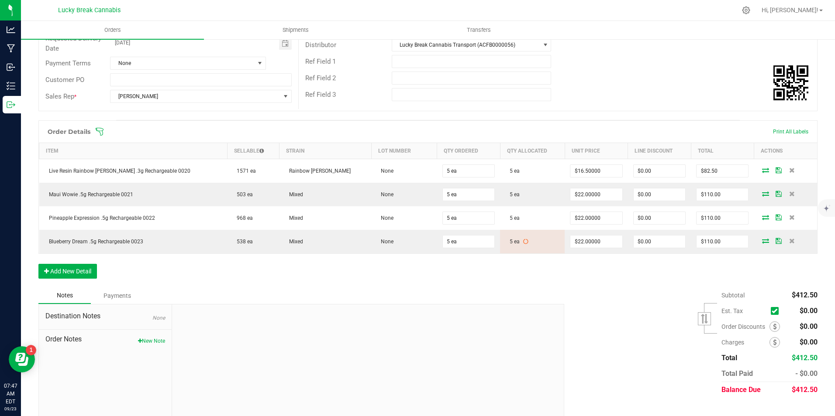
click at [623, 308] on div "Subtotal $412.50 Est. Tax" at bounding box center [687, 343] width 260 height 110
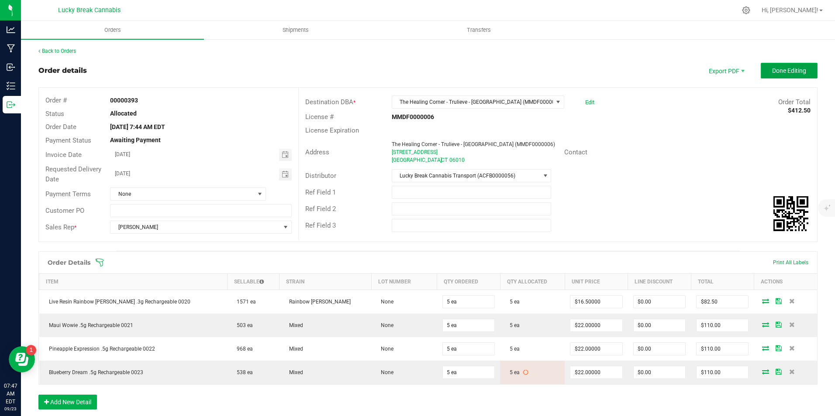
click at [772, 74] on span "Done Editing" at bounding box center [789, 70] width 34 height 7
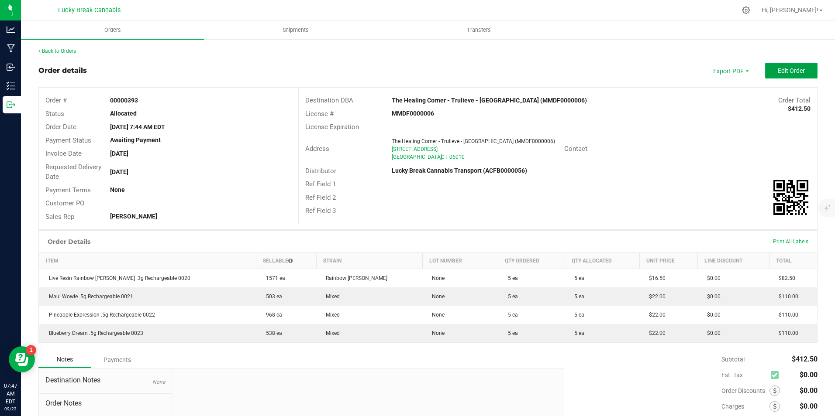
click at [777, 72] on span "Edit Order" at bounding box center [790, 70] width 27 height 7
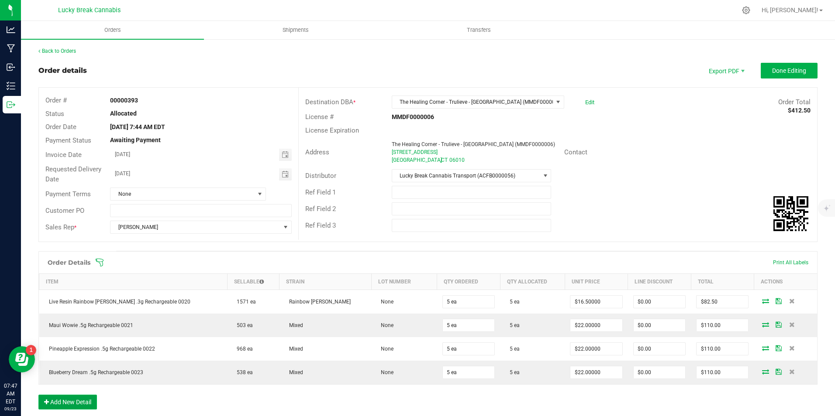
click at [71, 400] on button "Add New Detail" at bounding box center [67, 402] width 58 height 15
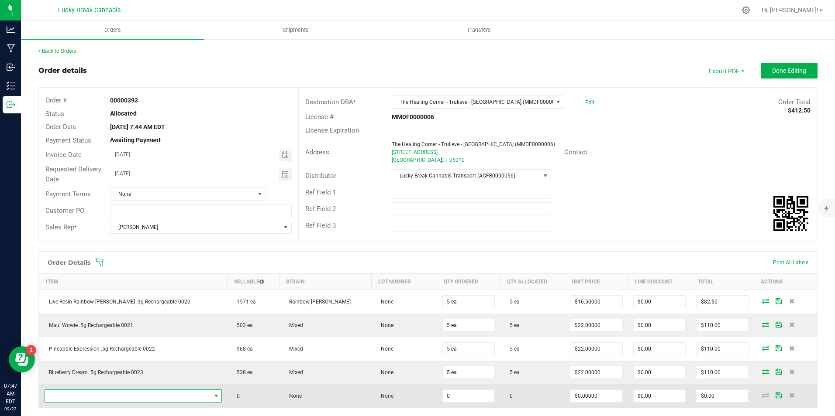
click at [79, 395] on span "NO DATA FOUND" at bounding box center [128, 396] width 166 height 12
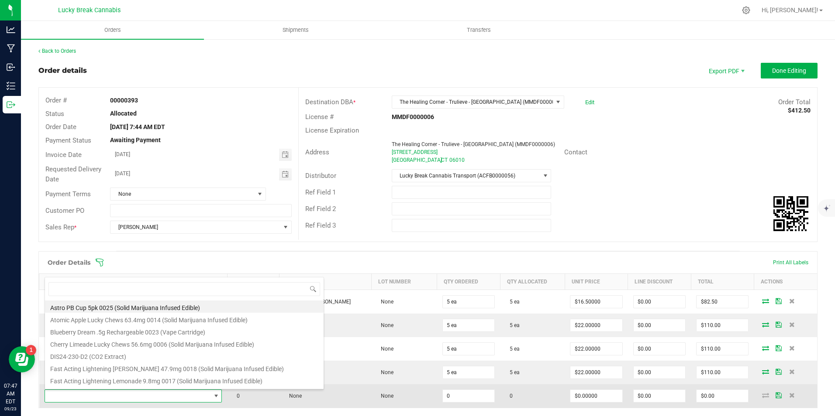
scroll to position [13, 153]
type input "0019"
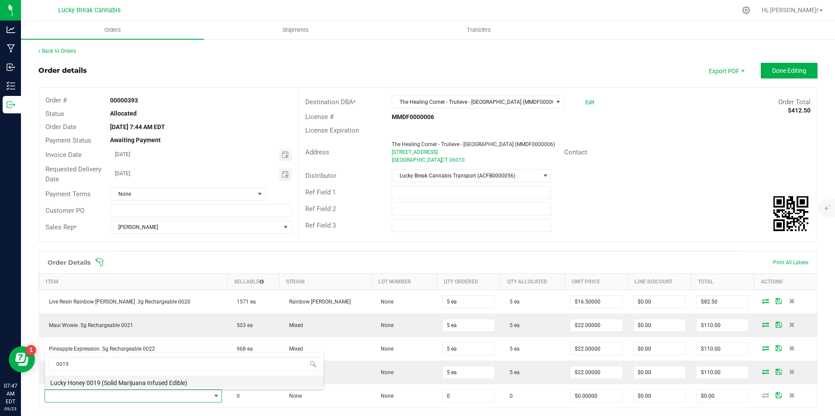
click at [123, 383] on li "Lucky Honey 0019 (Solid Marijuana Infused Edible)" at bounding box center [184, 382] width 279 height 12
type input "0 ea"
type input "$20.00000"
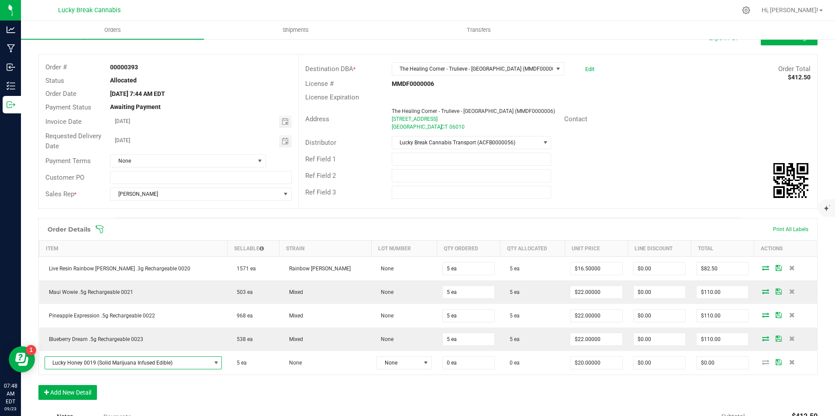
scroll to position [87, 0]
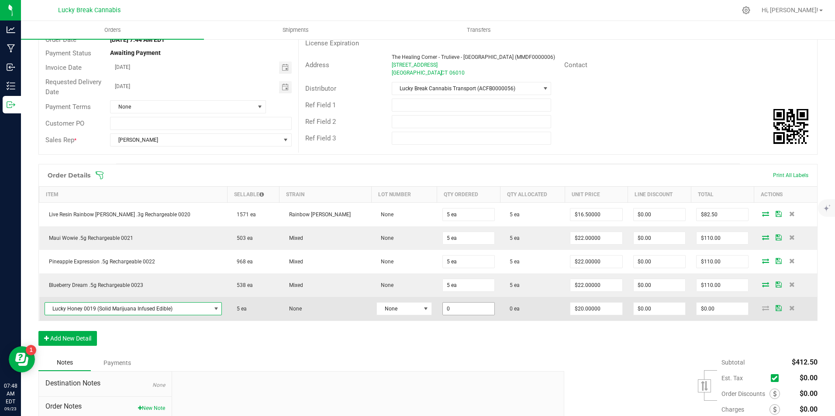
click at [455, 303] on input "0" at bounding box center [469, 309] width 52 height 12
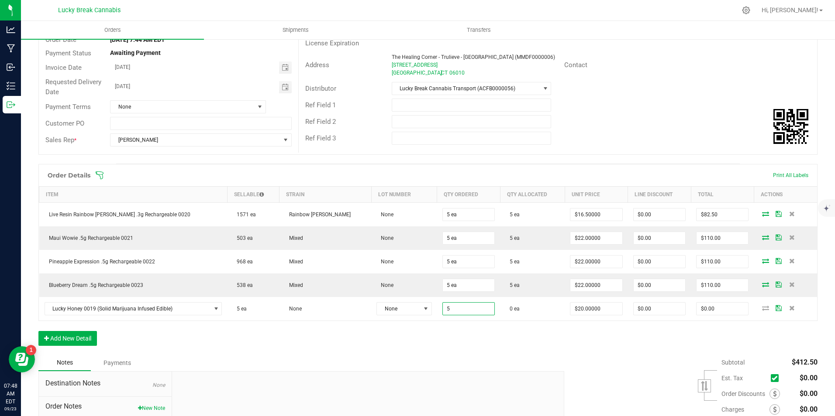
type input "5 ea"
type input "$100.00"
click at [494, 339] on div "Order Details Print All Labels Item Sellable Strain Lot Number Qty Ordered Qty …" at bounding box center [427, 259] width 779 height 191
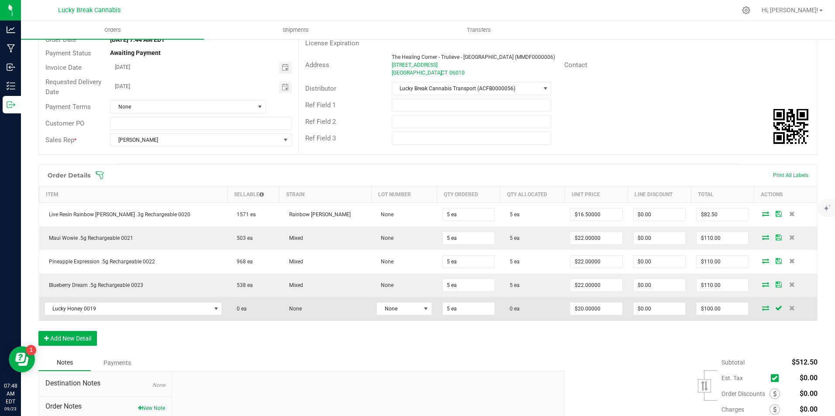
click at [762, 308] on icon at bounding box center [765, 308] width 7 height 5
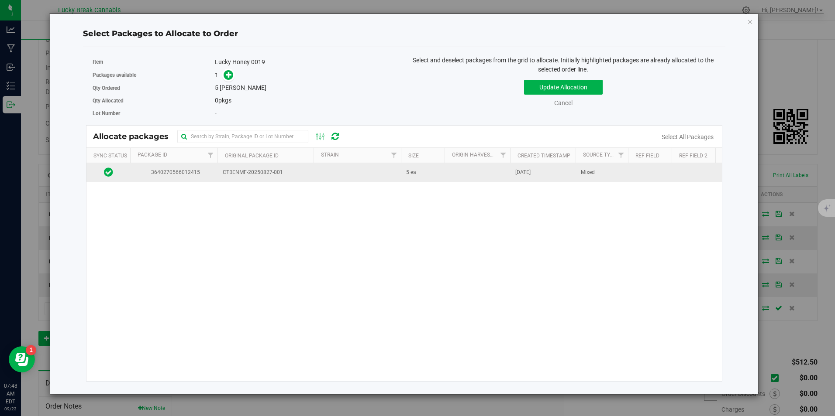
click at [340, 171] on td at bounding box center [356, 172] width 87 height 19
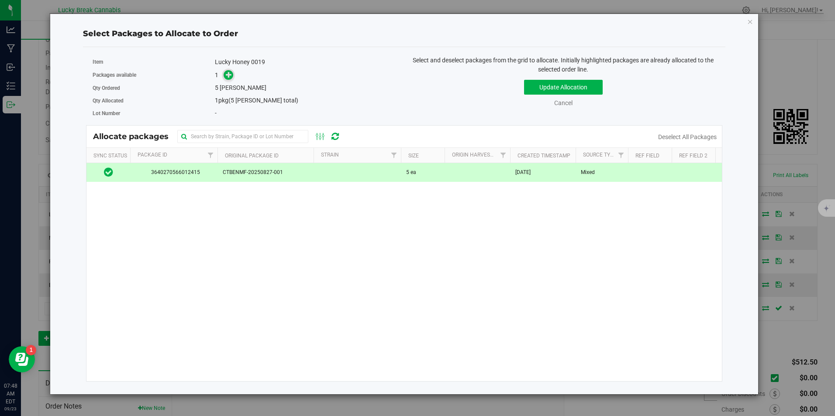
click at [230, 72] on icon at bounding box center [229, 75] width 6 height 6
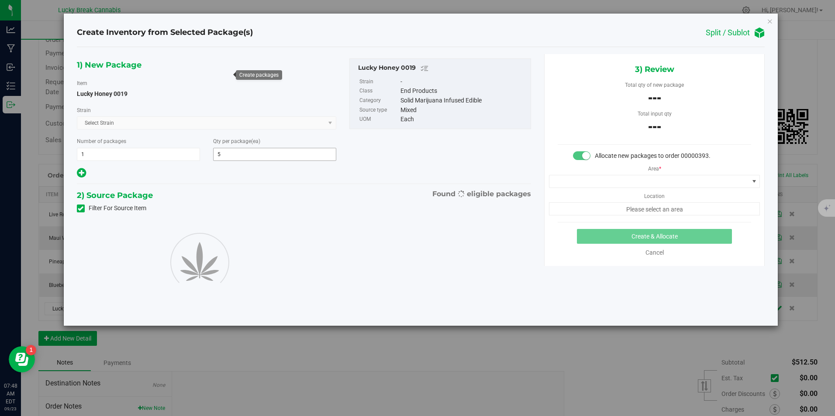
type input "5"
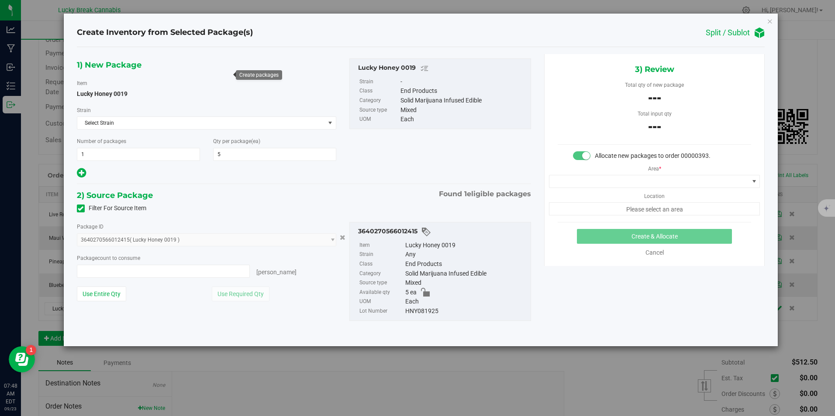
type input "0 ea"
click at [123, 274] on span at bounding box center [163, 271] width 173 height 13
type input "5"
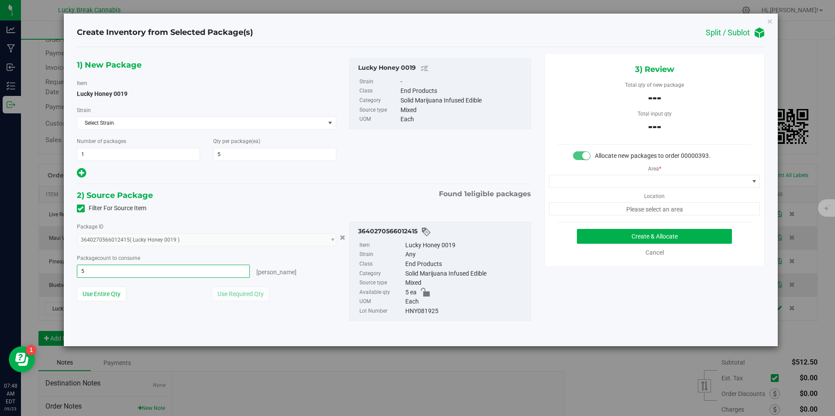
type input "5 ea"
click at [252, 255] on div "Package count to consume" at bounding box center [207, 258] width 260 height 9
click at [652, 182] on span at bounding box center [648, 181] width 199 height 12
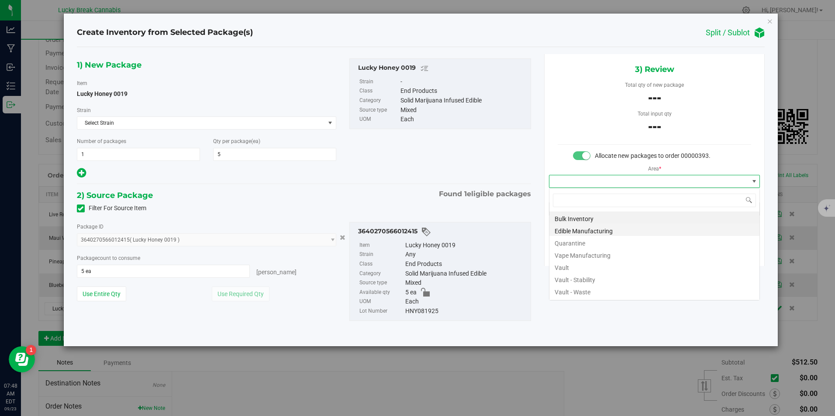
scroll to position [13, 211]
click at [595, 266] on li "Vault" at bounding box center [654, 267] width 210 height 12
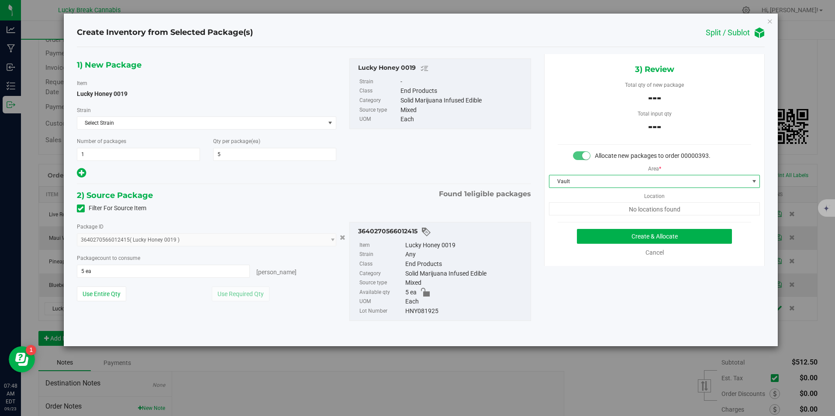
click at [569, 291] on div "1) New Package Item Lucky Honey 0019 [GEOGRAPHIC_DATA] Select Strain Select Str…" at bounding box center [420, 196] width 701 height 285
click at [636, 237] on button "Create & Allocate" at bounding box center [654, 236] width 155 height 15
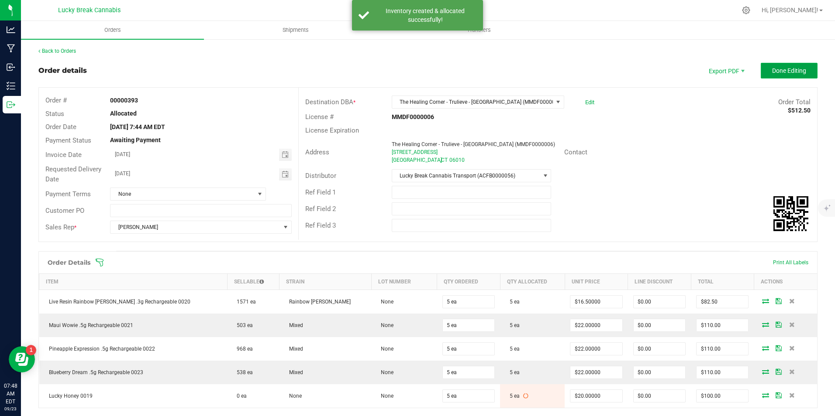
click at [779, 72] on span "Done Editing" at bounding box center [789, 70] width 34 height 7
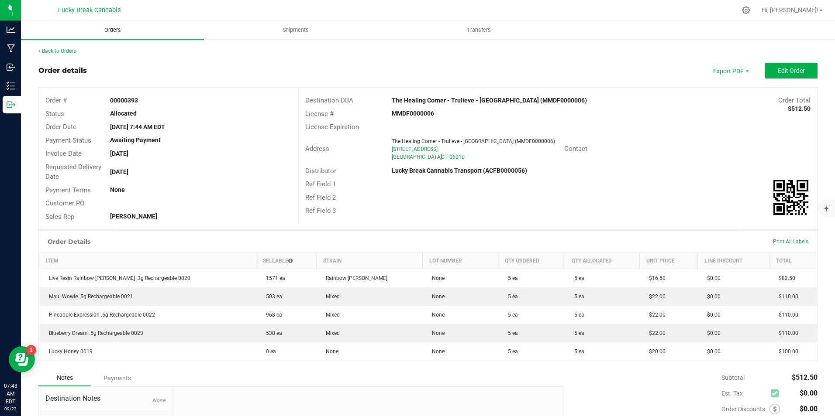
click at [116, 29] on span "Orders" at bounding box center [113, 30] width 40 height 8
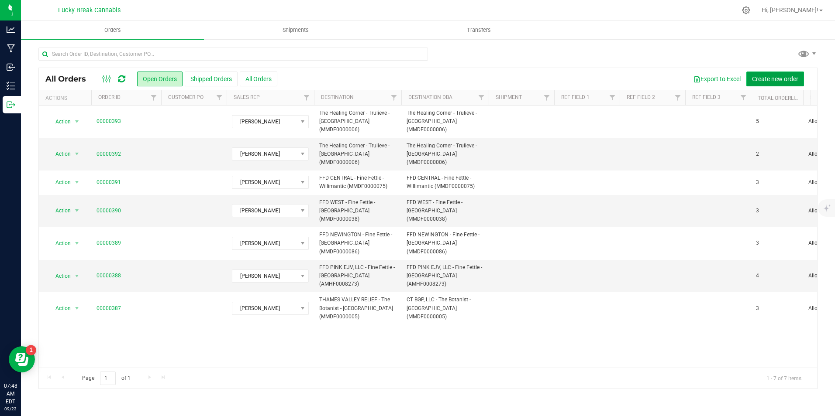
click at [761, 81] on span "Create new order" at bounding box center [775, 79] width 46 height 7
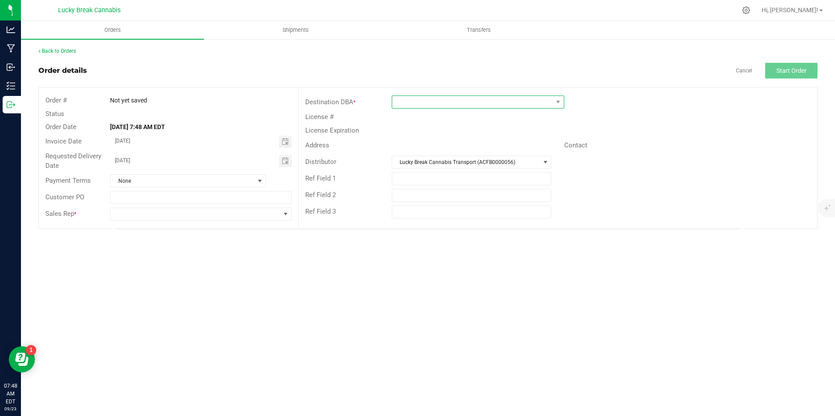
click at [427, 100] on span at bounding box center [472, 102] width 161 height 12
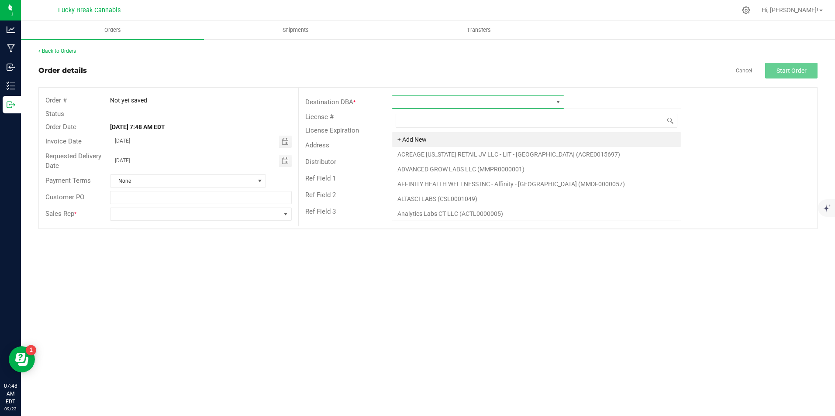
scroll to position [13, 172]
type input "[GEOGRAPHIC_DATA]"
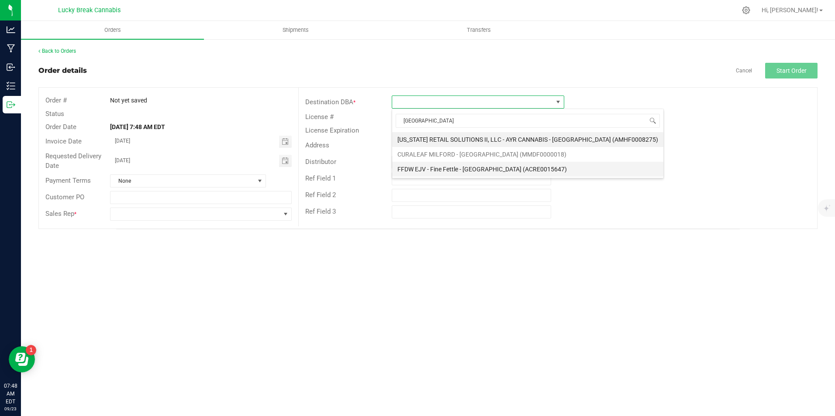
click at [484, 168] on li "FFDW EJV - Fine Fettle - [GEOGRAPHIC_DATA] (ACRE0015647)" at bounding box center [527, 169] width 271 height 15
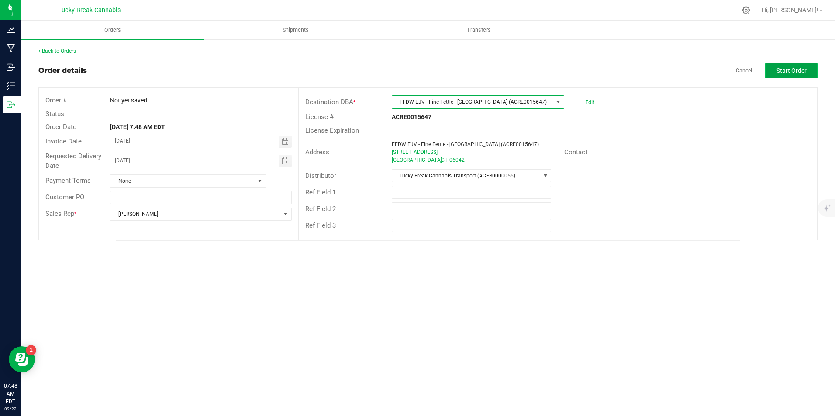
click at [786, 70] on span "Start Order" at bounding box center [791, 70] width 30 height 7
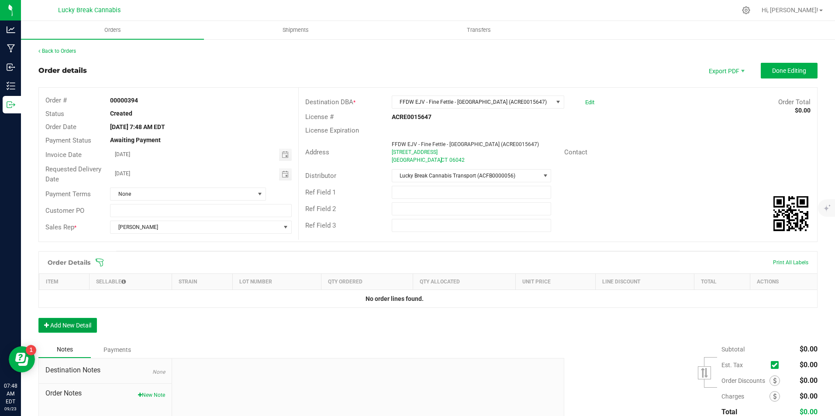
click at [75, 329] on button "Add New Detail" at bounding box center [67, 325] width 58 height 15
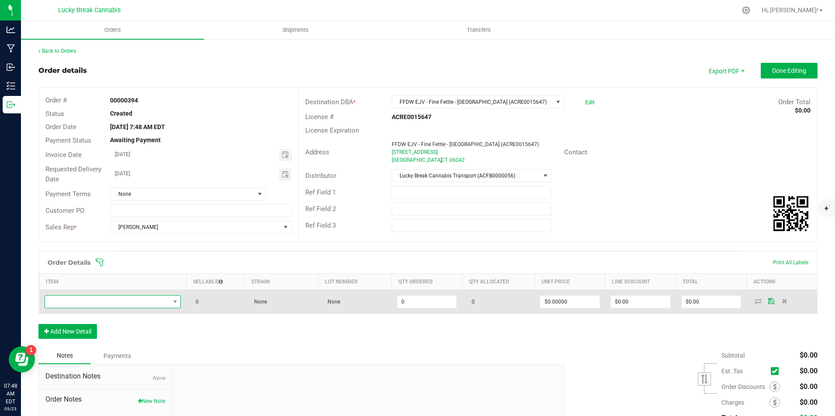
click at [95, 303] on span "NO DATA FOUND" at bounding box center [107, 302] width 125 height 12
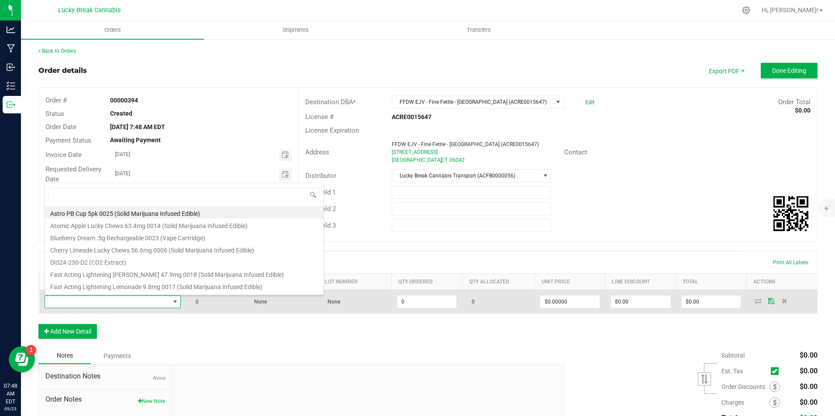
scroll to position [13, 134]
type input "maui"
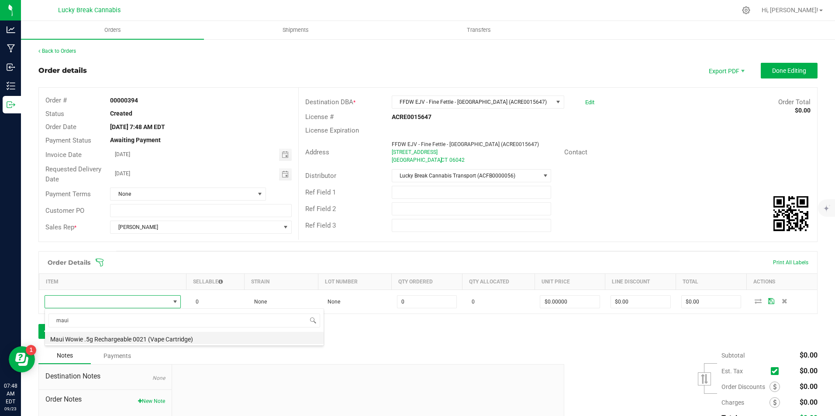
click at [94, 335] on li "Maui Wowie .5g Rechargeable 0021 (Vape Cartridge)" at bounding box center [184, 338] width 279 height 12
type input "0 ea"
type input "$22.00000"
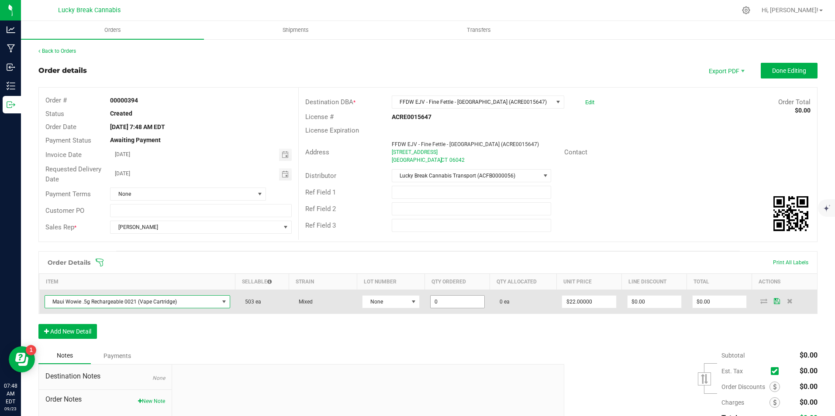
click at [477, 297] on input "0" at bounding box center [457, 302] width 54 height 12
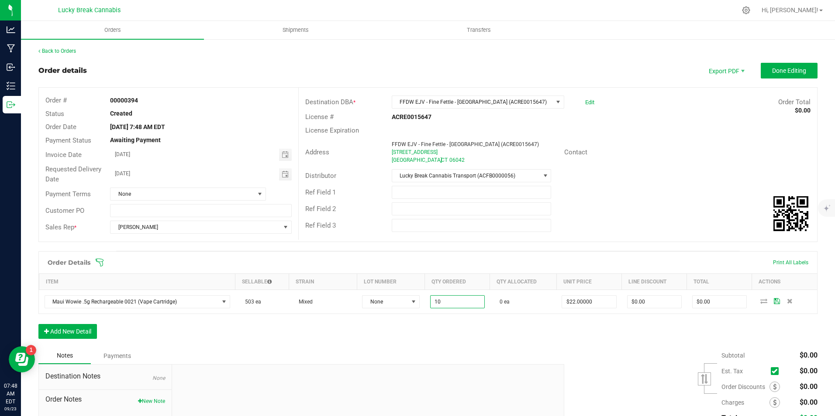
type input "10 ea"
type input "$220.00"
click at [462, 338] on div "Order Details Print All Labels Item Sellable Strain Lot Number Qty Ordered Qty …" at bounding box center [427, 299] width 779 height 96
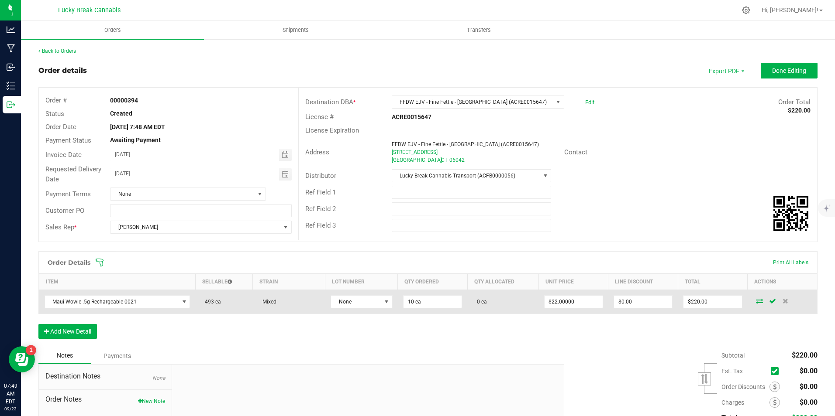
click at [756, 303] on icon at bounding box center [759, 301] width 7 height 5
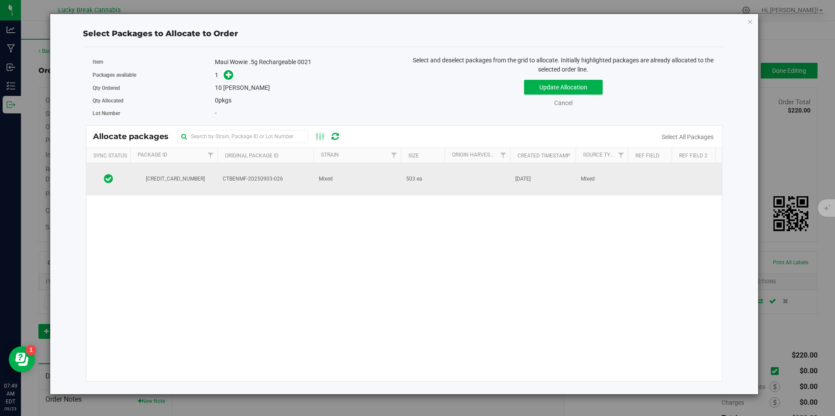
click at [257, 172] on td "CTBENMF-20250903-026" at bounding box center [265, 179] width 96 height 32
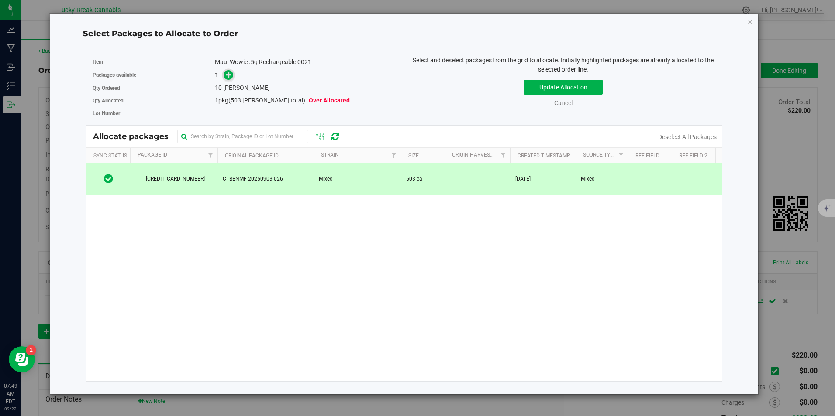
click at [228, 76] on icon at bounding box center [229, 75] width 6 height 6
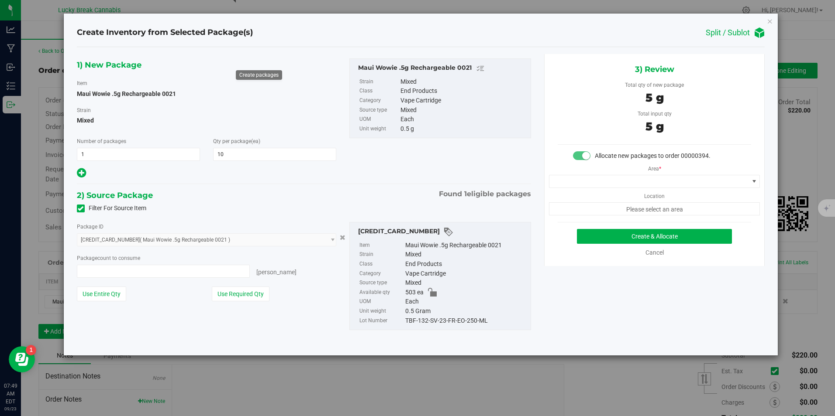
type input "10 ea"
click at [621, 183] on span at bounding box center [648, 181] width 199 height 12
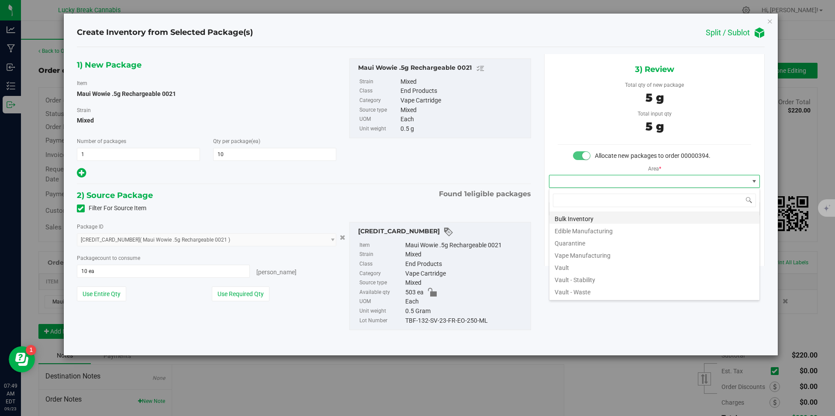
scroll to position [13, 211]
click at [579, 264] on li "Vault" at bounding box center [654, 267] width 210 height 12
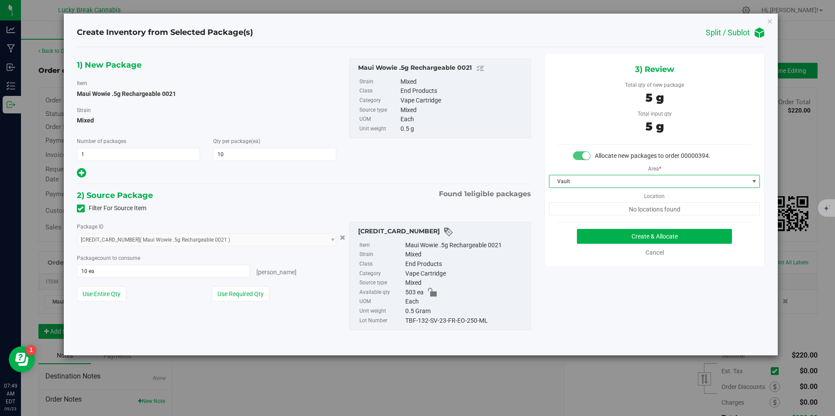
click at [622, 229] on div "3) Review Total qty of new package 5 g Total input qty 5 g Allocate new package…" at bounding box center [654, 160] width 220 height 212
click at [625, 238] on button "Create & Allocate" at bounding box center [654, 236] width 155 height 15
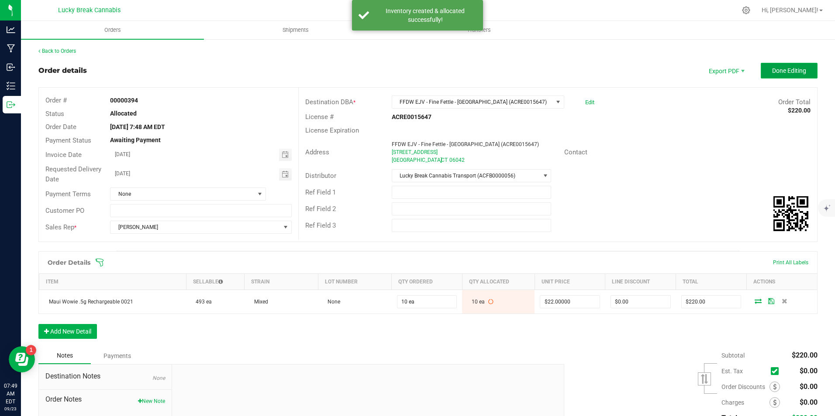
click at [776, 72] on span "Done Editing" at bounding box center [789, 70] width 34 height 7
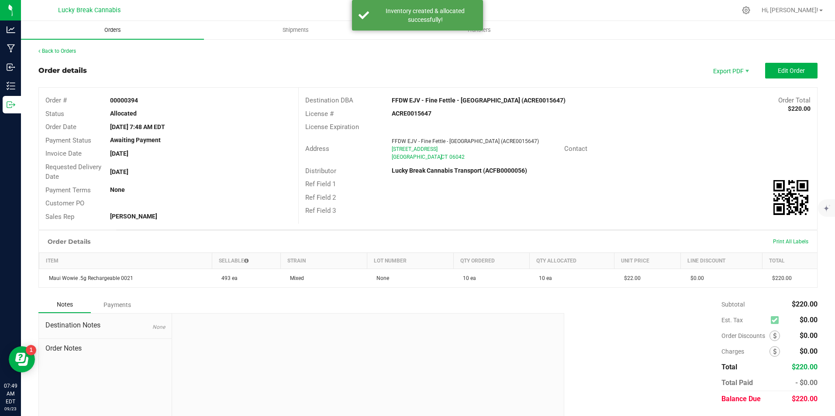
click at [111, 32] on span "Orders" at bounding box center [113, 30] width 40 height 8
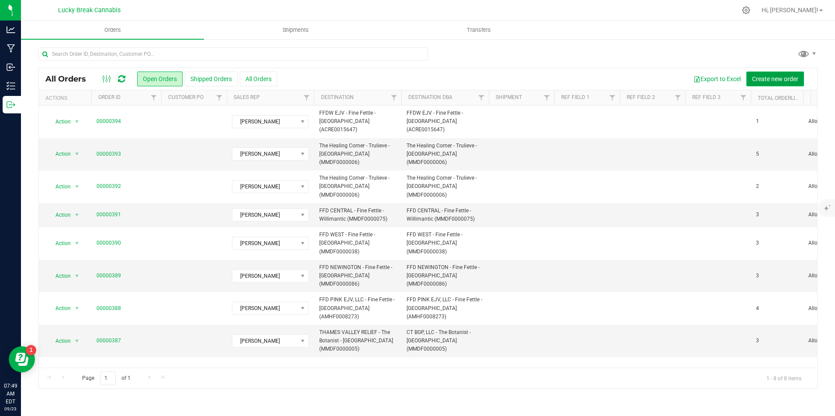
click at [790, 81] on span "Create new order" at bounding box center [775, 79] width 46 height 7
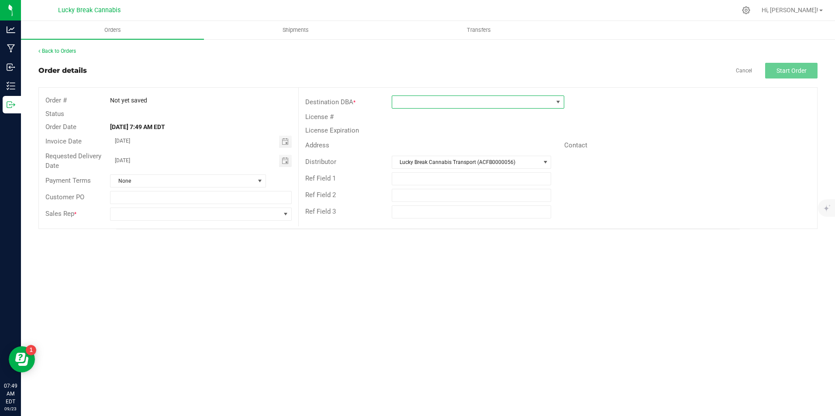
click at [443, 103] on span at bounding box center [472, 102] width 161 height 12
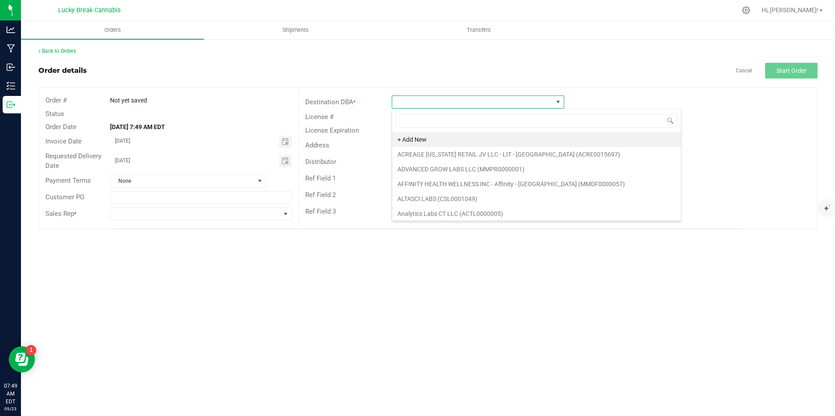
scroll to position [13, 172]
type input "fine fettle"
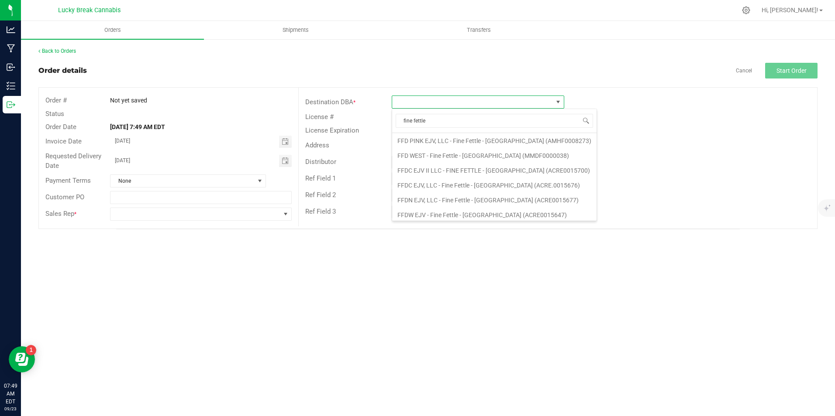
scroll to position [61, 0]
click at [505, 181] on li "FFDC EJV, LLC - Fine Fettle - [GEOGRAPHIC_DATA] (ACRE.0015676)" at bounding box center [494, 182] width 204 height 15
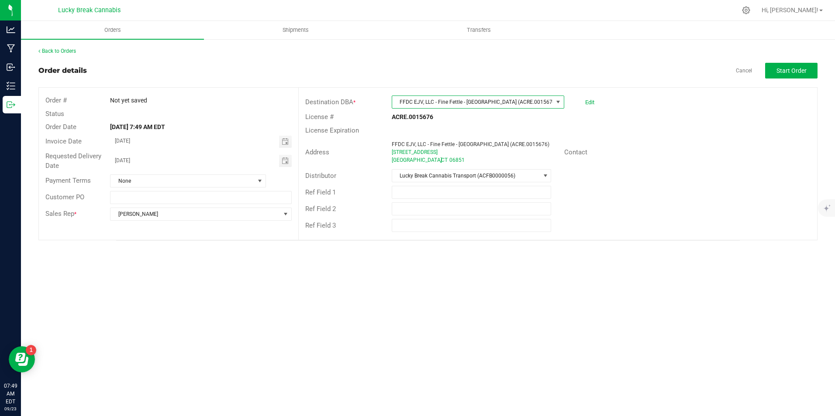
click at [786, 61] on div "Back to Orders Order details Cancel Start Order Order # Not yet saved Status Or…" at bounding box center [427, 144] width 779 height 194
click at [789, 72] on span "Start Order" at bounding box center [791, 70] width 30 height 7
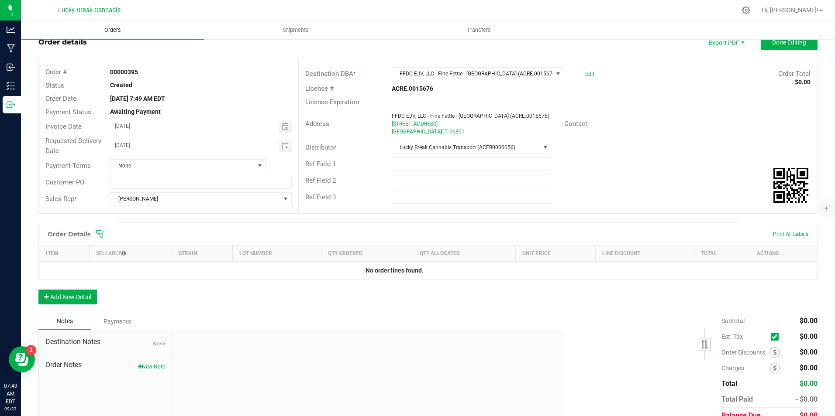
scroll to position [44, 0]
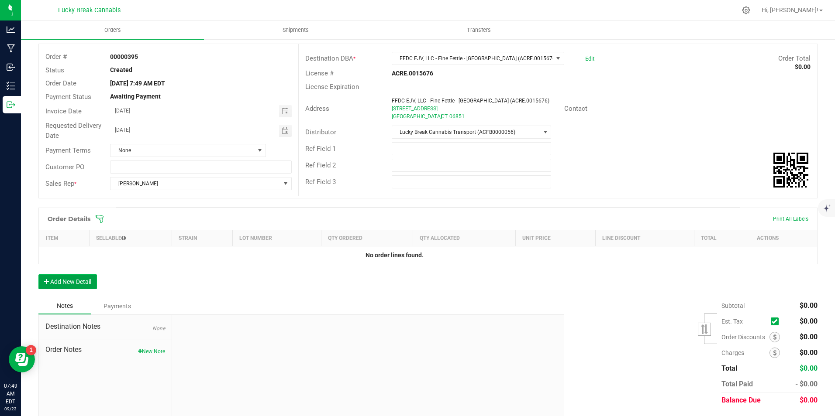
click at [56, 284] on button "Add New Detail" at bounding box center [67, 282] width 58 height 15
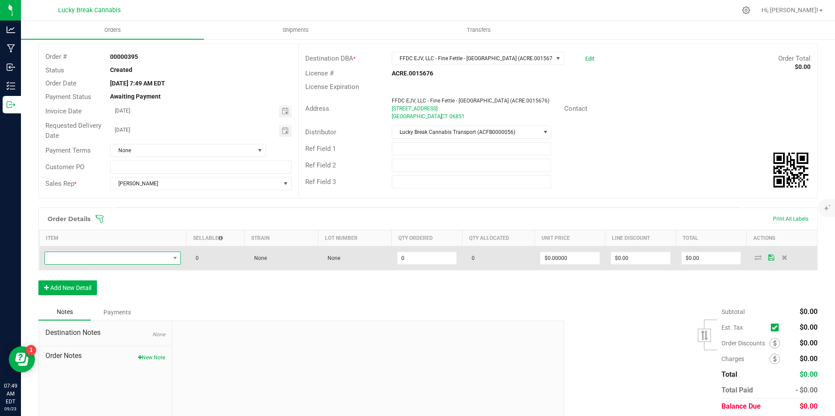
click at [100, 263] on span "NO DATA FOUND" at bounding box center [107, 258] width 125 height 12
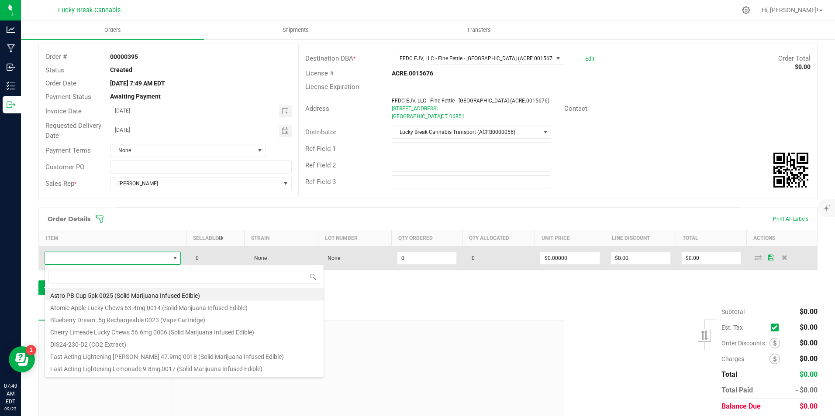
scroll to position [13, 134]
type input "maui"
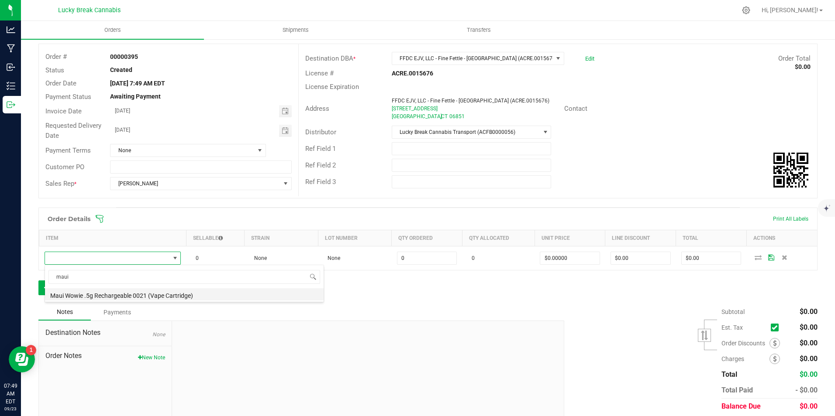
click at [126, 296] on li "Maui Wowie .5g Rechargeable 0021 (Vape Cartridge)" at bounding box center [184, 295] width 279 height 12
type input "0 ea"
type input "$22.00000"
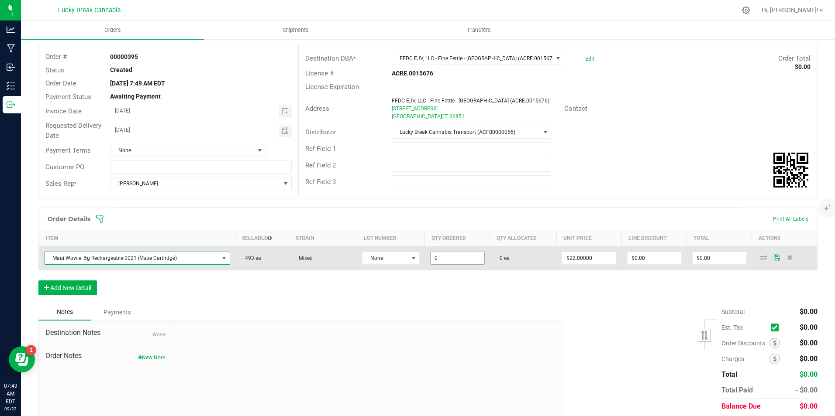
click at [469, 256] on input "0" at bounding box center [457, 258] width 54 height 12
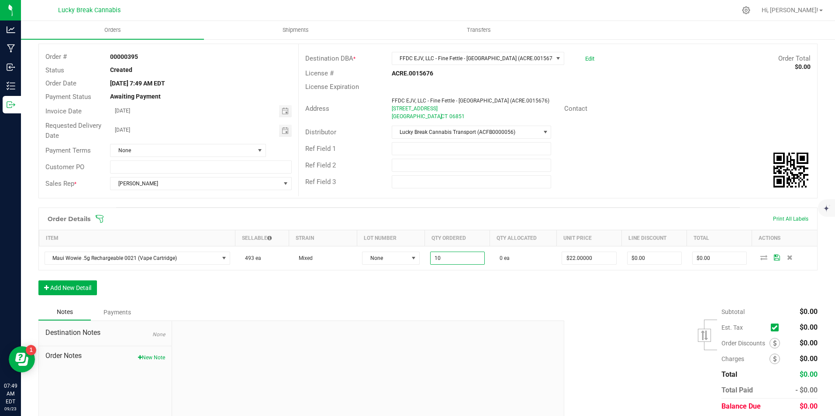
type input "10 ea"
type input "$220.00"
click at [513, 325] on div at bounding box center [368, 379] width 392 height 117
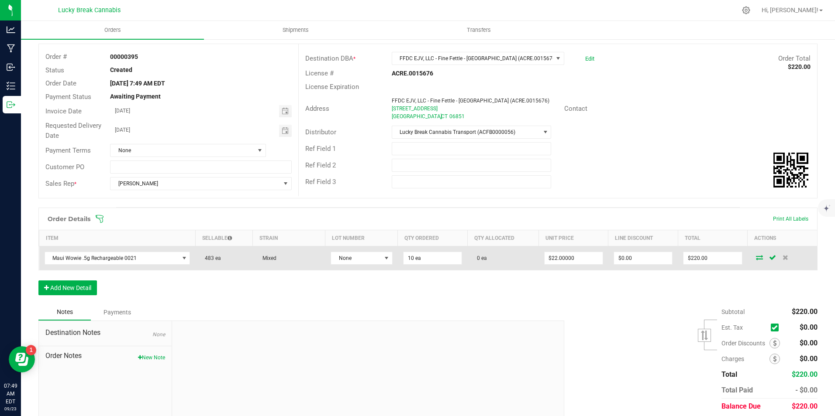
click at [756, 257] on icon at bounding box center [759, 257] width 7 height 5
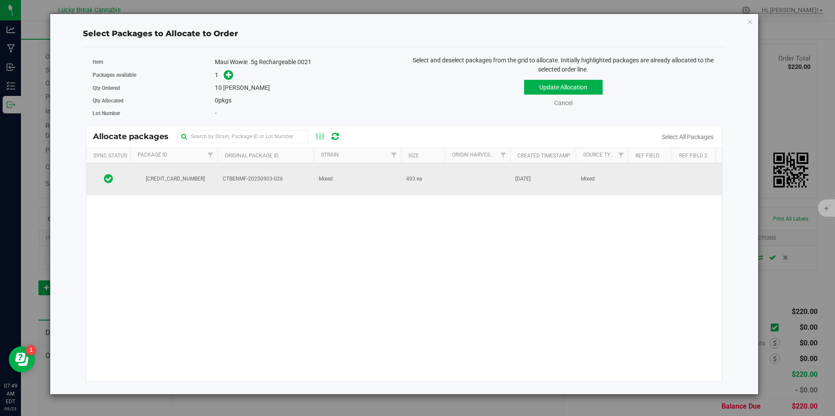
click at [260, 172] on td "CTBENMF-20250903-026" at bounding box center [265, 179] width 96 height 32
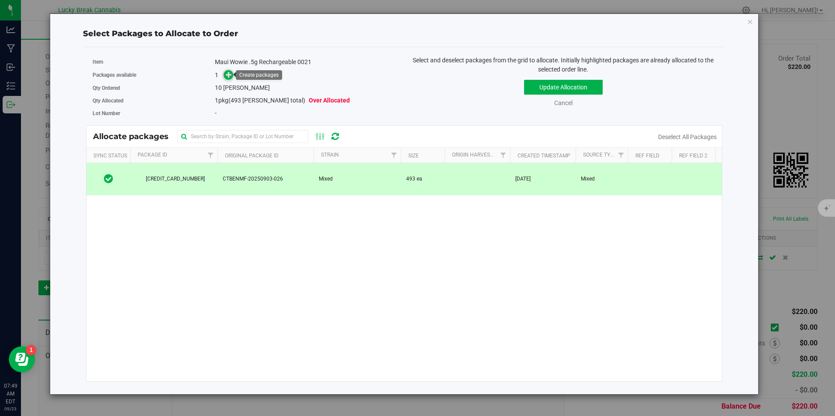
click at [229, 76] on icon at bounding box center [229, 75] width 6 height 6
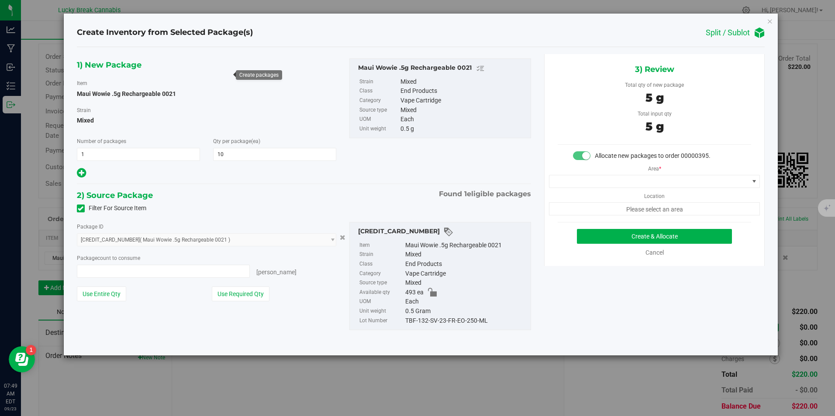
type input "10 ea"
click at [635, 180] on span at bounding box center [648, 181] width 199 height 12
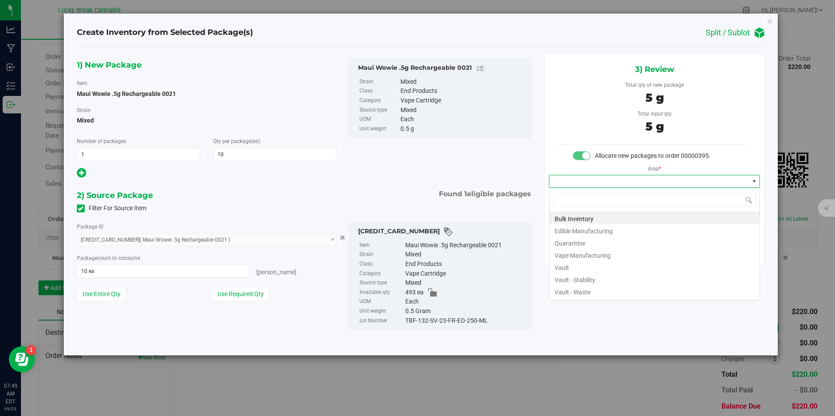
scroll to position [13, 211]
click at [581, 268] on li "Vault" at bounding box center [654, 267] width 210 height 12
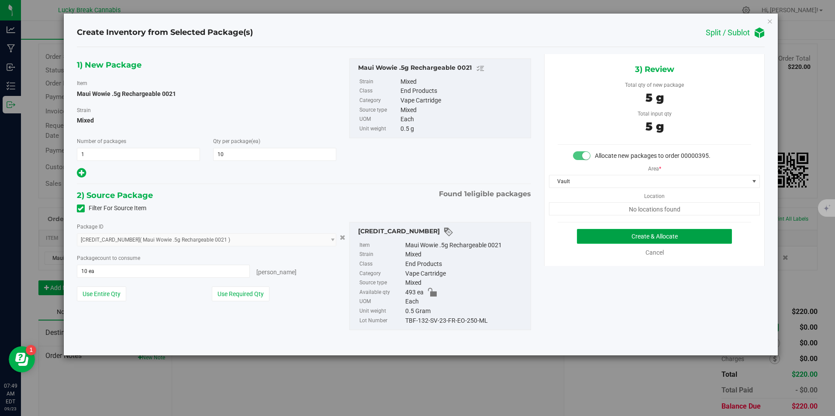
click at [629, 239] on button "Create & Allocate" at bounding box center [654, 236] width 155 height 15
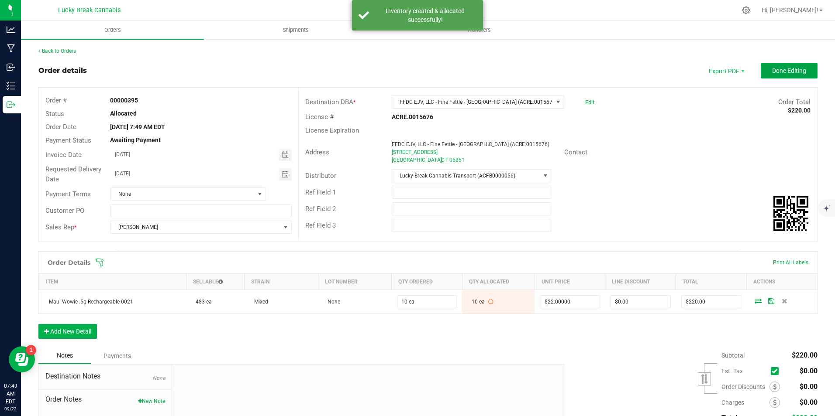
click at [780, 72] on span "Done Editing" at bounding box center [789, 70] width 34 height 7
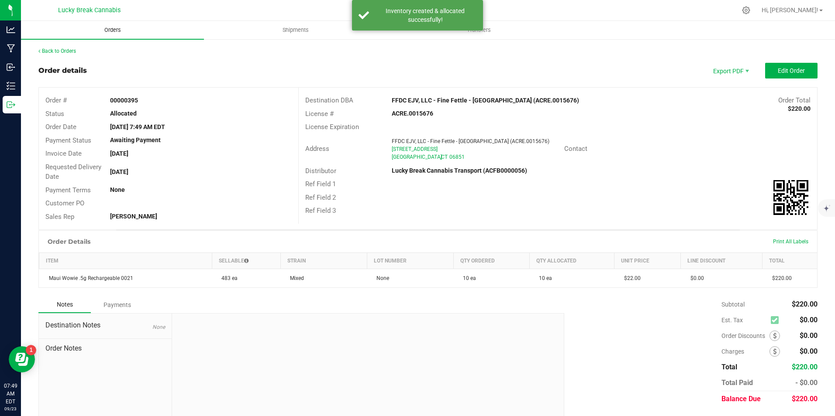
click at [106, 33] on span "Orders" at bounding box center [113, 30] width 40 height 8
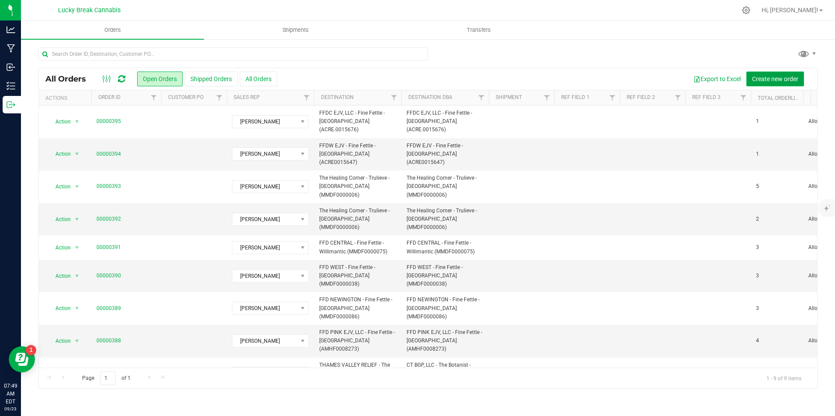
click at [765, 80] on span "Create new order" at bounding box center [775, 79] width 46 height 7
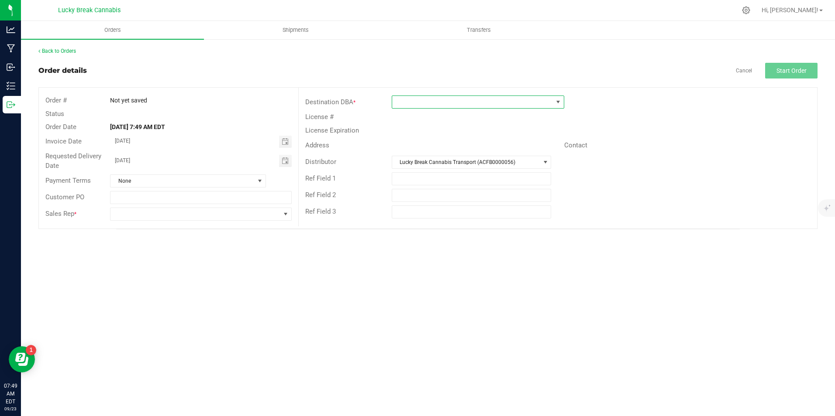
click at [539, 104] on span at bounding box center [472, 102] width 161 height 12
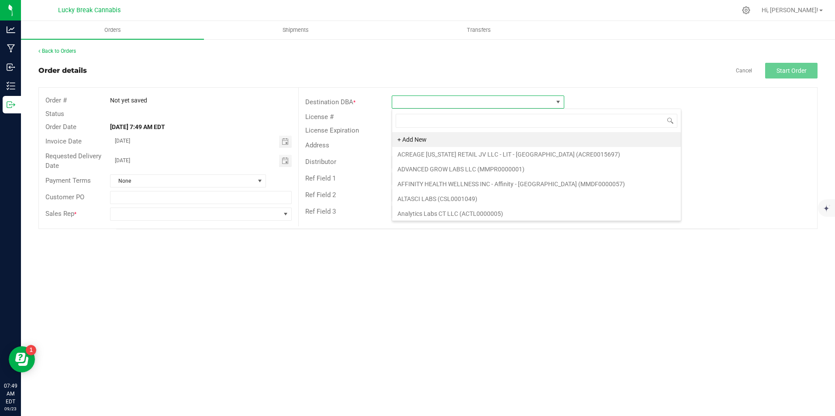
scroll to position [13, 172]
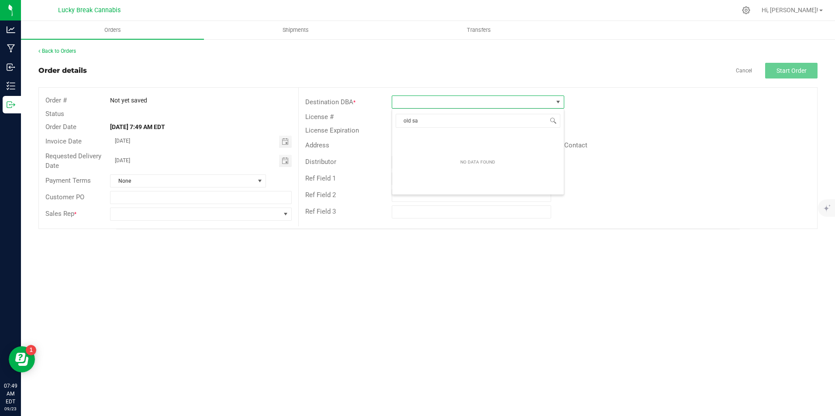
type input "old say"
click at [481, 141] on li "FFDN EJV, LLC - Fine Fettle - [GEOGRAPHIC_DATA] (ACRE0015677)" at bounding box center [488, 139] width 192 height 15
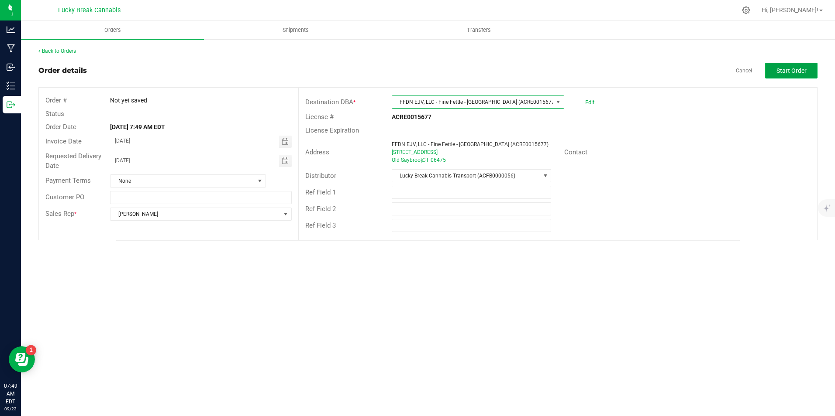
click at [806, 71] on button "Start Order" at bounding box center [791, 71] width 52 height 16
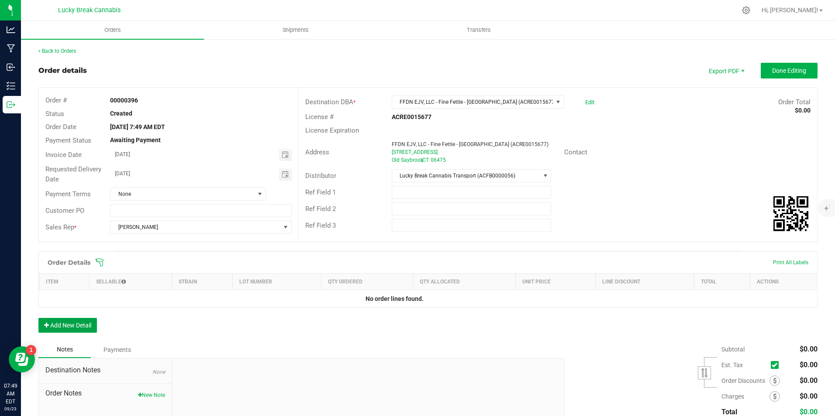
click at [82, 322] on button "Add New Detail" at bounding box center [67, 325] width 58 height 15
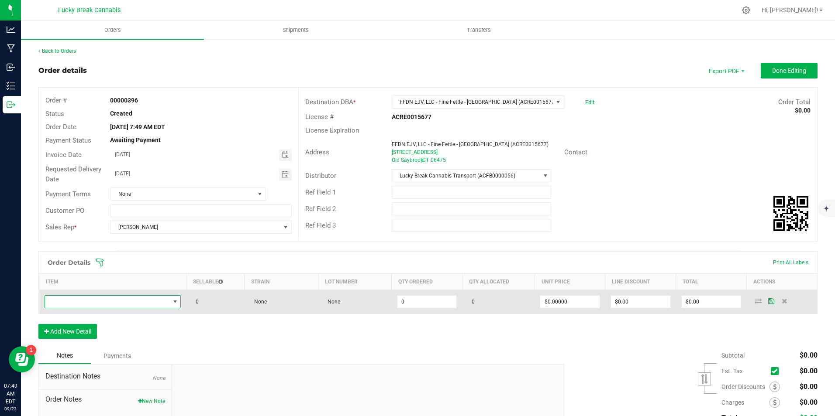
click at [109, 303] on span "NO DATA FOUND" at bounding box center [107, 302] width 125 height 12
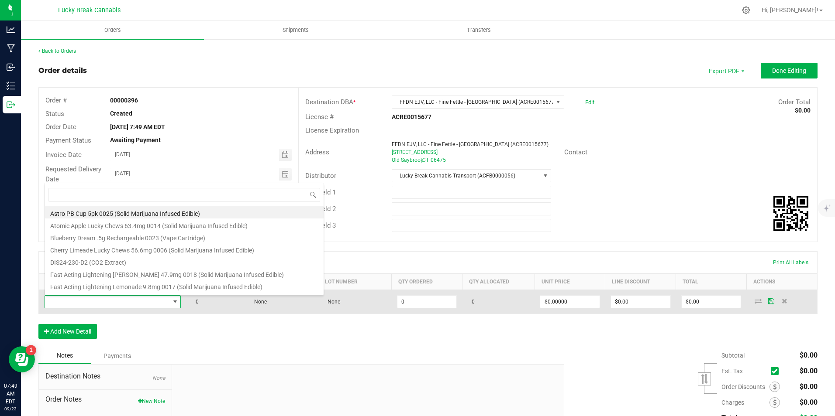
scroll to position [13, 134]
type input "maui"
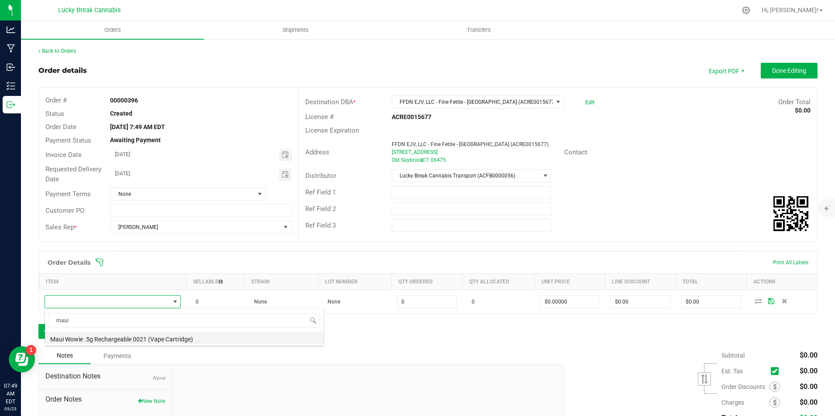
click at [117, 335] on li "Maui Wowie .5g Rechargeable 0021 (Vape Cartridge)" at bounding box center [184, 338] width 279 height 12
type input "0 ea"
type input "$22.00000"
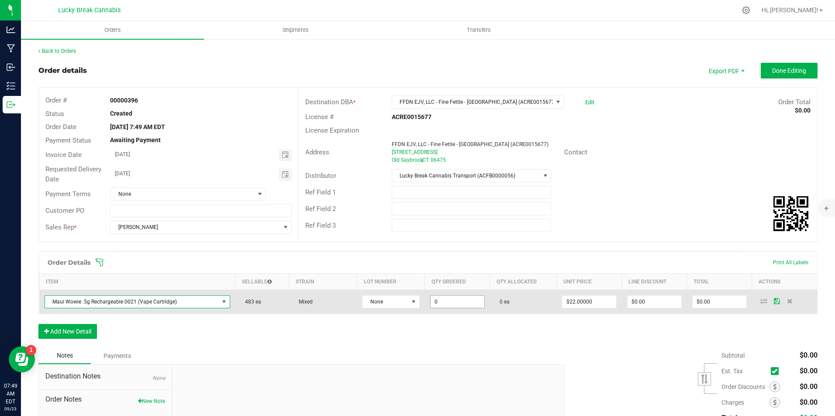
click at [446, 302] on input "0" at bounding box center [457, 302] width 54 height 12
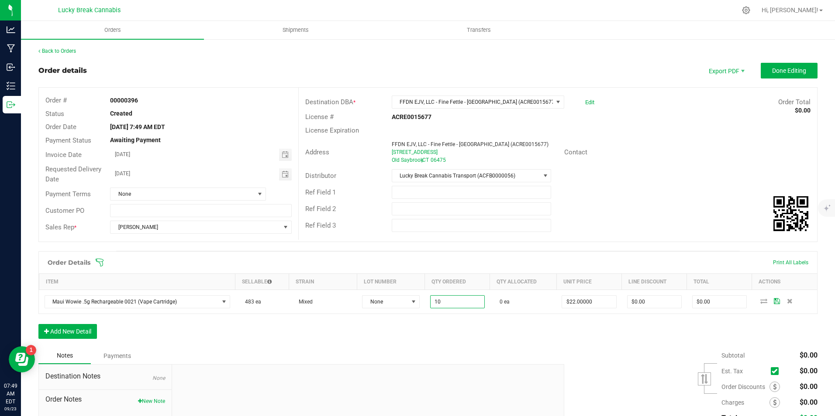
type input "10 ea"
type input "$220.00"
click at [473, 338] on div "Order Details Print All Labels Item Sellable Strain Lot Number Qty Ordered Qty …" at bounding box center [427, 299] width 779 height 96
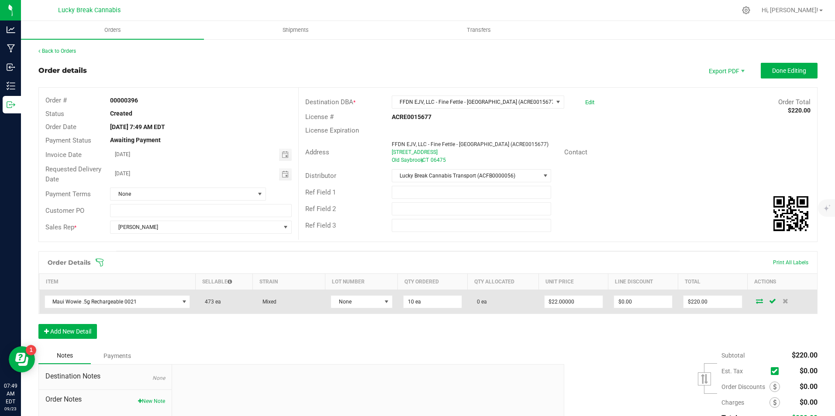
click at [756, 303] on icon at bounding box center [759, 301] width 7 height 5
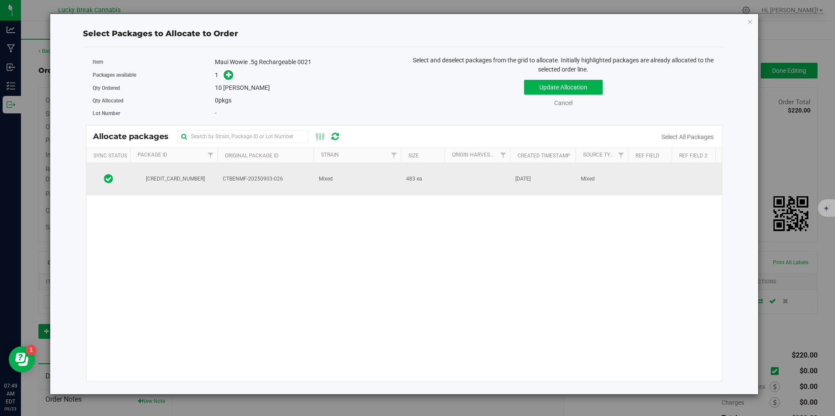
click at [315, 183] on td "Mixed" at bounding box center [356, 179] width 87 height 32
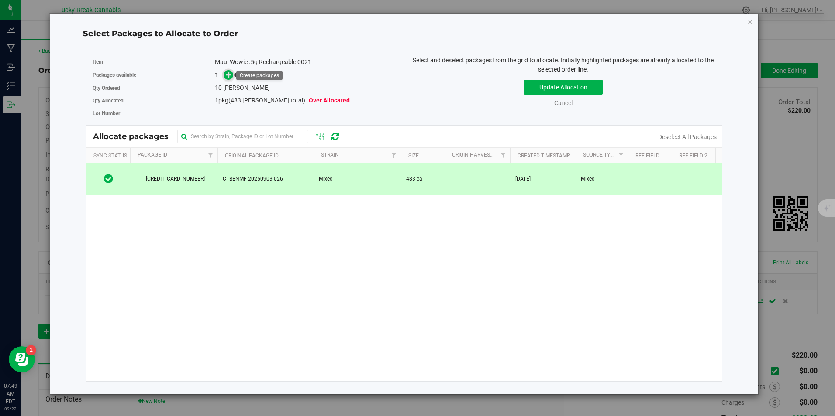
click at [227, 76] on icon at bounding box center [229, 75] width 6 height 6
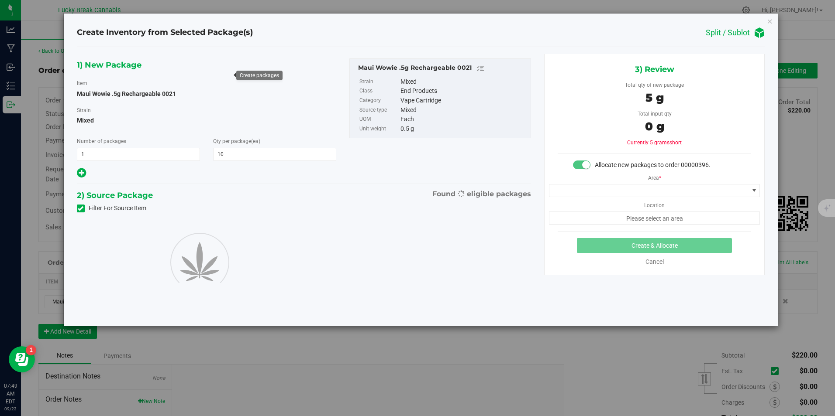
type input "10"
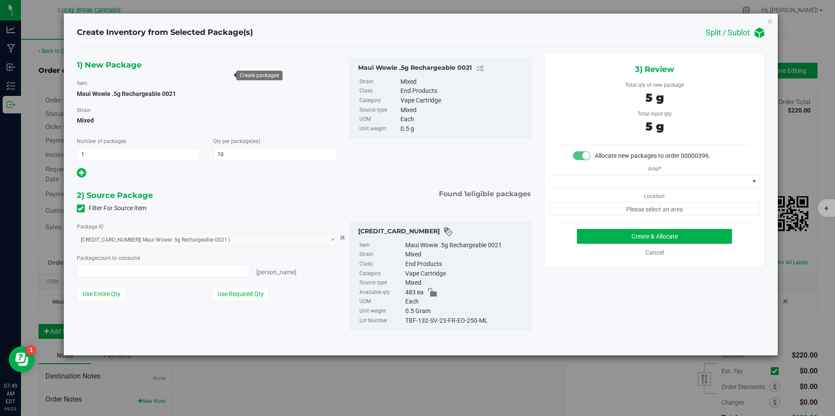
type input "10 ea"
drag, startPoint x: 681, startPoint y: 174, endPoint x: 678, endPoint y: 180, distance: 6.8
click at [681, 174] on div "Area * Location Please select an area" at bounding box center [654, 188] width 220 height 55
click at [672, 181] on span at bounding box center [648, 181] width 199 height 12
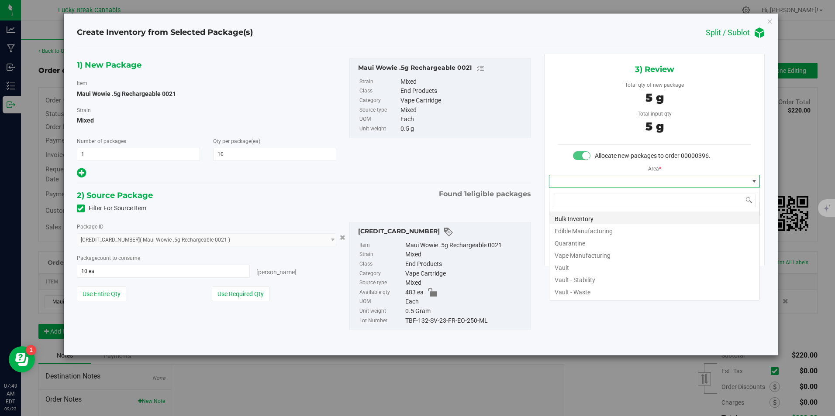
scroll to position [13, 211]
click at [576, 265] on li "Vault" at bounding box center [654, 267] width 210 height 12
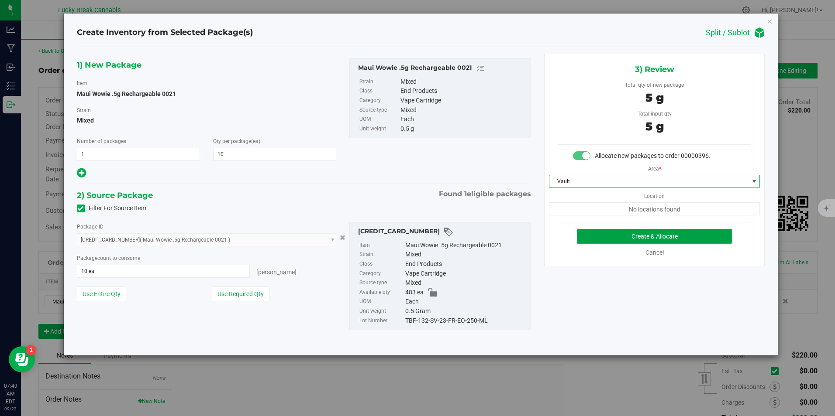
click at [641, 230] on button "Create & Allocate" at bounding box center [654, 236] width 155 height 15
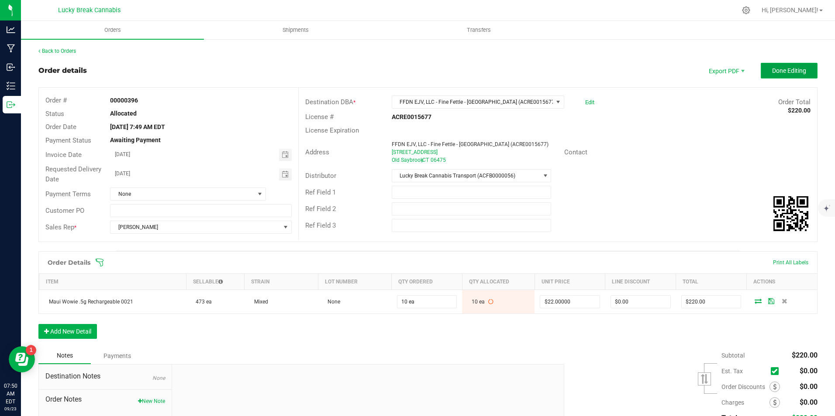
click at [780, 70] on span "Done Editing" at bounding box center [789, 70] width 34 height 7
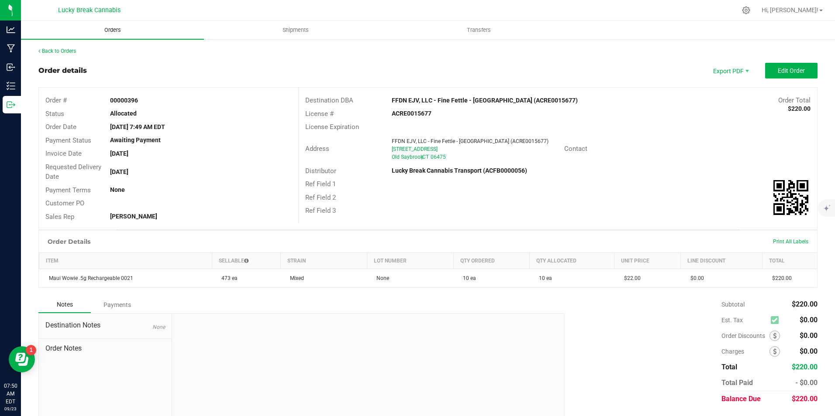
click at [125, 31] on span "Orders" at bounding box center [113, 30] width 40 height 8
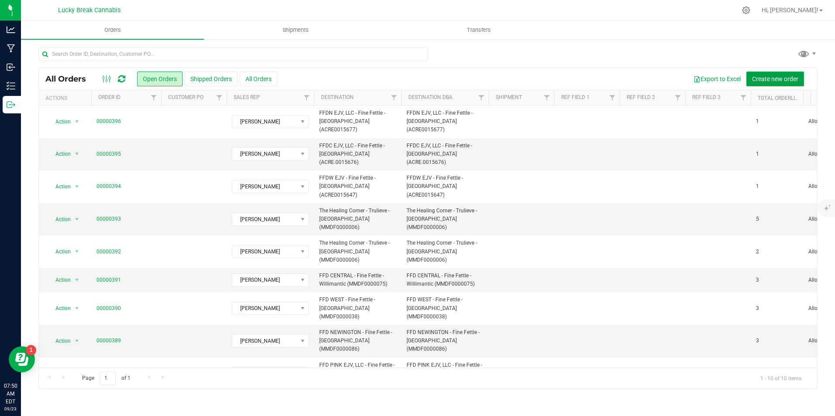
click at [758, 81] on span "Create new order" at bounding box center [775, 79] width 46 height 7
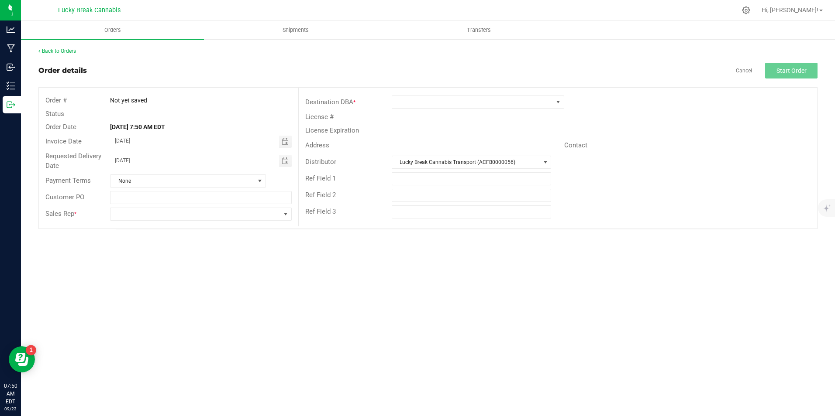
click at [468, 95] on div "Destination DBA *" at bounding box center [558, 102] width 518 height 17
click at [468, 101] on span at bounding box center [472, 102] width 161 height 12
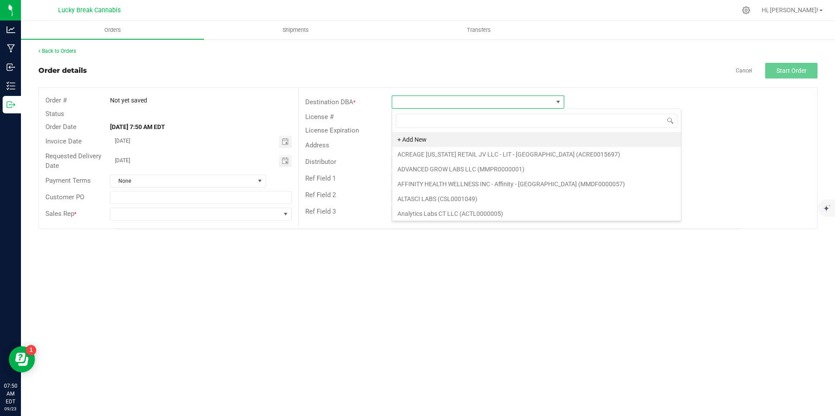
scroll to position [13, 172]
type input "HIGHER"
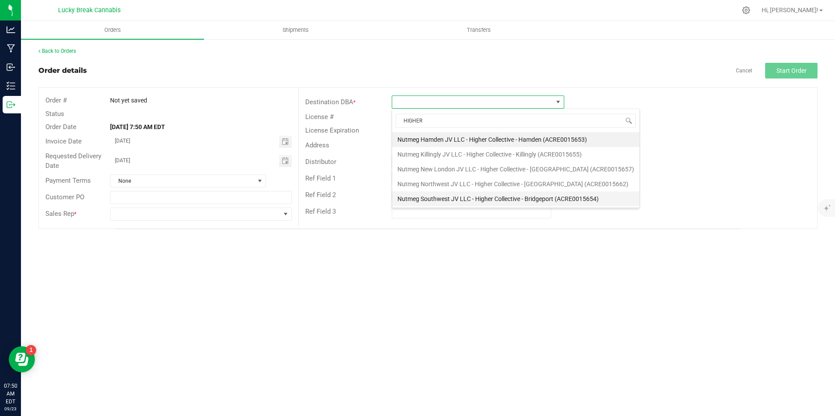
click at [533, 199] on li "Nutmeg Southwest JV LLC - Higher Collective - Bridgeport (ACRE0015654)" at bounding box center [515, 199] width 247 height 15
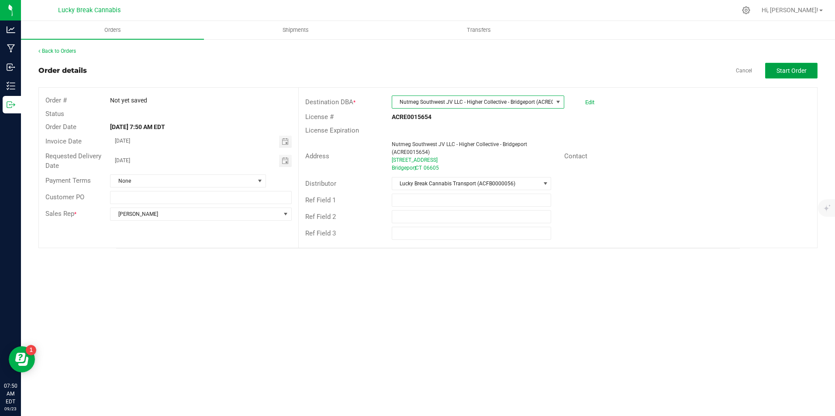
click at [788, 68] on span "Start Order" at bounding box center [791, 70] width 30 height 7
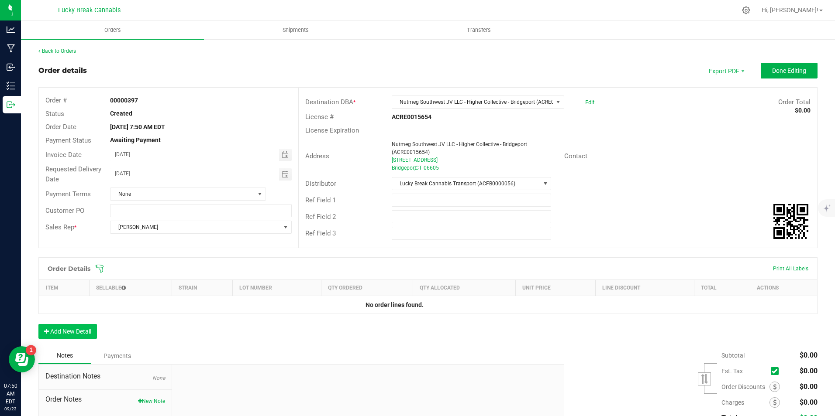
click at [77, 325] on div "Order Details Print All Labels Item Sellable Strain Lot Number Qty Ordered Qty …" at bounding box center [427, 303] width 779 height 90
click at [78, 331] on button "Add New Detail" at bounding box center [67, 331] width 58 height 15
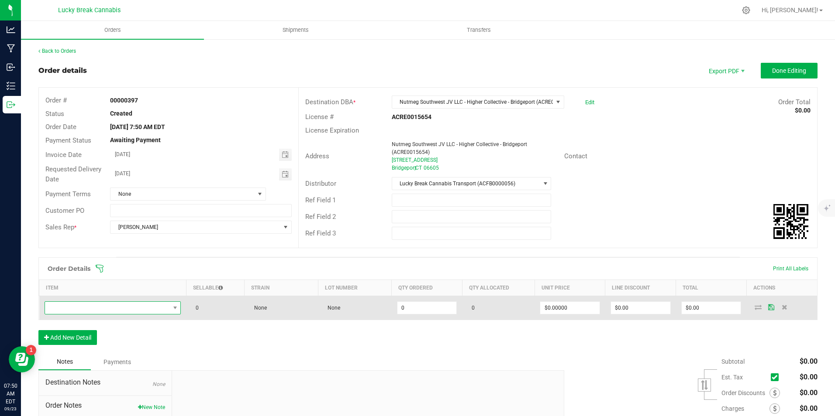
click at [93, 314] on span "NO DATA FOUND" at bounding box center [113, 308] width 137 height 13
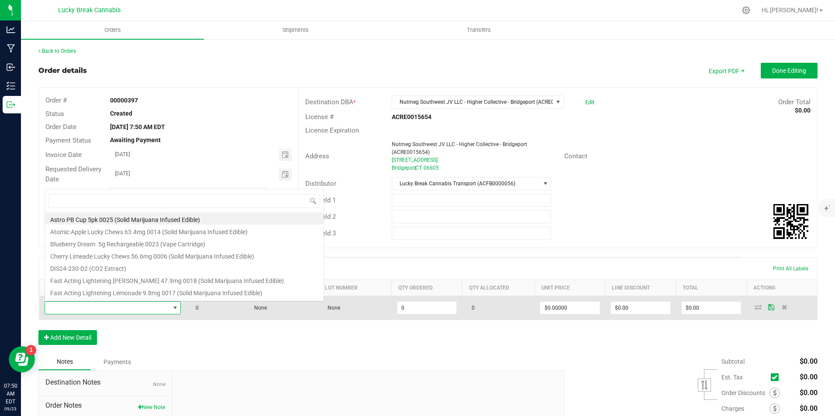
scroll to position [13, 134]
type input "0021"
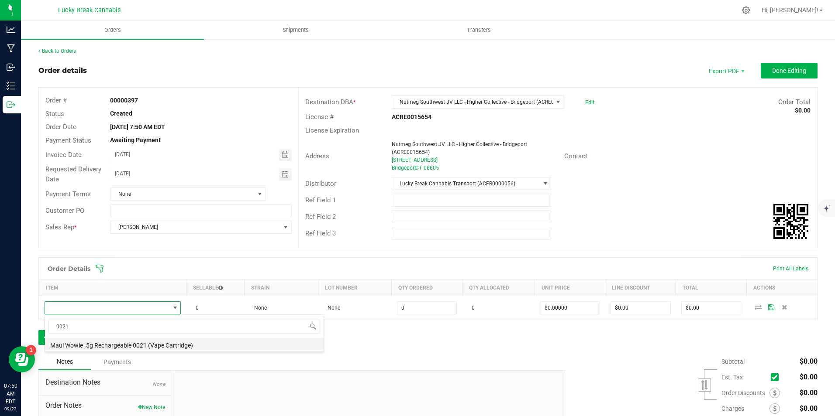
click at [110, 343] on li "Maui Wowie .5g Rechargeable 0021 (Vape Cartridge)" at bounding box center [184, 344] width 279 height 12
type input "0 ea"
type input "$22.00000"
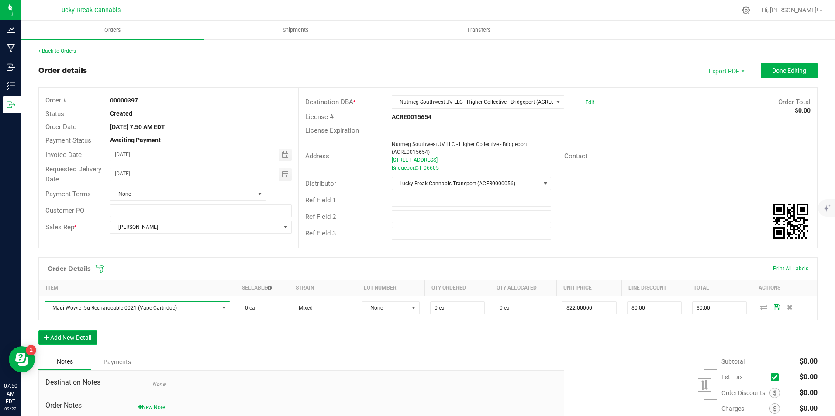
click at [83, 340] on button "Add New Detail" at bounding box center [67, 337] width 58 height 15
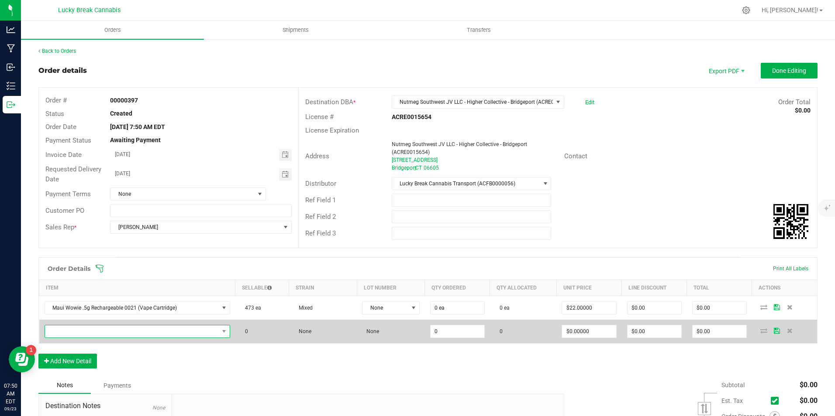
click at [97, 333] on span "NO DATA FOUND" at bounding box center [132, 332] width 174 height 12
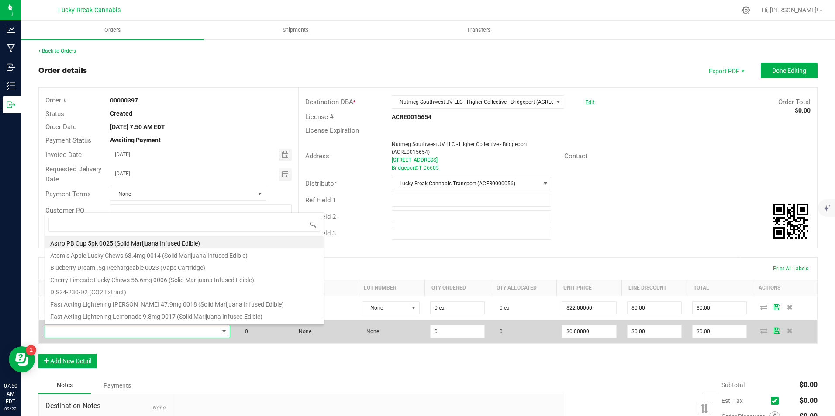
scroll to position [13, 181]
type input "0022"
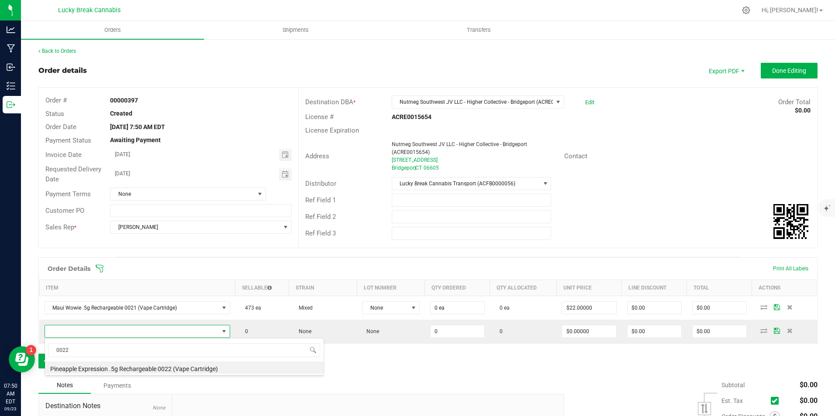
click at [109, 368] on li "Pineapple Expression .5g Rechargeable 0022 (Vape Cartridge)" at bounding box center [184, 368] width 279 height 12
type input "0 ea"
type input "$22.00000"
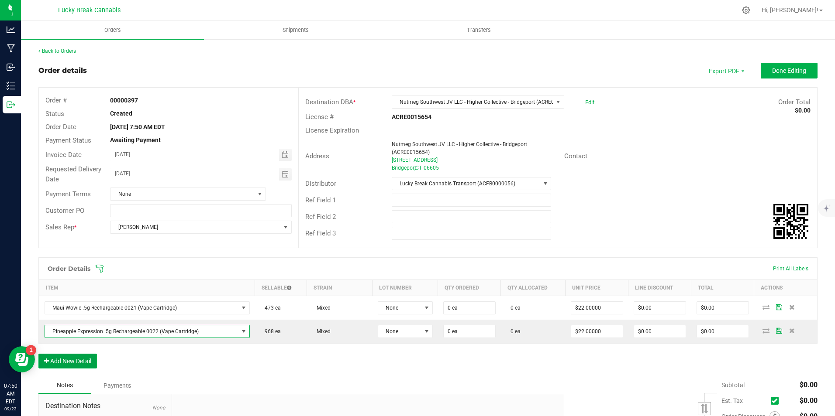
click at [90, 361] on button "Add New Detail" at bounding box center [67, 361] width 58 height 15
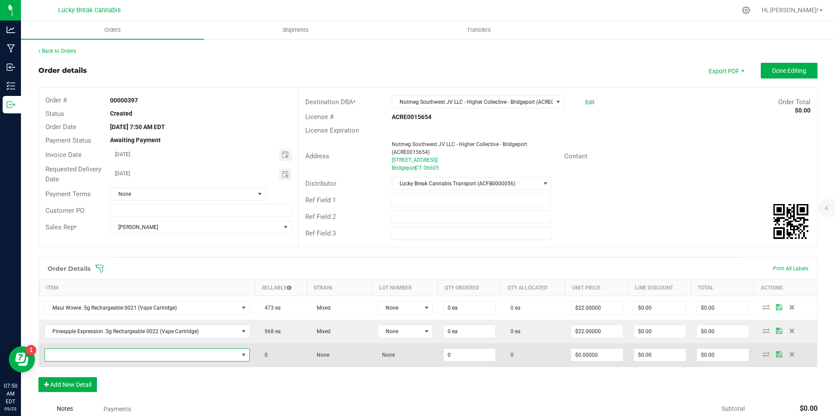
click at [99, 355] on span "NO DATA FOUND" at bounding box center [141, 355] width 193 height 12
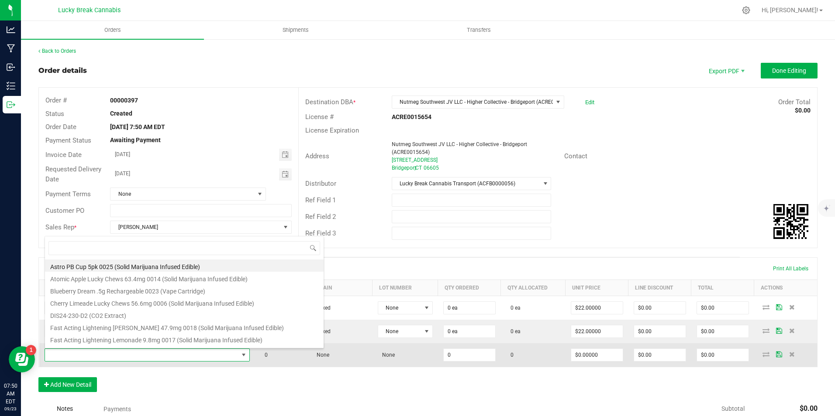
scroll to position [13, 199]
type input "0023"
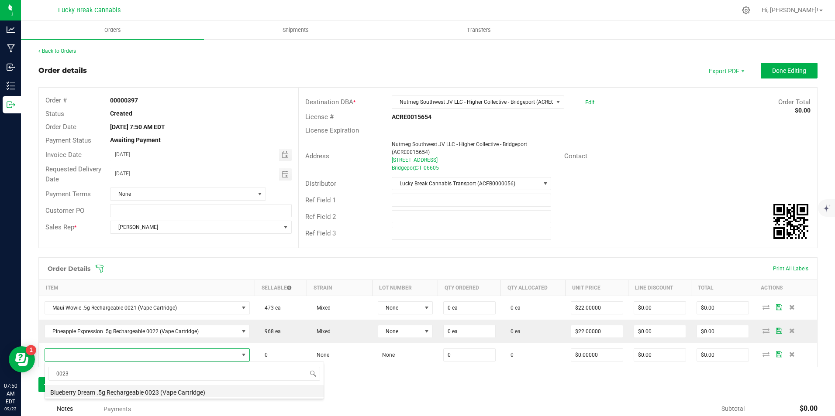
click at [112, 392] on li "Blueberry Dream .5g Rechargeable 0023 (Vape Cartridge)" at bounding box center [184, 391] width 279 height 12
type input "0 ea"
type input "$22.00000"
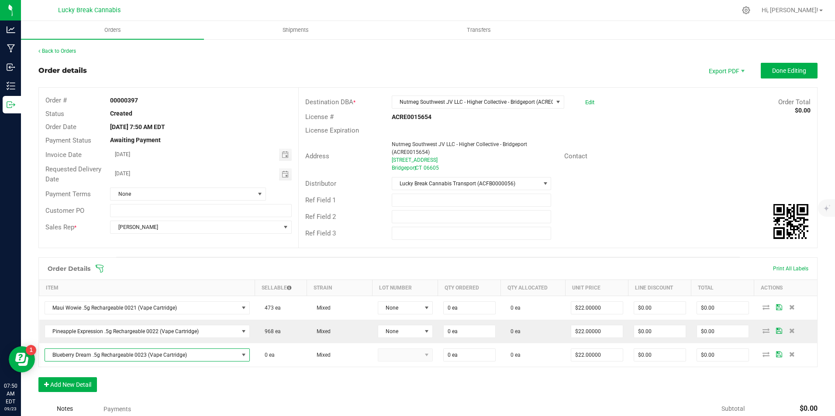
click at [166, 389] on div "Order Details Print All Labels Item Sellable Strain Lot Number Qty Ordered Qty …" at bounding box center [427, 330] width 779 height 144
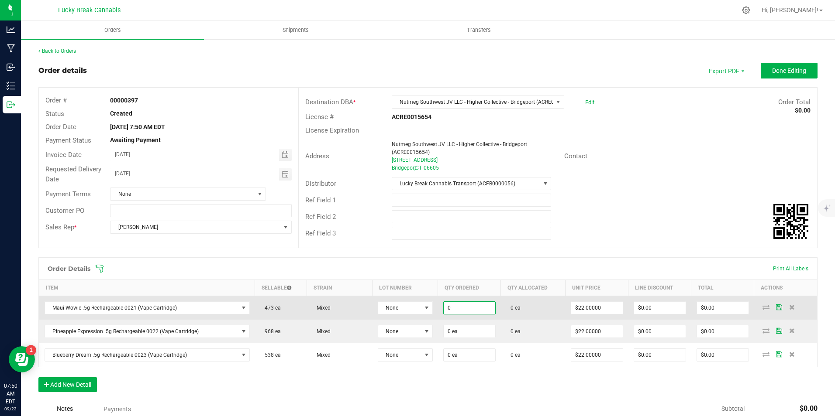
click at [480, 308] on input "0" at bounding box center [470, 308] width 52 height 12
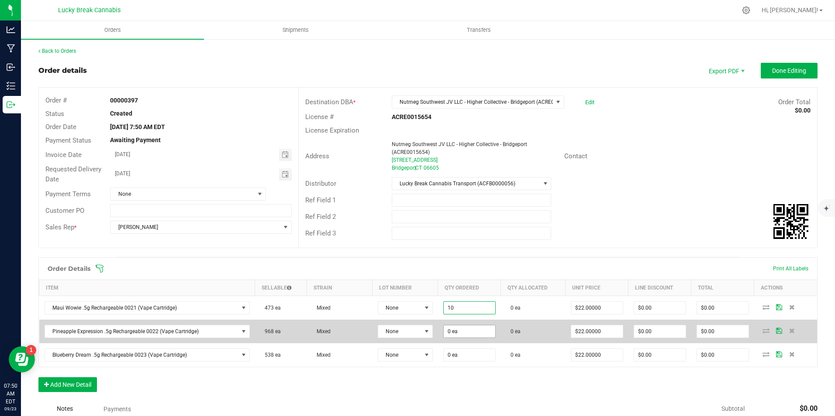
type input "10 ea"
type input "$220.00"
click at [465, 332] on input "0" at bounding box center [470, 332] width 52 height 12
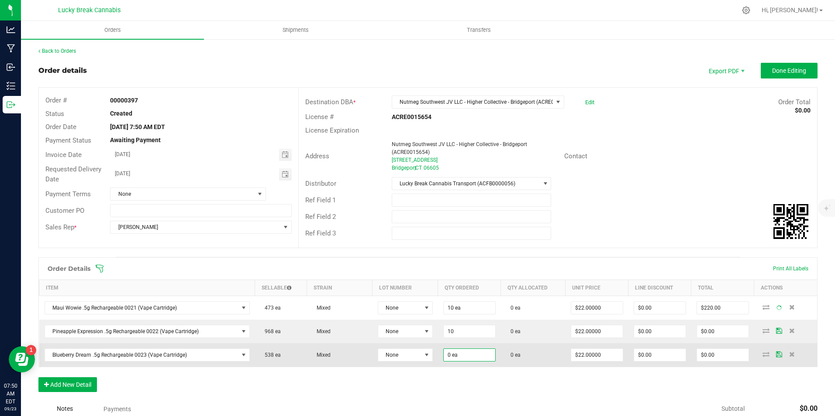
type input "10 ea"
type input "$220.00"
click at [468, 358] on input "0" at bounding box center [470, 355] width 52 height 12
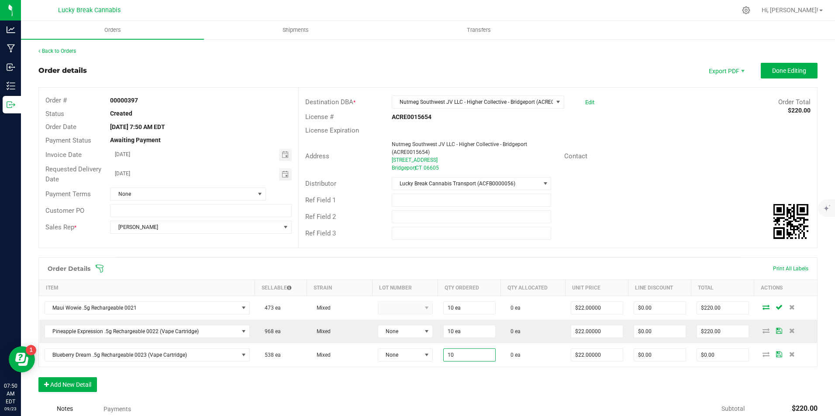
type input "10 ea"
type input "$220.00"
click at [464, 380] on div "Order Details Print All Labels Item Sellable Strain Lot Number Qty Ordered Qty …" at bounding box center [427, 330] width 779 height 144
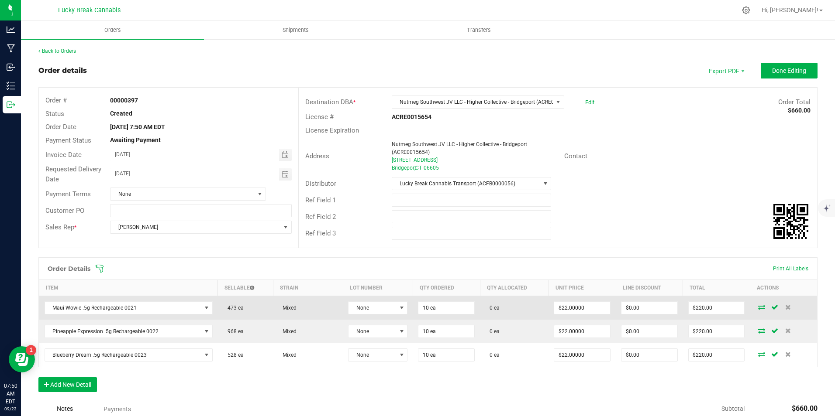
click at [759, 304] on td at bounding box center [783, 308] width 67 height 24
click at [758, 306] on icon at bounding box center [761, 307] width 7 height 5
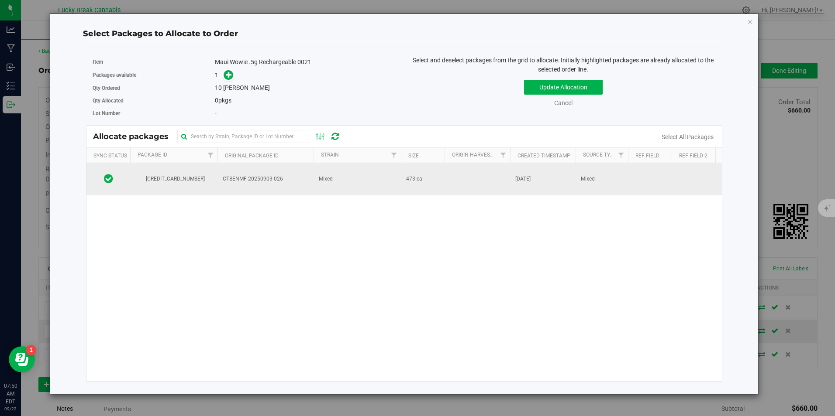
click at [234, 181] on span "CTBENMF-20250903-026" at bounding box center [266, 179] width 86 height 8
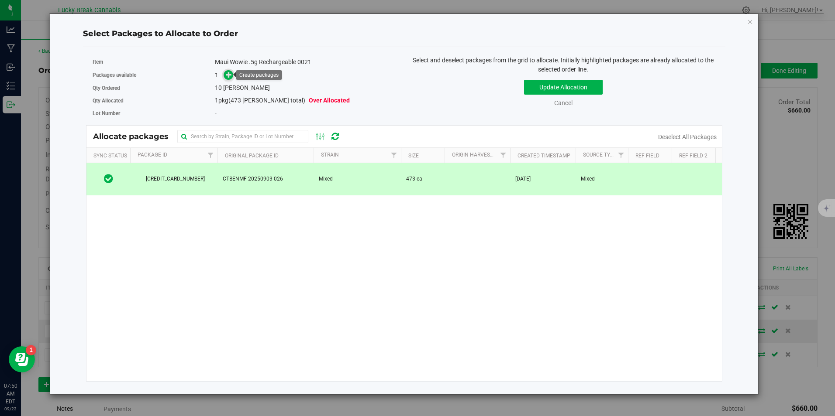
click at [228, 72] on icon at bounding box center [229, 75] width 6 height 6
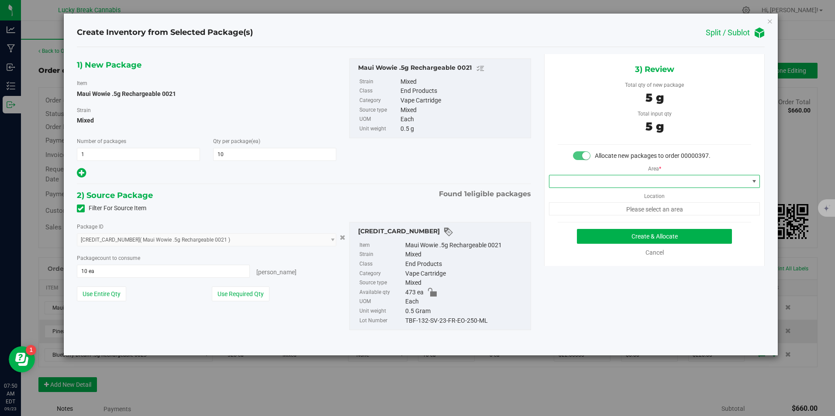
click at [622, 179] on span at bounding box center [648, 181] width 199 height 12
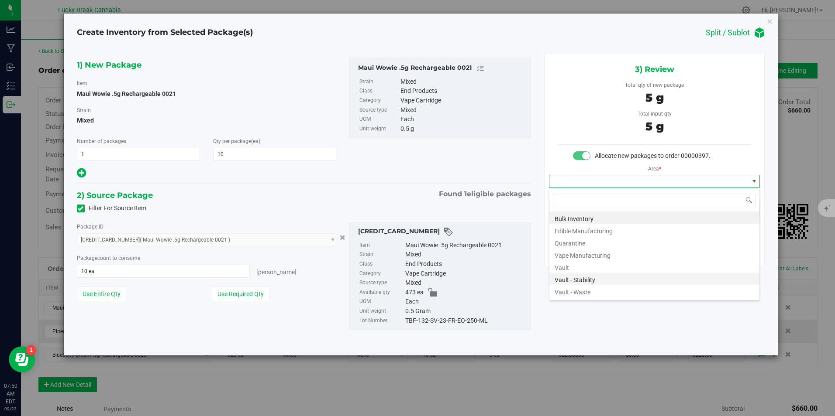
scroll to position [13, 211]
click at [586, 268] on li "Vault" at bounding box center [654, 267] width 210 height 12
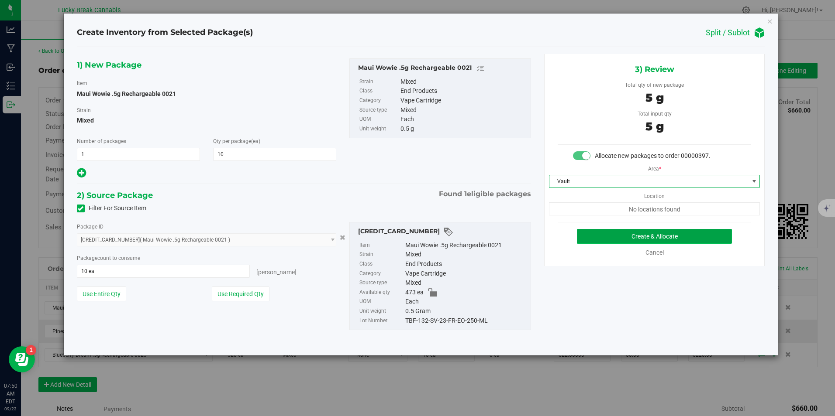
click at [619, 232] on button "Create & Allocate" at bounding box center [654, 236] width 155 height 15
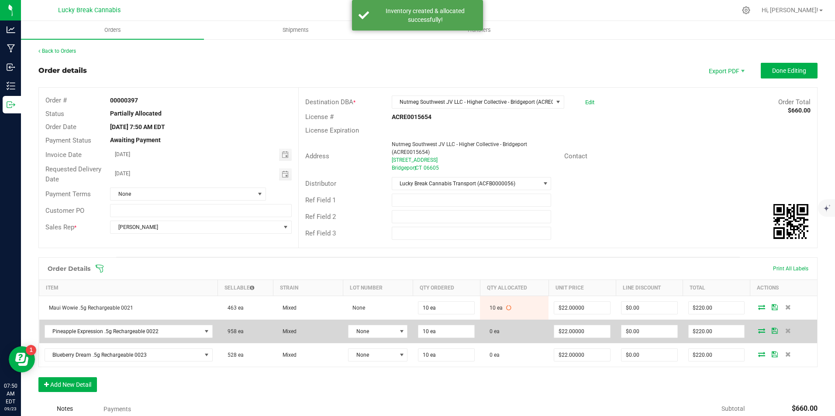
click at [758, 334] on icon at bounding box center [761, 330] width 7 height 5
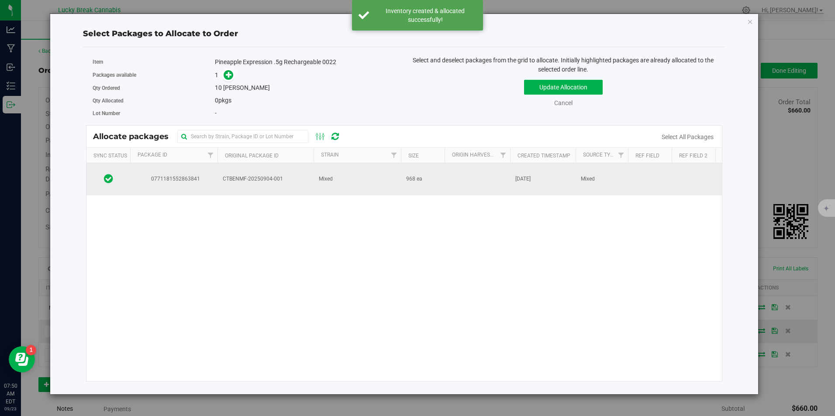
click at [431, 176] on td "968 ea" at bounding box center [423, 179] width 44 height 32
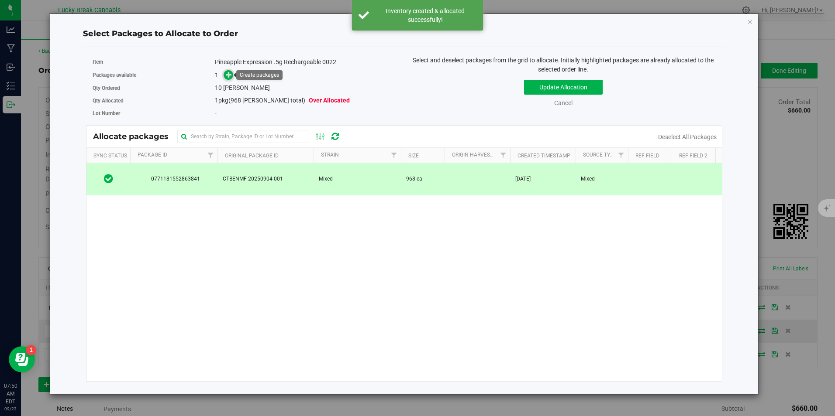
click at [229, 76] on icon at bounding box center [229, 75] width 6 height 6
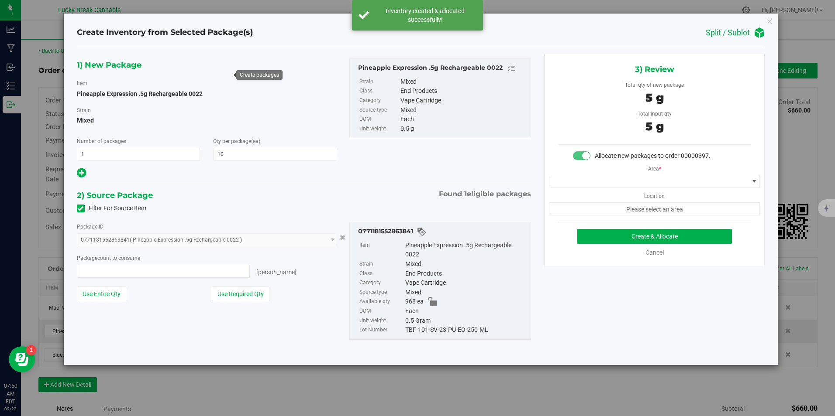
type input "10 ea"
click at [639, 181] on span at bounding box center [648, 181] width 199 height 12
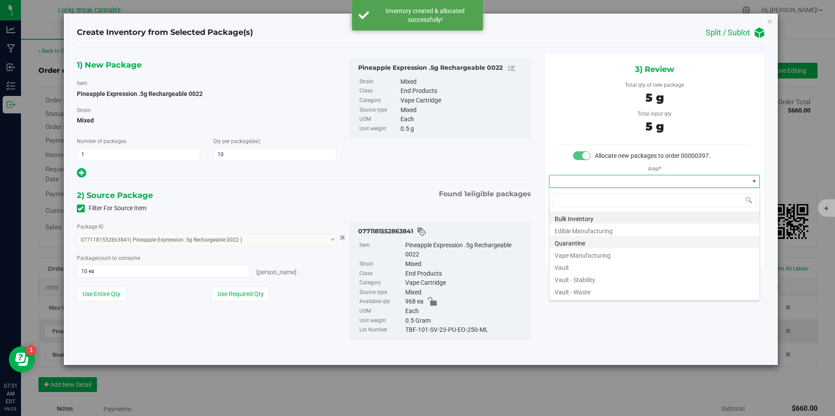
scroll to position [13, 211]
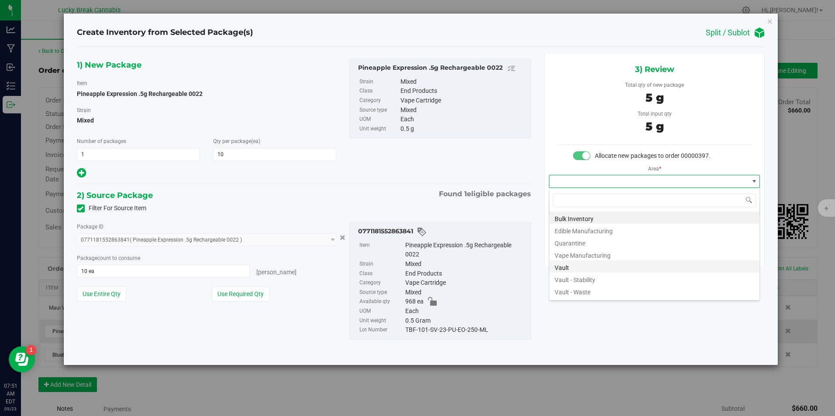
click at [572, 265] on li "Vault" at bounding box center [654, 267] width 210 height 12
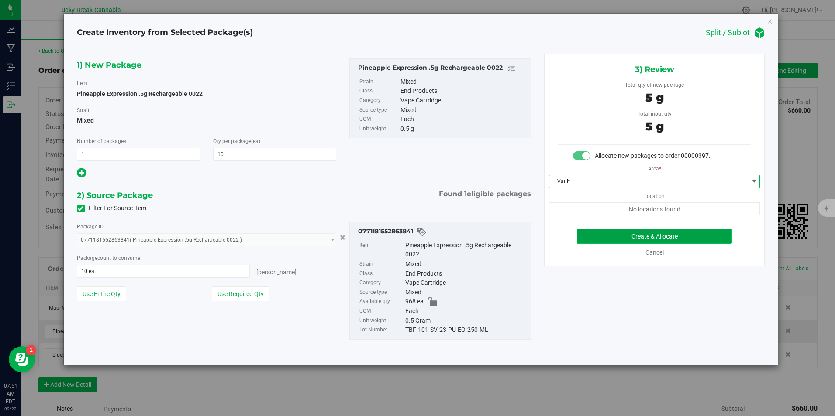
click at [611, 235] on button "Create & Allocate" at bounding box center [654, 236] width 155 height 15
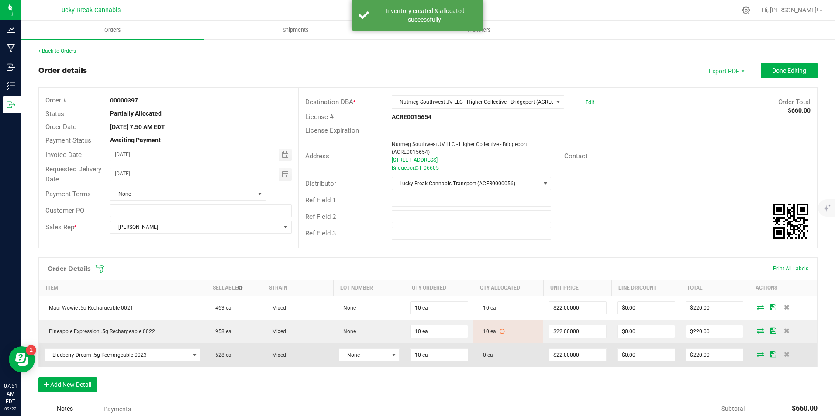
click at [757, 355] on icon at bounding box center [760, 354] width 7 height 5
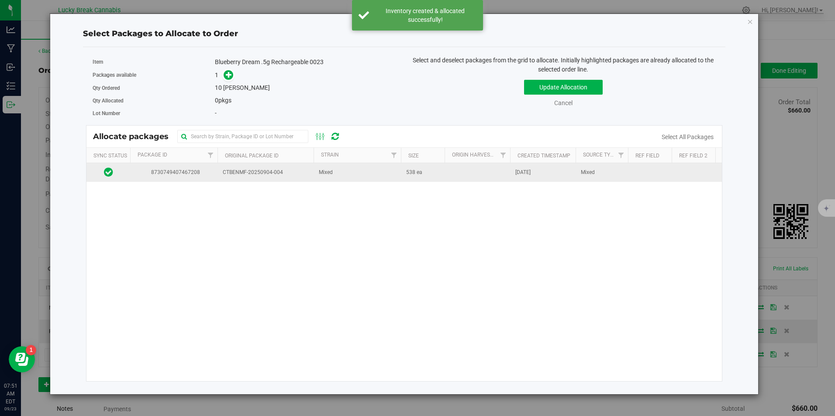
click at [464, 171] on td at bounding box center [476, 172] width 65 height 19
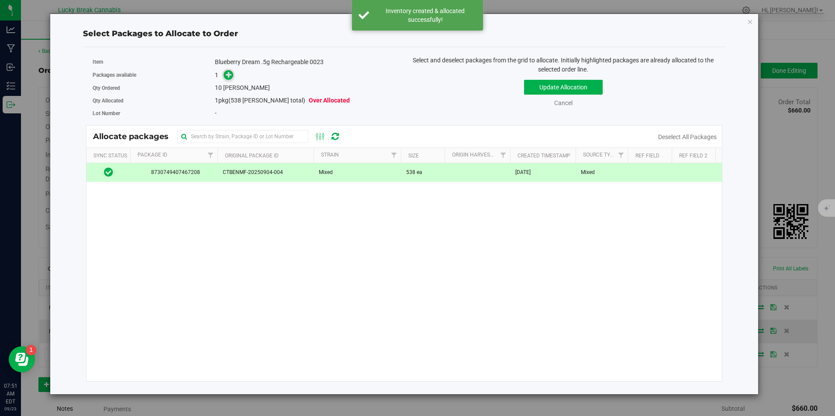
click at [226, 72] on icon at bounding box center [229, 75] width 6 height 6
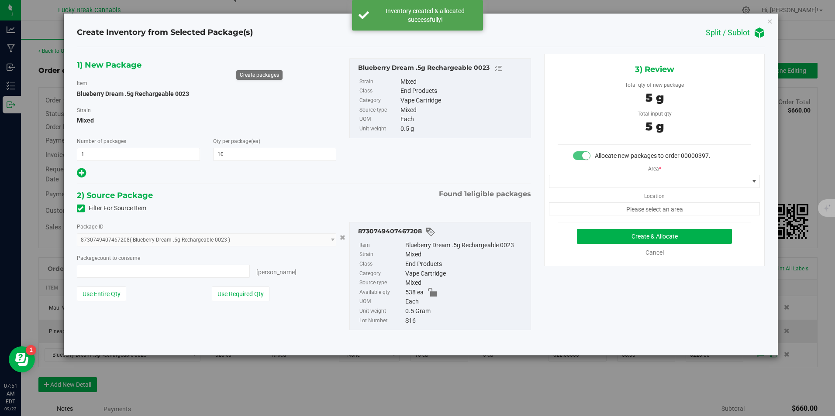
type input "10 ea"
click at [605, 182] on span at bounding box center [648, 181] width 199 height 12
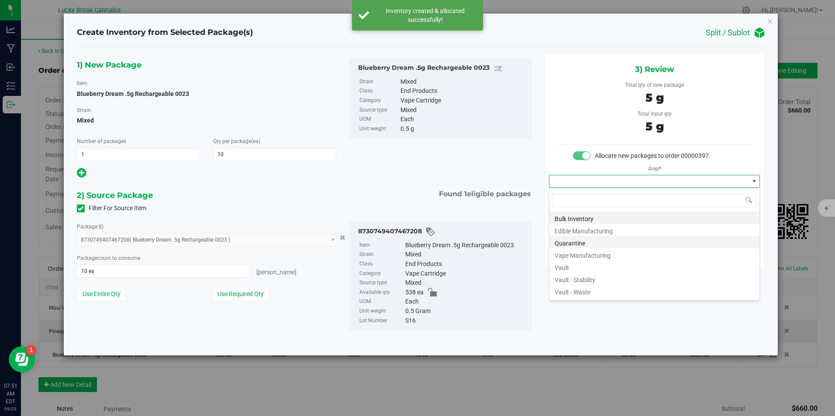
scroll to position [13, 211]
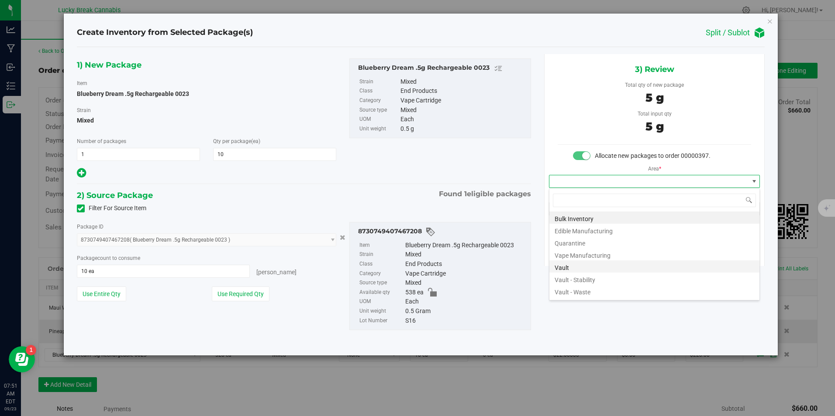
click at [582, 271] on li "Vault" at bounding box center [654, 267] width 210 height 12
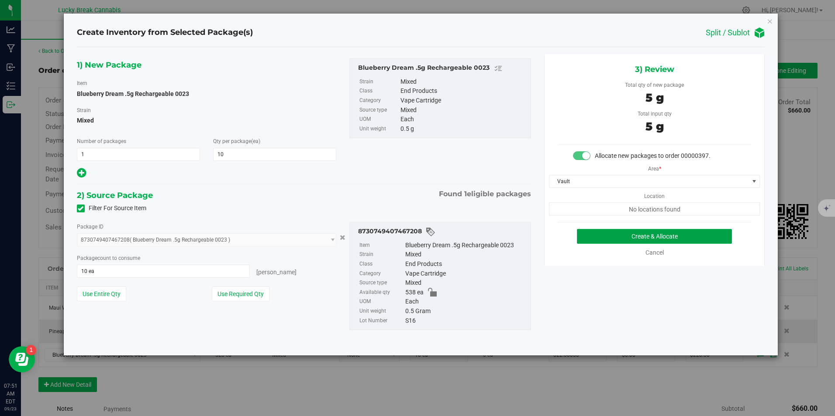
click at [640, 235] on button "Create & Allocate" at bounding box center [654, 236] width 155 height 15
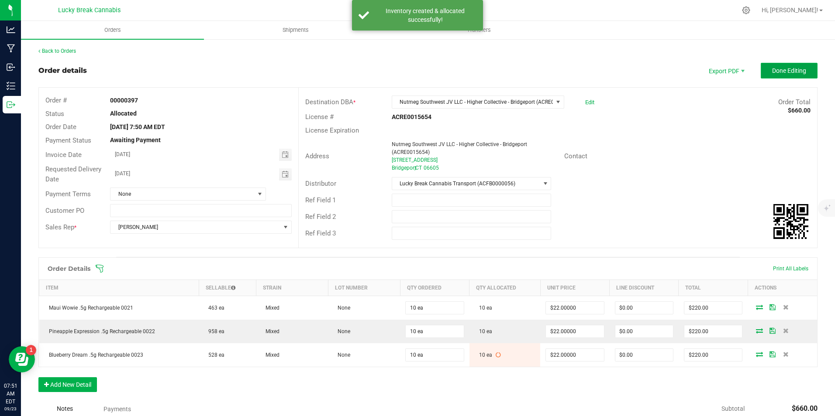
click at [775, 73] on span "Done Editing" at bounding box center [789, 70] width 34 height 7
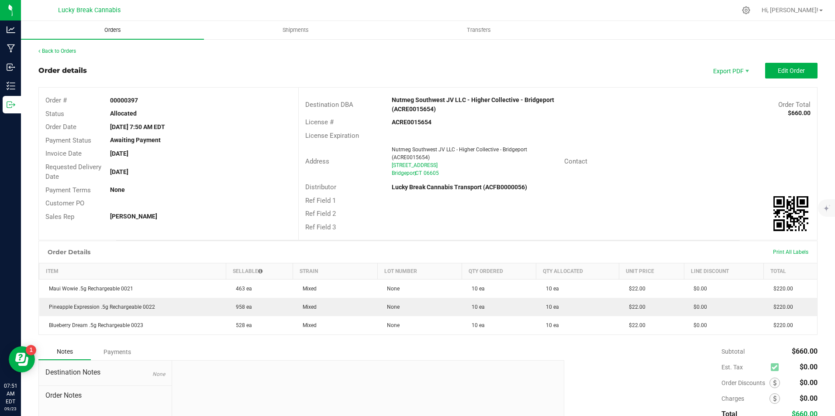
click at [112, 31] on span "Orders" at bounding box center [113, 30] width 40 height 8
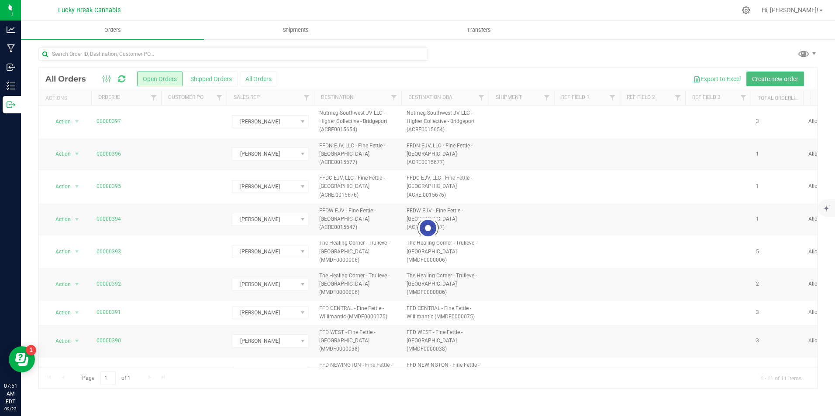
click at [760, 79] on span "Create new order" at bounding box center [775, 79] width 46 height 7
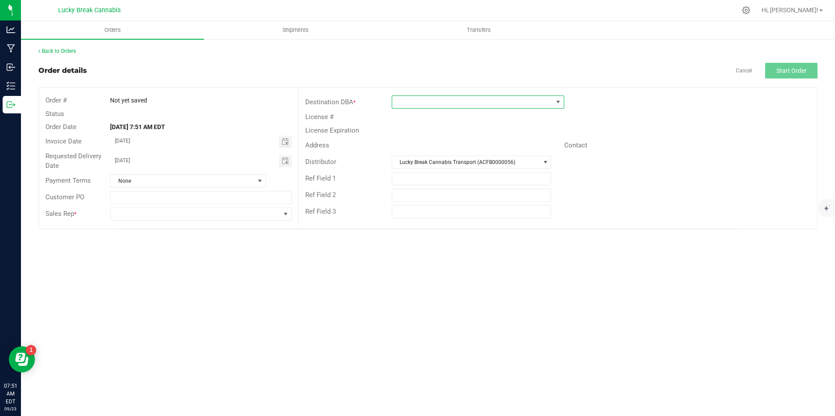
click at [451, 96] on span at bounding box center [472, 102] width 161 height 12
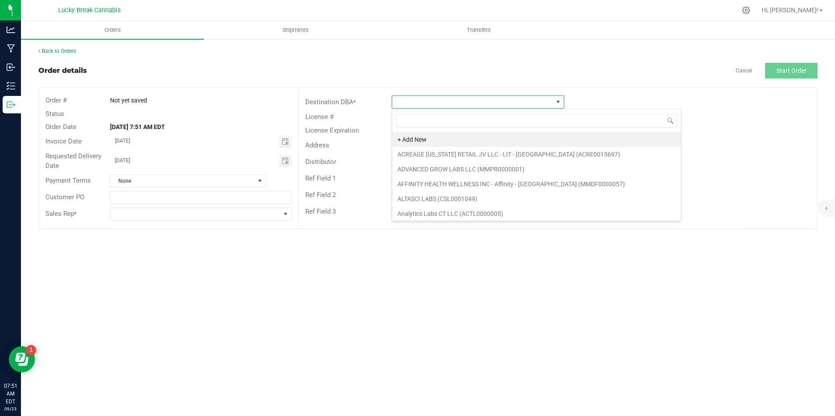
scroll to position [13, 172]
type input "HIGHER COLL"
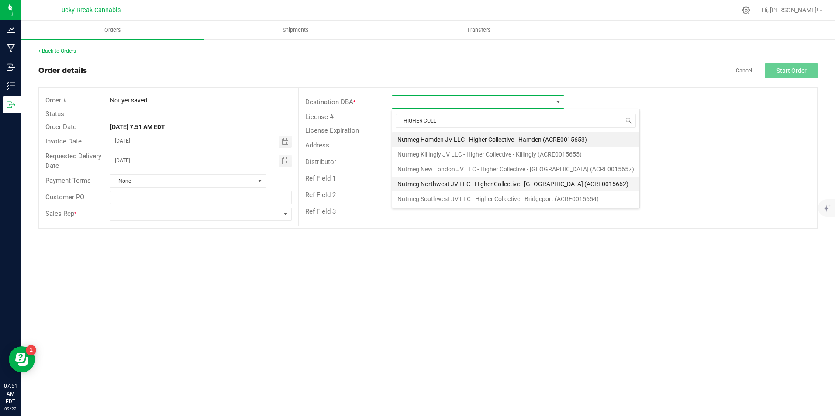
click at [529, 183] on li "Nutmeg Northwest JV LLC - Higher Collective - [GEOGRAPHIC_DATA] (ACRE0015662)" at bounding box center [515, 184] width 247 height 15
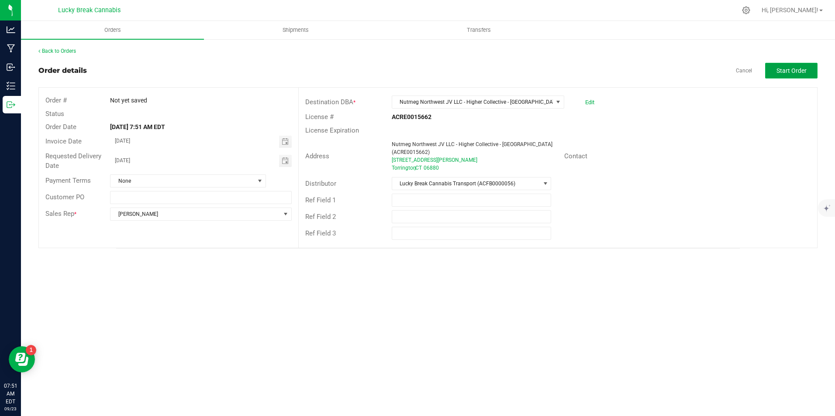
click at [784, 67] on span "Start Order" at bounding box center [791, 70] width 30 height 7
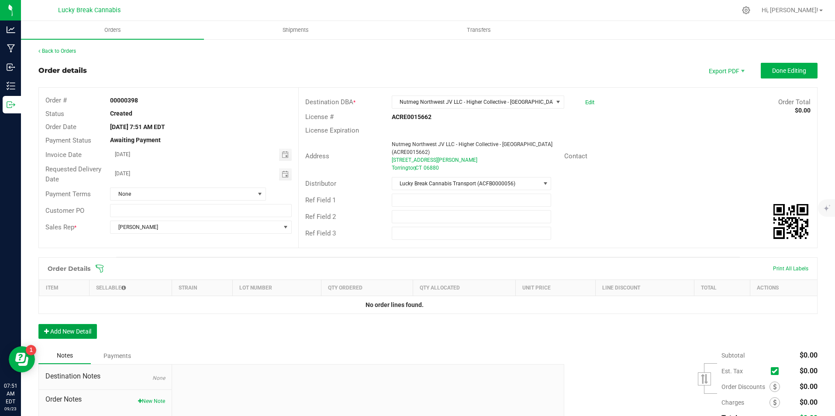
click at [76, 332] on button "Add New Detail" at bounding box center [67, 331] width 58 height 15
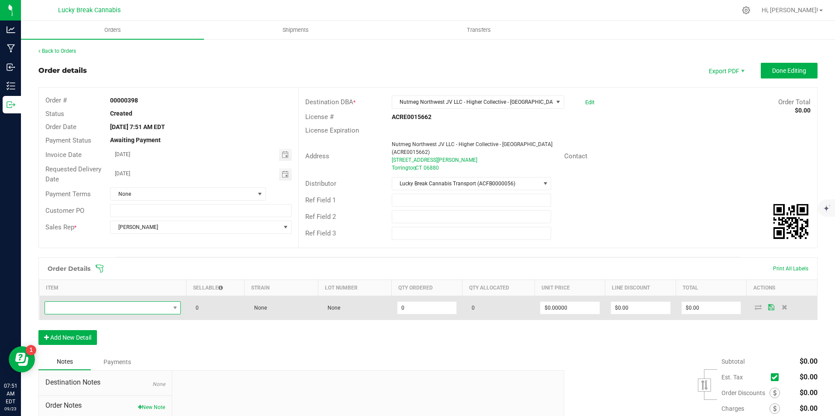
click at [99, 307] on span "NO DATA FOUND" at bounding box center [107, 308] width 125 height 12
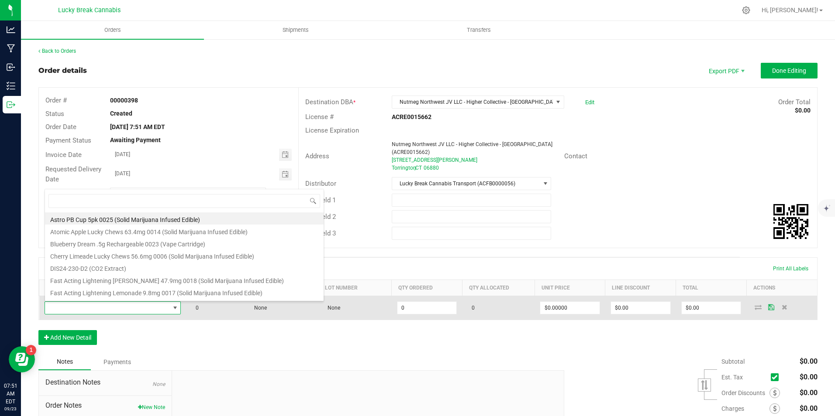
scroll to position [13, 134]
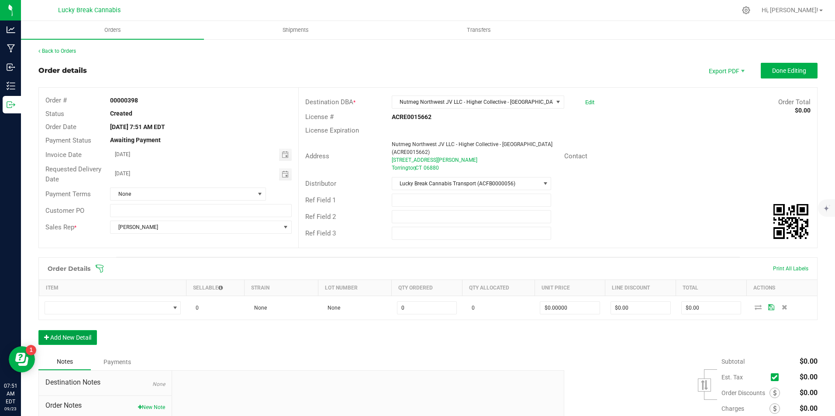
click at [79, 334] on button "Add New Detail" at bounding box center [67, 337] width 58 height 15
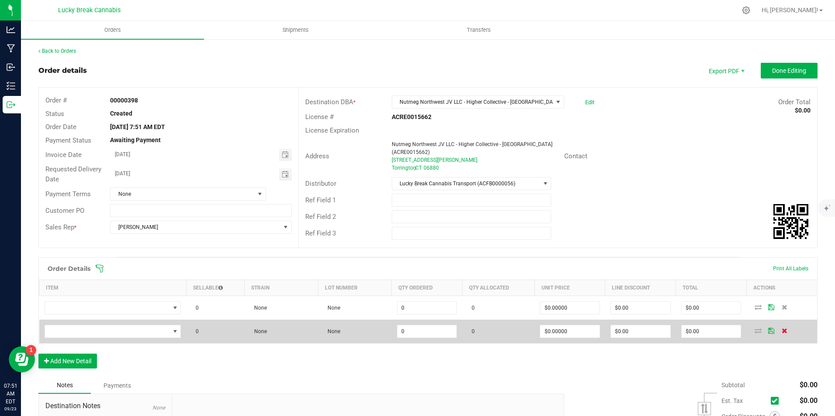
click at [781, 330] on icon at bounding box center [784, 330] width 6 height 5
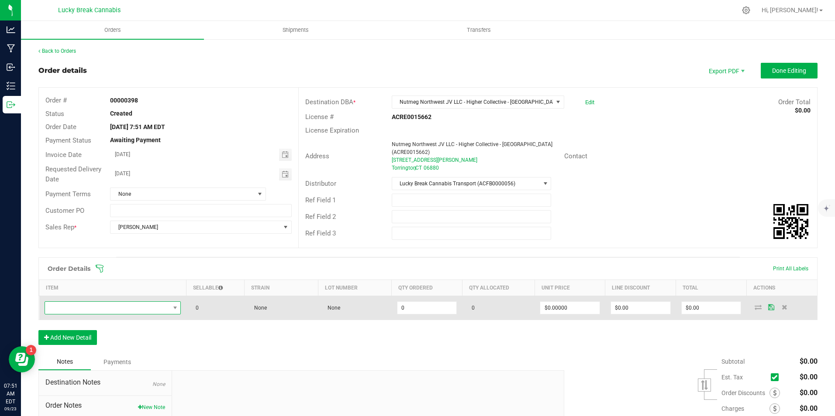
click at [151, 310] on span "NO DATA FOUND" at bounding box center [107, 308] width 125 height 12
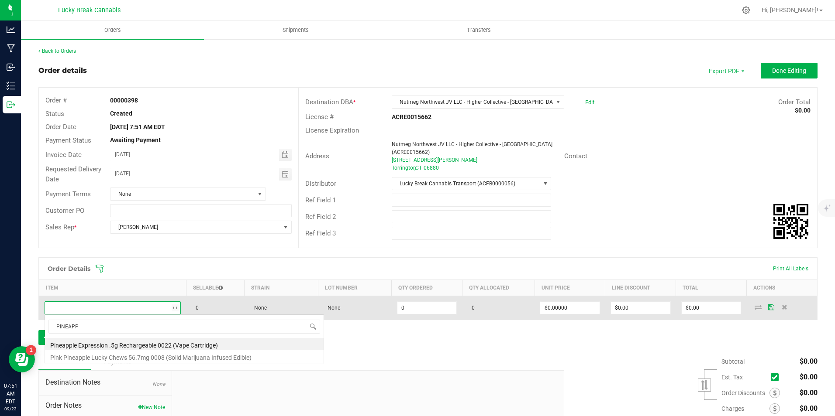
type input "PINEAPPL"
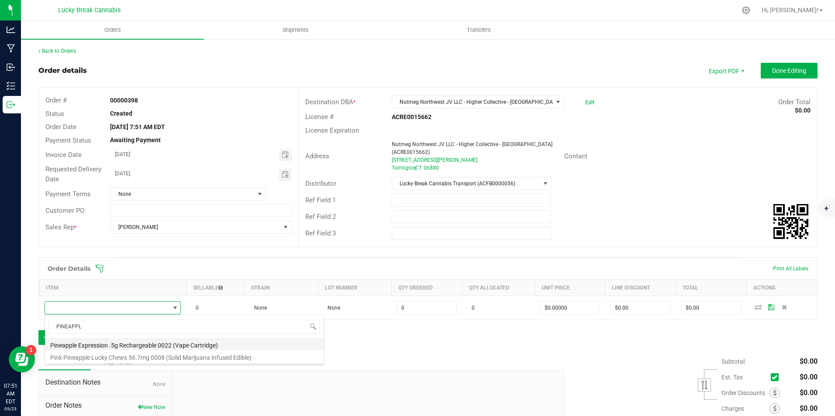
click at [157, 340] on li "Pineapple Expression .5g Rechargeable 0022 (Vape Cartridge)" at bounding box center [184, 344] width 279 height 12
type input "0 ea"
type input "$22.00000"
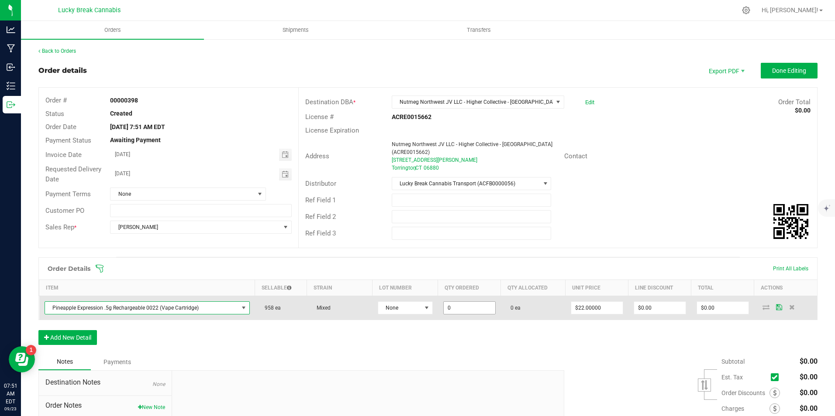
click at [471, 306] on input "0" at bounding box center [470, 308] width 52 height 12
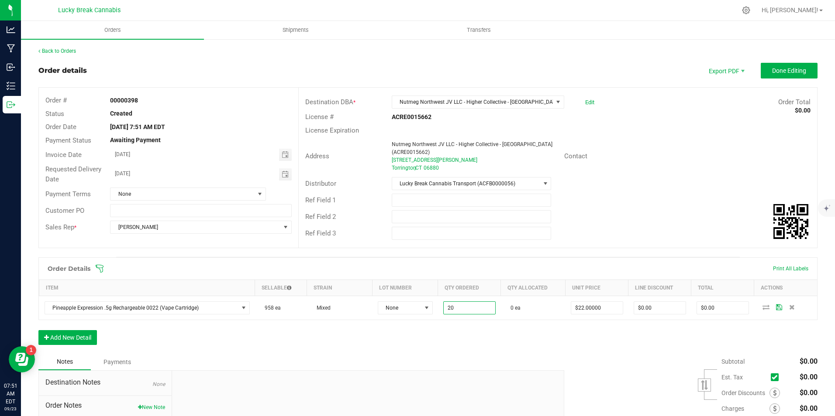
type input "20 ea"
type input "$440.00"
click at [478, 344] on div "Order Details Print All Labels Item Sellable Strain Lot Number Qty Ordered Qty …" at bounding box center [427, 306] width 779 height 96
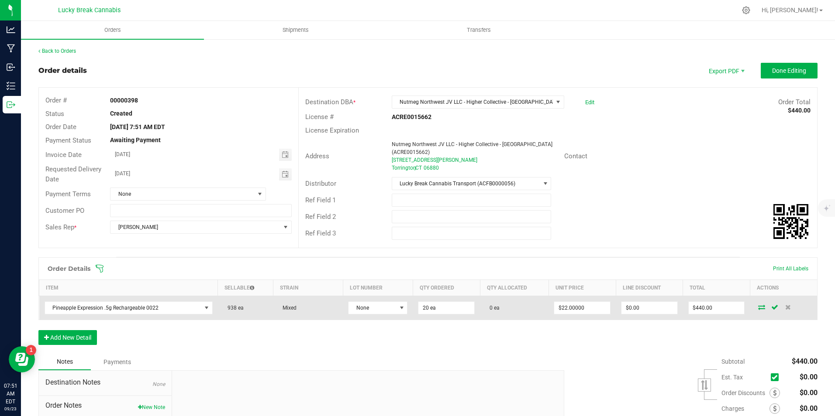
click at [758, 308] on icon at bounding box center [761, 307] width 7 height 5
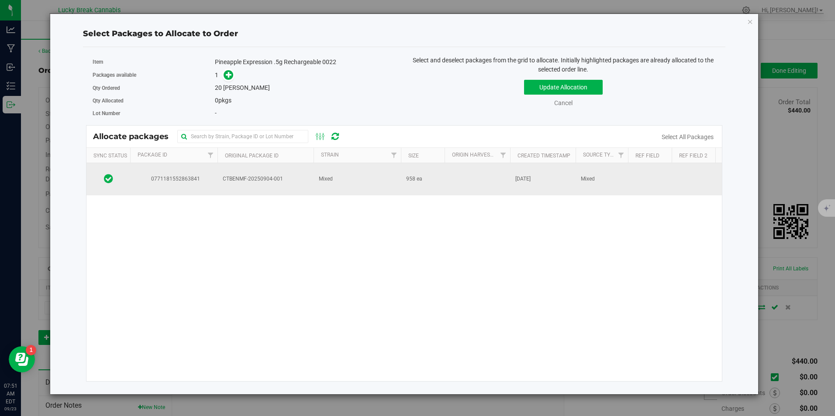
click at [288, 178] on span "CTBENMF-20250904-001" at bounding box center [266, 179] width 86 height 8
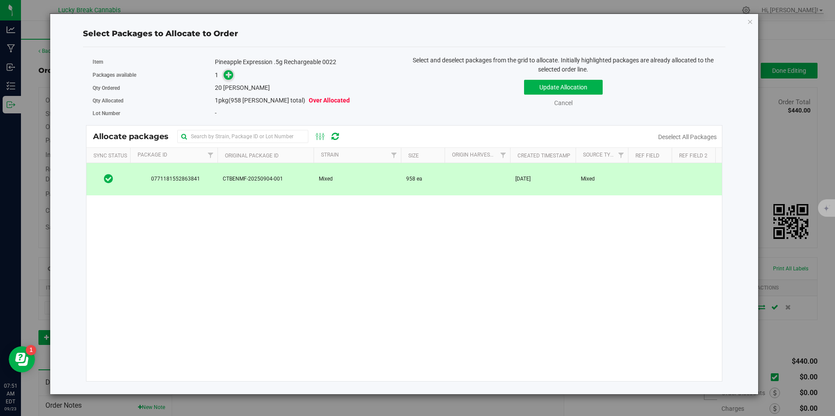
click at [228, 78] on icon at bounding box center [229, 75] width 6 height 6
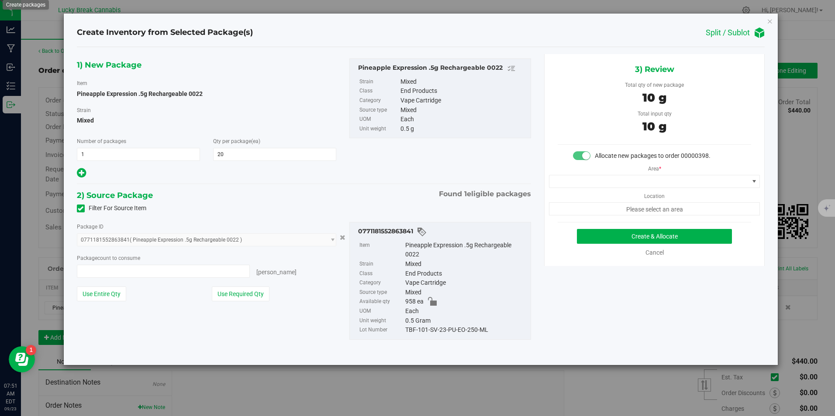
type input "20 ea"
click at [609, 178] on span at bounding box center [648, 181] width 199 height 12
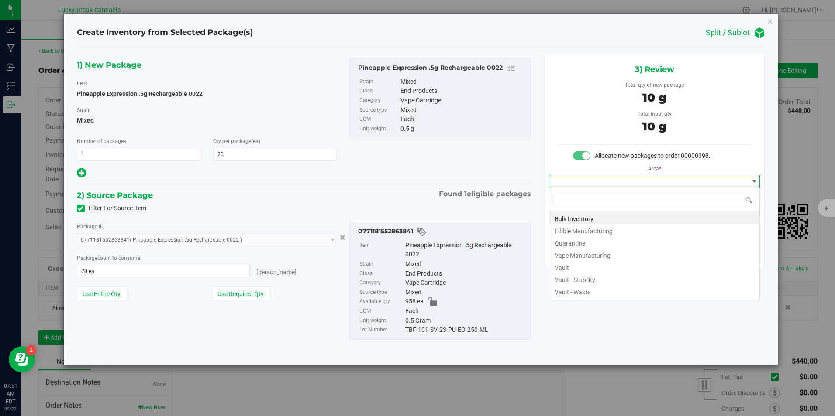
scroll to position [13, 211]
click at [577, 266] on li "Vault" at bounding box center [654, 267] width 210 height 12
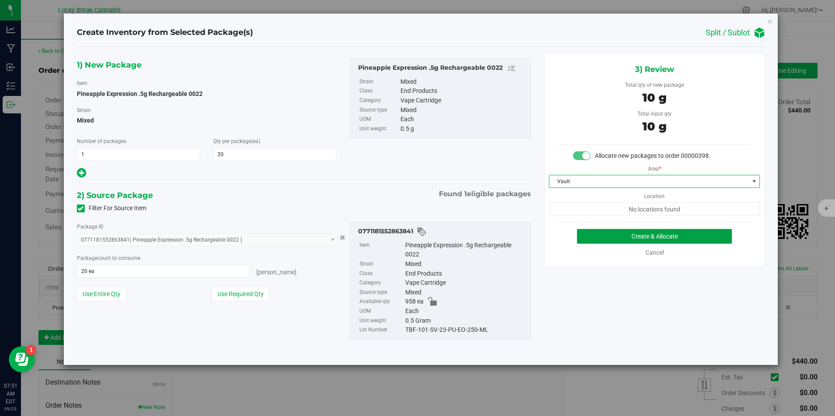
click at [609, 238] on button "Create & Allocate" at bounding box center [654, 236] width 155 height 15
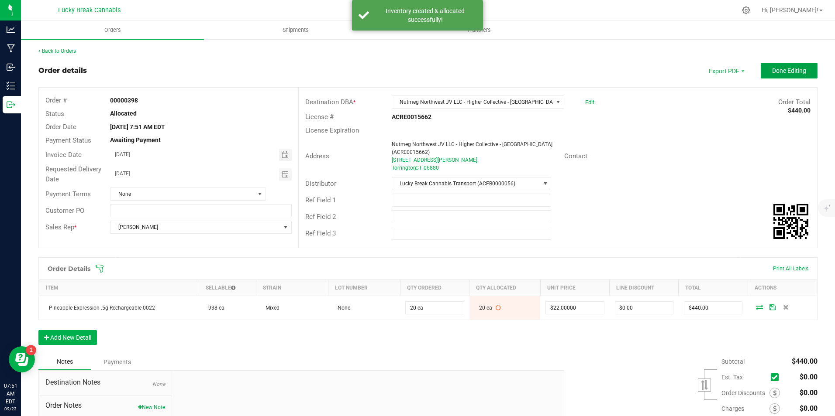
click at [796, 66] on button "Done Editing" at bounding box center [788, 71] width 57 height 16
